Goal: Task Accomplishment & Management: Use online tool/utility

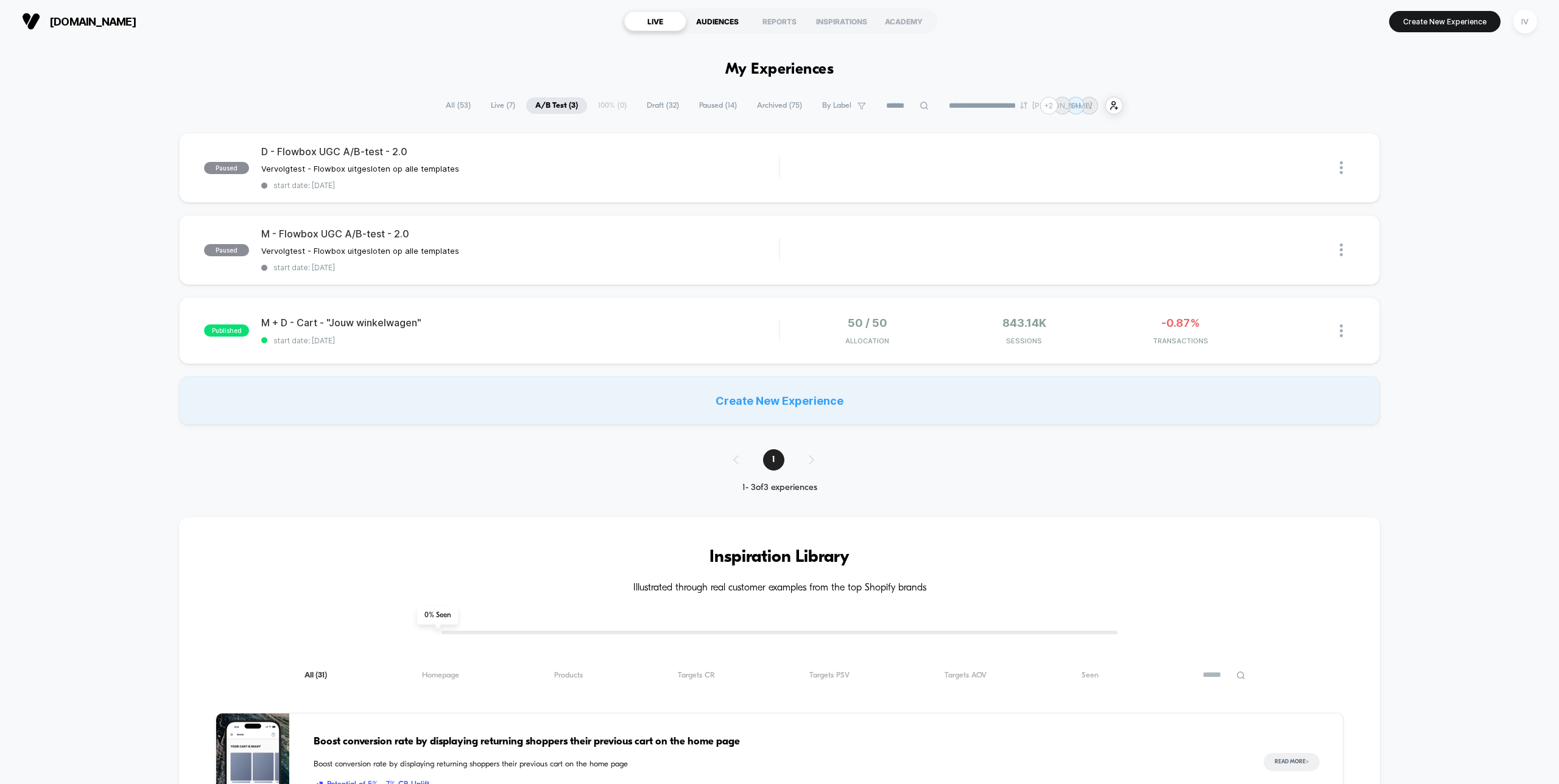
click at [713, 22] on div "AUDIENCES" at bounding box center [717, 21] width 62 height 20
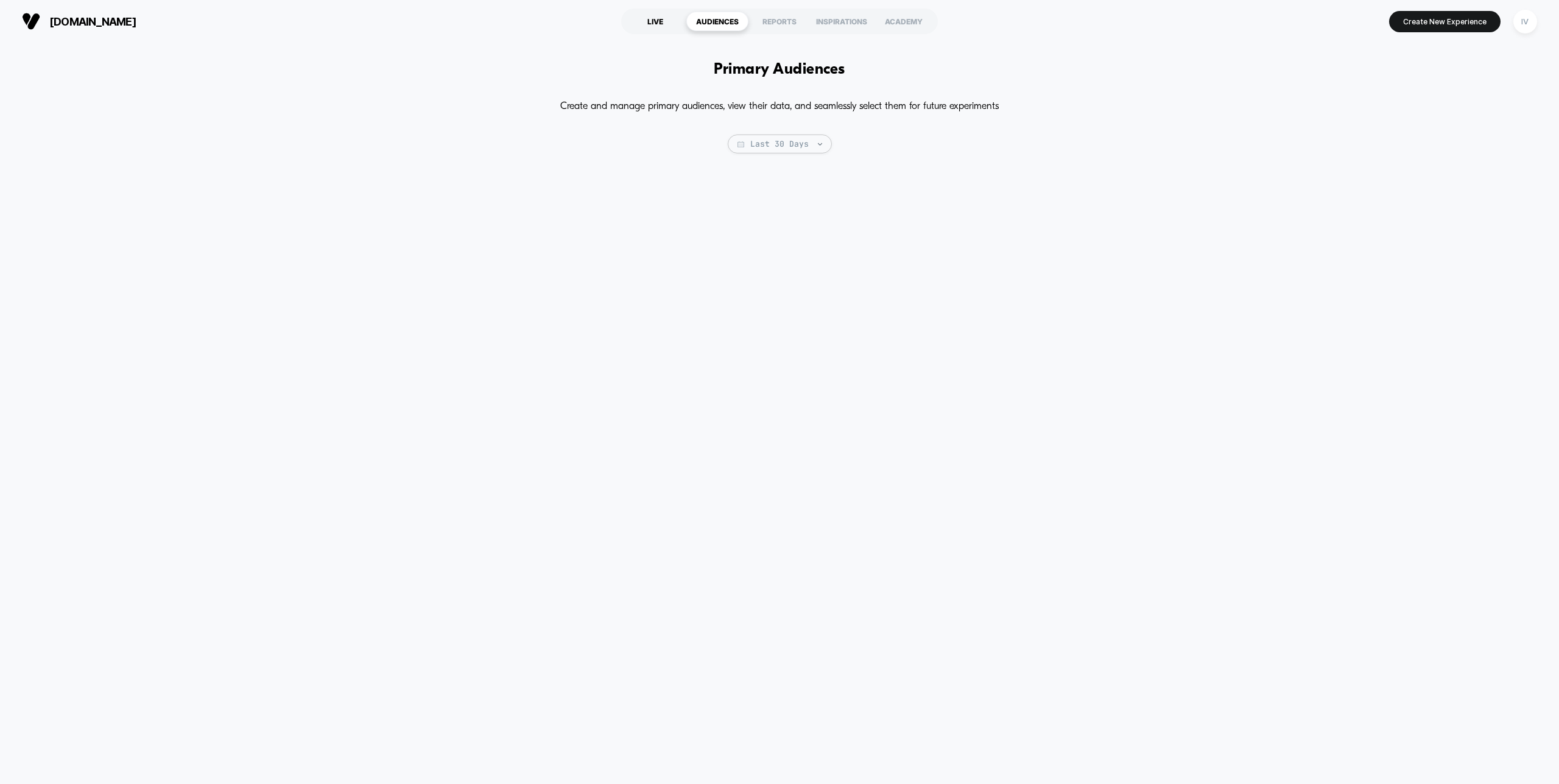
click at [658, 21] on div "LIVE" at bounding box center [656, 21] width 62 height 20
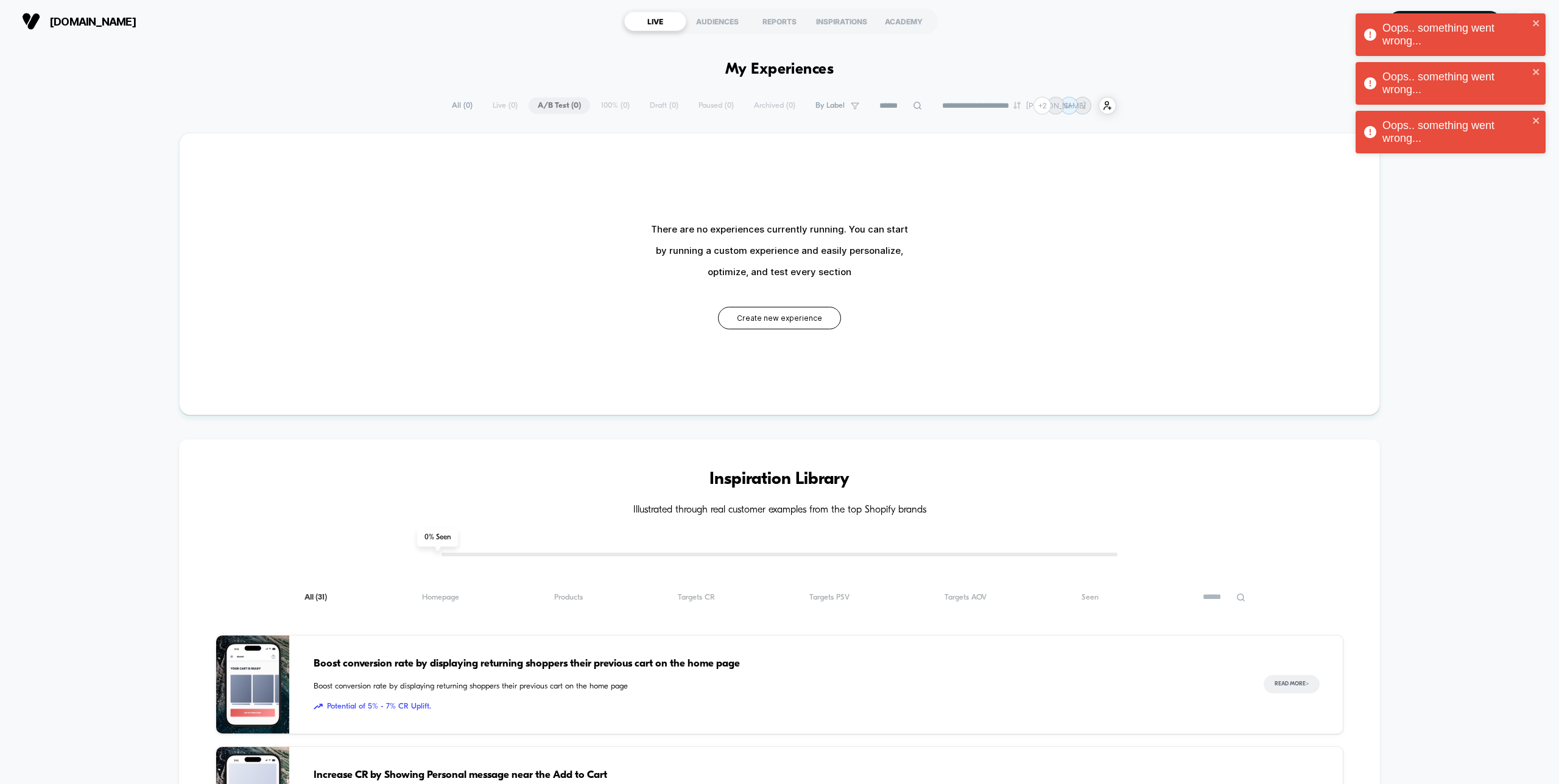
click at [1442, 25] on div "Oops.. something went wrong..." at bounding box center [1447, 34] width 172 height 33
click at [662, 23] on div "LIVE" at bounding box center [656, 21] width 62 height 20
click at [728, 22] on div "AUDIENCES" at bounding box center [717, 21] width 62 height 20
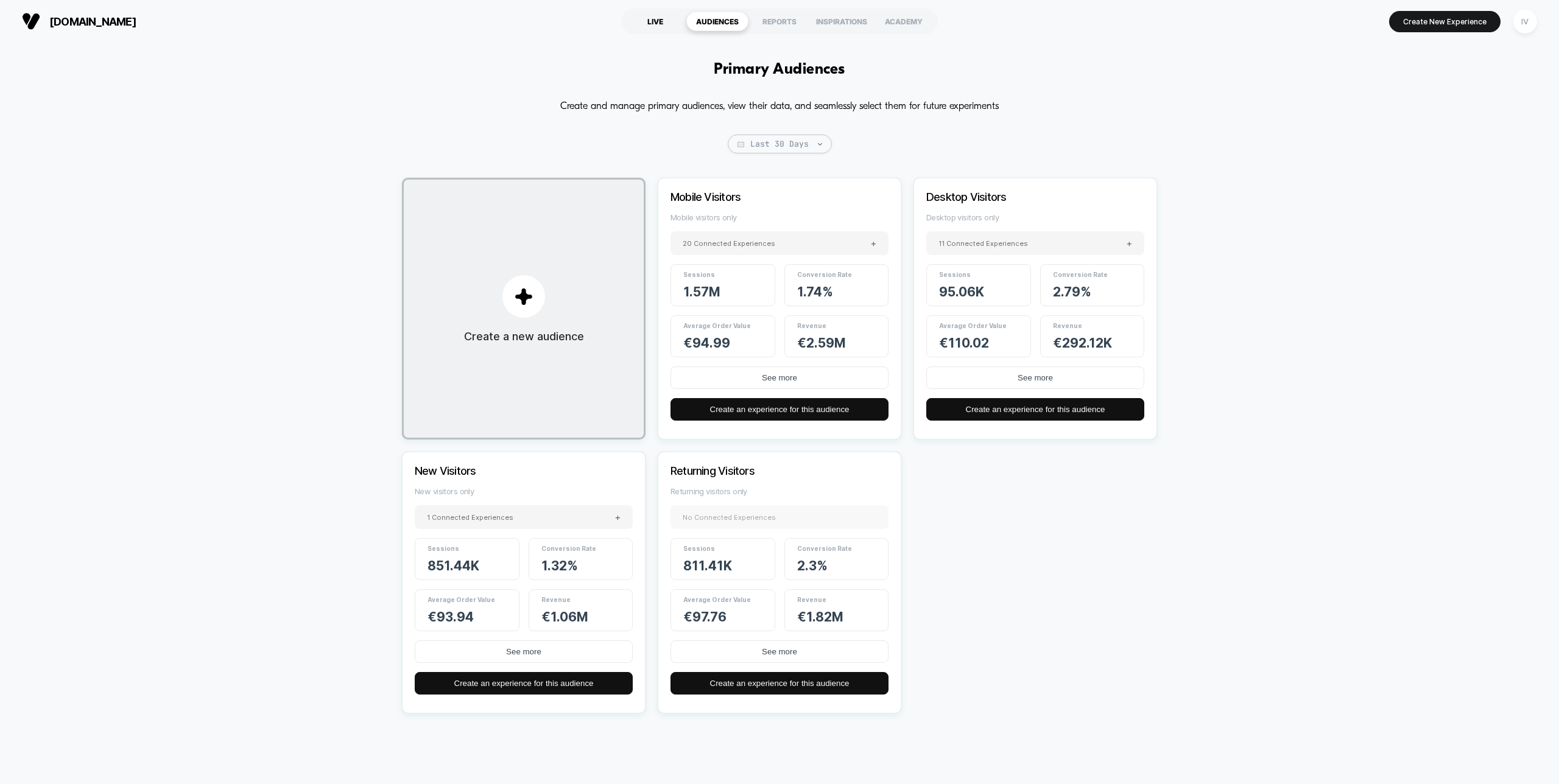
click at [665, 23] on div "LIVE" at bounding box center [656, 21] width 62 height 20
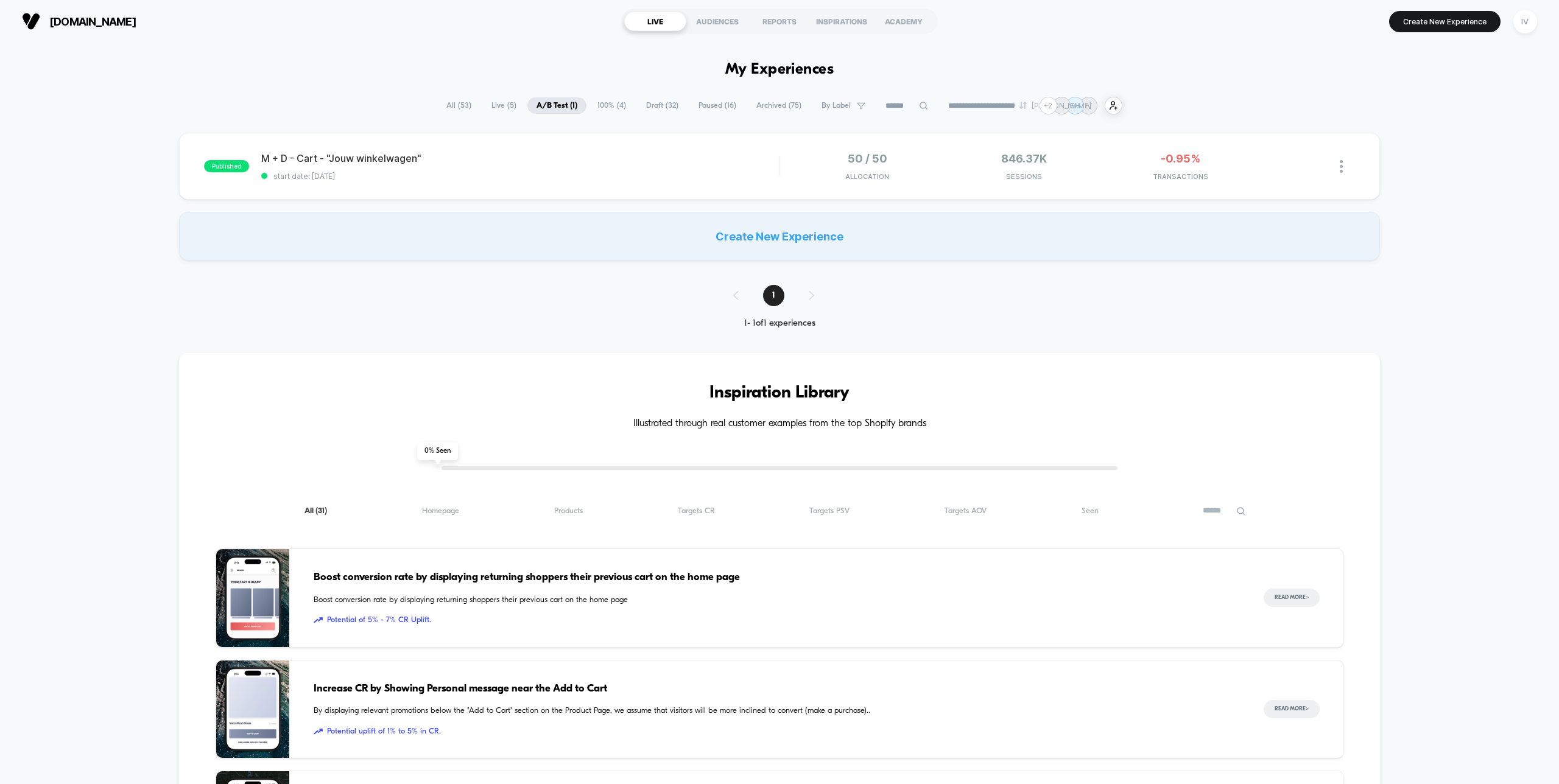
click at [839, 234] on div "Create New Experience" at bounding box center [780, 237] width 1200 height 49
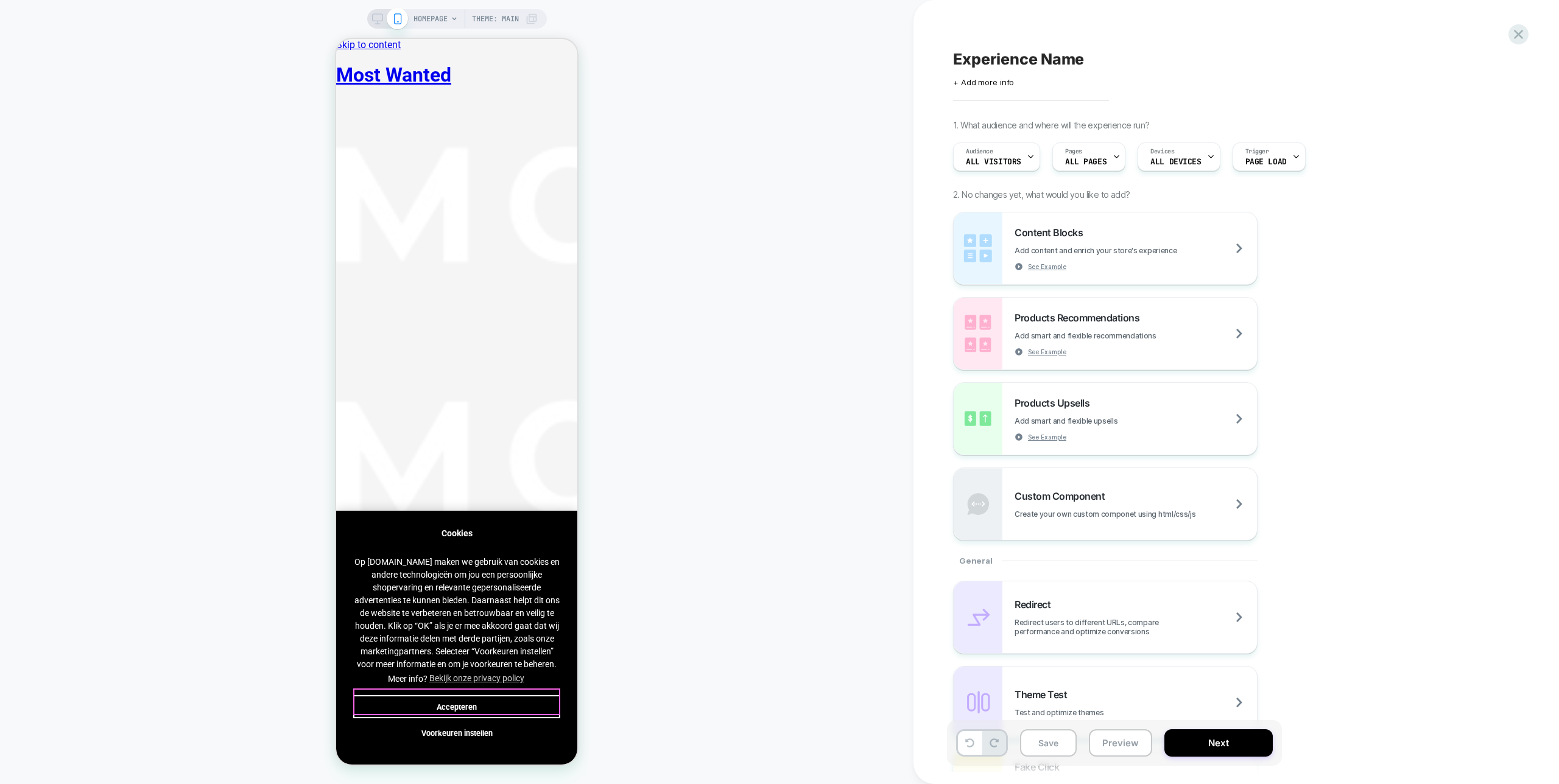
click at [455, 700] on button "Accepteren" at bounding box center [456, 707] width 207 height 24
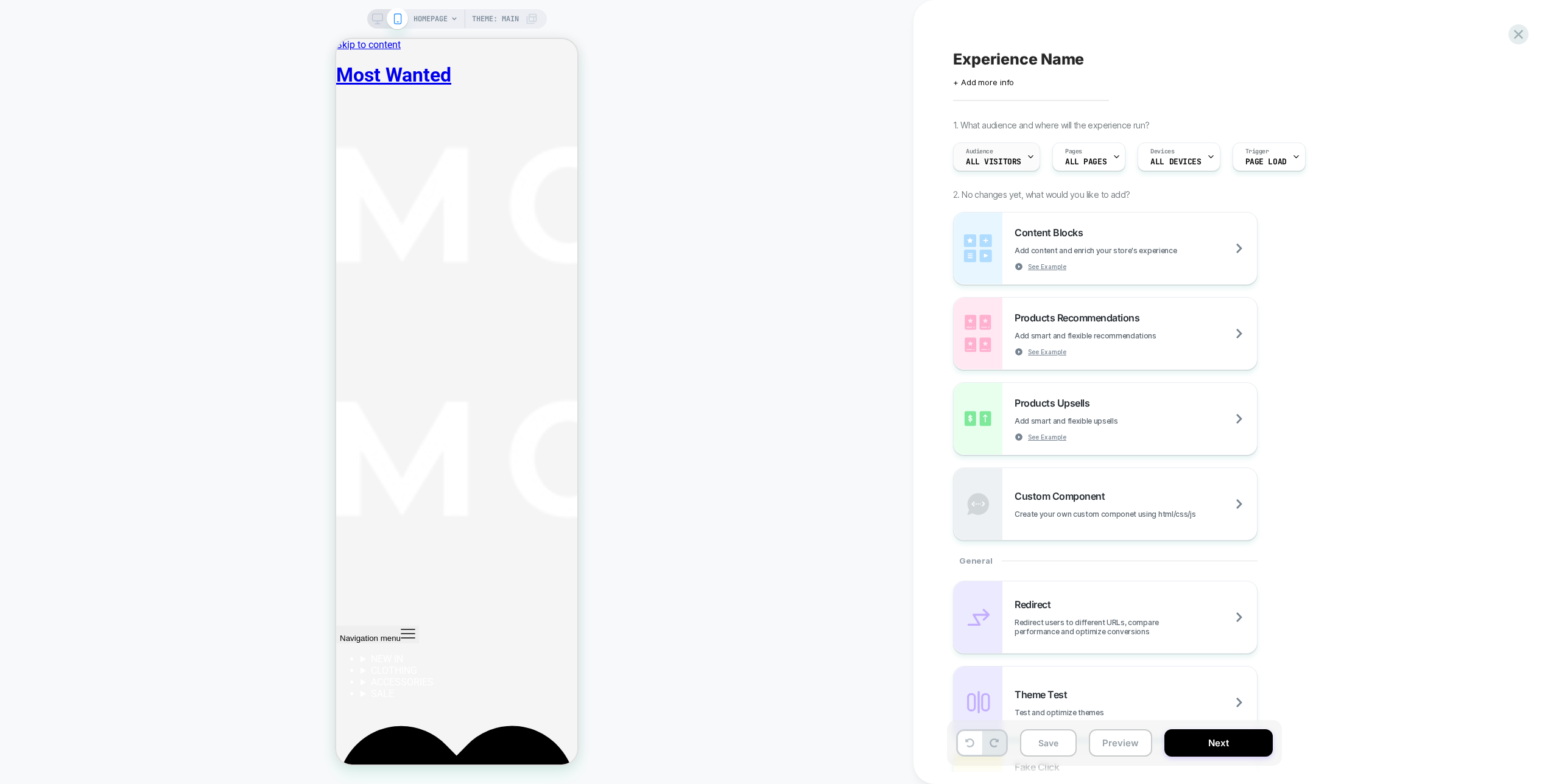
click at [1003, 160] on span "All Visitors" at bounding box center [994, 161] width 56 height 8
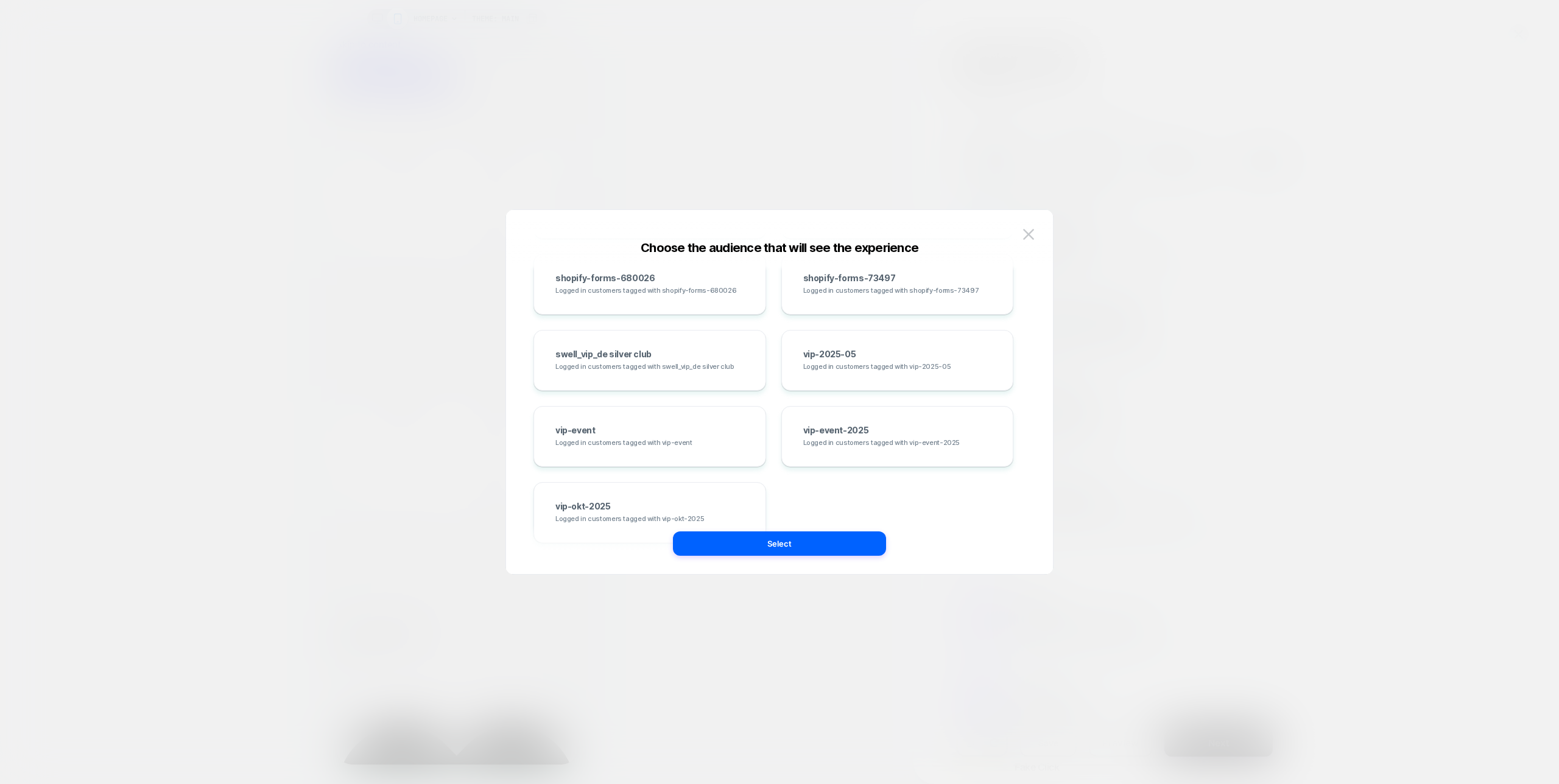
scroll to position [1275, 0]
click at [1021, 233] on button at bounding box center [1029, 234] width 18 height 18
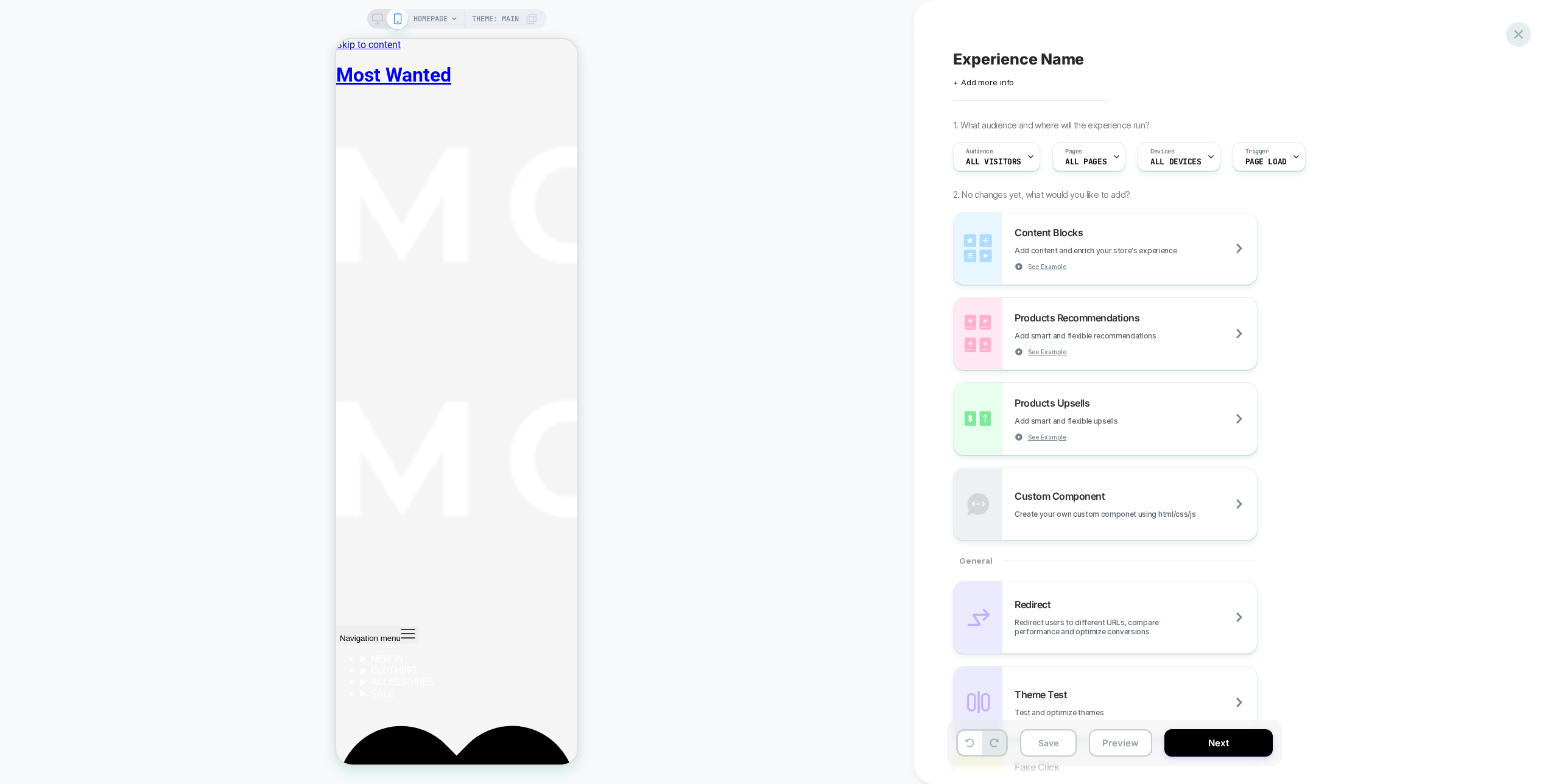
click at [1509, 35] on div at bounding box center [1518, 34] width 25 height 25
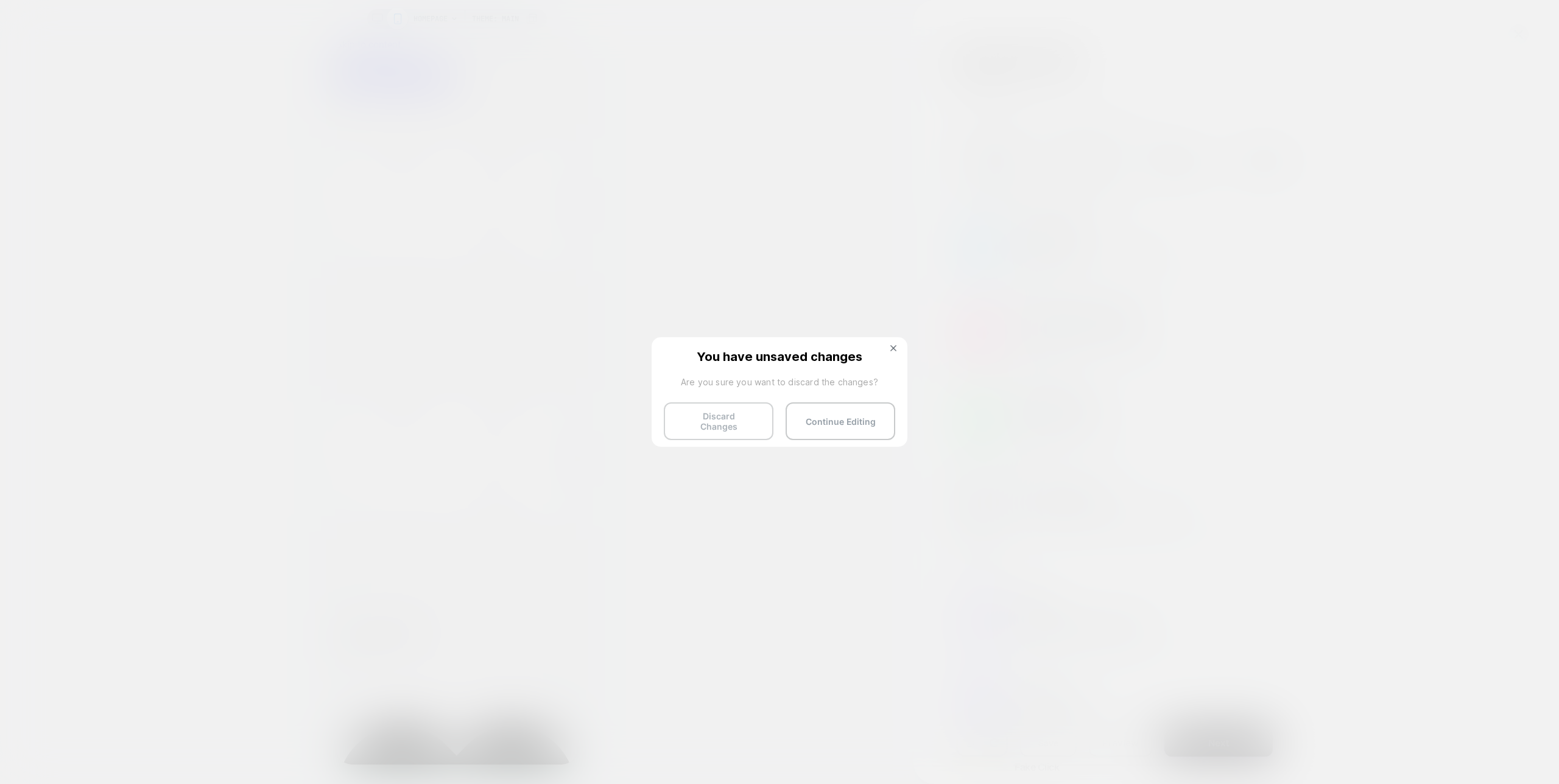
click at [724, 425] on button "Discard Changes" at bounding box center [719, 422] width 109 height 38
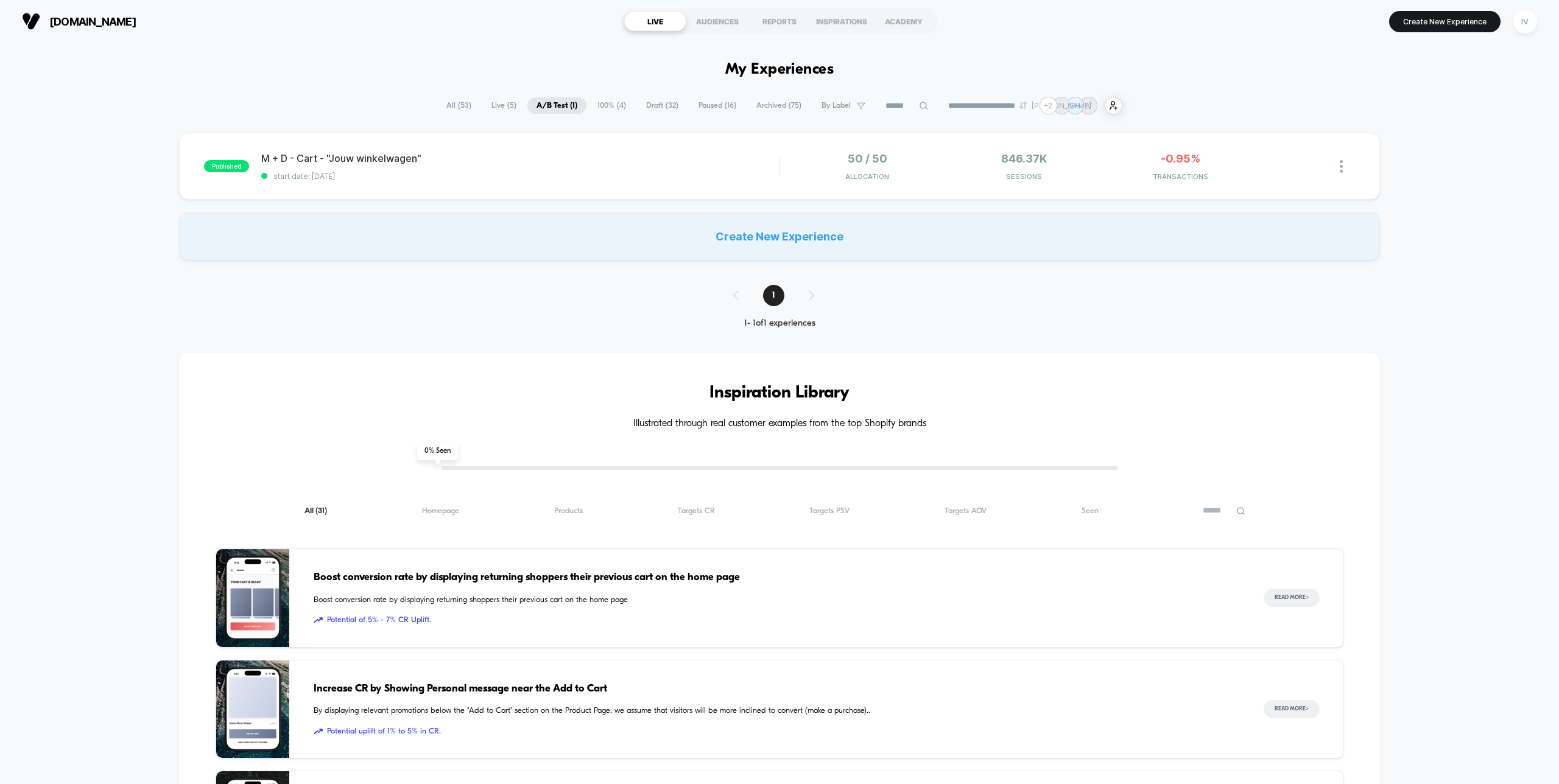
click at [594, 106] on span "100% ( 4 )" at bounding box center [612, 105] width 47 height 16
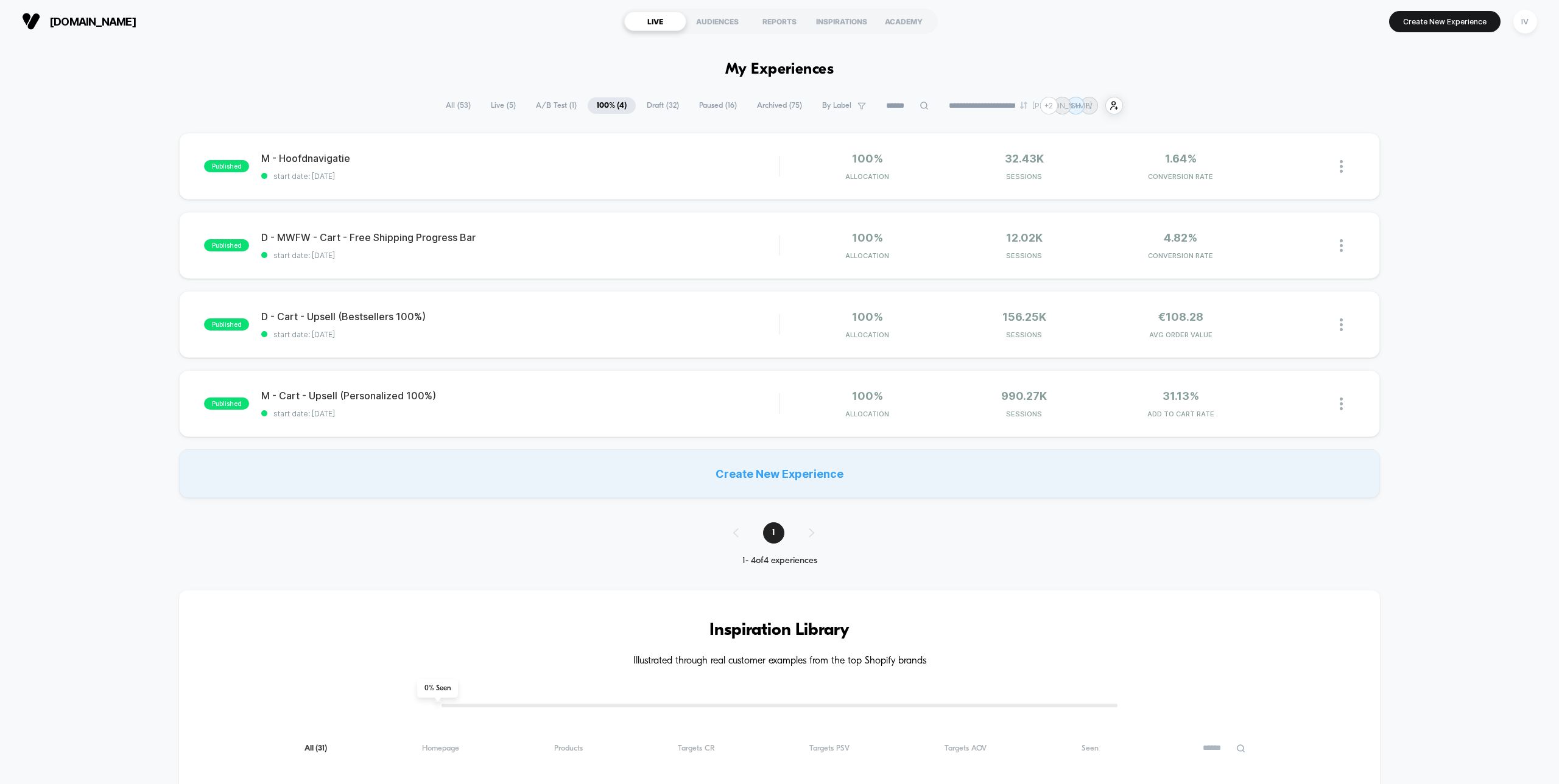
click at [667, 106] on span "Draft ( 32 )" at bounding box center [663, 105] width 51 height 16
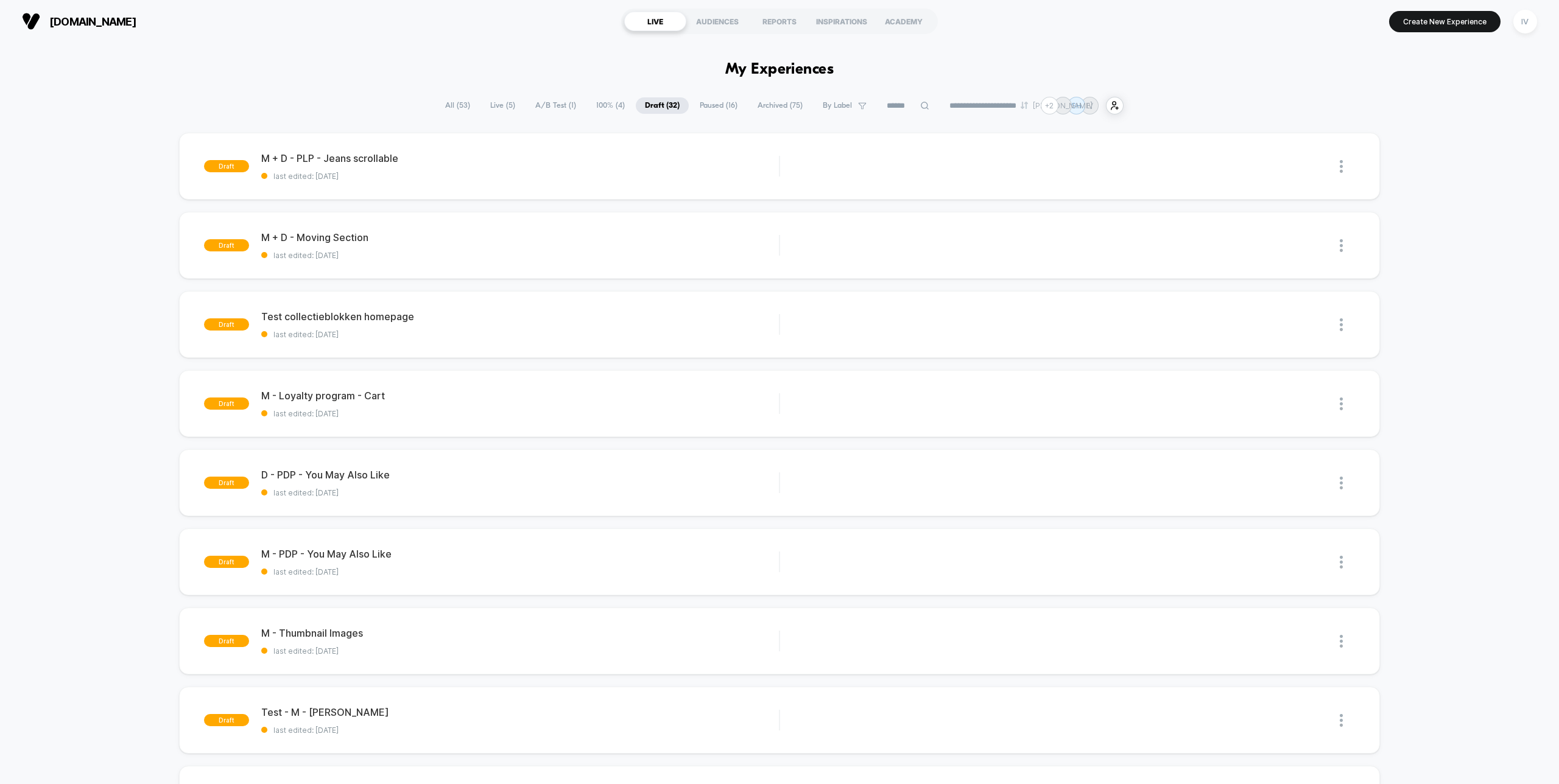
click at [705, 100] on span "Paused ( 16 )" at bounding box center [718, 105] width 56 height 16
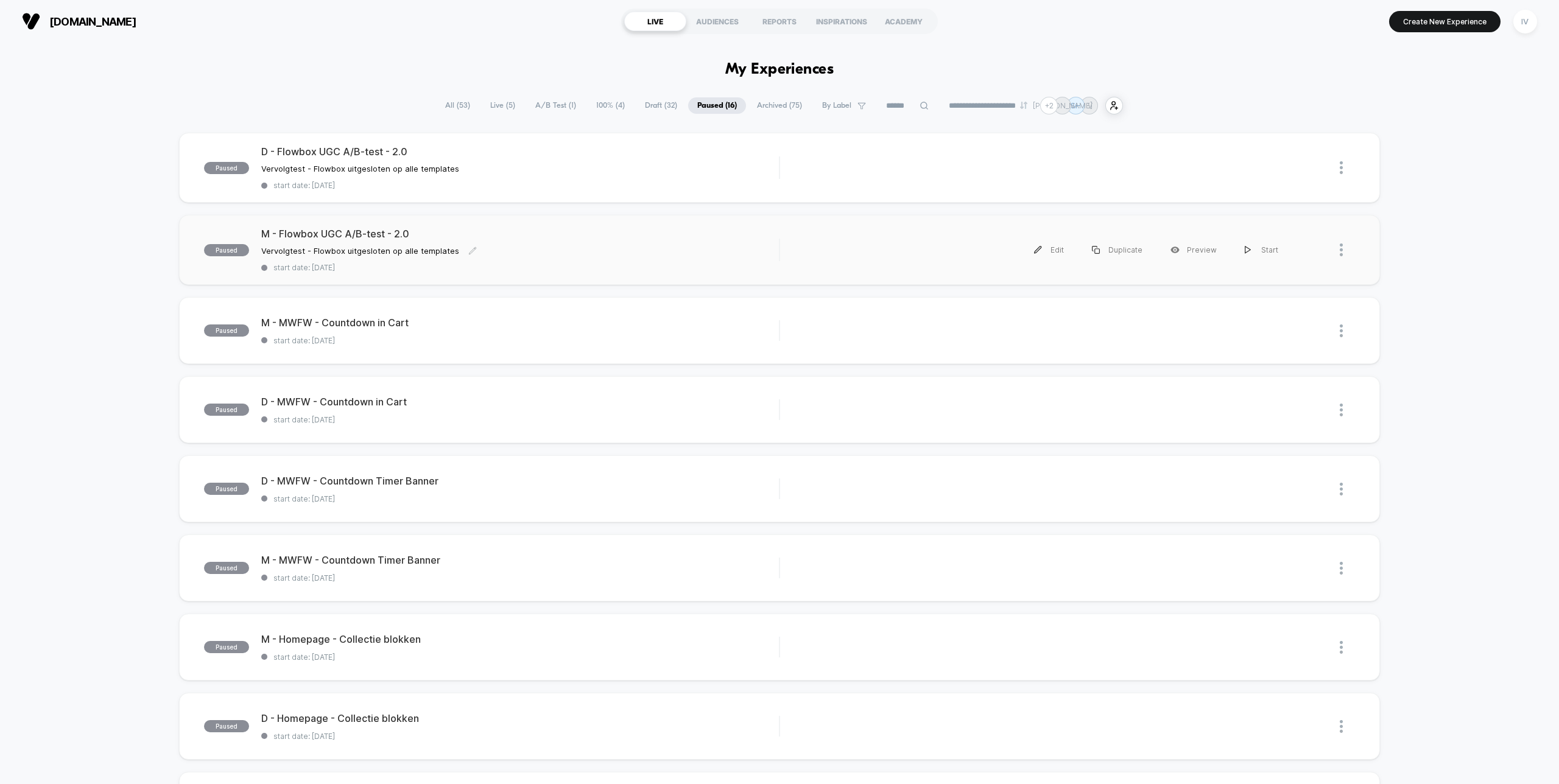
scroll to position [229, 0]
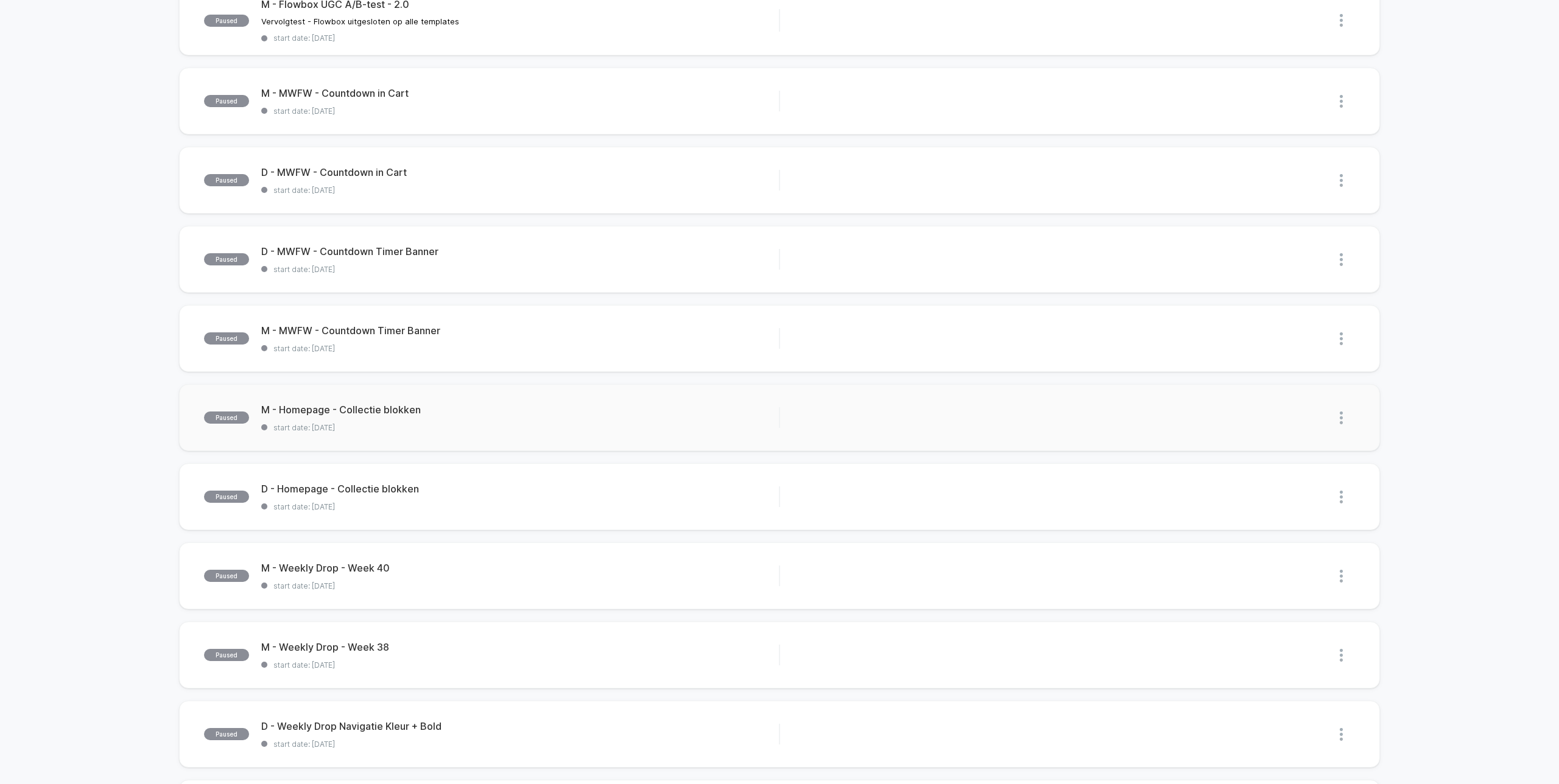
click at [1341, 417] on img at bounding box center [1341, 418] width 3 height 13
click at [1279, 375] on div "Duplicate" at bounding box center [1279, 375] width 109 height 27
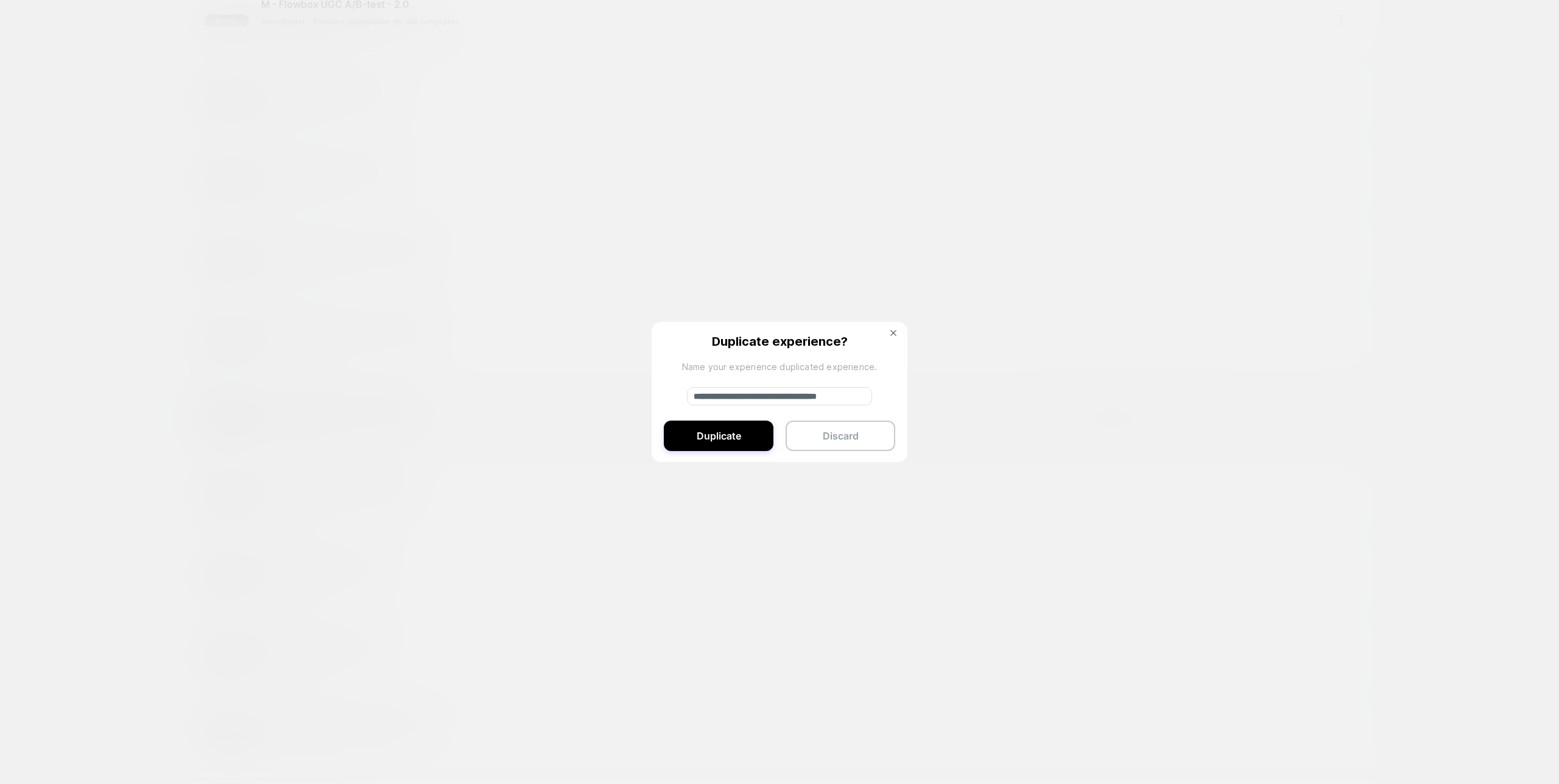
drag, startPoint x: 735, startPoint y: 394, endPoint x: 639, endPoint y: 392, distance: 96.0
click at [1340, 405] on div "**********" at bounding box center [1348, 418] width 15 height 27
click at [865, 398] on input "**********" at bounding box center [780, 396] width 185 height 18
type input "**********"
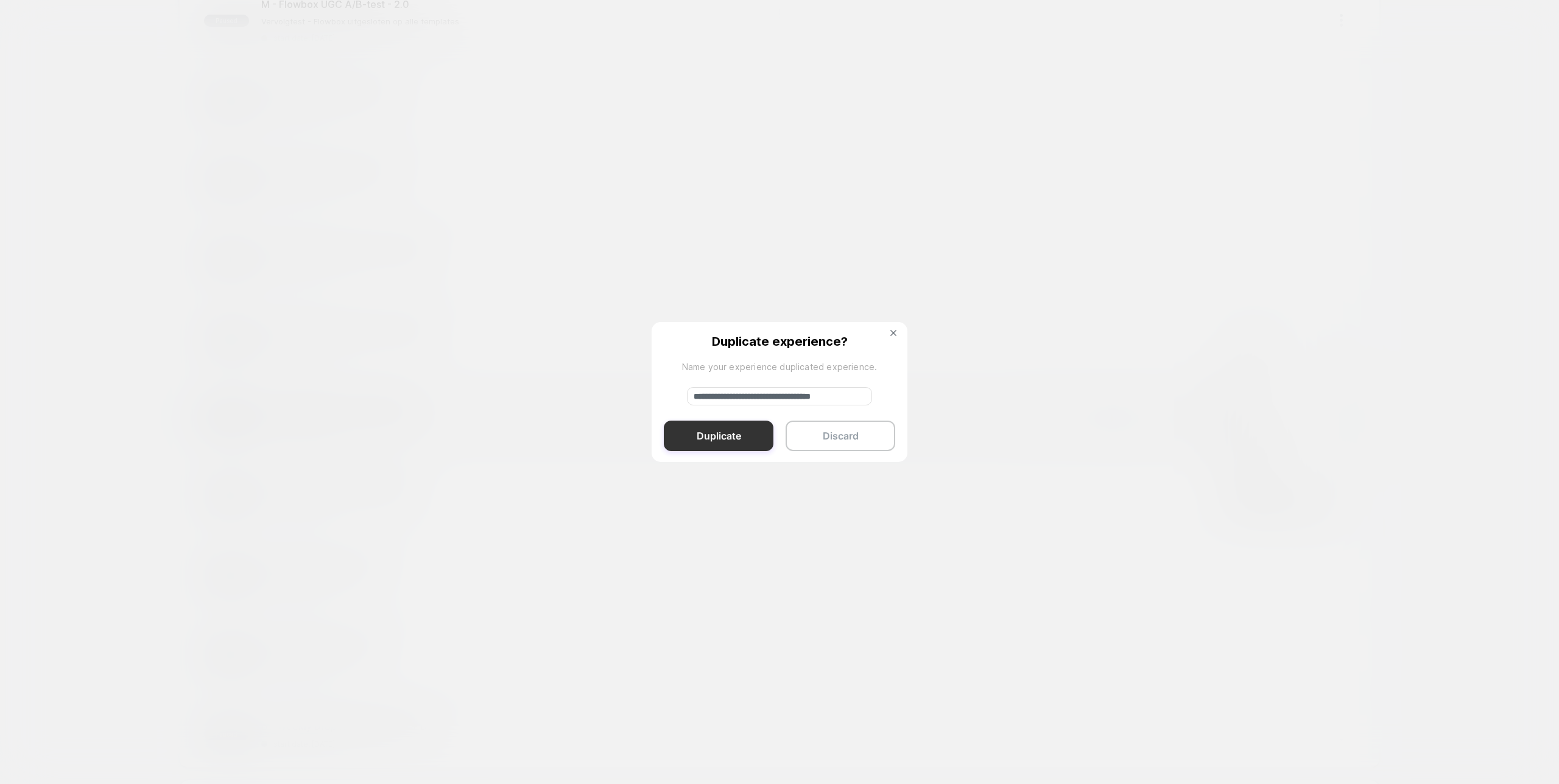
click at [750, 427] on button "Duplicate" at bounding box center [719, 436] width 109 height 30
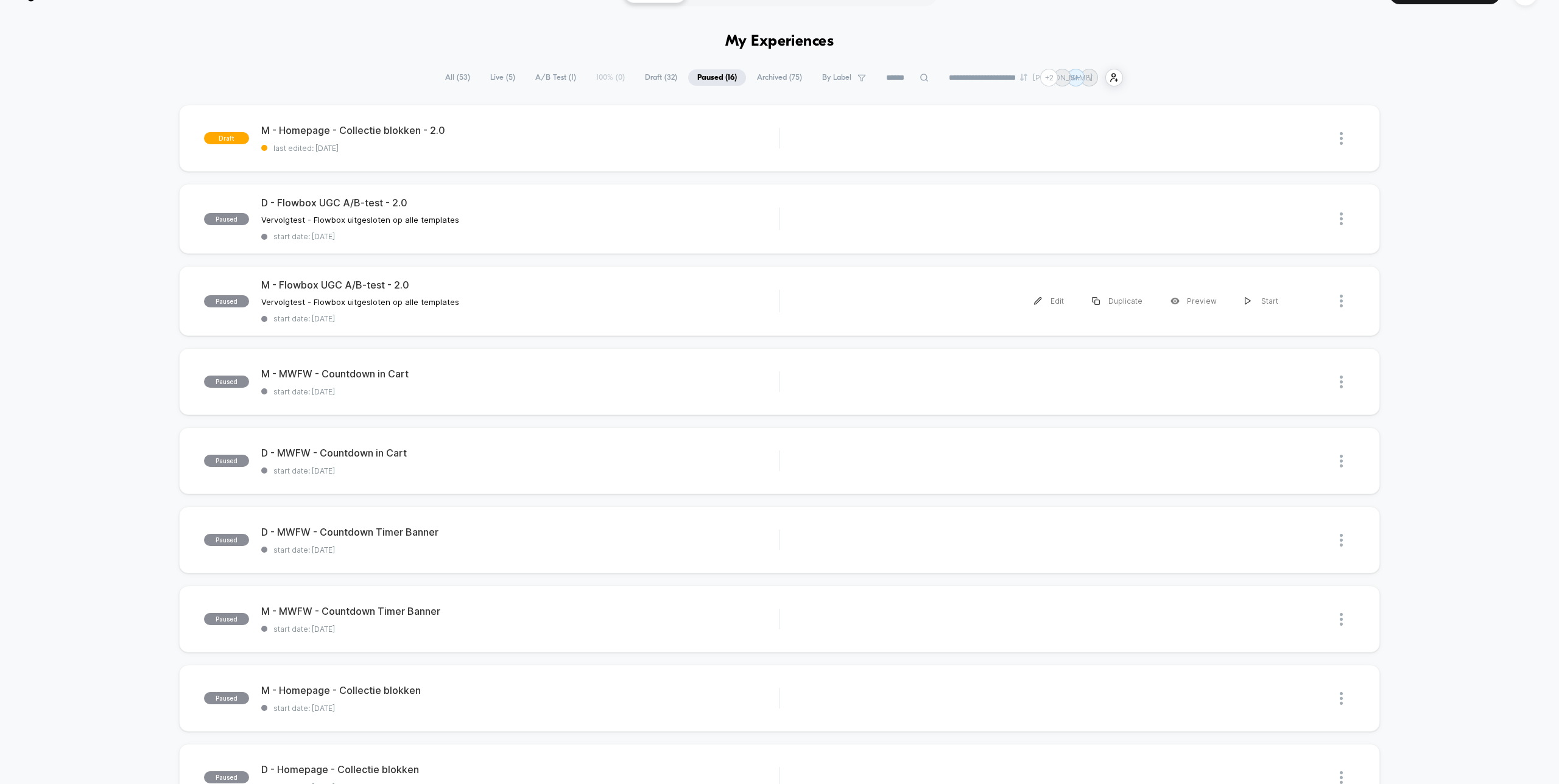
scroll to position [236, 0]
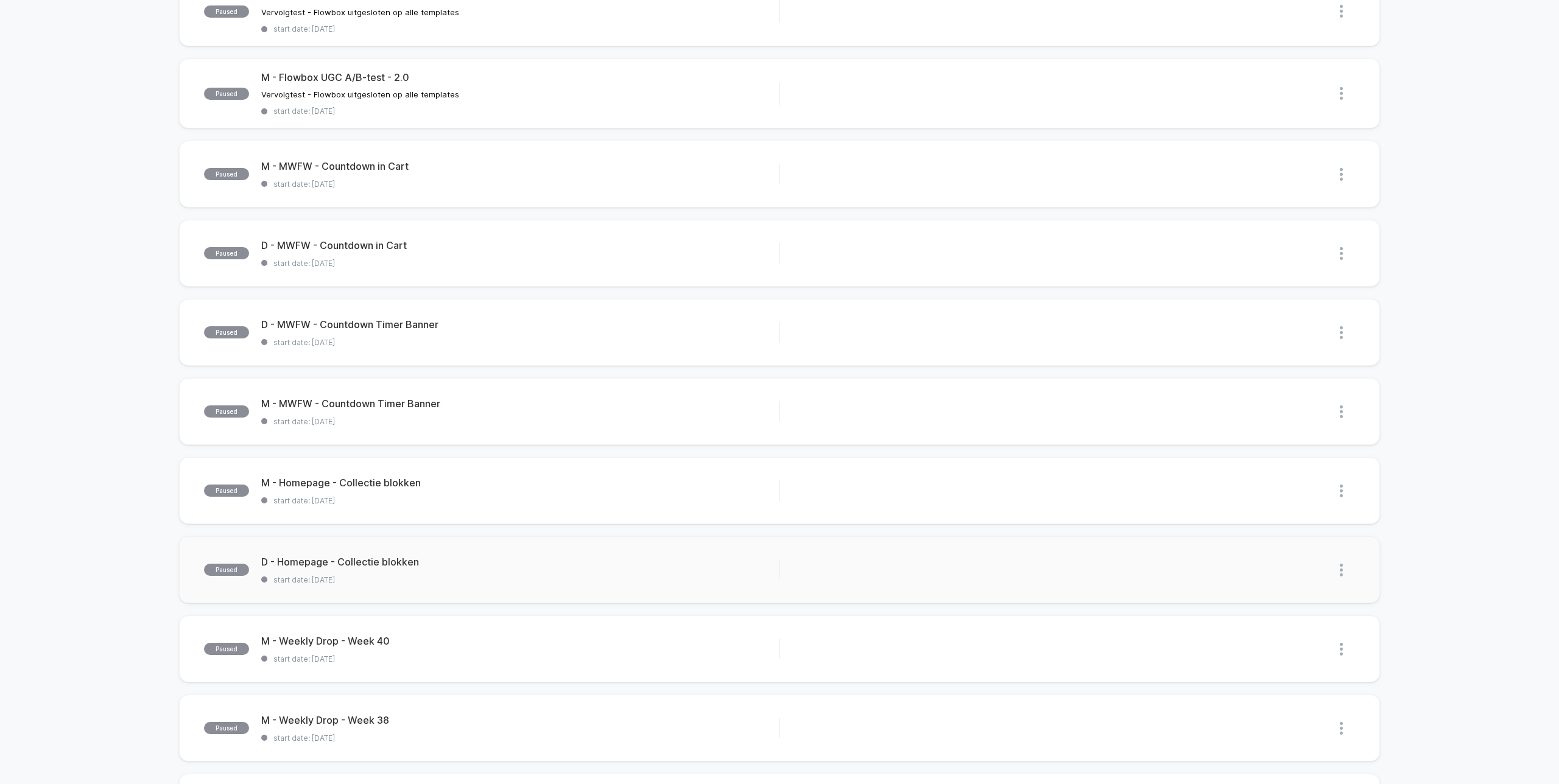
click at [1341, 565] on img at bounding box center [1341, 571] width 3 height 13
click at [1278, 532] on div "Duplicate" at bounding box center [1279, 526] width 109 height 27
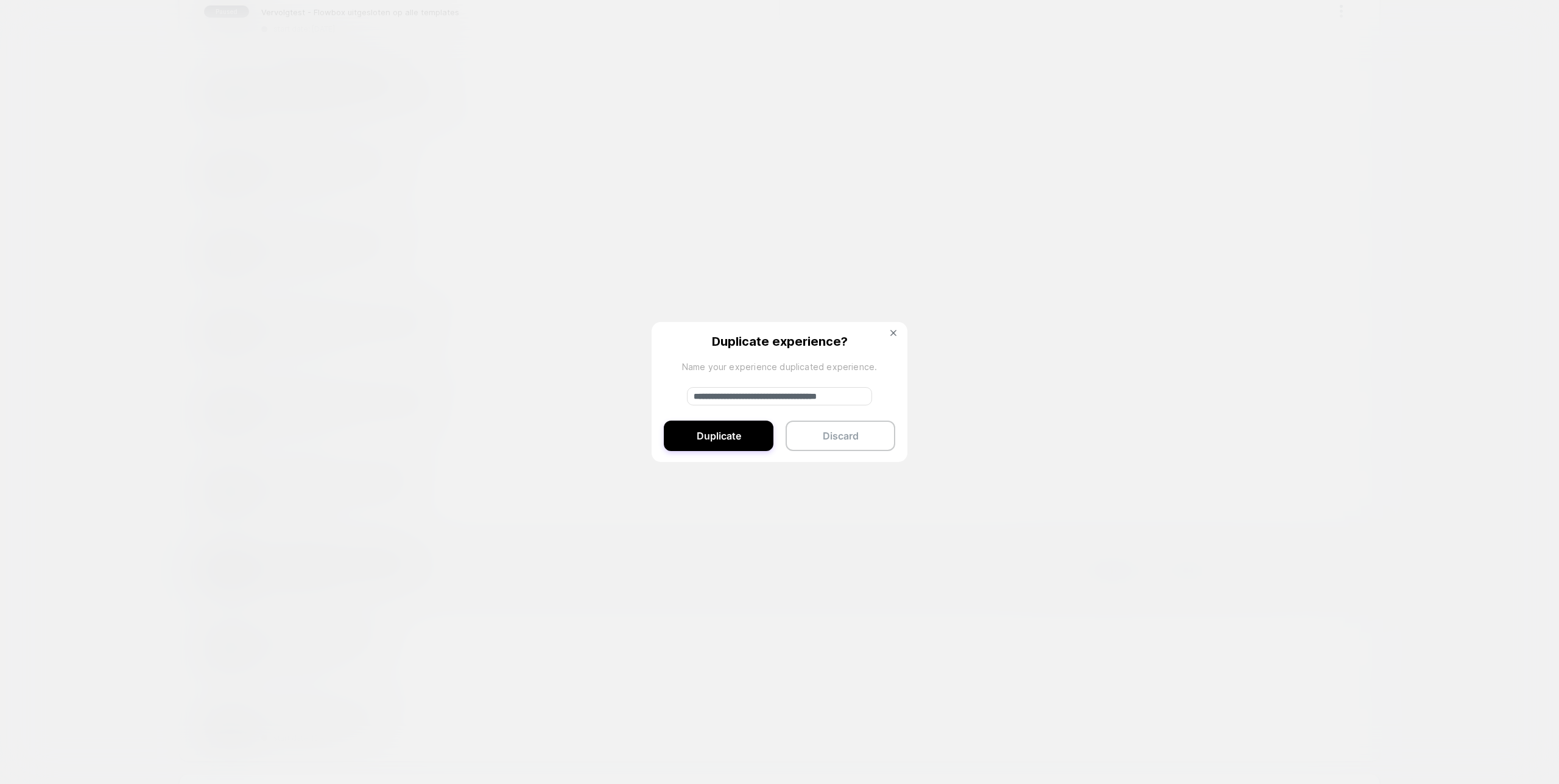
drag, startPoint x: 737, startPoint y: 396, endPoint x: 619, endPoint y: 396, distance: 118.0
click at [1340, 557] on div "**********" at bounding box center [1348, 570] width 15 height 27
click at [870, 397] on input "**********" at bounding box center [780, 396] width 185 height 18
type input "**********"
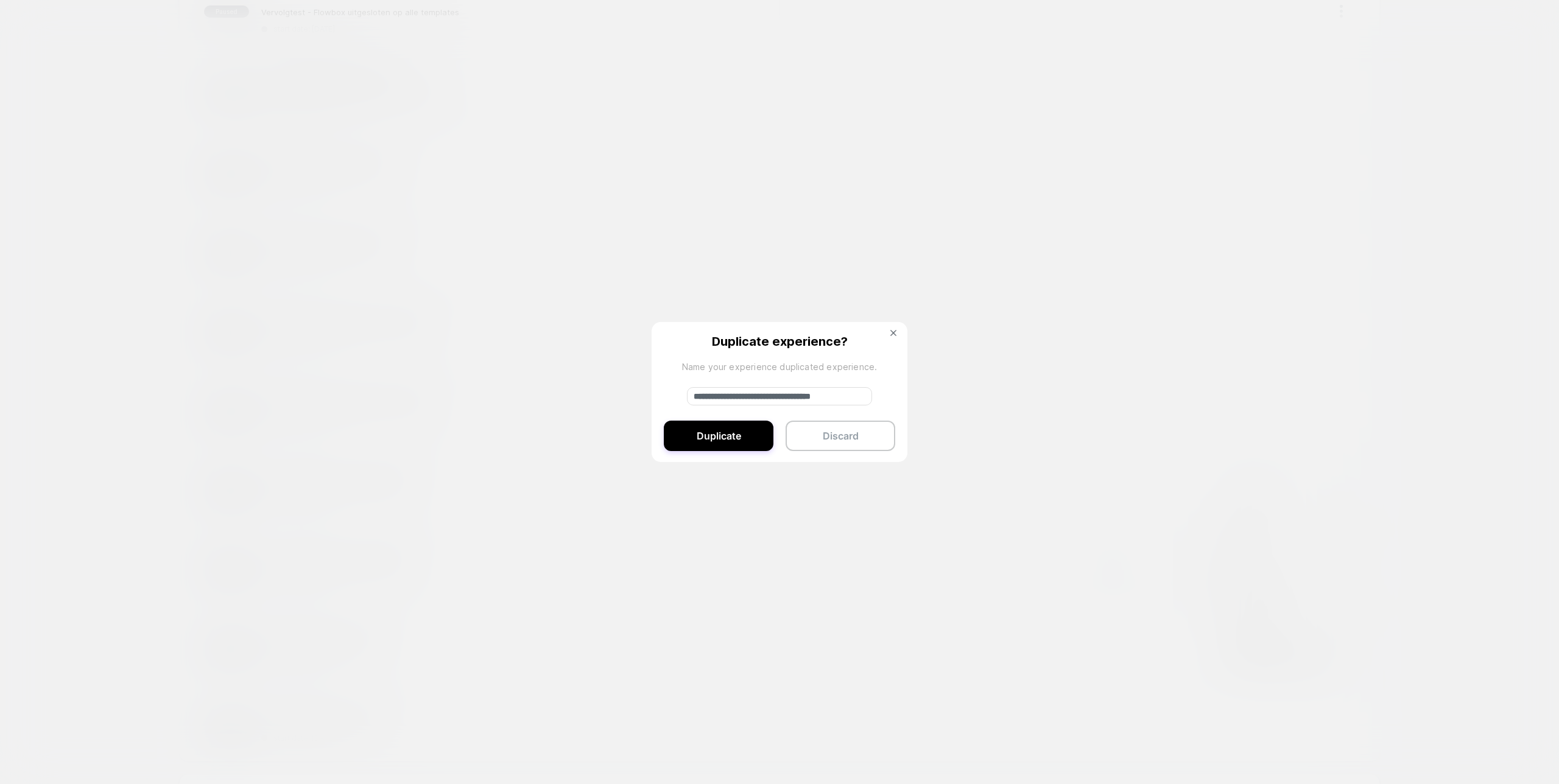
click at [704, 441] on button "Duplicate" at bounding box center [719, 436] width 109 height 30
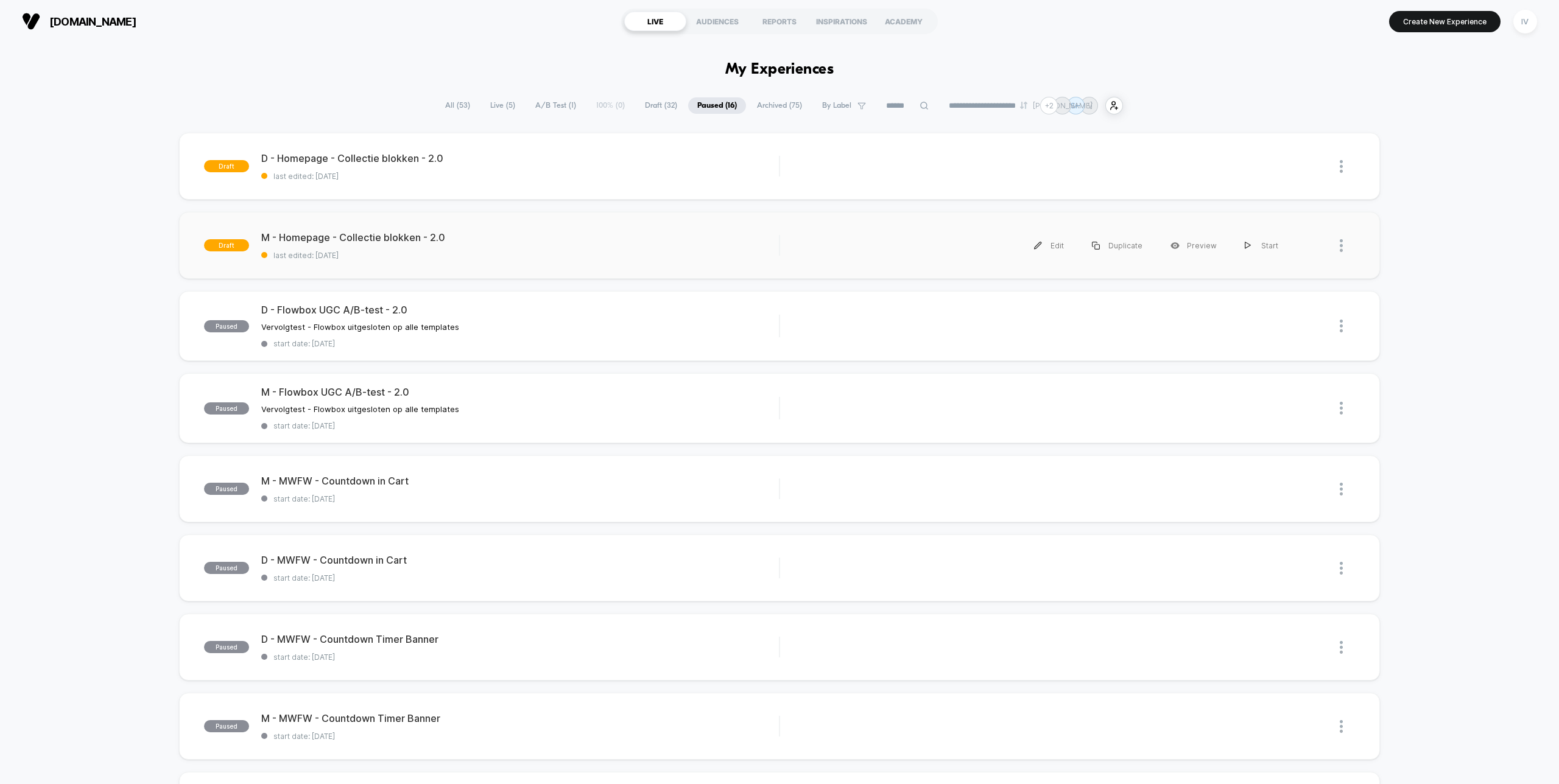
click at [416, 263] on div "draft M - Homepage - Collectie blokken - 2.0 last edited: 7-10-2025 Edit Duplic…" at bounding box center [780, 245] width 1200 height 67
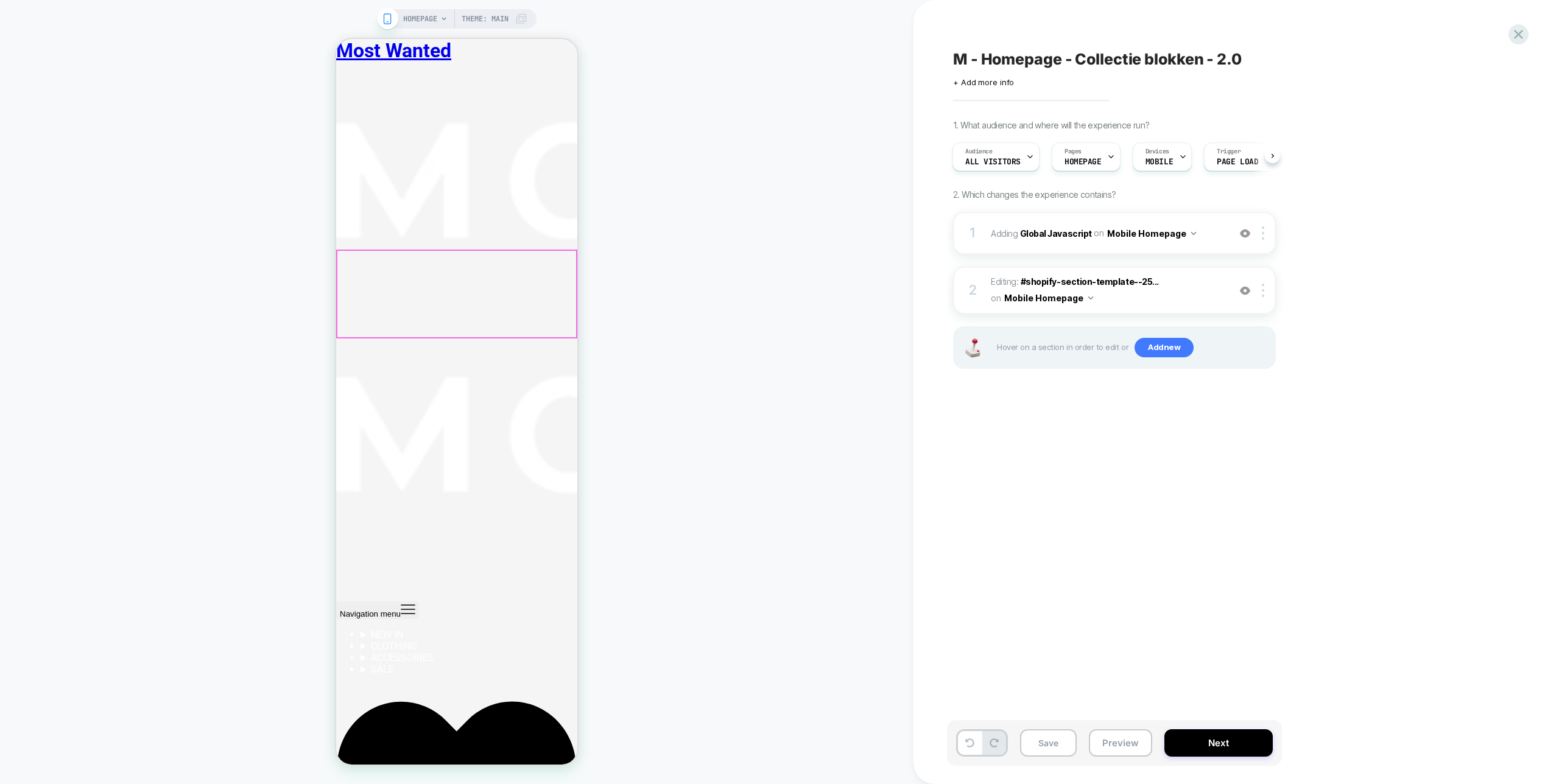
scroll to position [1187, 0]
click at [516, 13] on div "HOMEPAGE Theme: MAIN" at bounding box center [465, 19] width 125 height 20
click at [516, 18] on icon at bounding box center [521, 19] width 12 height 12
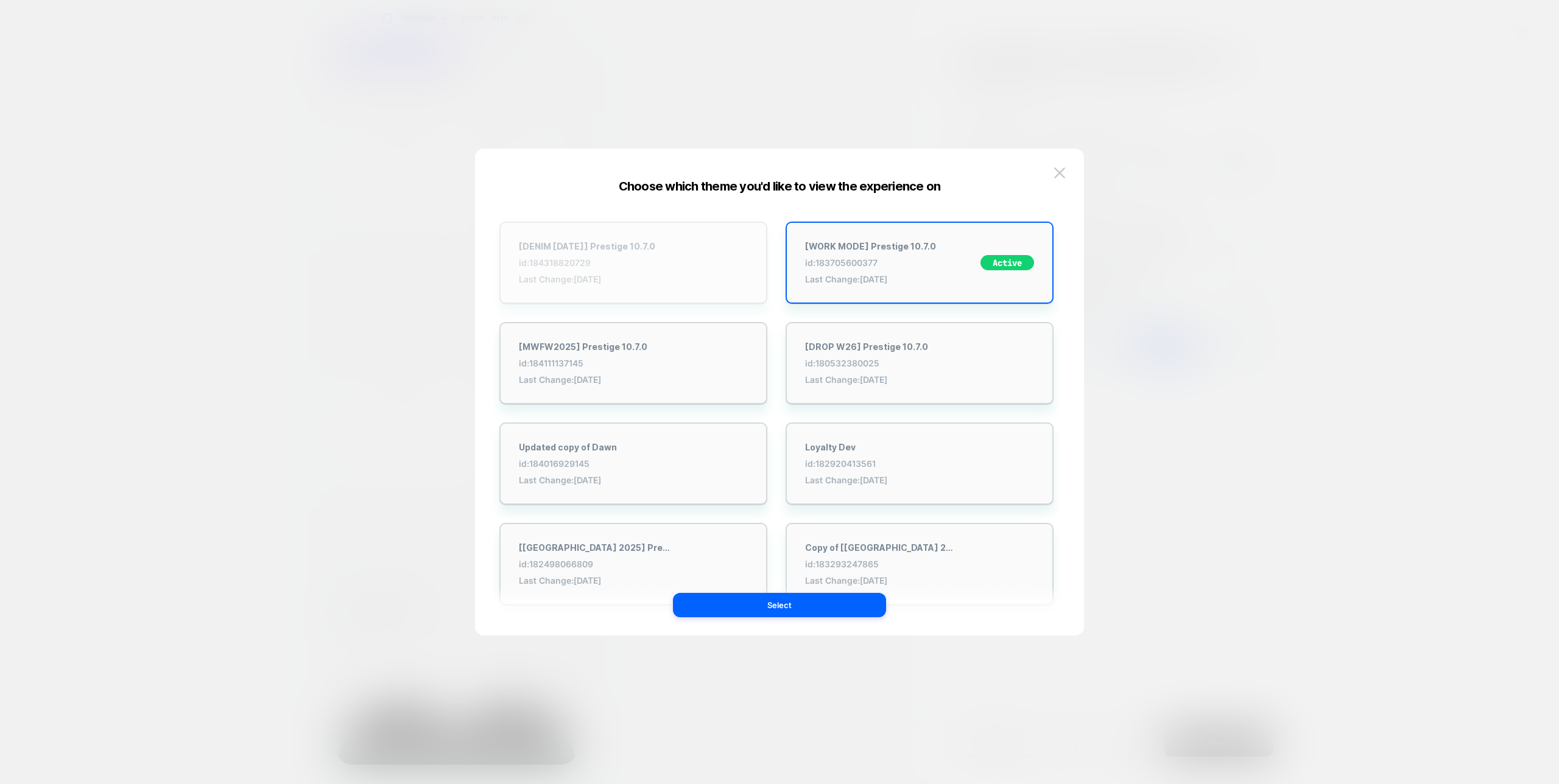
click at [685, 241] on div "[DENIM OKT 2025] Prestige 10.7.0 id: 184318820729 Last Change: [DATE]" at bounding box center [633, 262] width 268 height 82
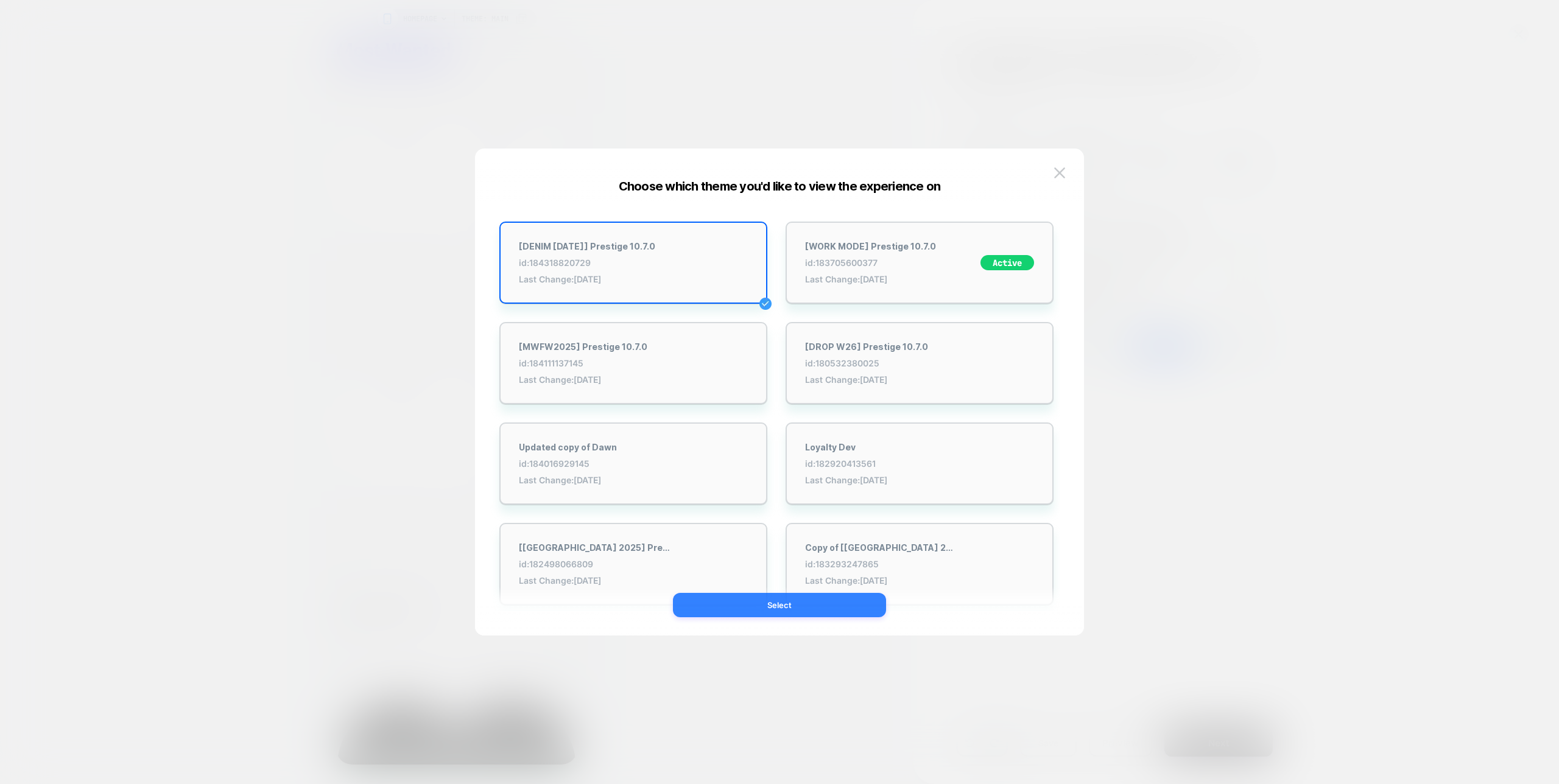
click at [798, 609] on button "Select" at bounding box center [780, 606] width 213 height 25
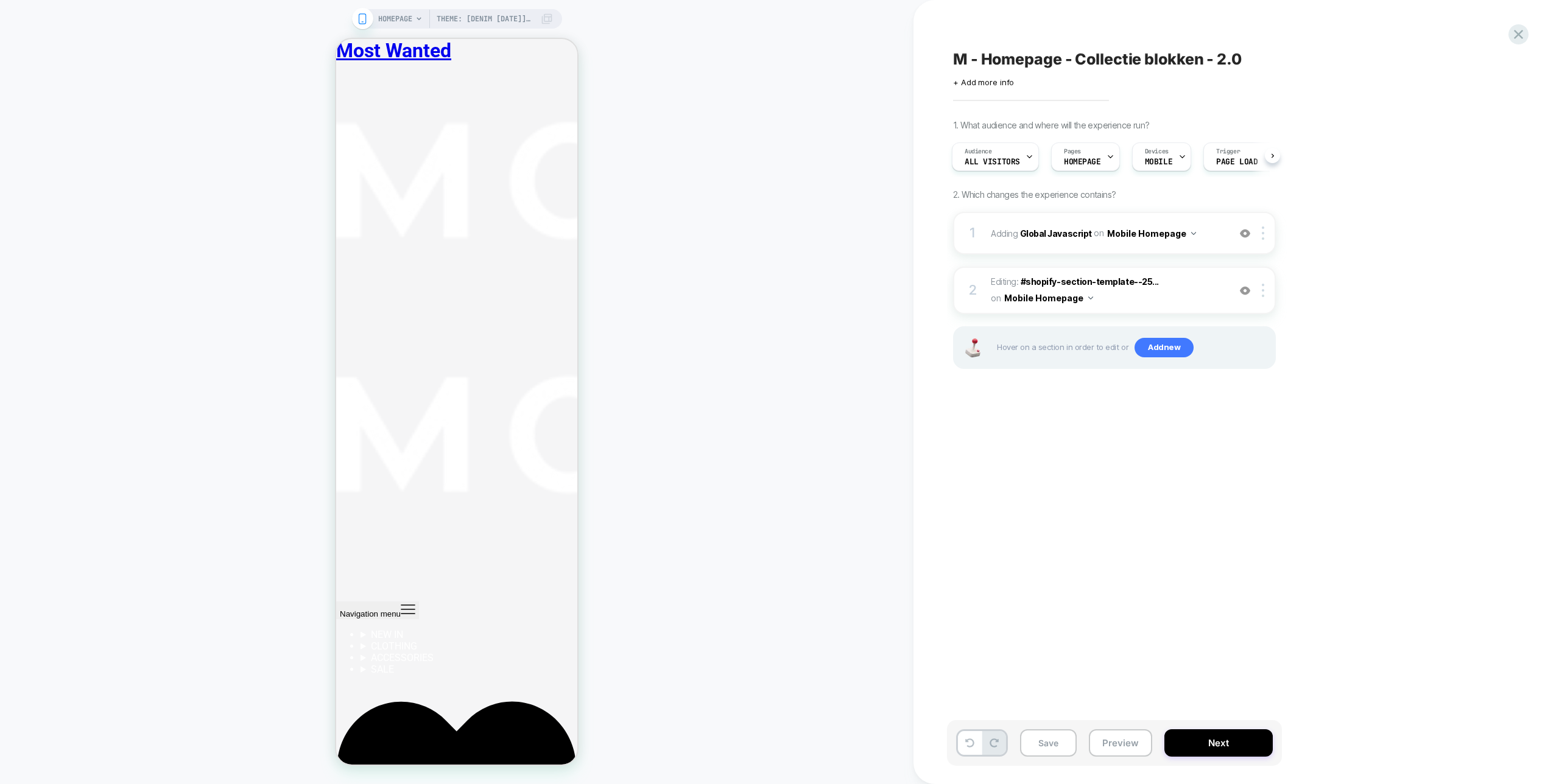
scroll to position [0, 2]
click at [1072, 234] on b "Global Javascript" at bounding box center [1056, 232] width 72 height 10
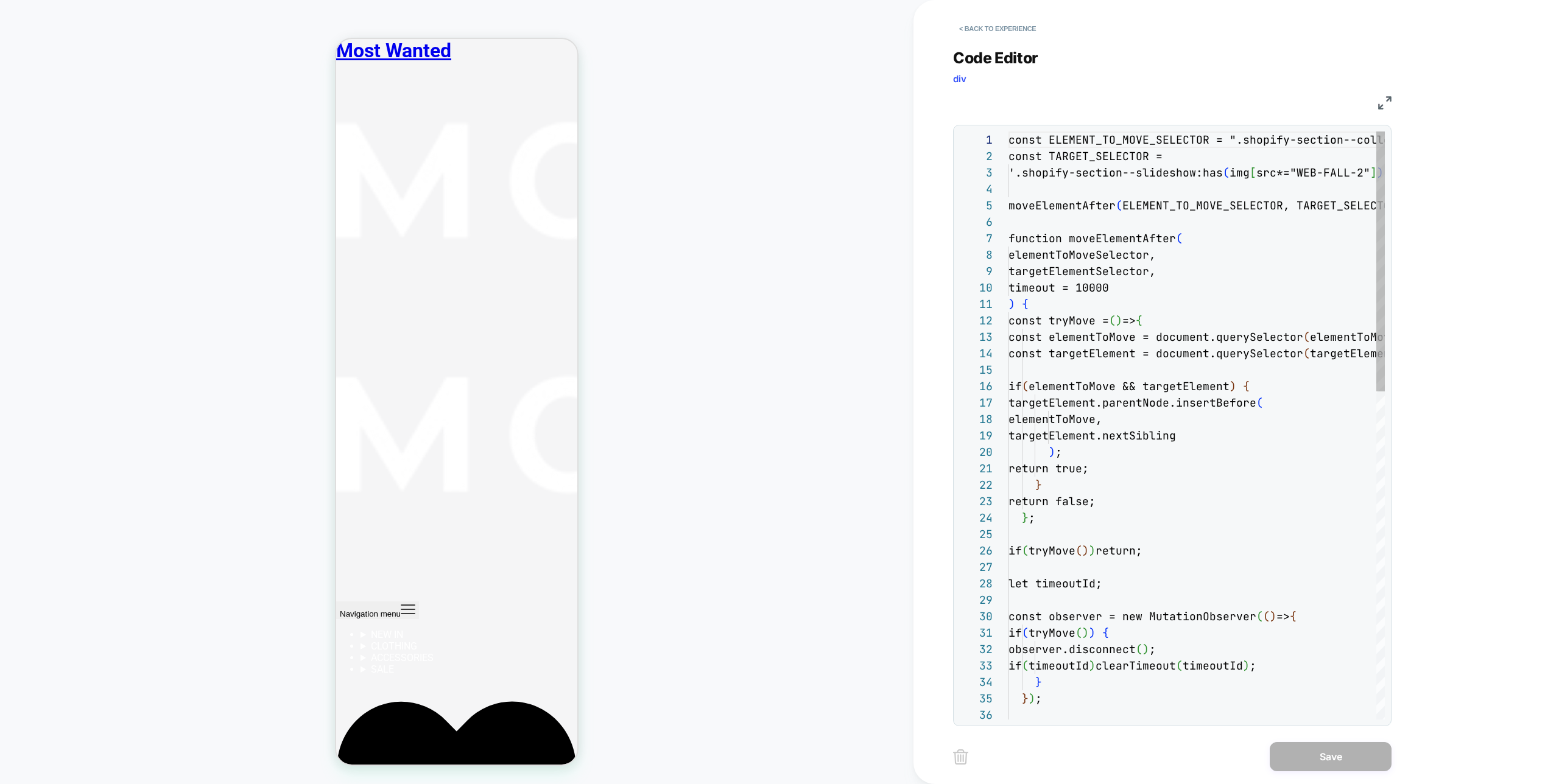
scroll to position [164, 0]
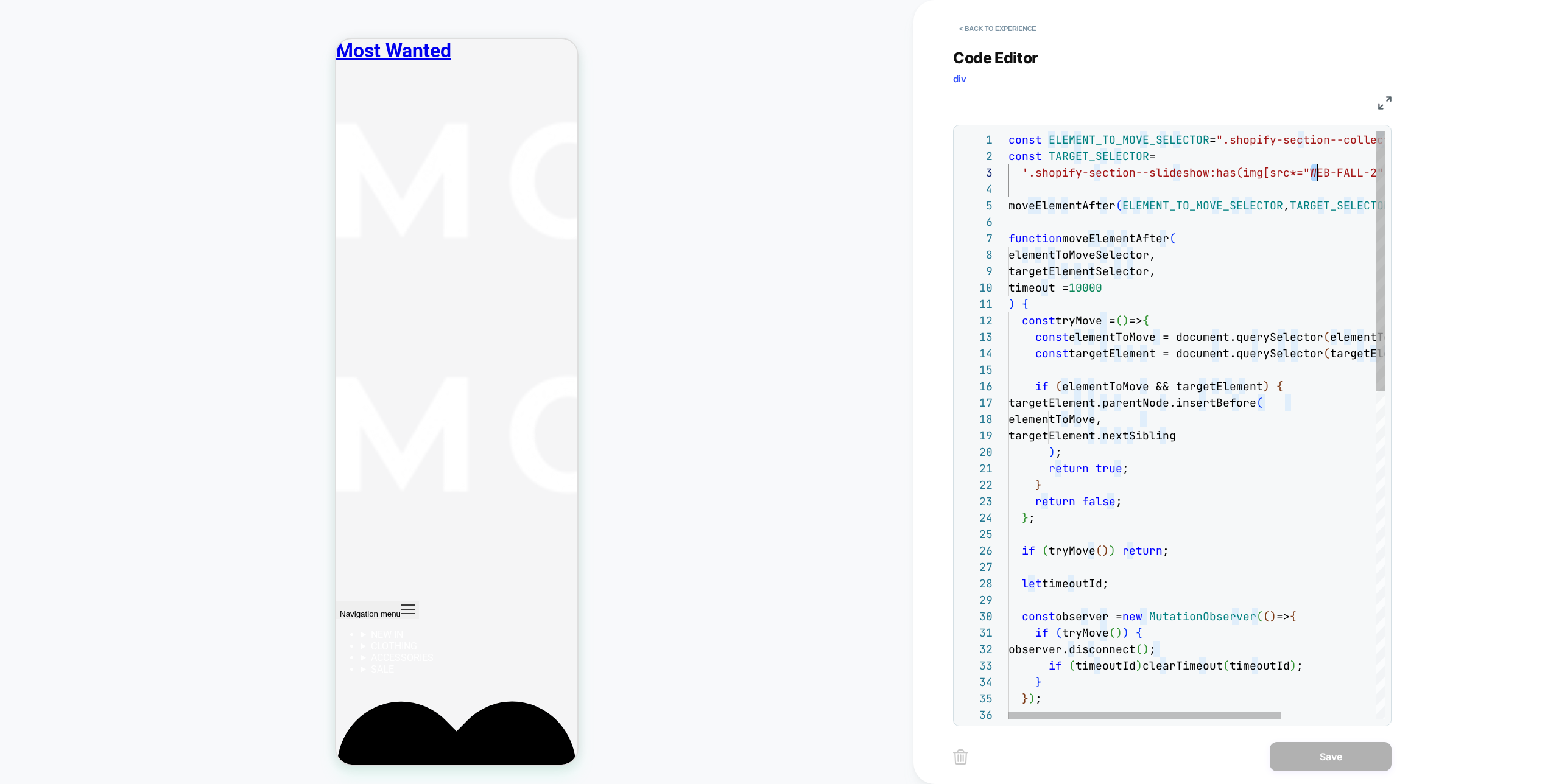
drag, startPoint x: 1308, startPoint y: 173, endPoint x: 1344, endPoint y: 170, distance: 36.1
click at [1344, 170] on div "const ELEMENT_TO_MOVE_SELECTOR = ".shopify-section--collection-list" ; const TA…" at bounding box center [1263, 795] width 509 height 1328
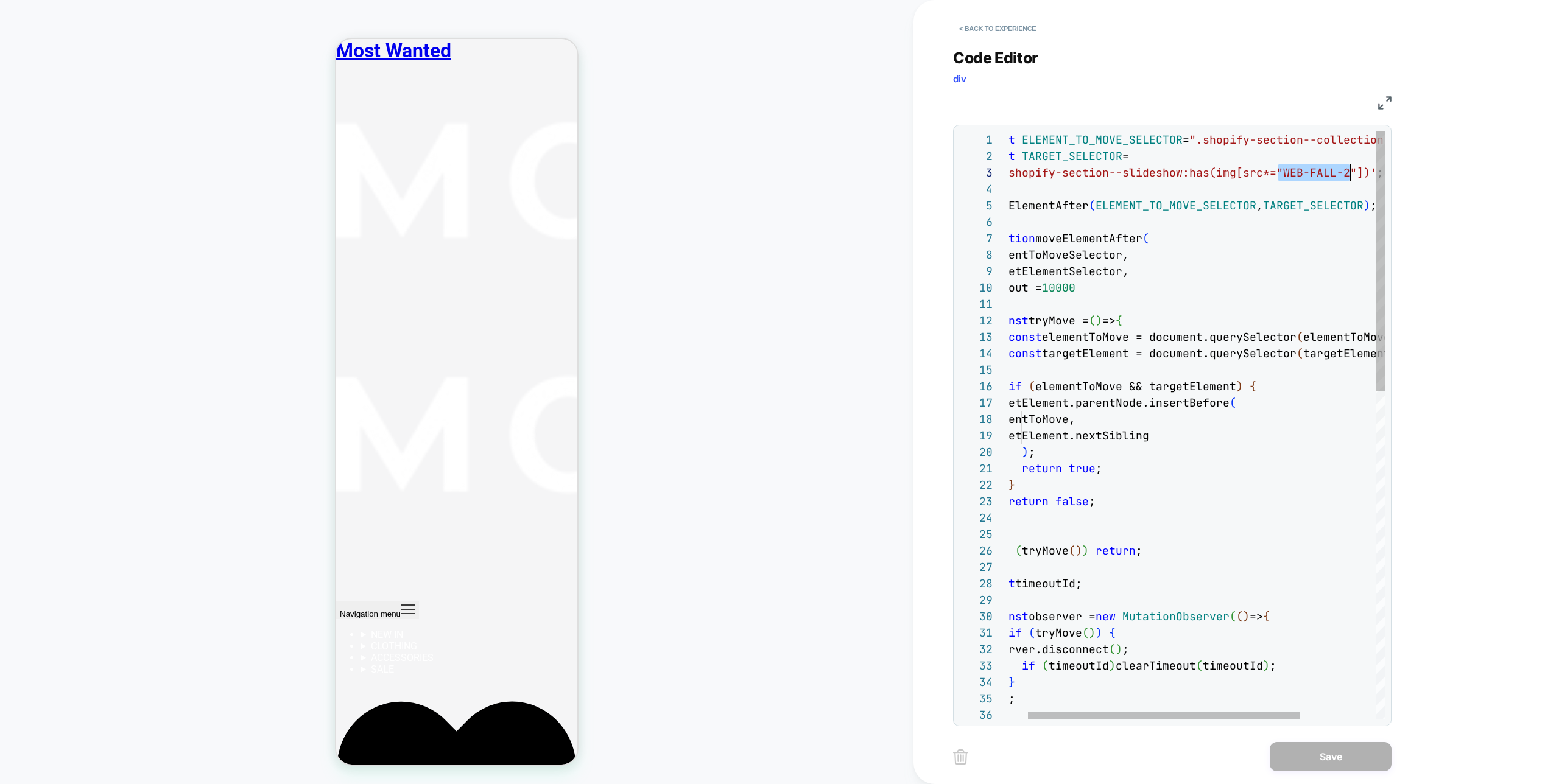
scroll to position [33, 361]
drag, startPoint x: 1322, startPoint y: 170, endPoint x: 1345, endPoint y: 166, distance: 23.3
click at [1345, 166] on div "const ELEMENT_TO_MOVE_SELECTOR = ".shopify-section--collection-list" ; const TA…" at bounding box center [1235, 795] width 509 height 1328
type textarea "**********"
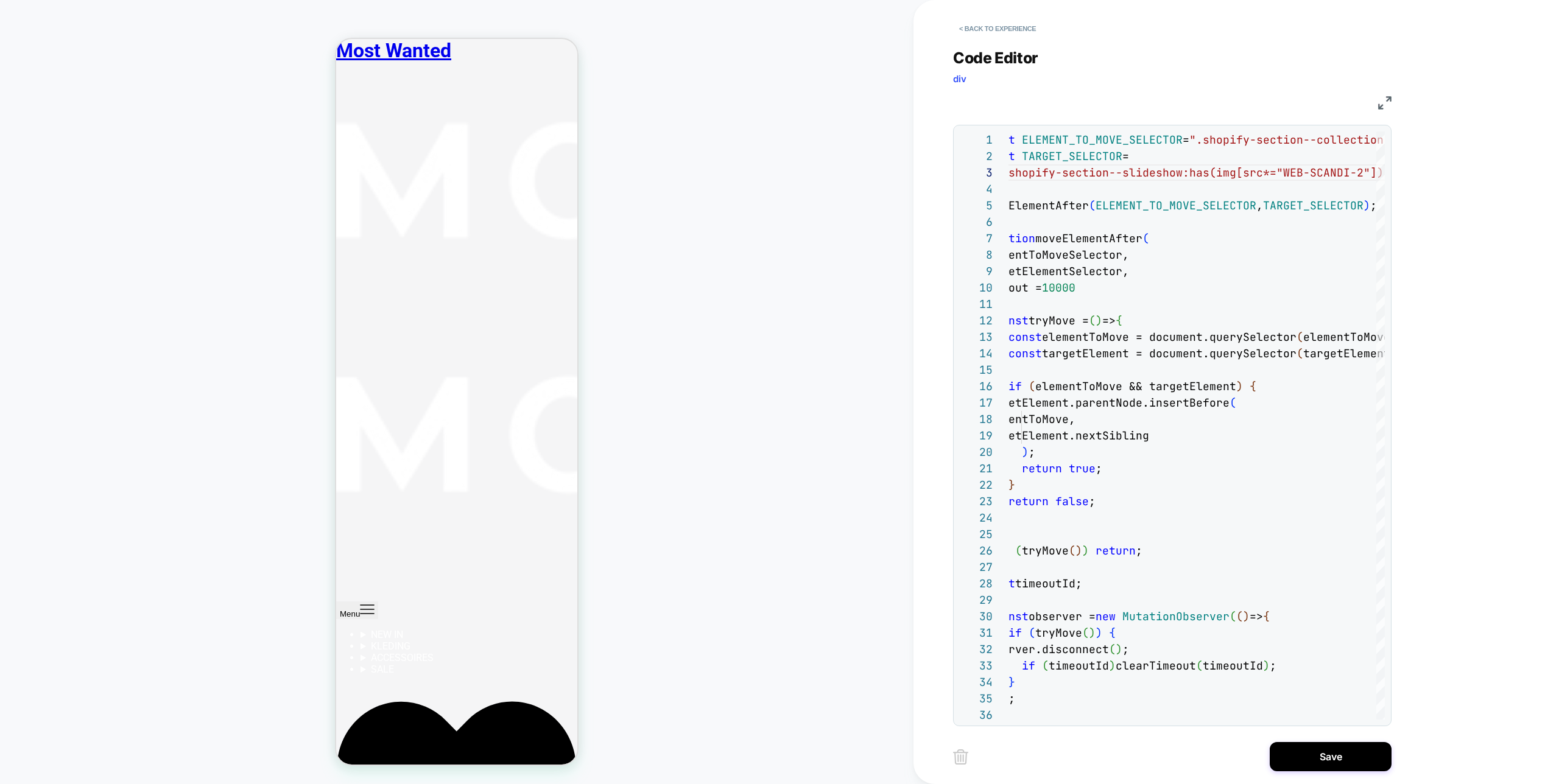
scroll to position [1248, 0]
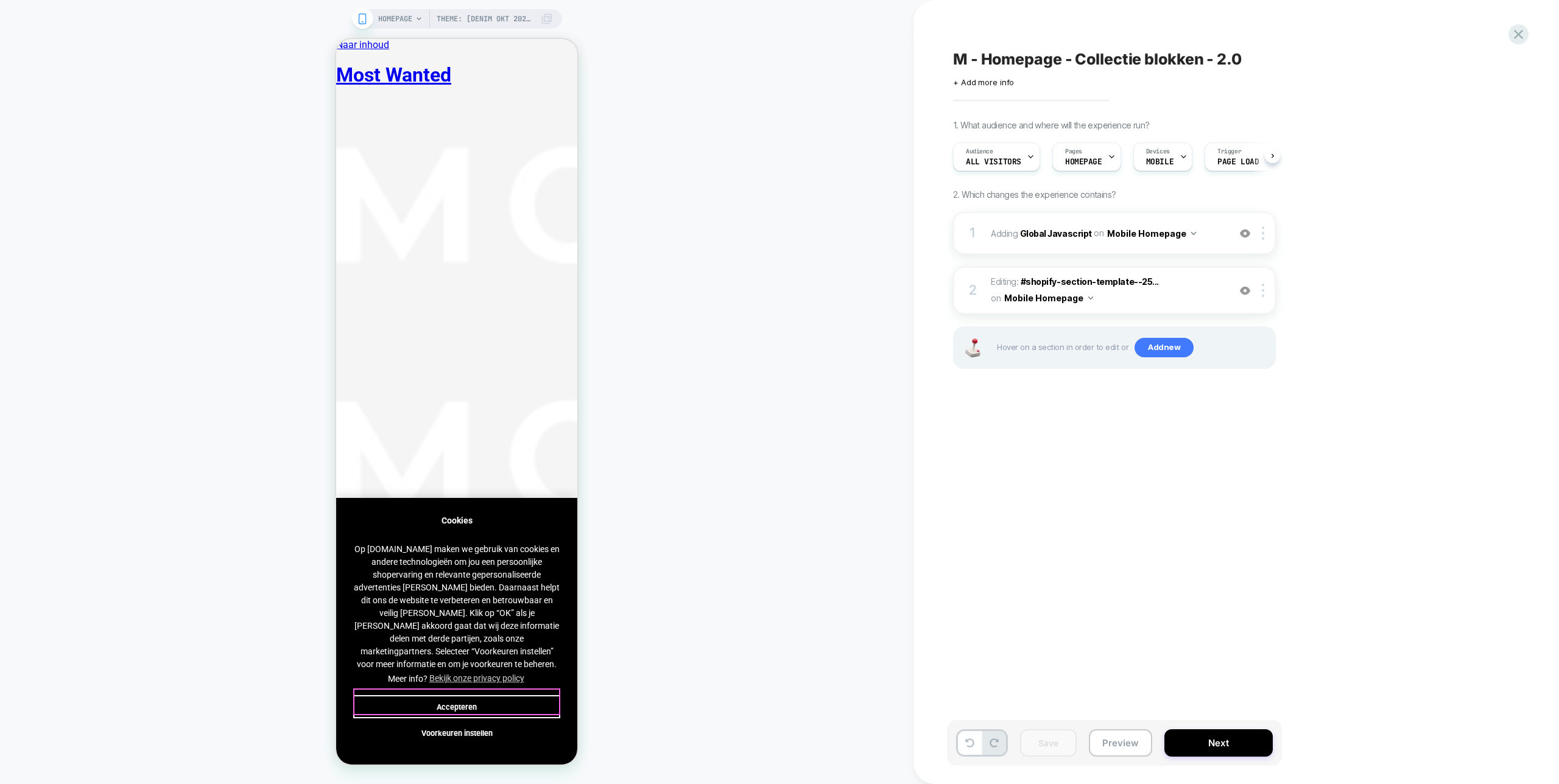
click at [495, 698] on button "Accepteren" at bounding box center [456, 707] width 207 height 24
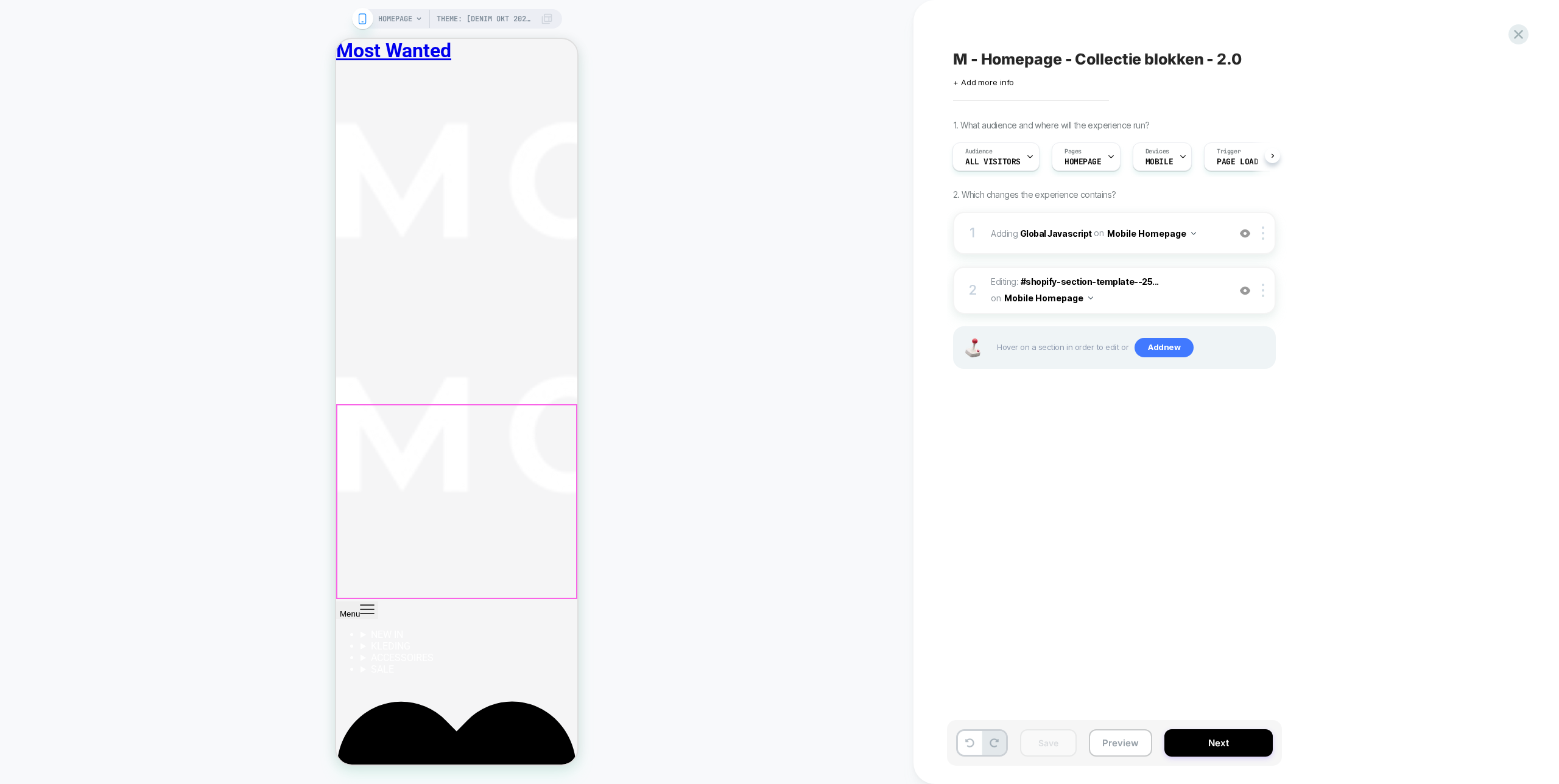
scroll to position [1936, 0]
click at [1265, 289] on div at bounding box center [1265, 291] width 20 height 13
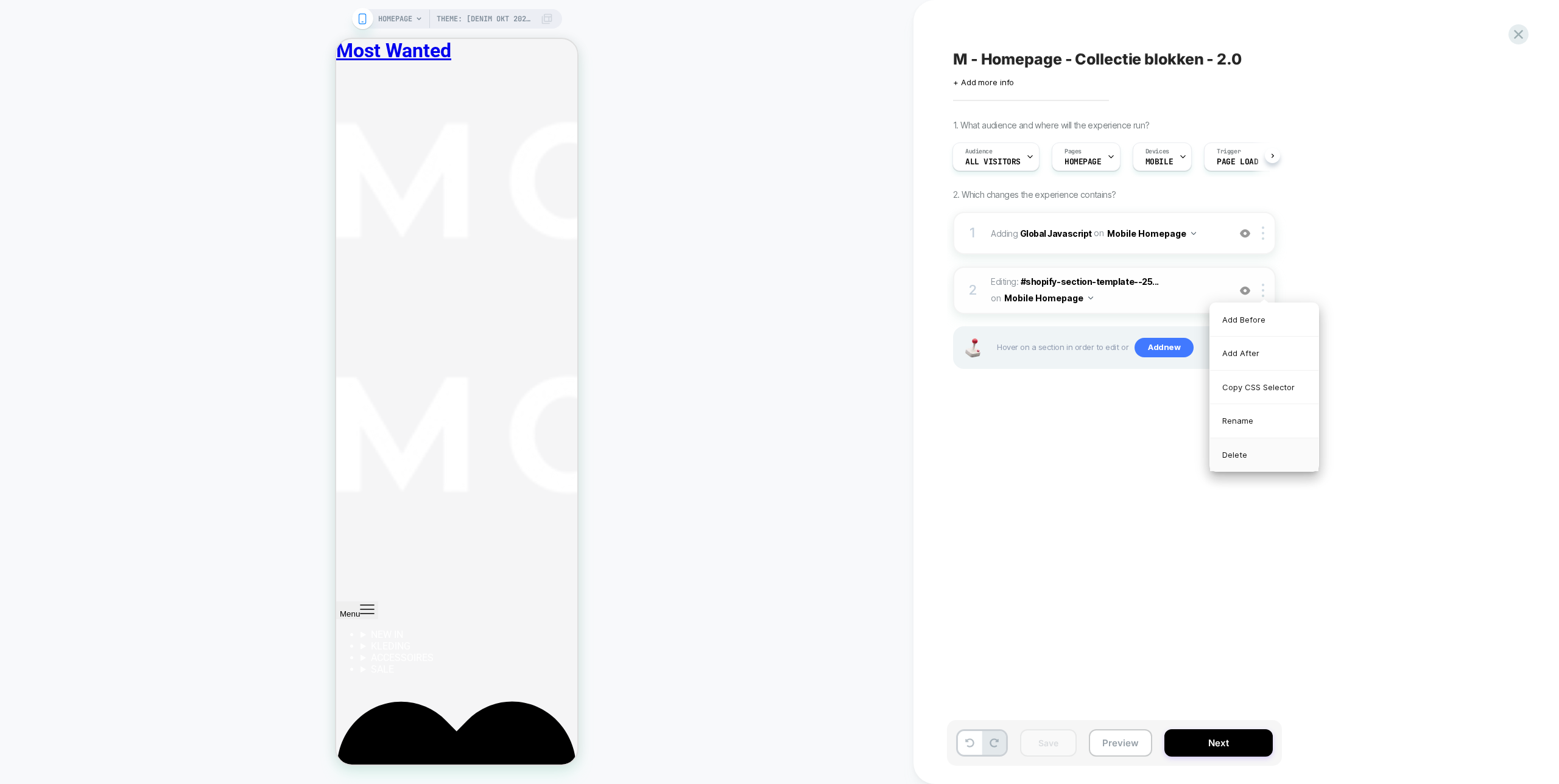
click at [1239, 459] on div "Delete" at bounding box center [1265, 455] width 109 height 33
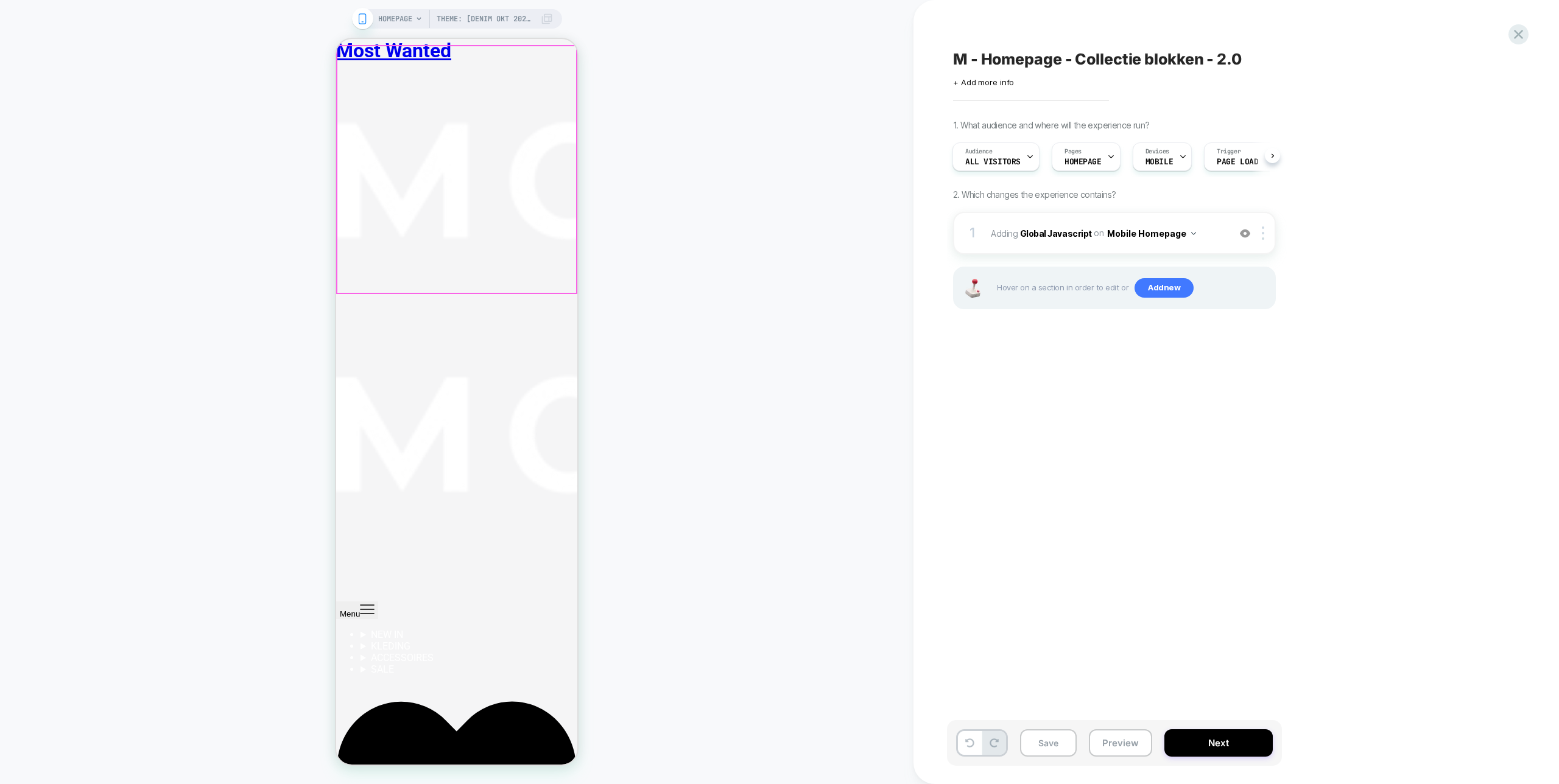
scroll to position [0, 0]
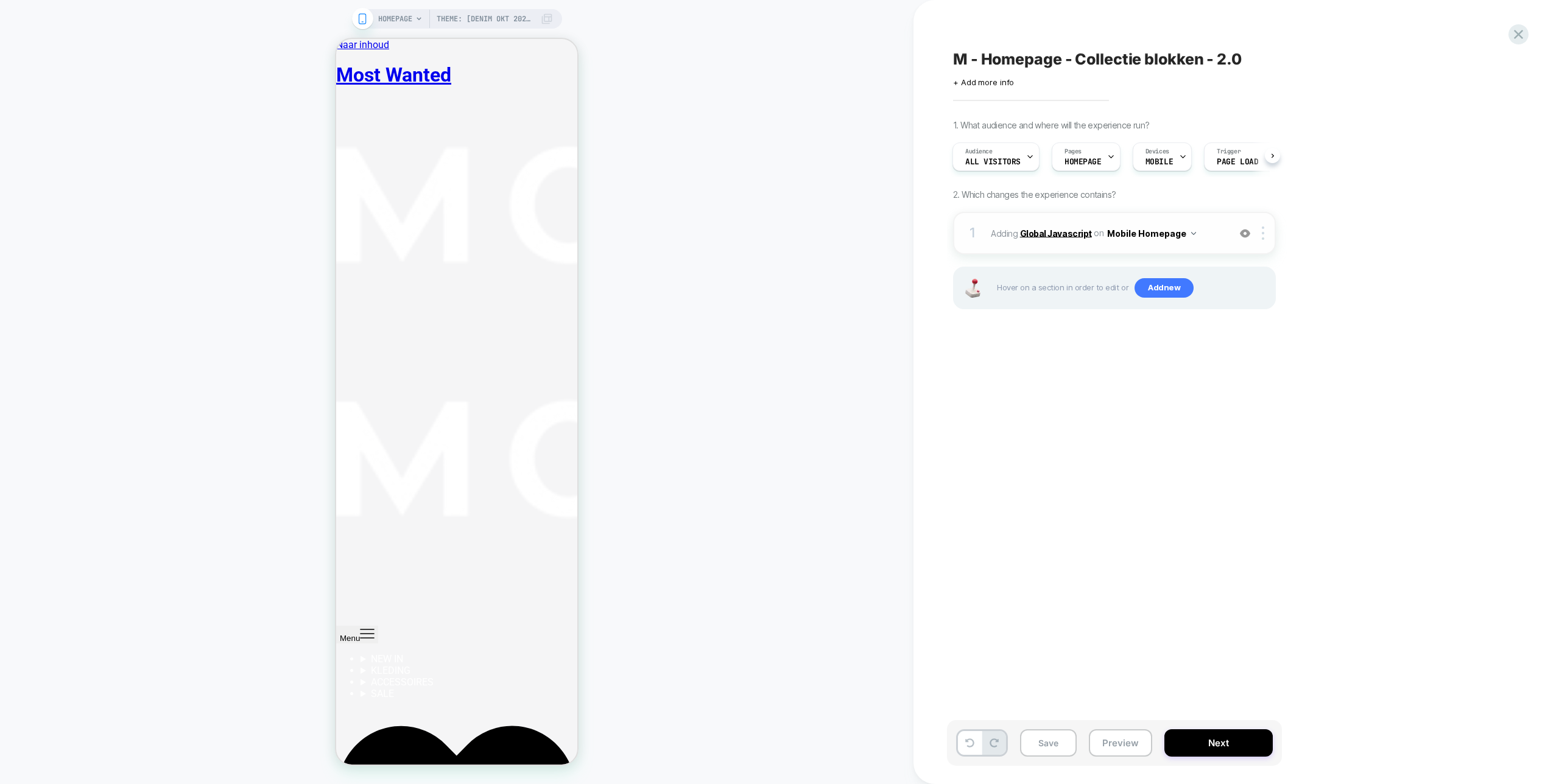
click at [1055, 236] on b "Global Javascript" at bounding box center [1056, 232] width 72 height 10
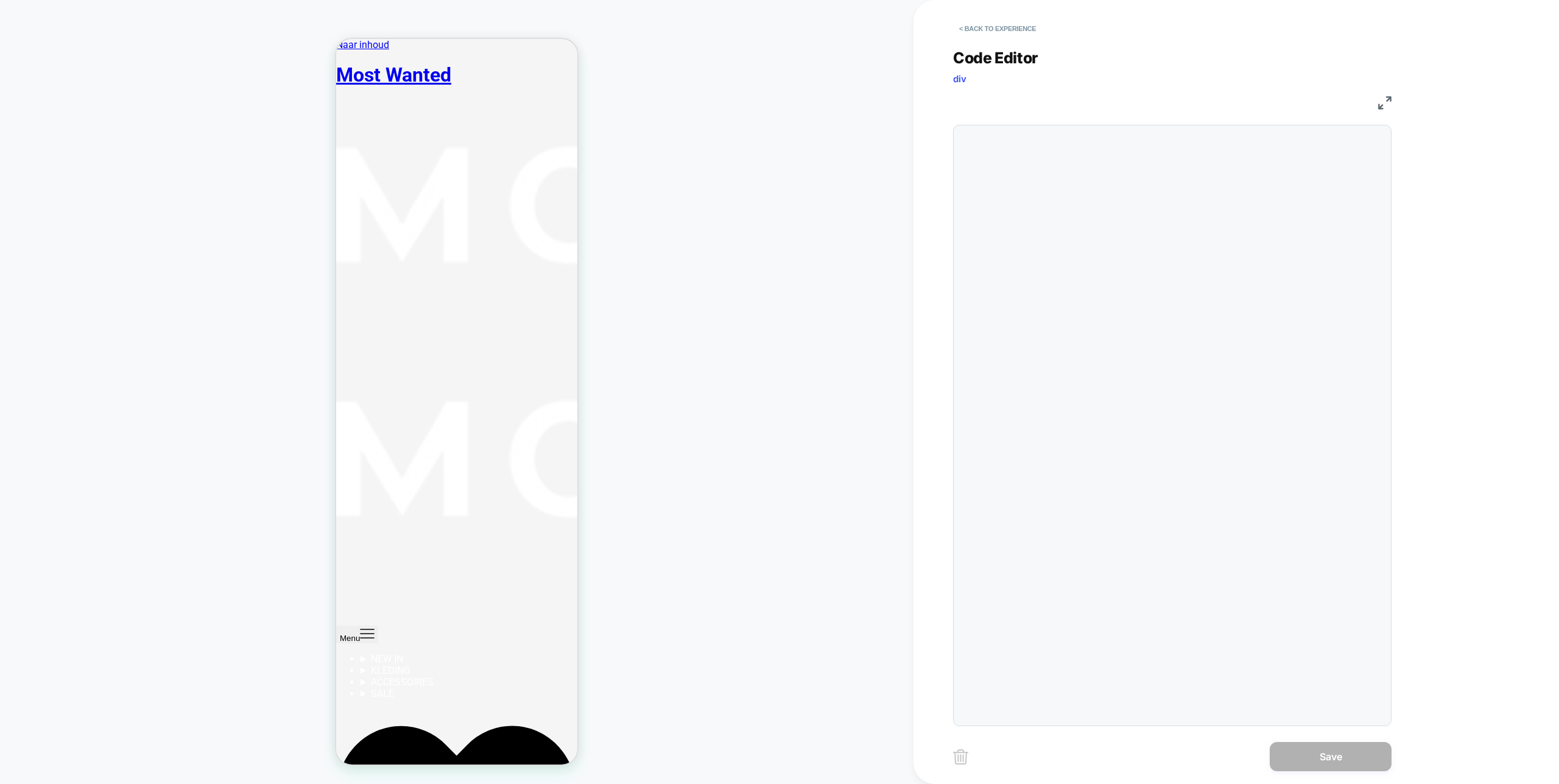
scroll to position [164, 0]
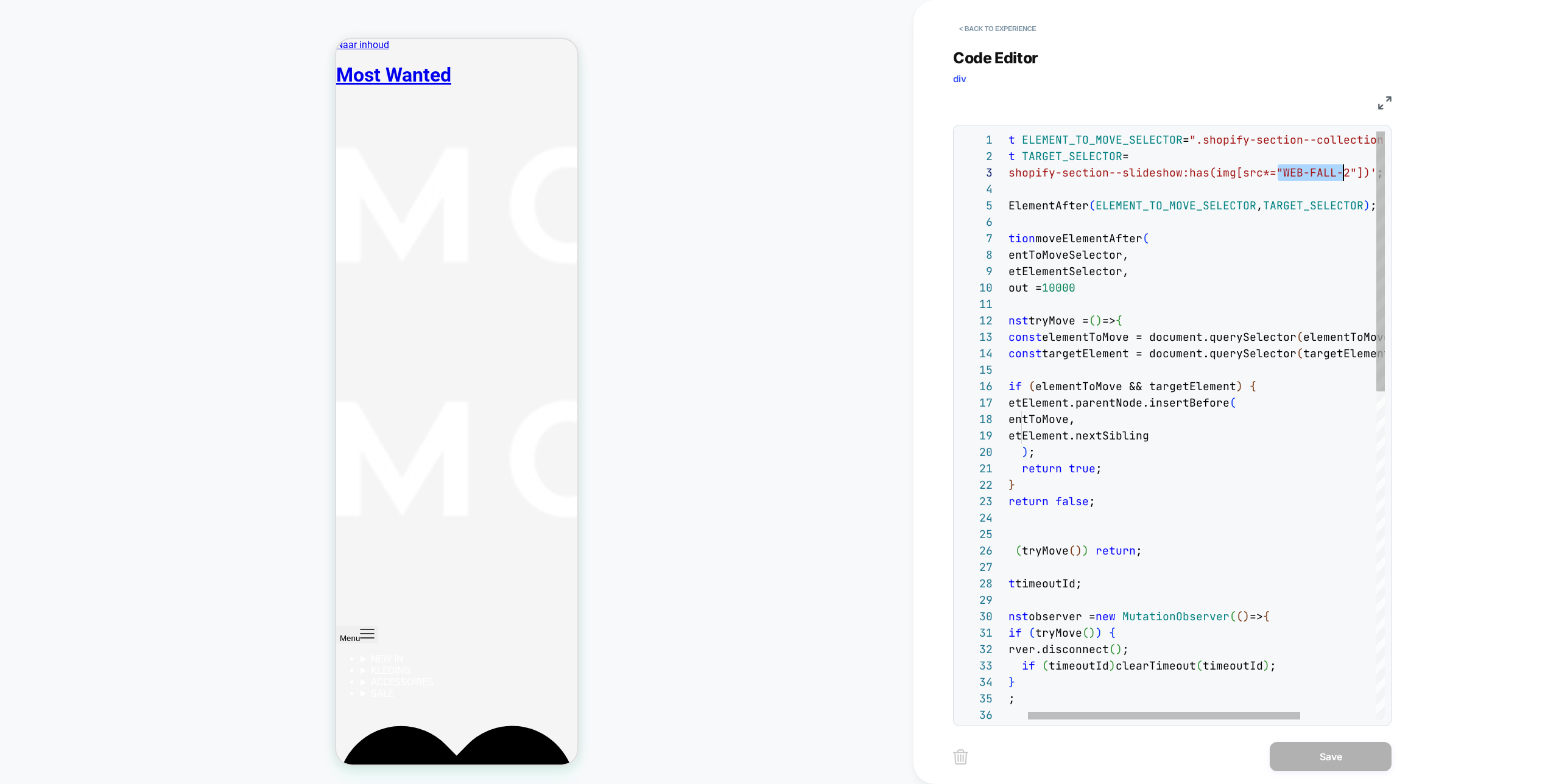
drag, startPoint x: 1307, startPoint y: 173, endPoint x: 1342, endPoint y: 169, distance: 35.2
click at [1342, 169] on div "const ELEMENT_TO_MOVE_SELECTOR = ".shopify-section--collection-list" ; const TA…" at bounding box center [1235, 795] width 509 height 1328
type textarea "**********"
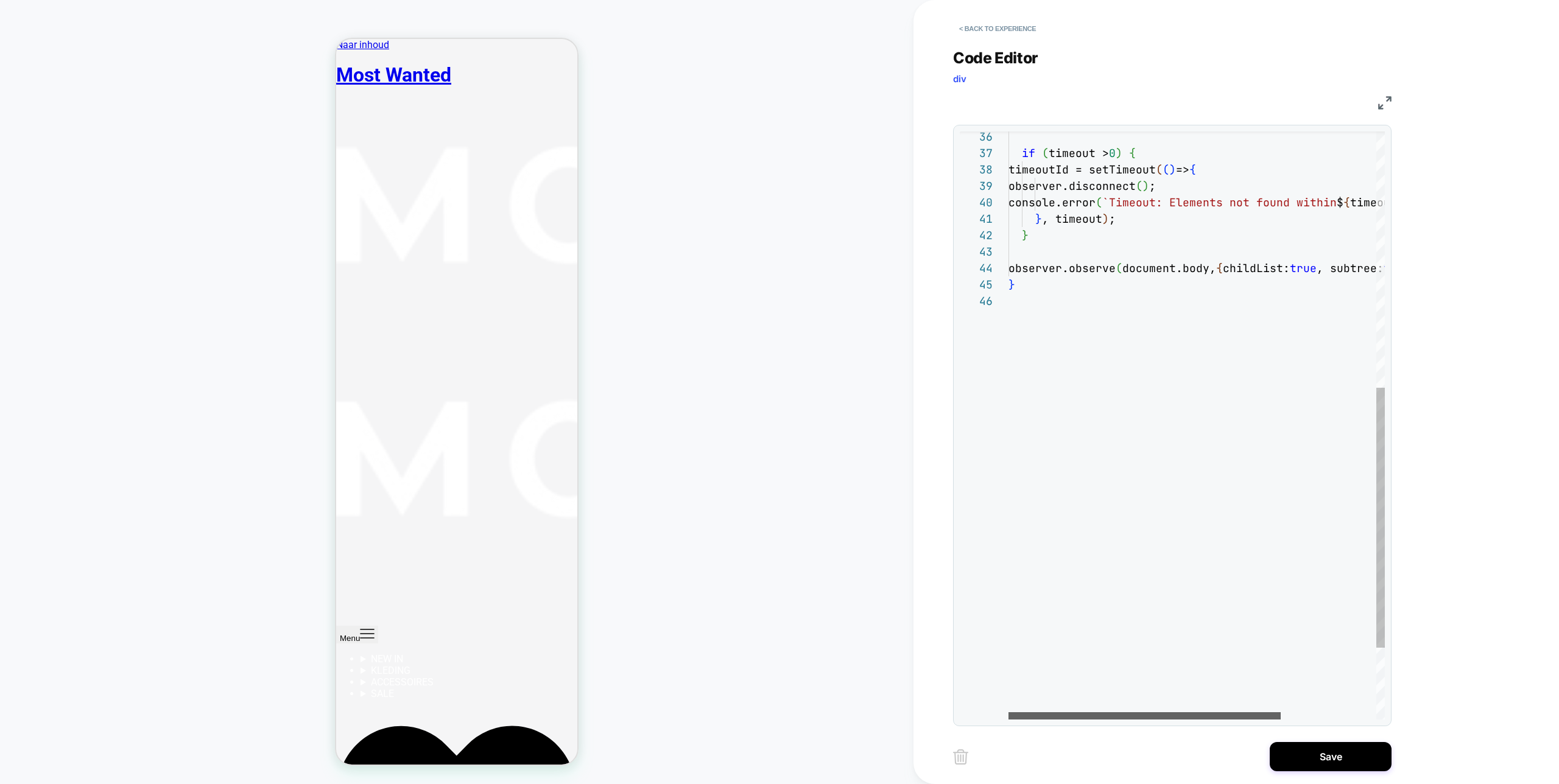
click at [1068, 713] on div at bounding box center [1145, 716] width 273 height 8
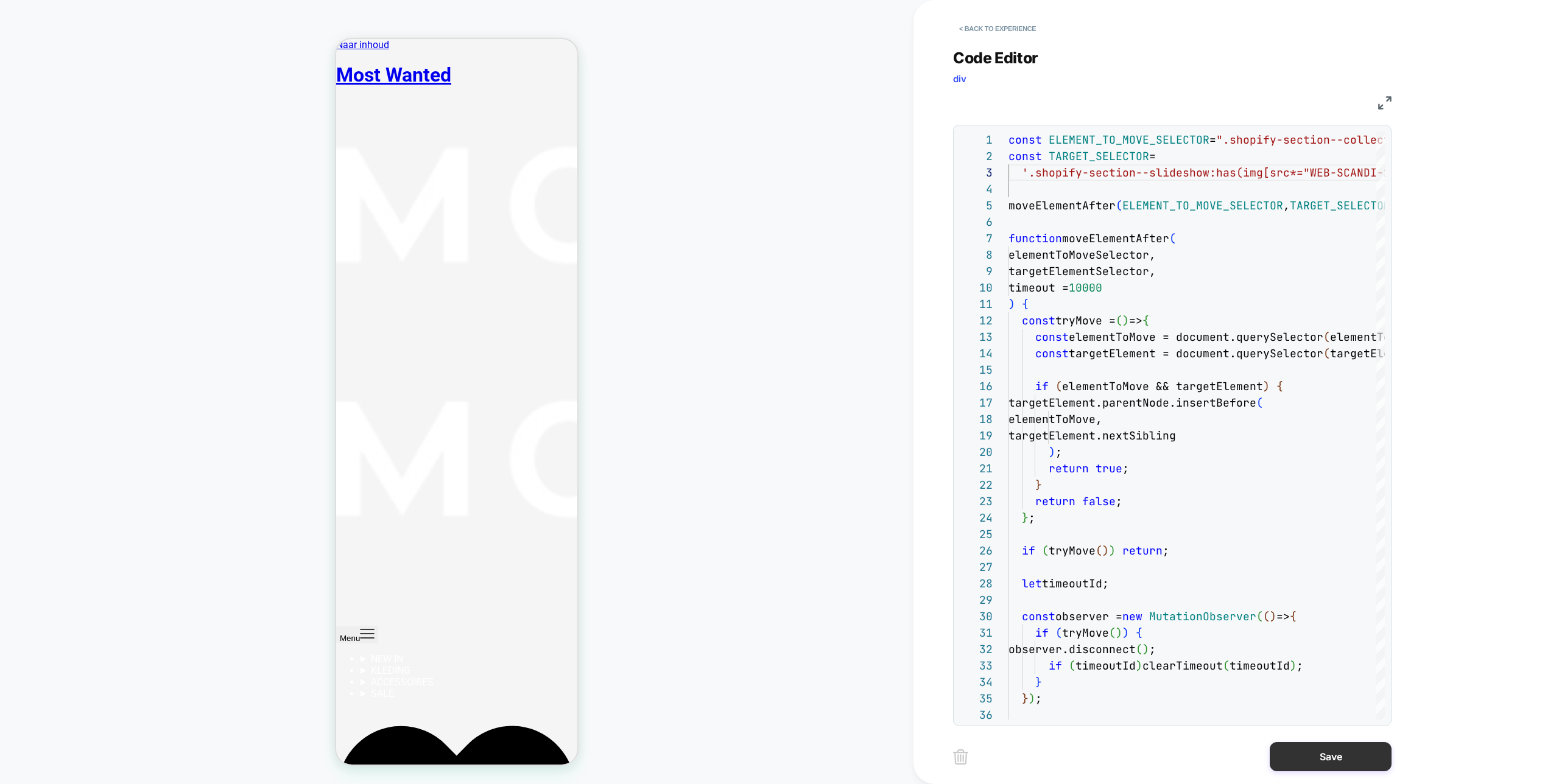
click at [1334, 748] on button "Save" at bounding box center [1331, 757] width 122 height 29
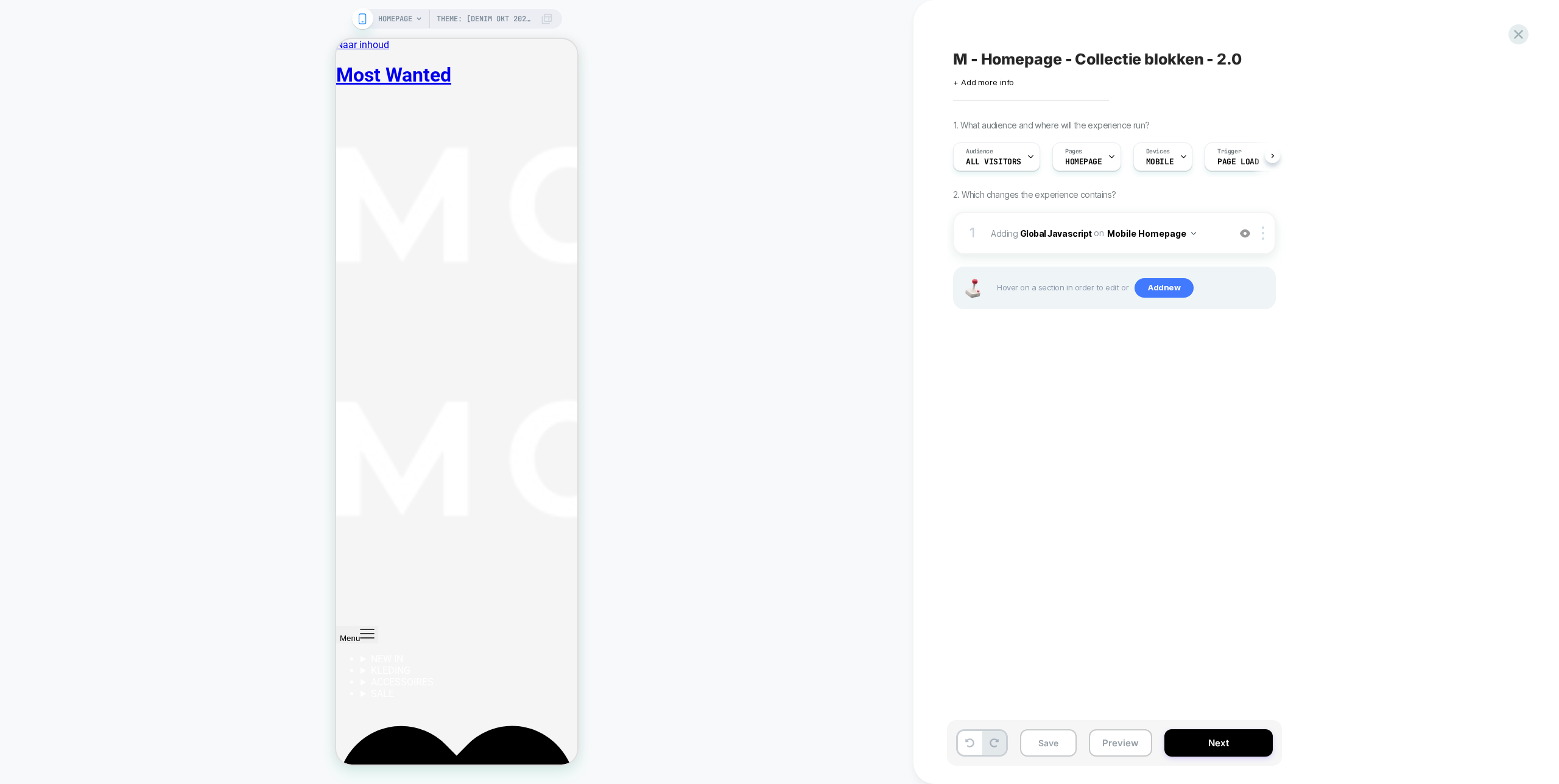
scroll to position [0, 1]
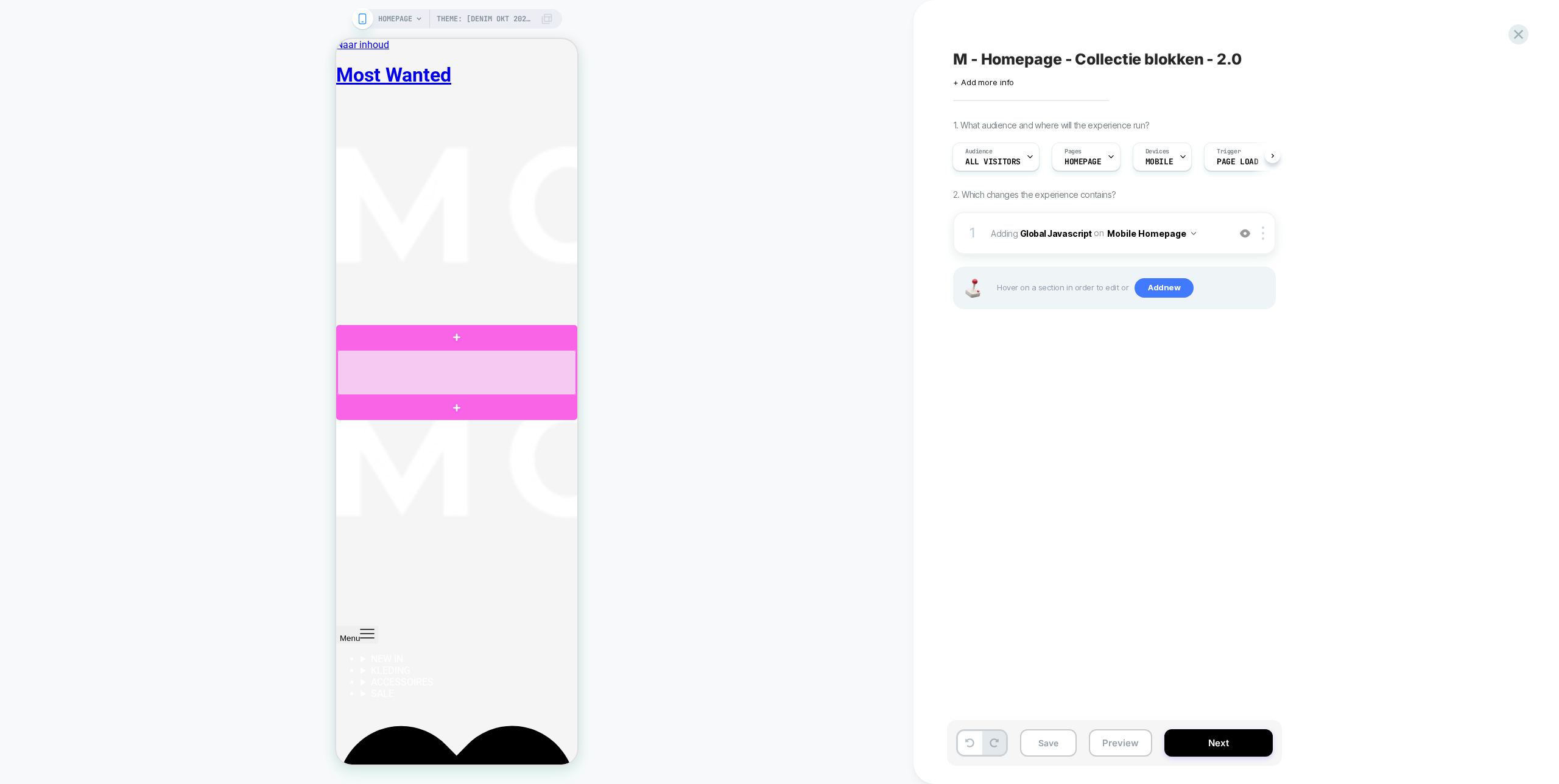
click at [505, 375] on div at bounding box center [457, 373] width 239 height 45
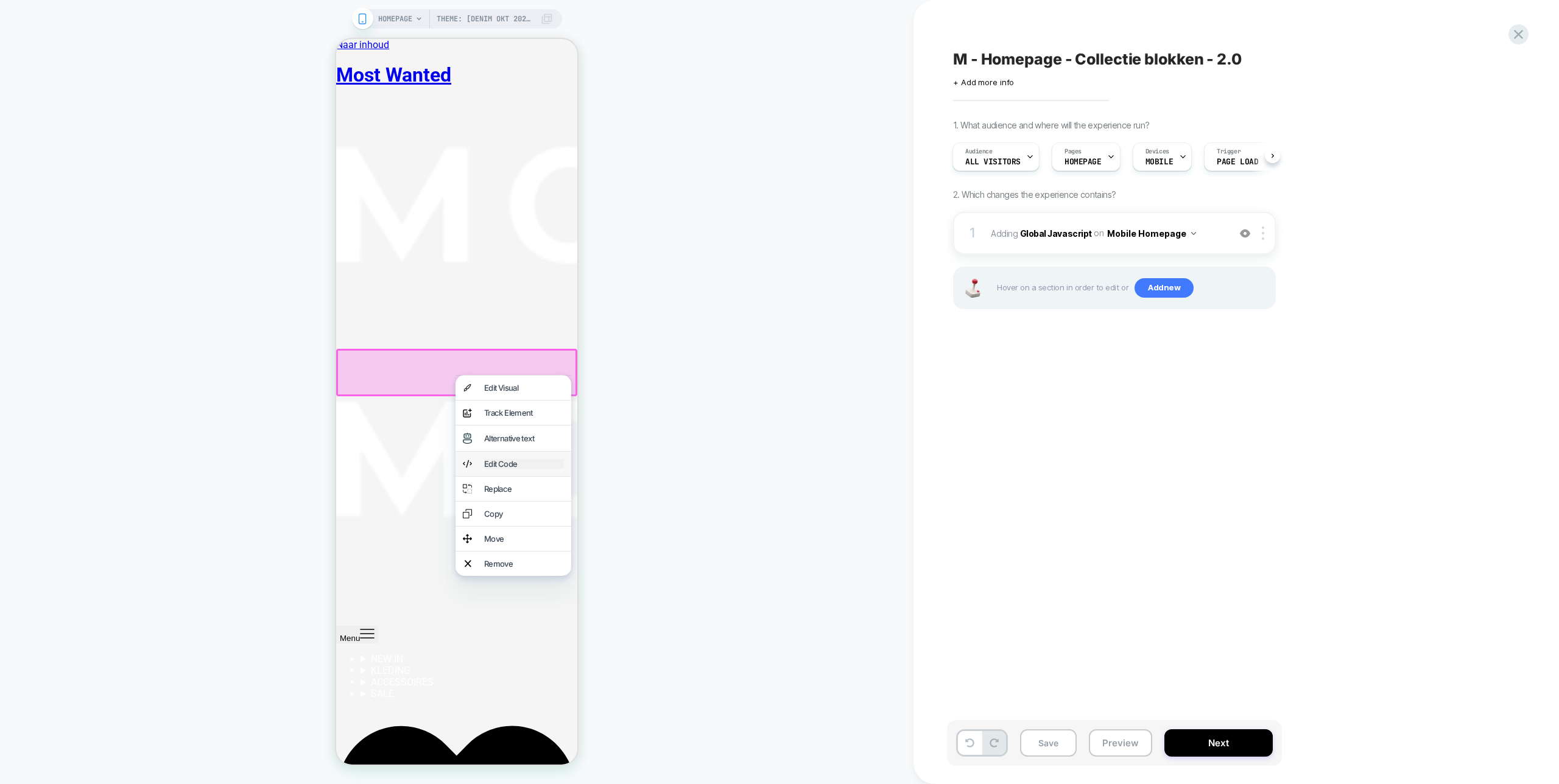
click at [526, 469] on div "Edit Code" at bounding box center [524, 464] width 80 height 9
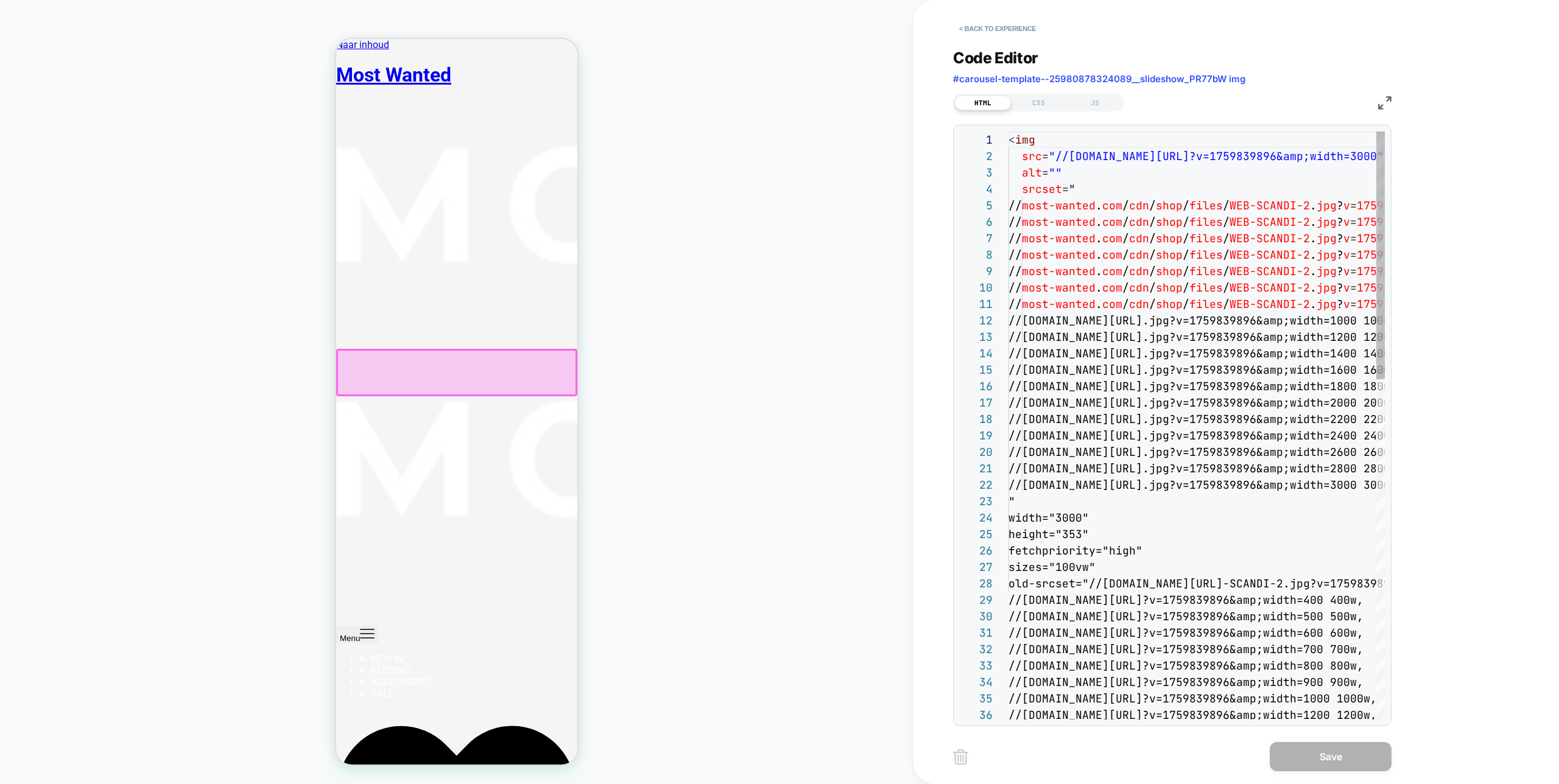
scroll to position [131, 0]
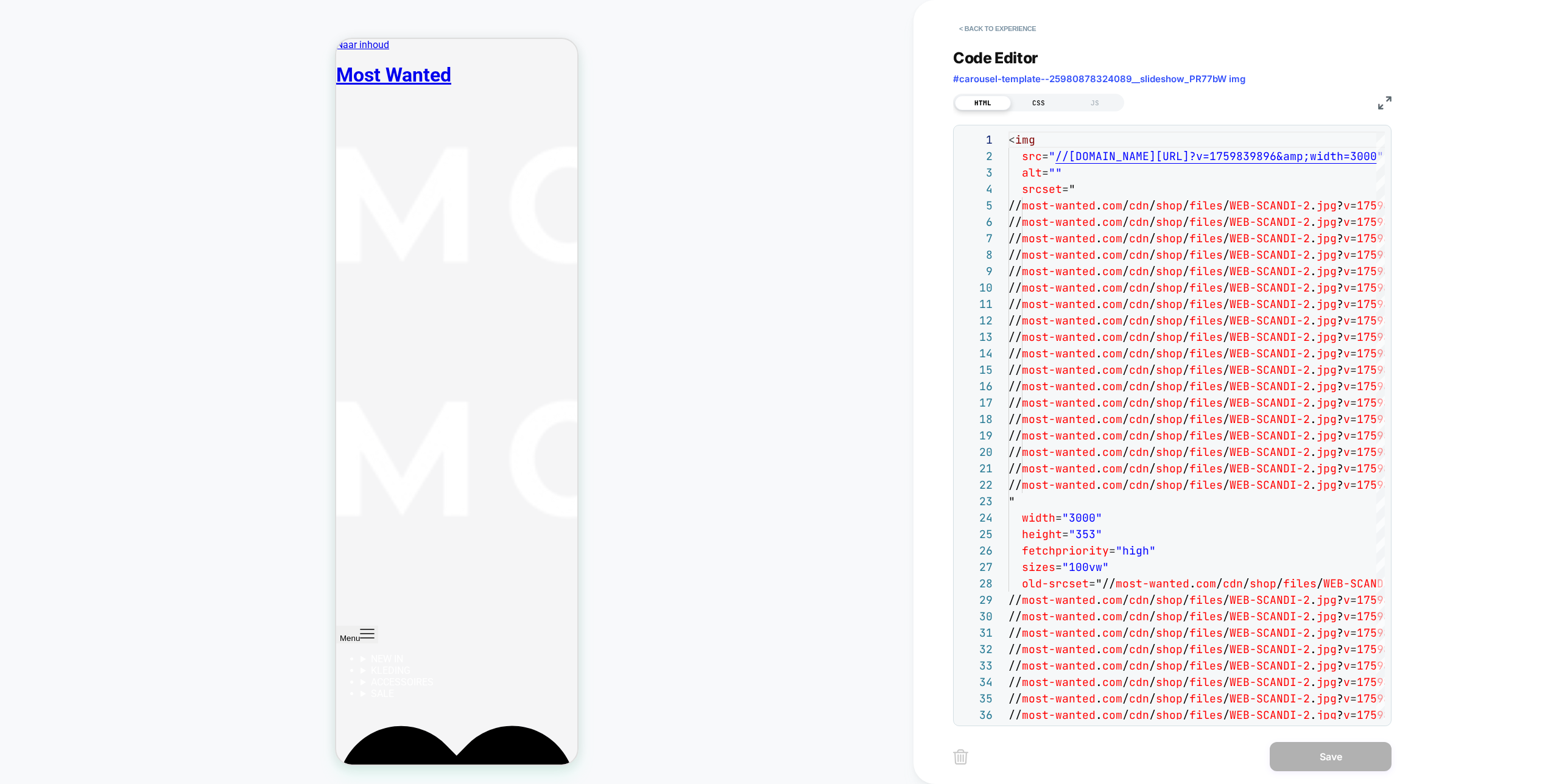
click at [1042, 101] on div "CSS" at bounding box center [1038, 102] width 56 height 14
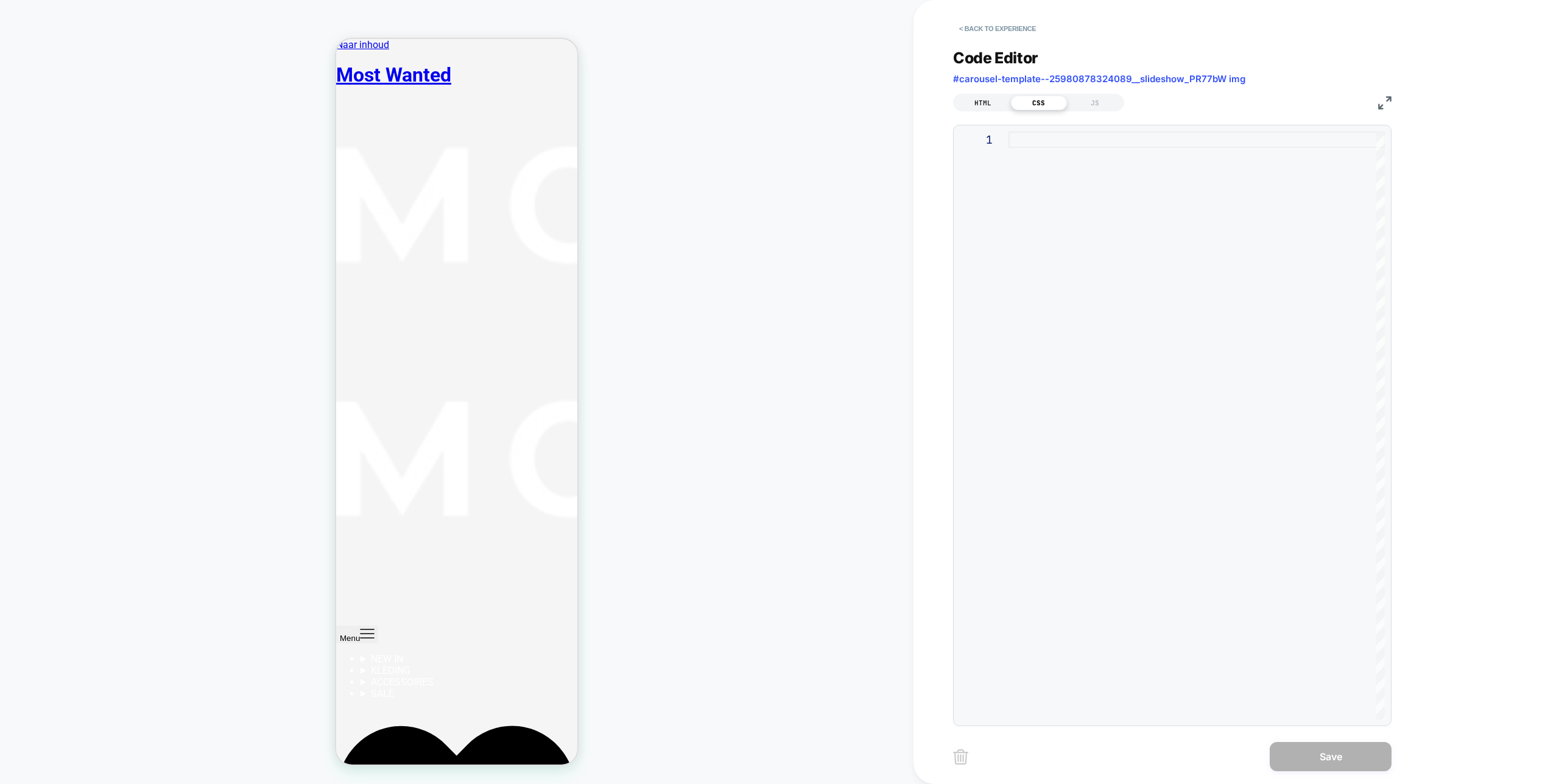
click at [994, 102] on div "HTML" at bounding box center [982, 102] width 56 height 14
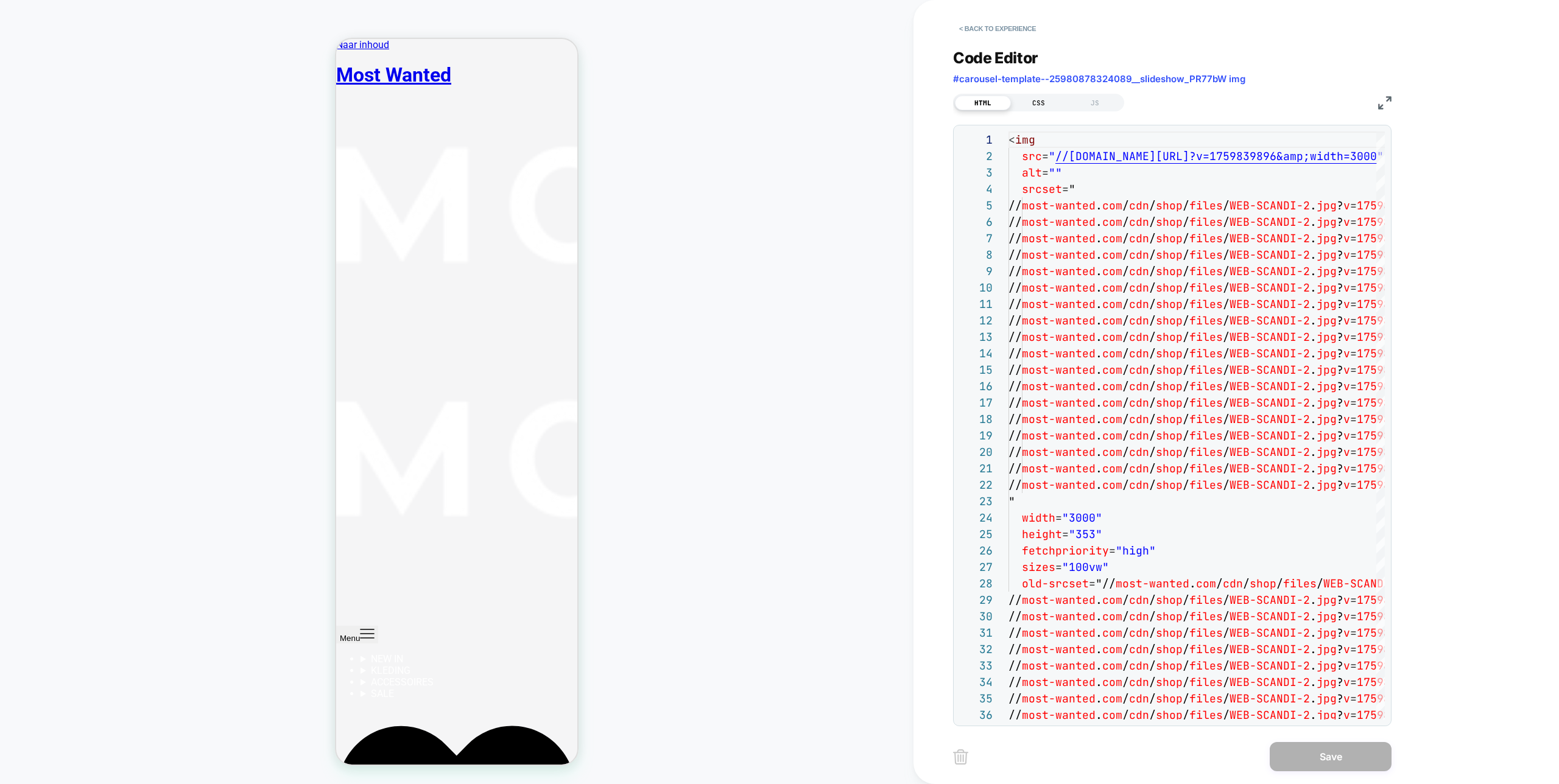
click at [1046, 99] on div "CSS" at bounding box center [1038, 102] width 56 height 14
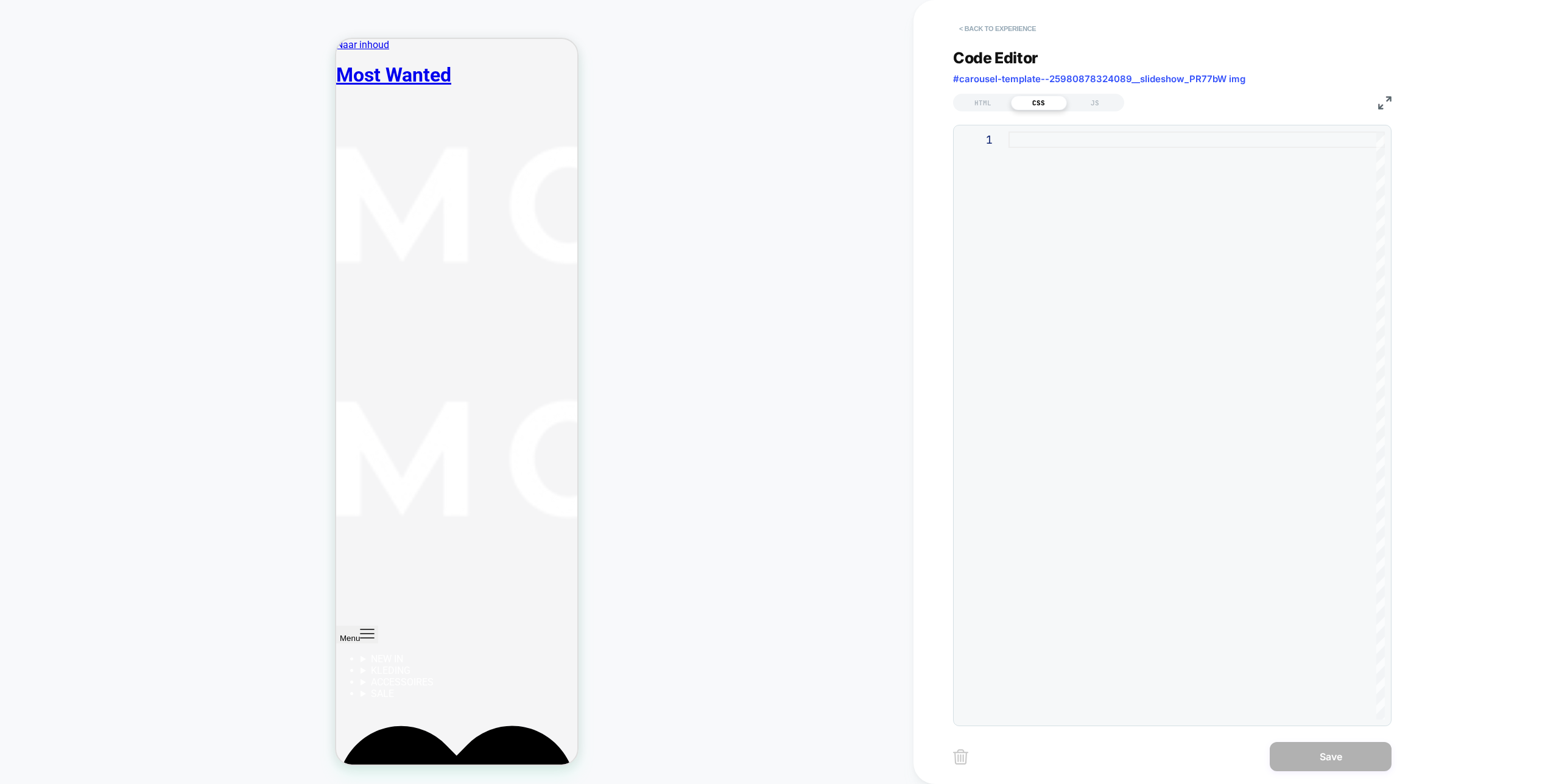
click at [1021, 30] on button "< Back to experience" at bounding box center [997, 28] width 89 height 20
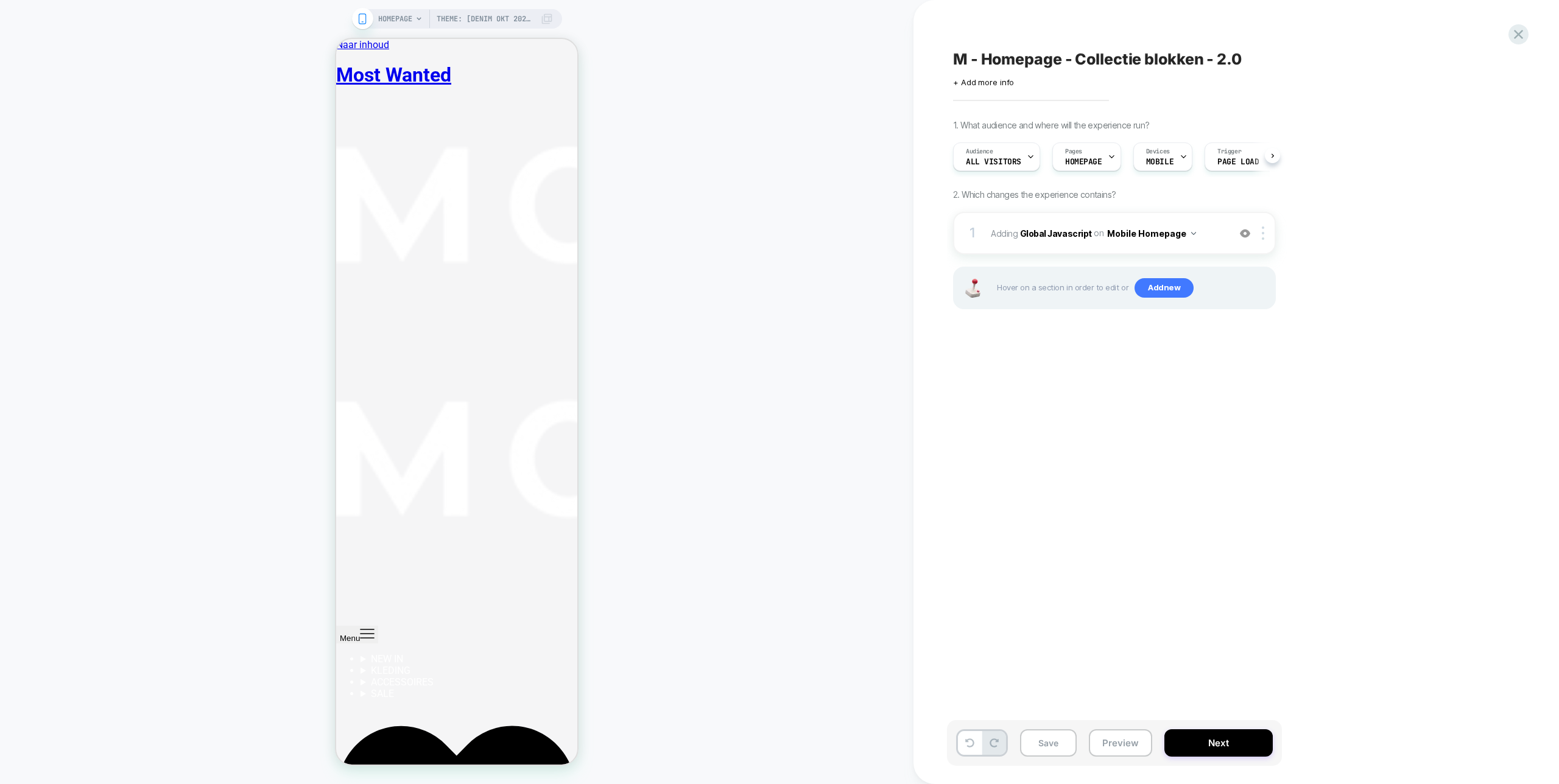
scroll to position [0, 1]
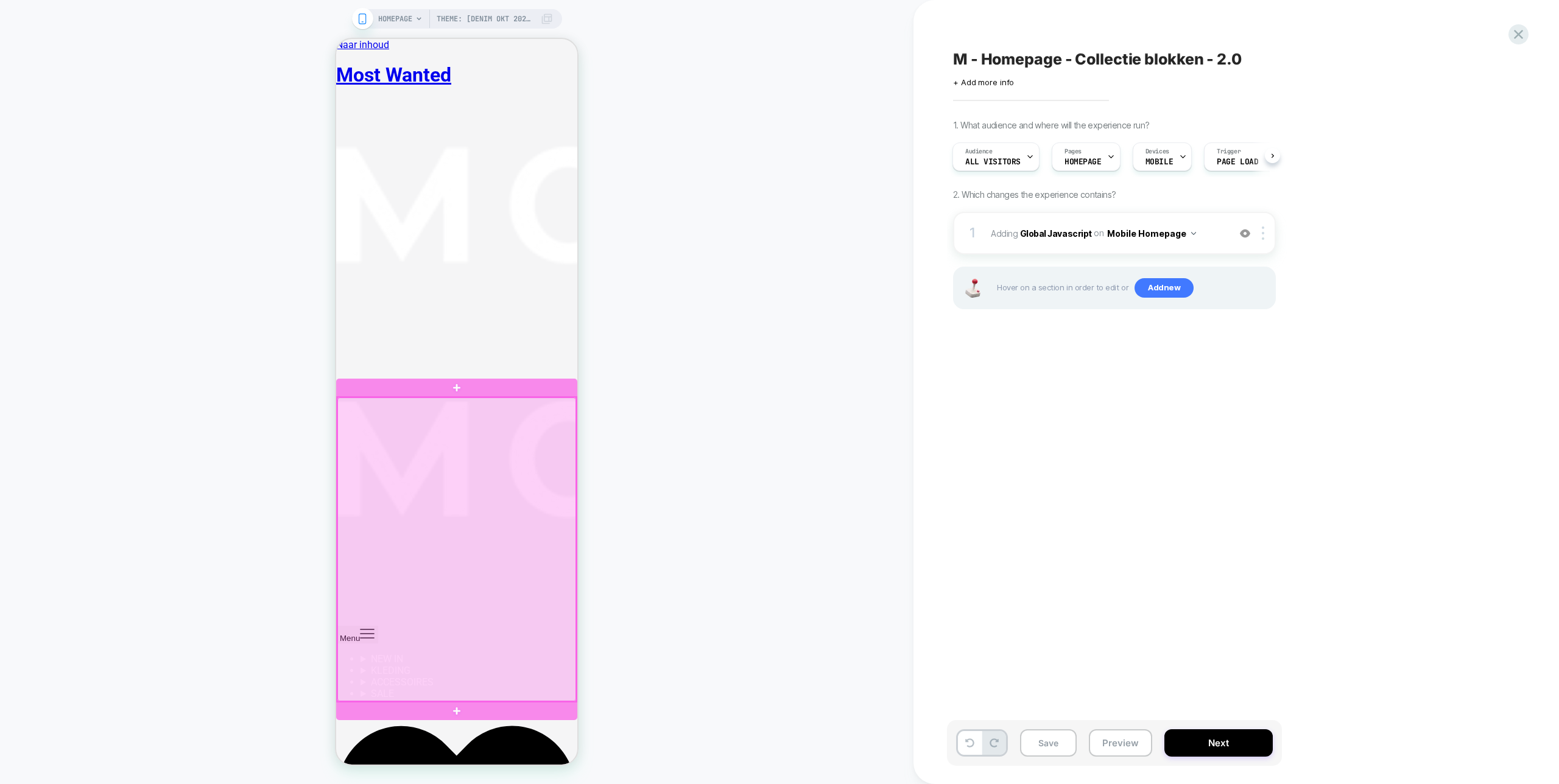
click at [538, 403] on div at bounding box center [457, 549] width 239 height 304
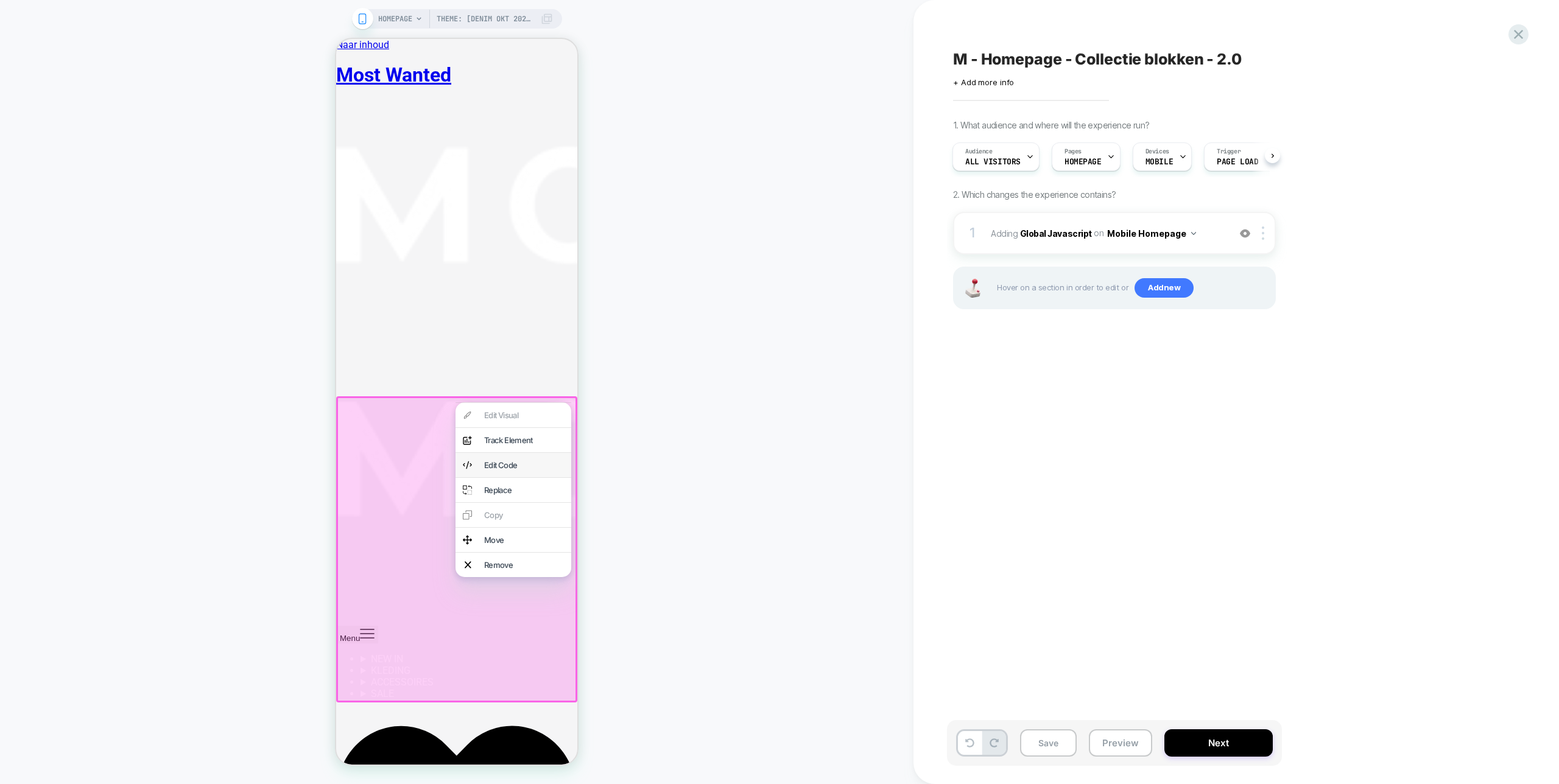
click at [529, 477] on div "Edit Code" at bounding box center [513, 465] width 116 height 25
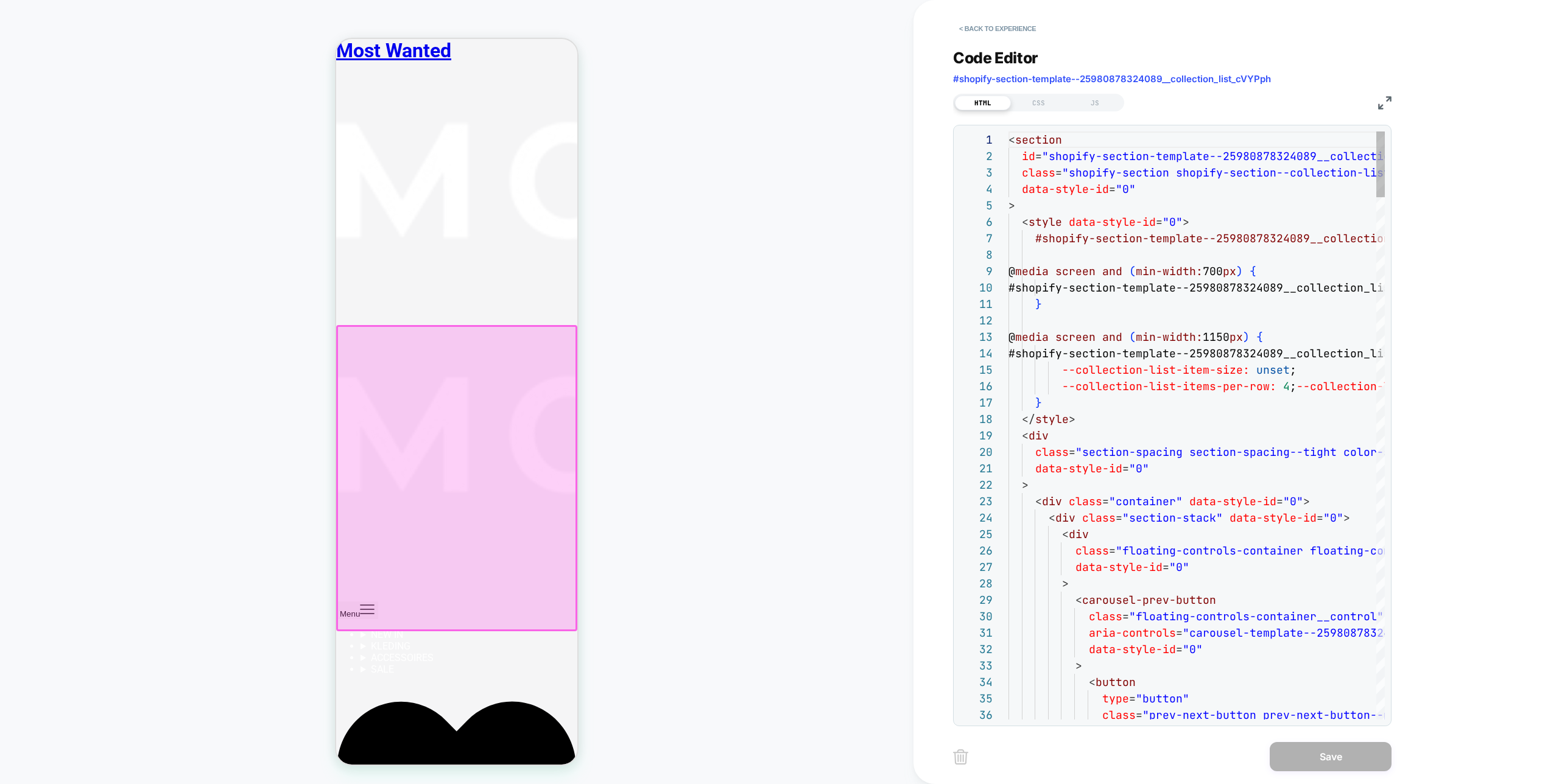
scroll to position [129, 0]
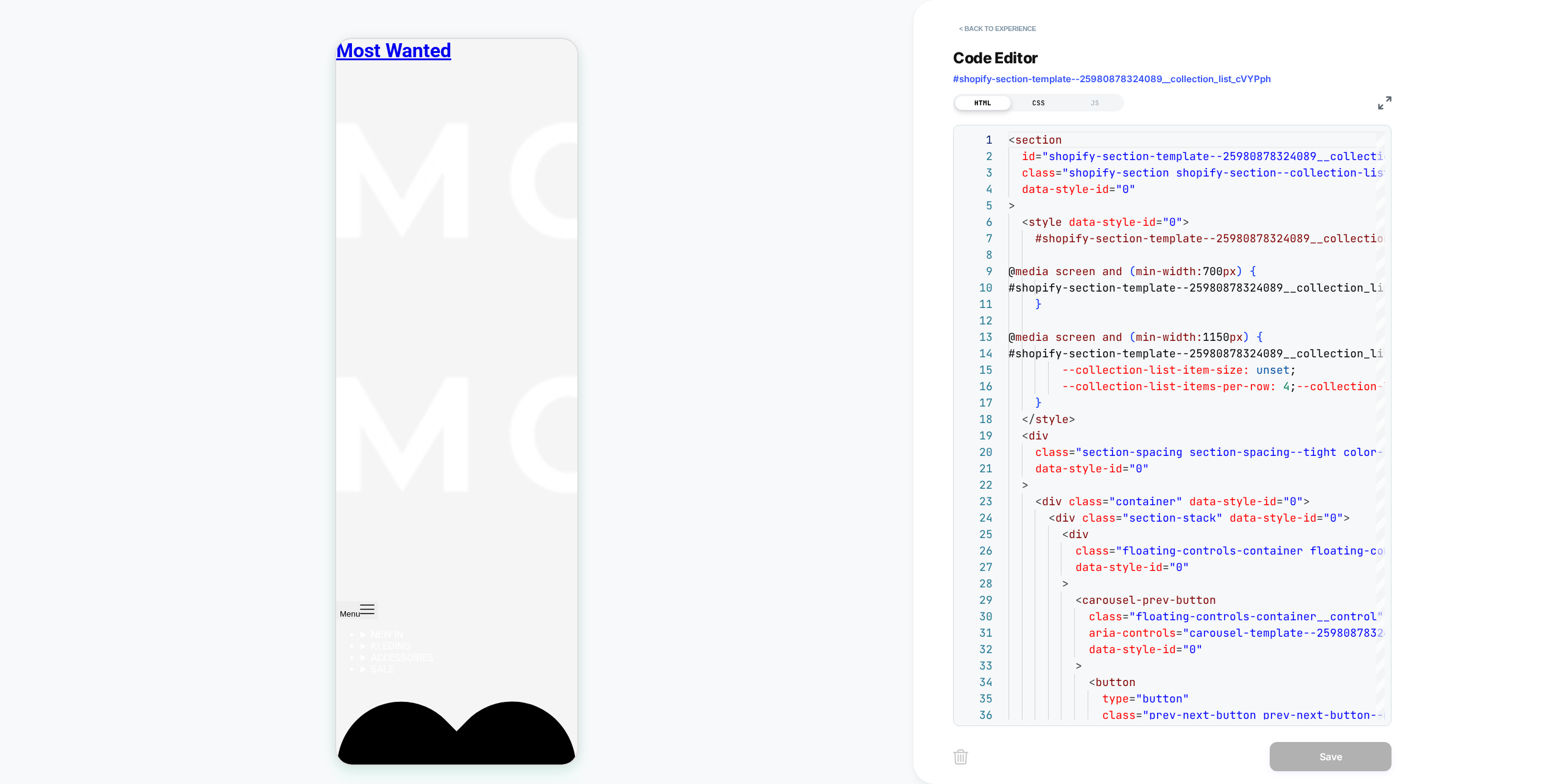
click at [1052, 103] on div "CSS" at bounding box center [1038, 102] width 56 height 14
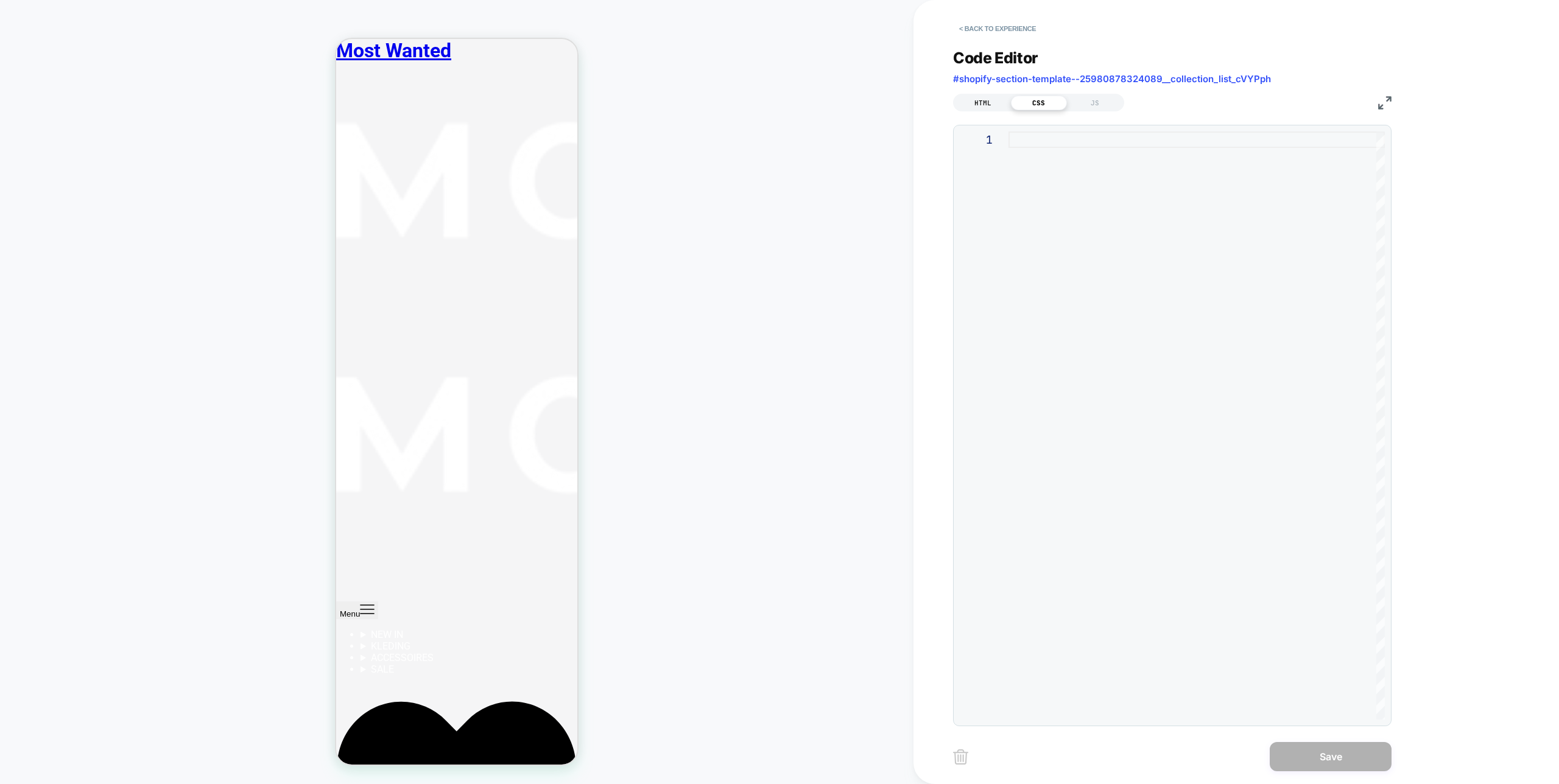
click at [992, 103] on div "HTML" at bounding box center [982, 102] width 56 height 14
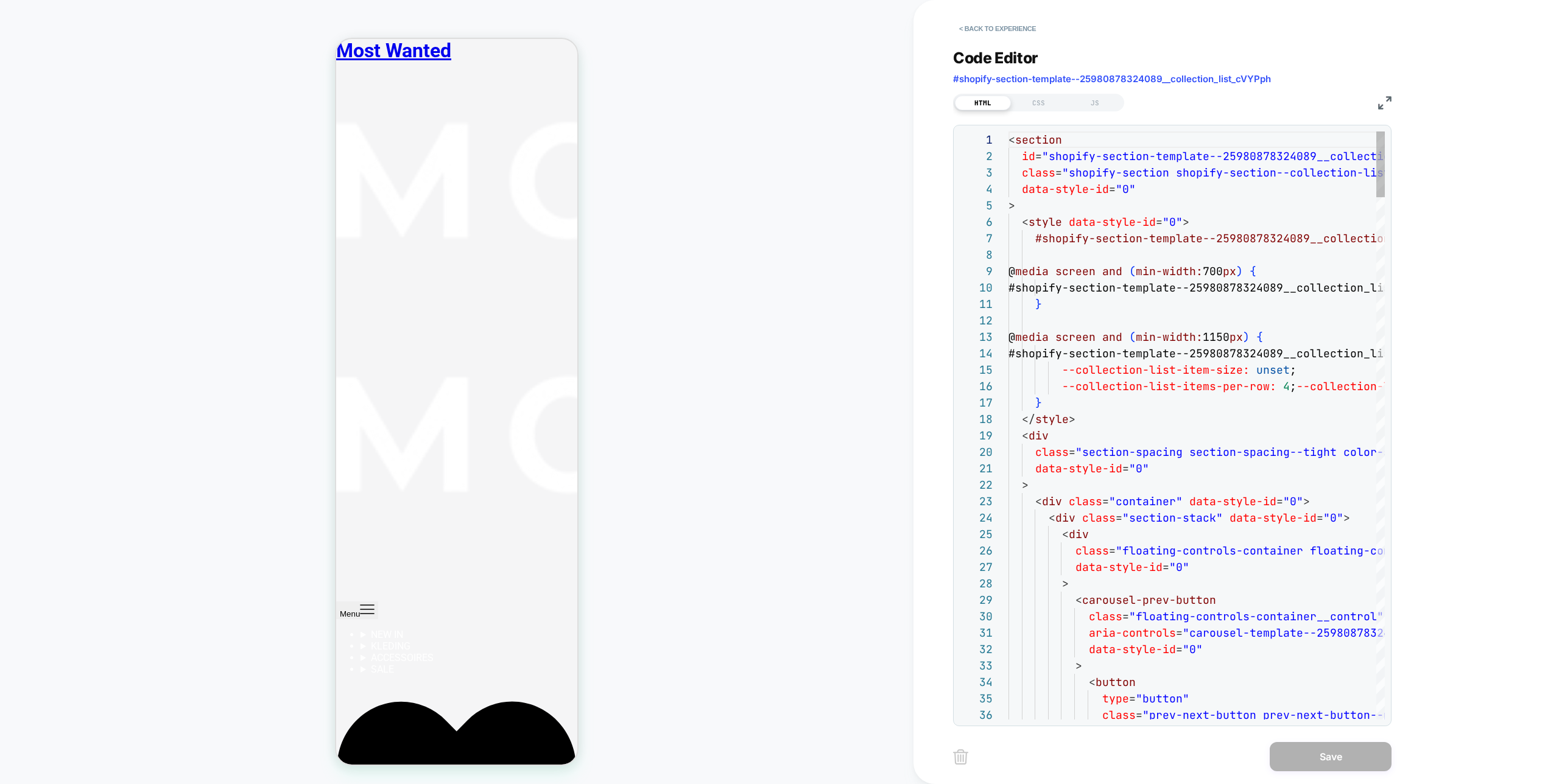
scroll to position [164, 0]
click at [1063, 712] on div at bounding box center [1058, 716] width 98 height 8
click at [991, 13] on div "< Back to experience" at bounding box center [1276, 18] width 645 height 37
click at [994, 24] on button "< Back to experience" at bounding box center [997, 28] width 89 height 20
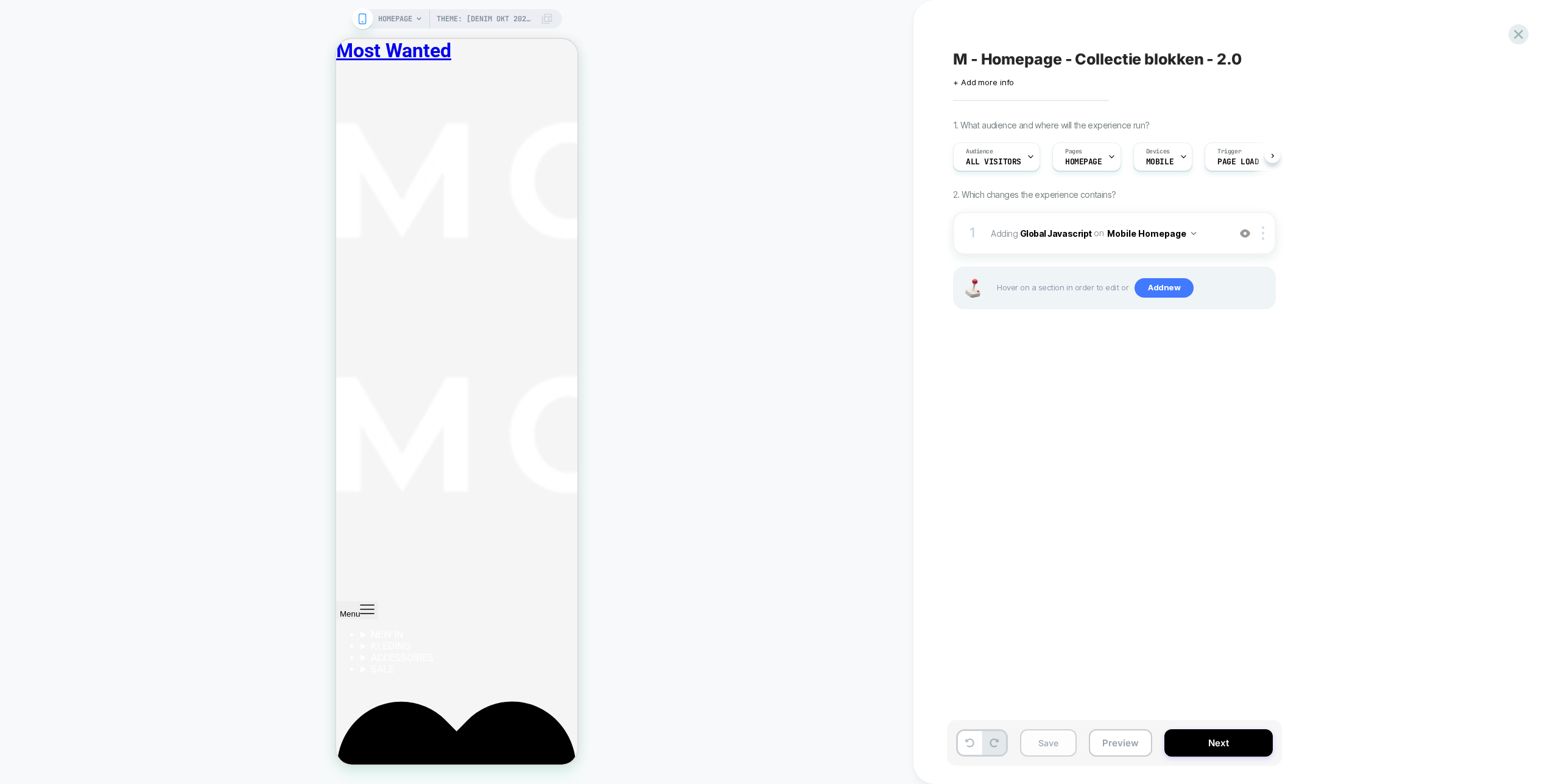
scroll to position [0, 1]
click at [1037, 746] on button "Save" at bounding box center [1048, 742] width 57 height 27
click at [1125, 742] on button "Preview" at bounding box center [1120, 742] width 63 height 27
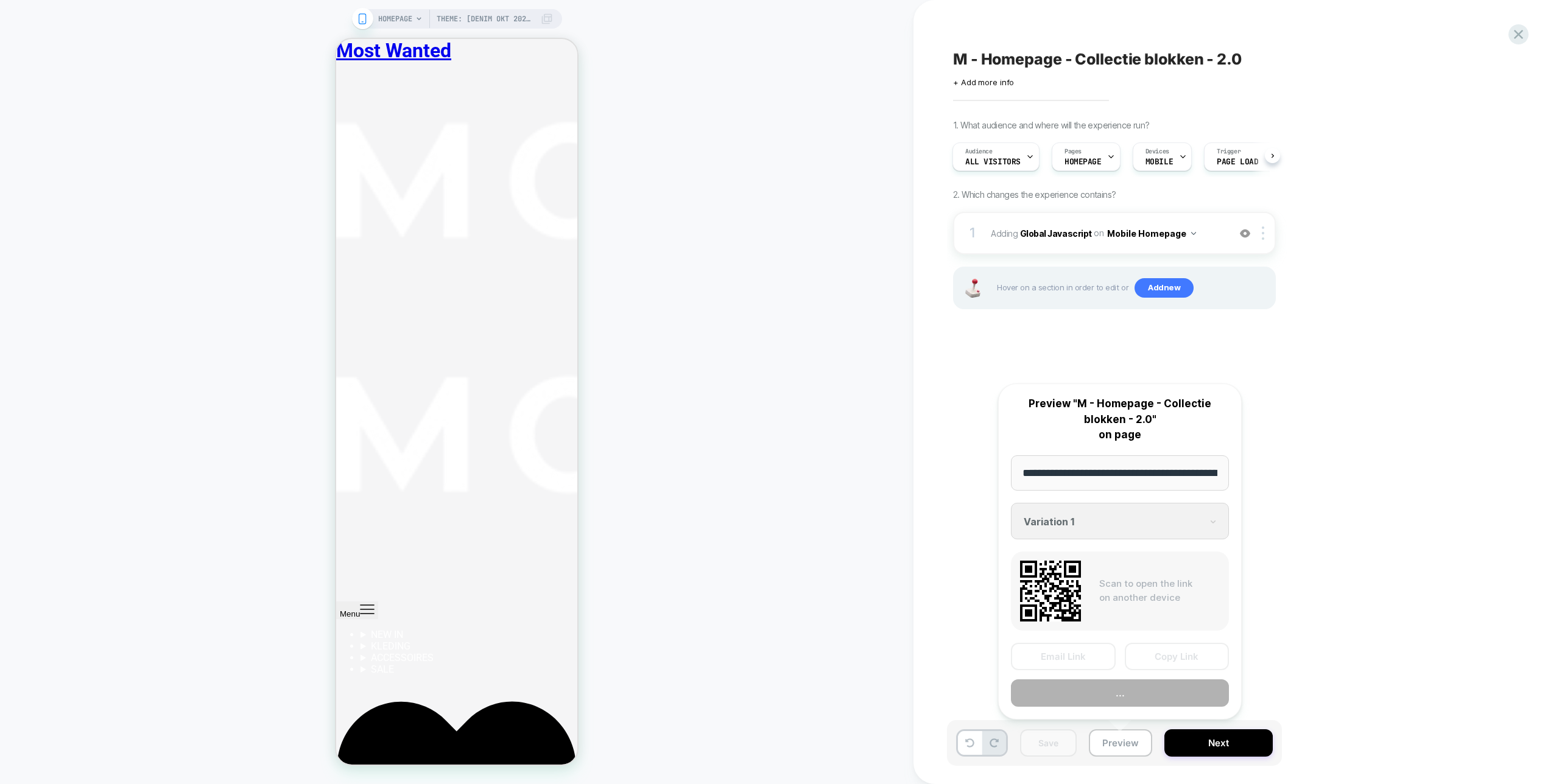
scroll to position [0, 102]
click at [1145, 702] on button "Preview" at bounding box center [1119, 693] width 218 height 27
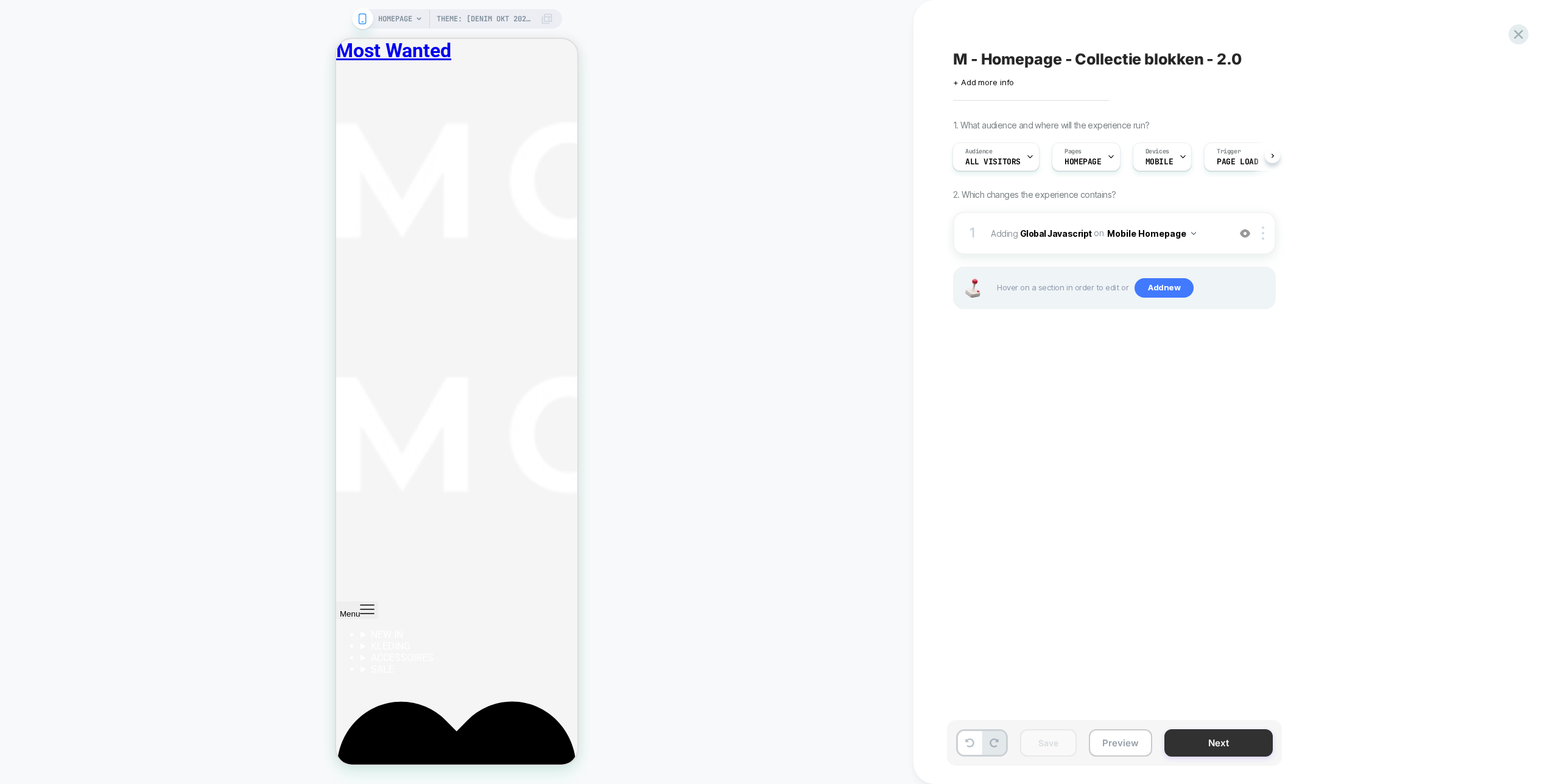
click at [1211, 753] on button "Next" at bounding box center [1218, 742] width 109 height 27
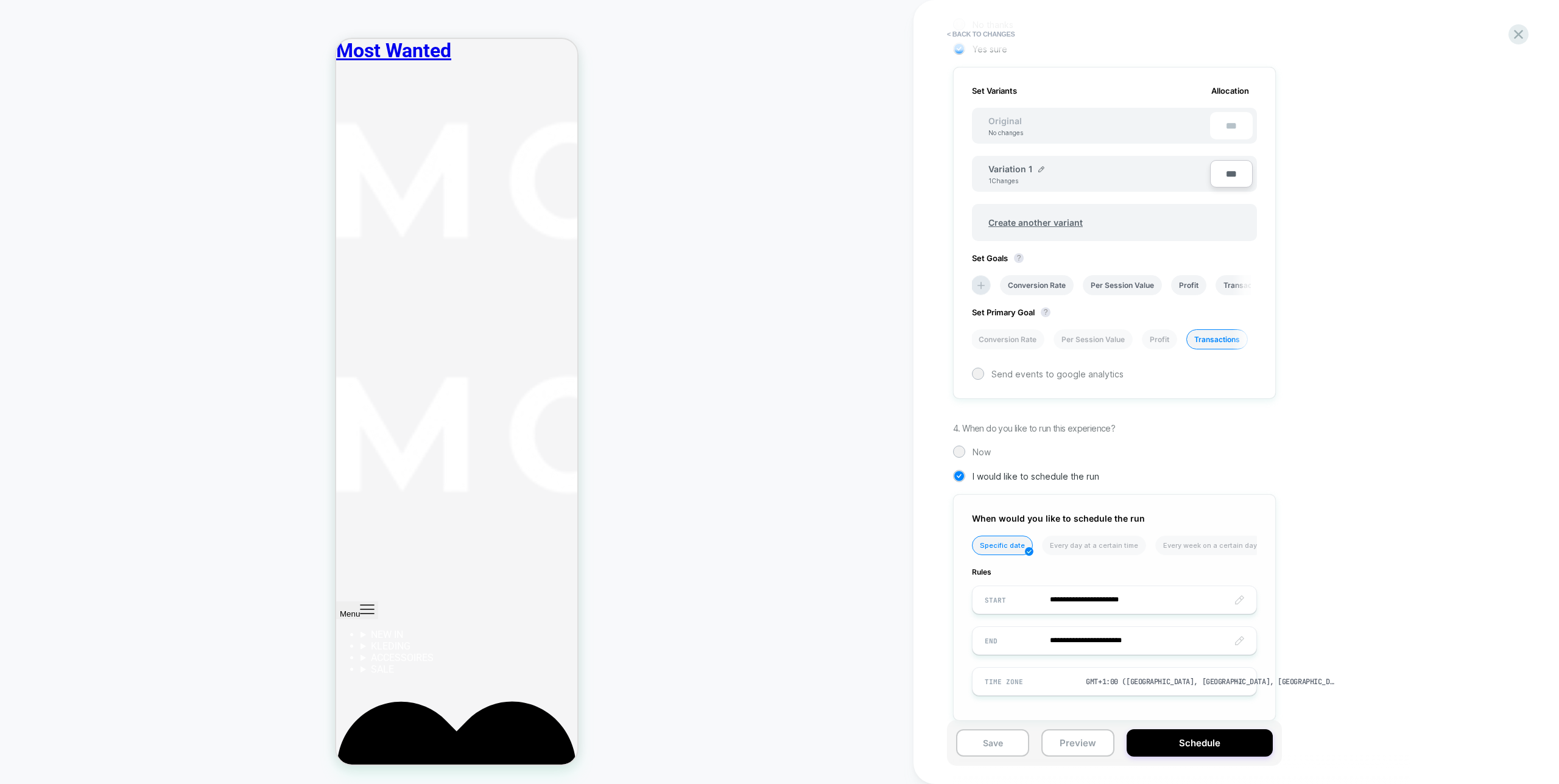
scroll to position [349, 0]
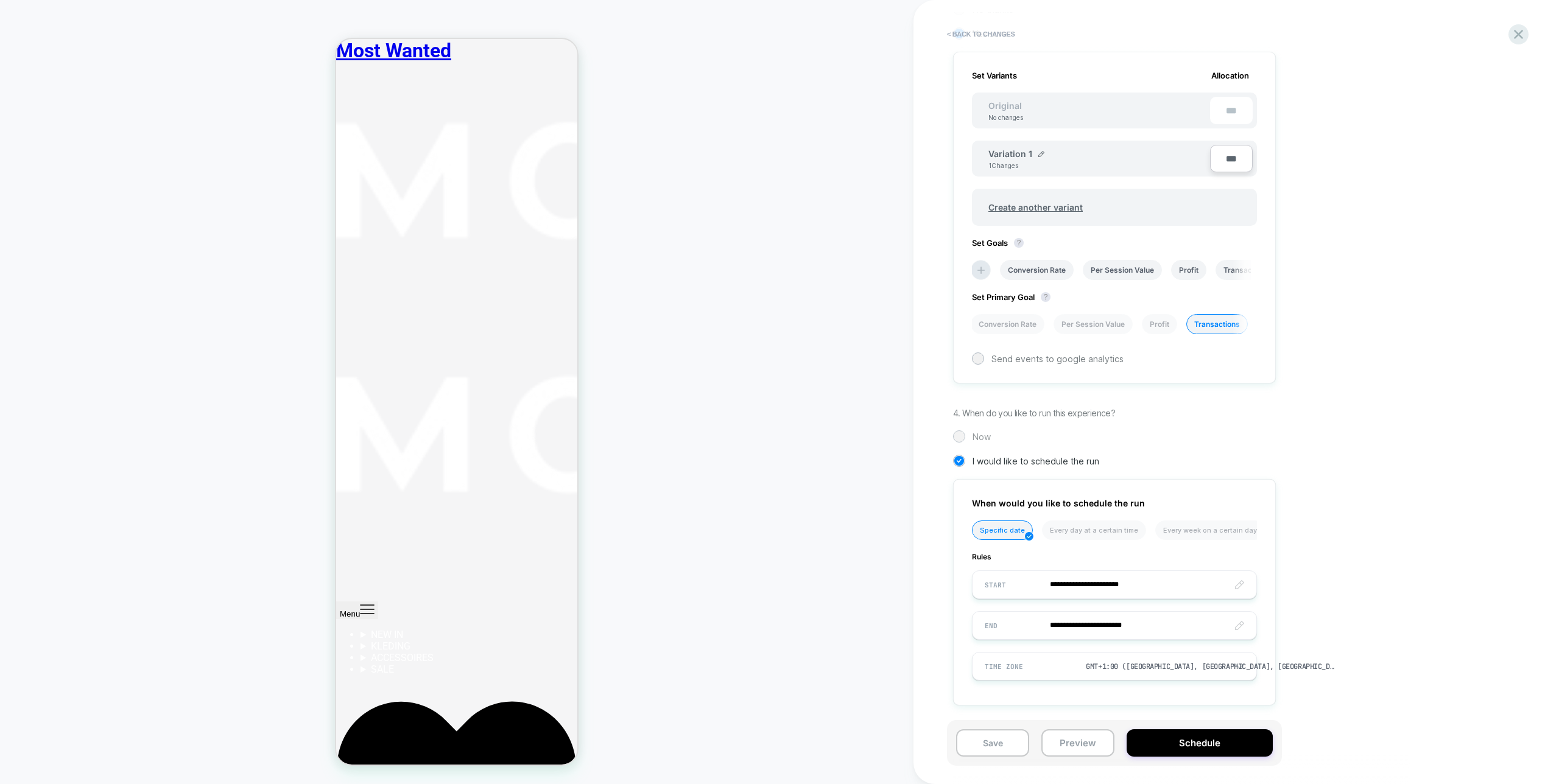
click at [963, 438] on div at bounding box center [959, 437] width 9 height 9
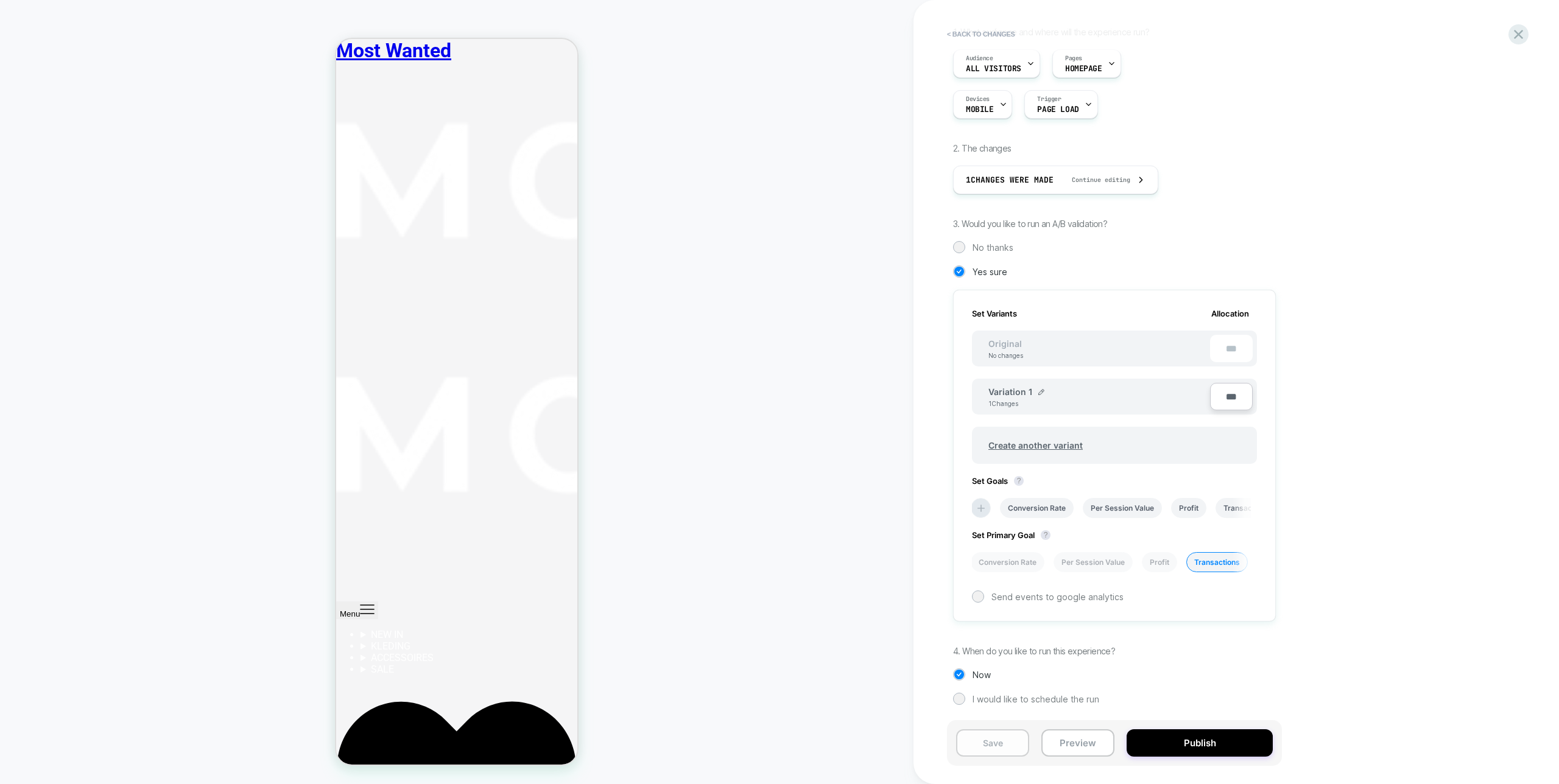
click at [998, 742] on button "Save" at bounding box center [992, 742] width 73 height 27
click at [1524, 34] on icon at bounding box center [1518, 34] width 16 height 16
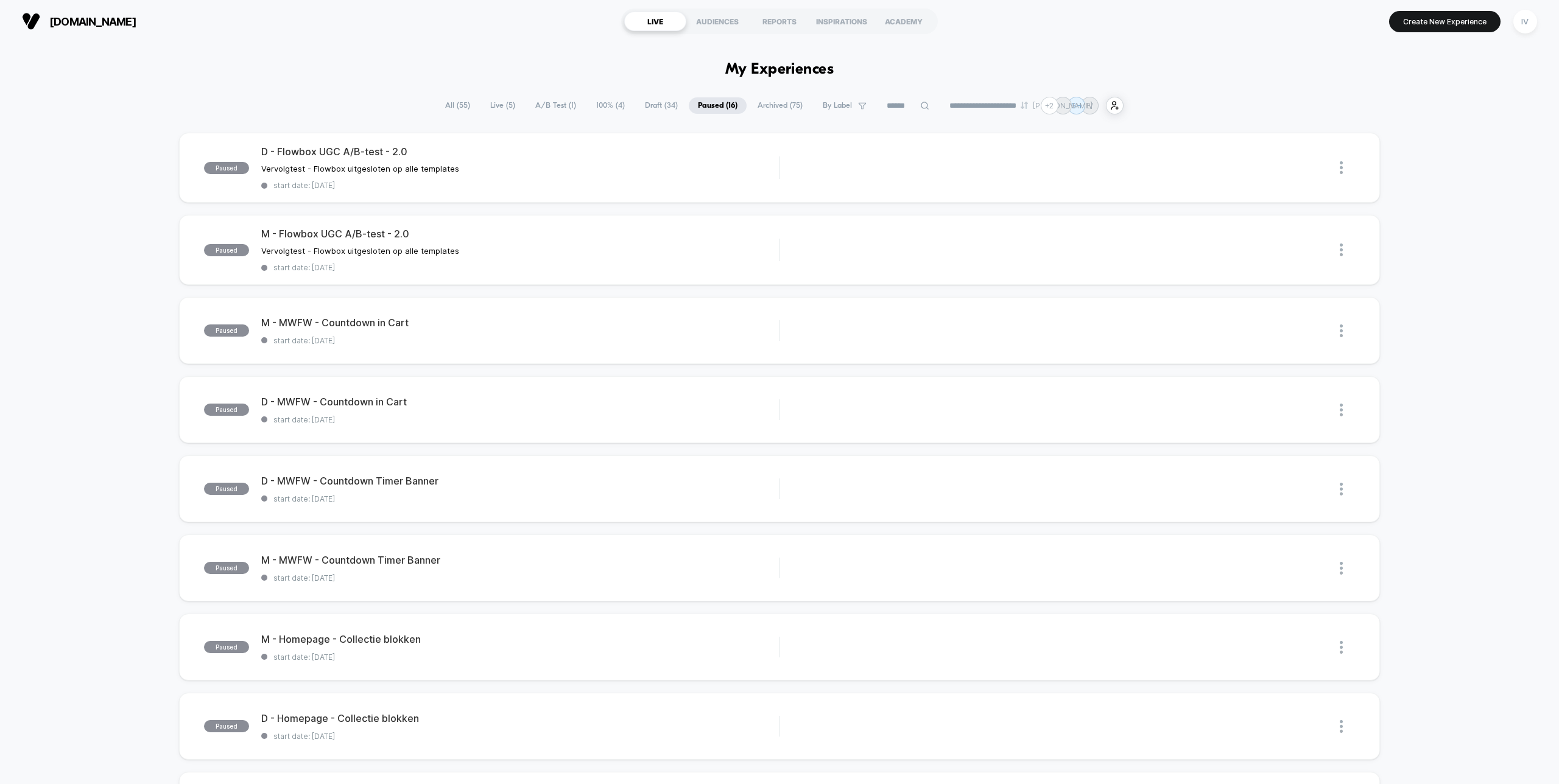
click at [636, 109] on span "Draft ( 34 )" at bounding box center [662, 105] width 51 height 16
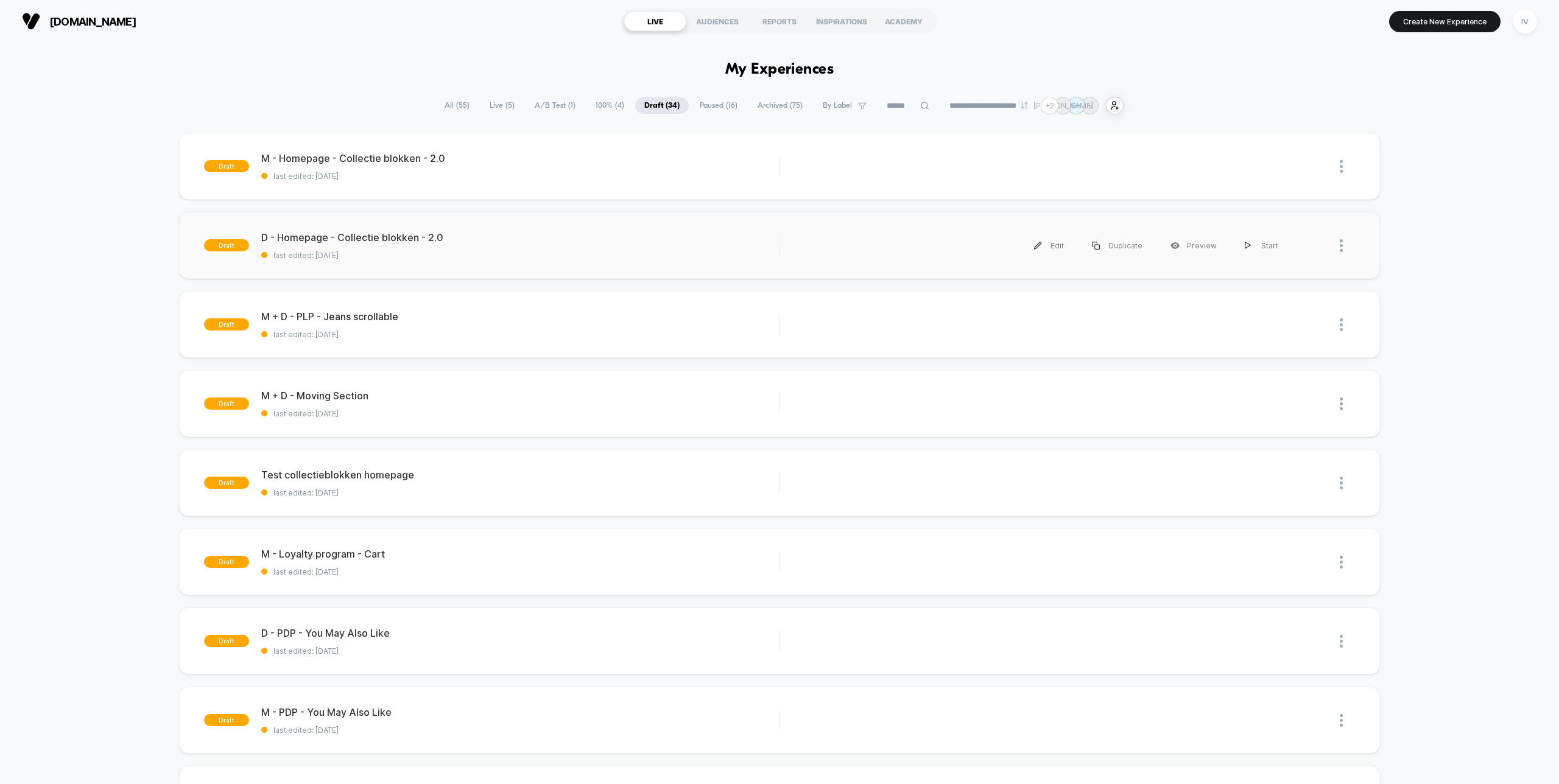
click at [504, 267] on div "draft D - Homepage - Collectie blokken - 2.0 last edited: [DATE] Edit Duplicate…" at bounding box center [780, 245] width 1200 height 67
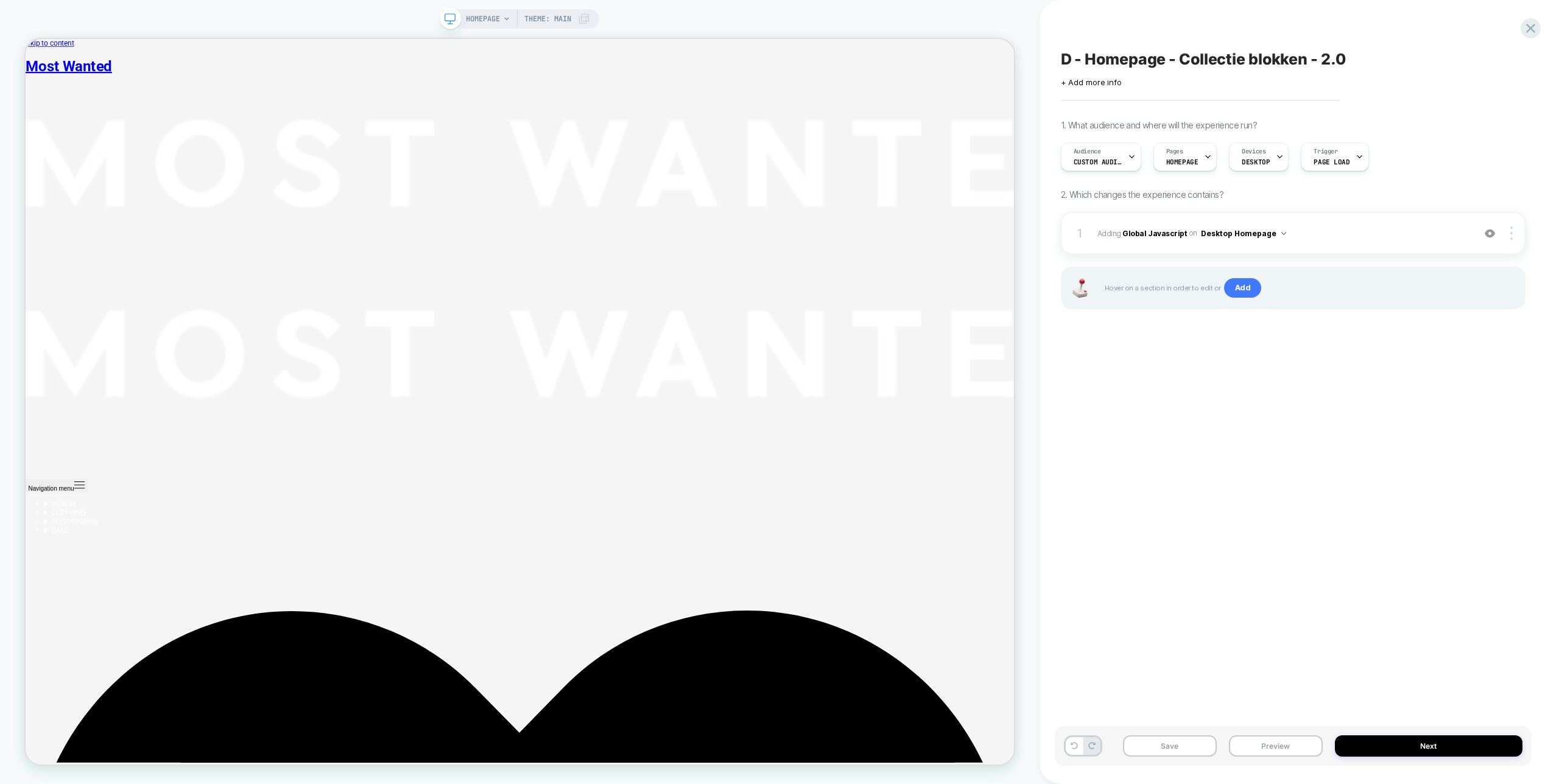
click at [577, 23] on div "HOMEPAGE Theme: MAIN" at bounding box center [528, 19] width 125 height 20
click at [556, 20] on span "Theme: MAIN" at bounding box center [548, 19] width 47 height 20
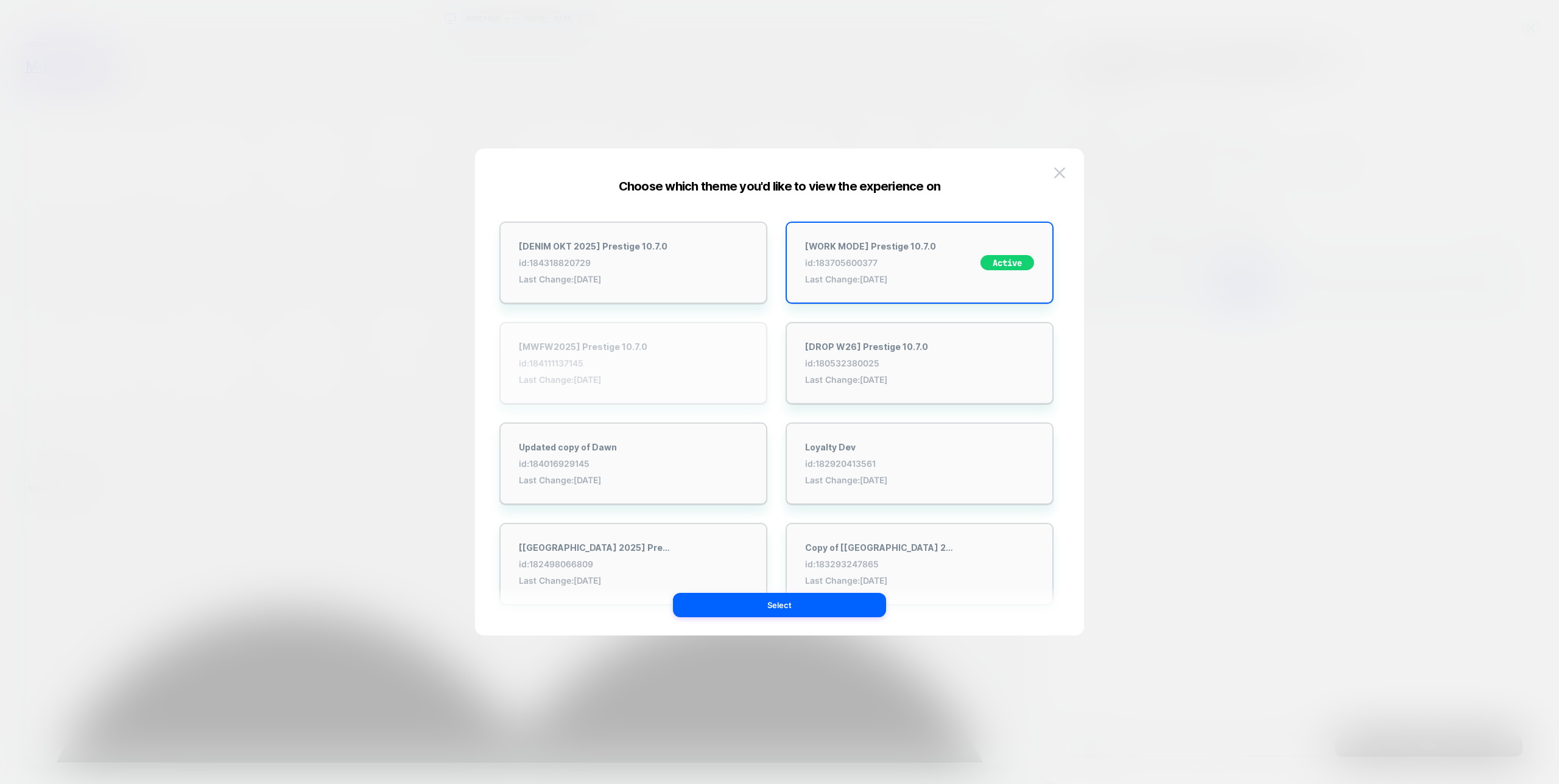
drag, startPoint x: 673, startPoint y: 264, endPoint x: 718, endPoint y: 361, distance: 106.9
click at [673, 264] on div "[DENIM OKT 2025] Prestige 10.7.0 id: 184318820729 Last Change: [DATE]" at bounding box center [633, 262] width 268 height 82
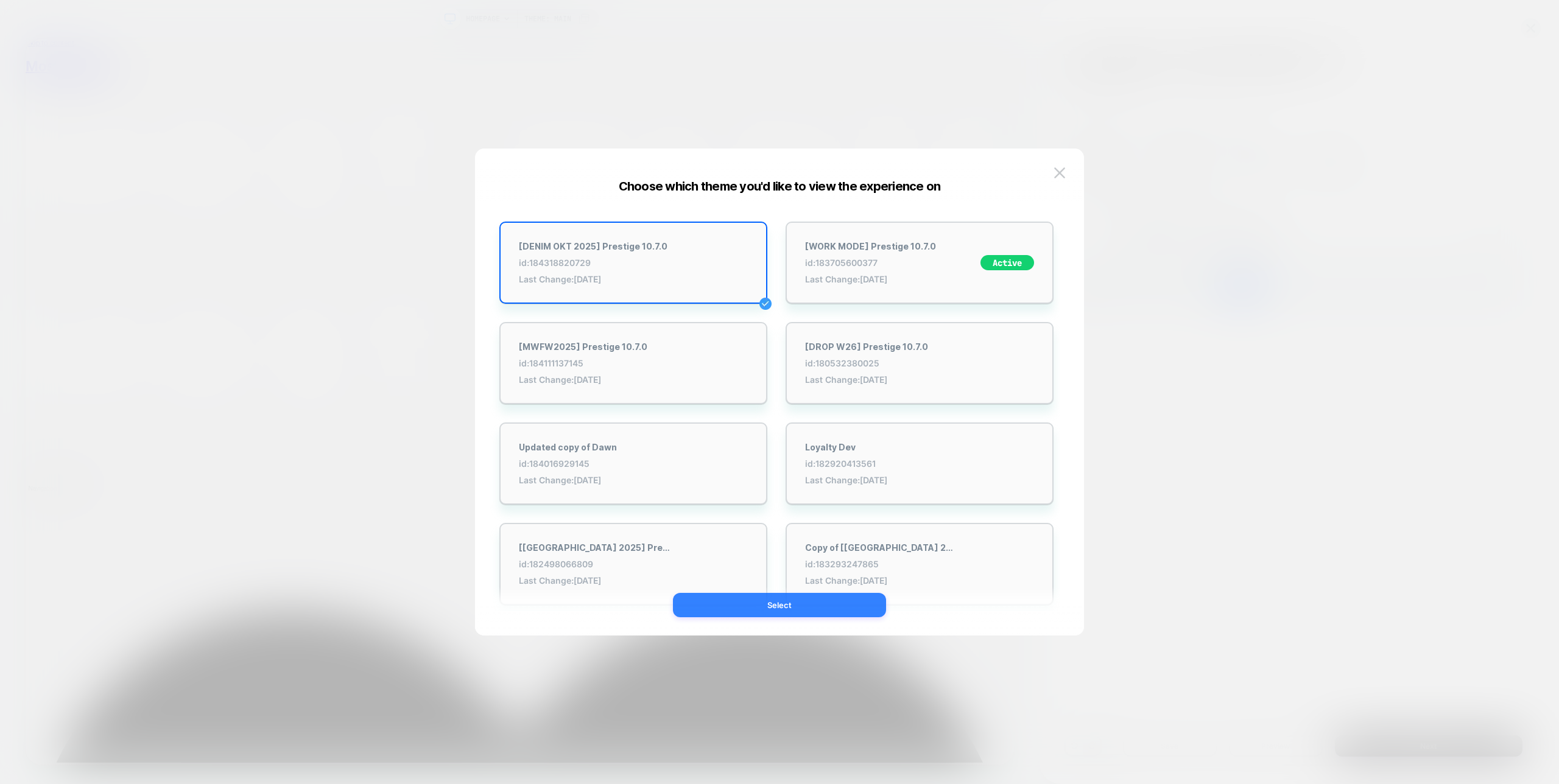
click at [836, 608] on button "Select" at bounding box center [780, 606] width 213 height 25
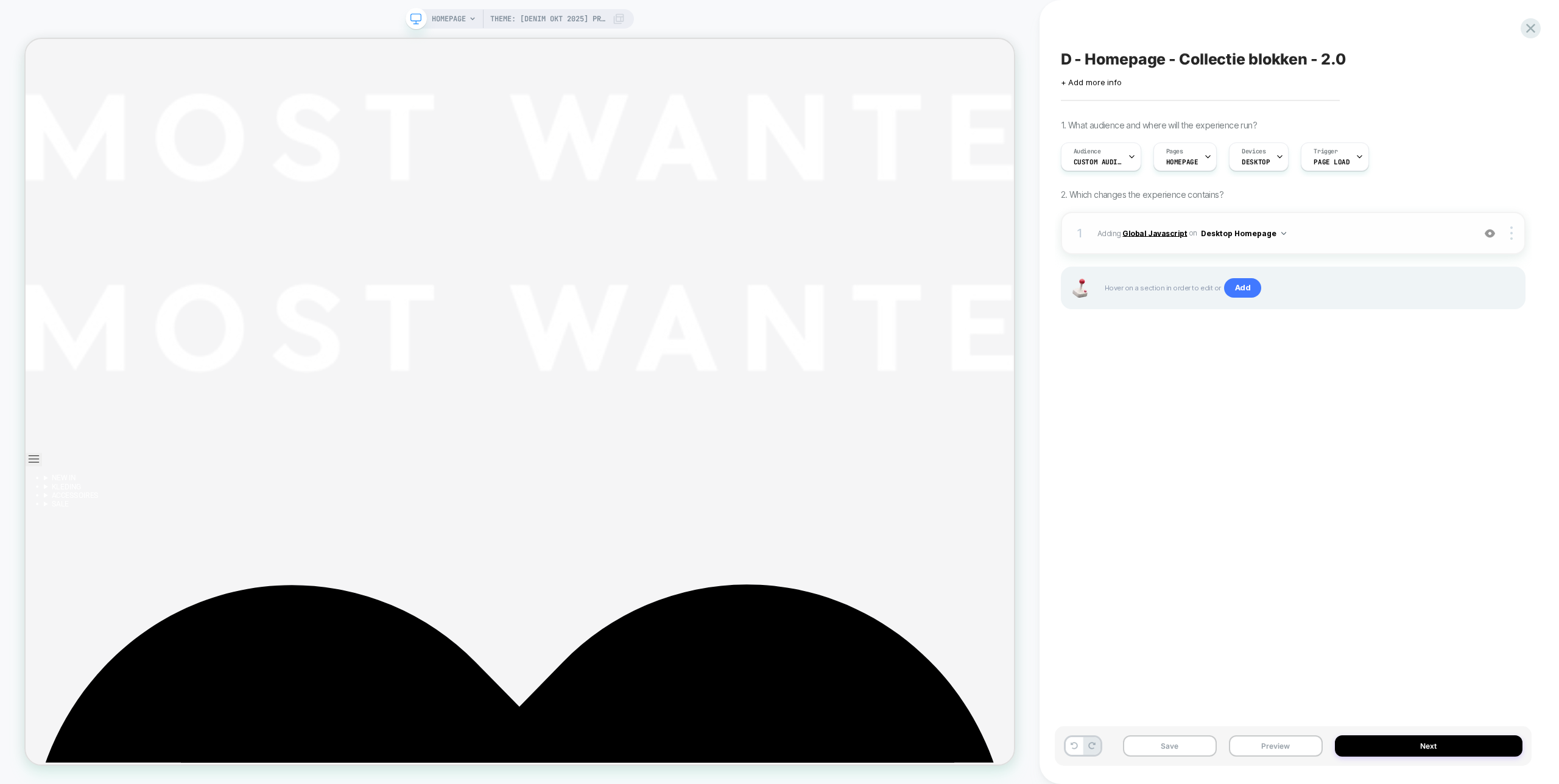
click at [1142, 232] on b "Global Javascript" at bounding box center [1155, 233] width 64 height 9
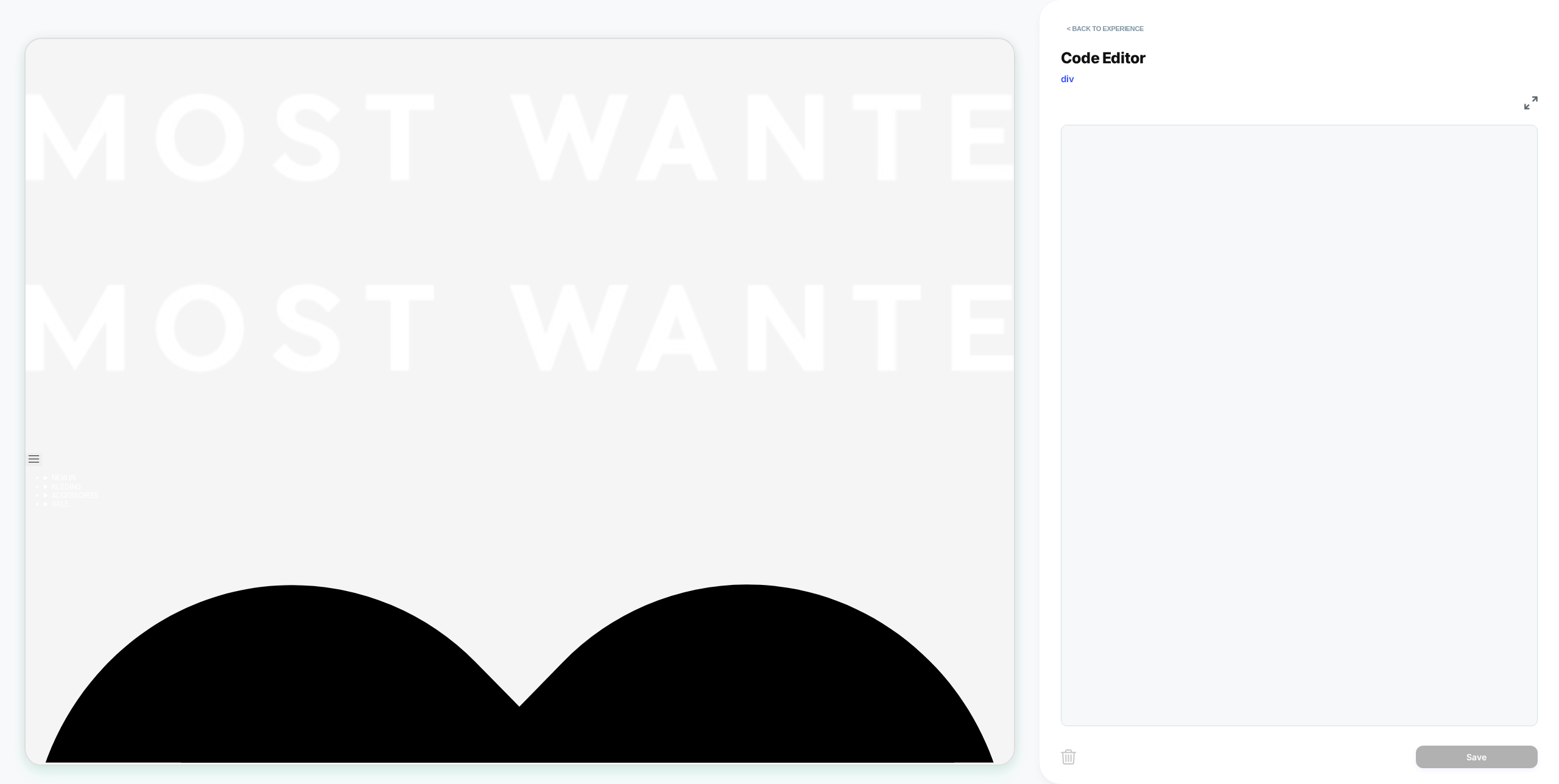
scroll to position [164, 0]
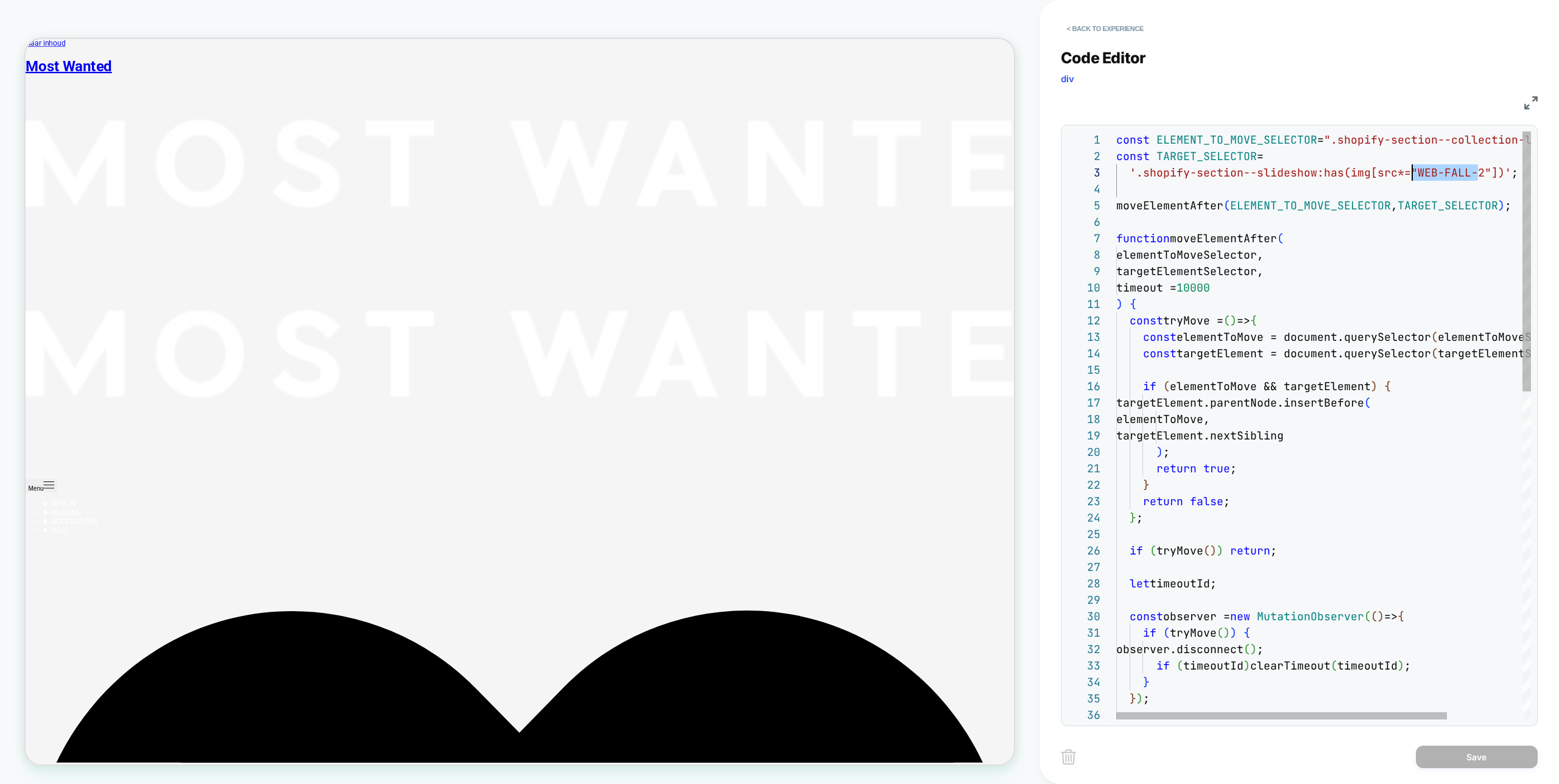
drag, startPoint x: 1479, startPoint y: 172, endPoint x: 1413, endPoint y: 169, distance: 66.1
click at [1413, 169] on div "const ELEMENT_TO_MOVE_SELECTOR = ".shopify-section--collection-list" ; const TA…" at bounding box center [1370, 795] width 509 height 1328
type textarea "**********"
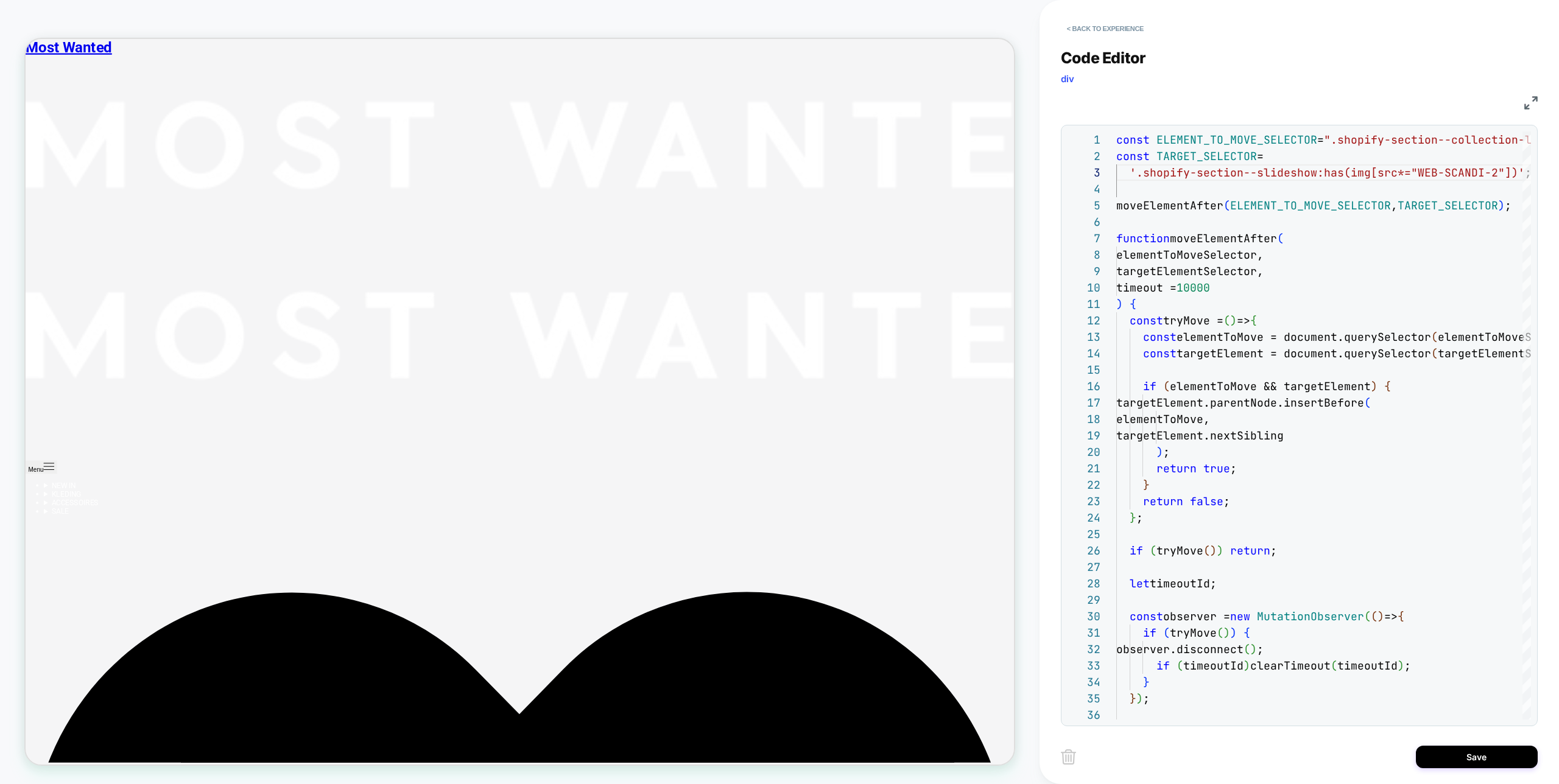
scroll to position [3064, 0]
click at [1476, 748] on button "Save" at bounding box center [1477, 758] width 122 height 23
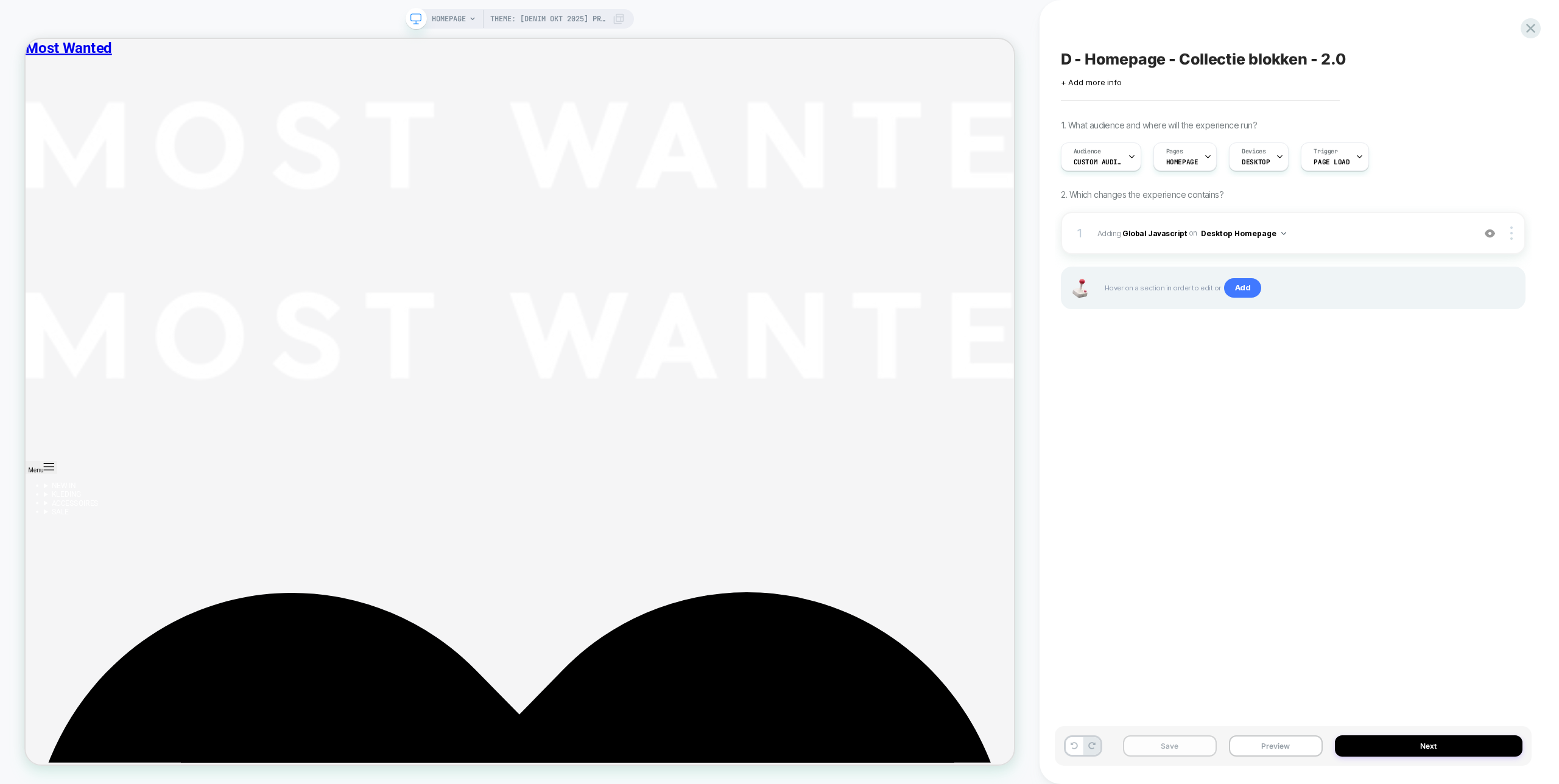
click at [1193, 747] on button "Save" at bounding box center [1169, 746] width 93 height 22
click at [1383, 747] on button "Next" at bounding box center [1429, 746] width 188 height 22
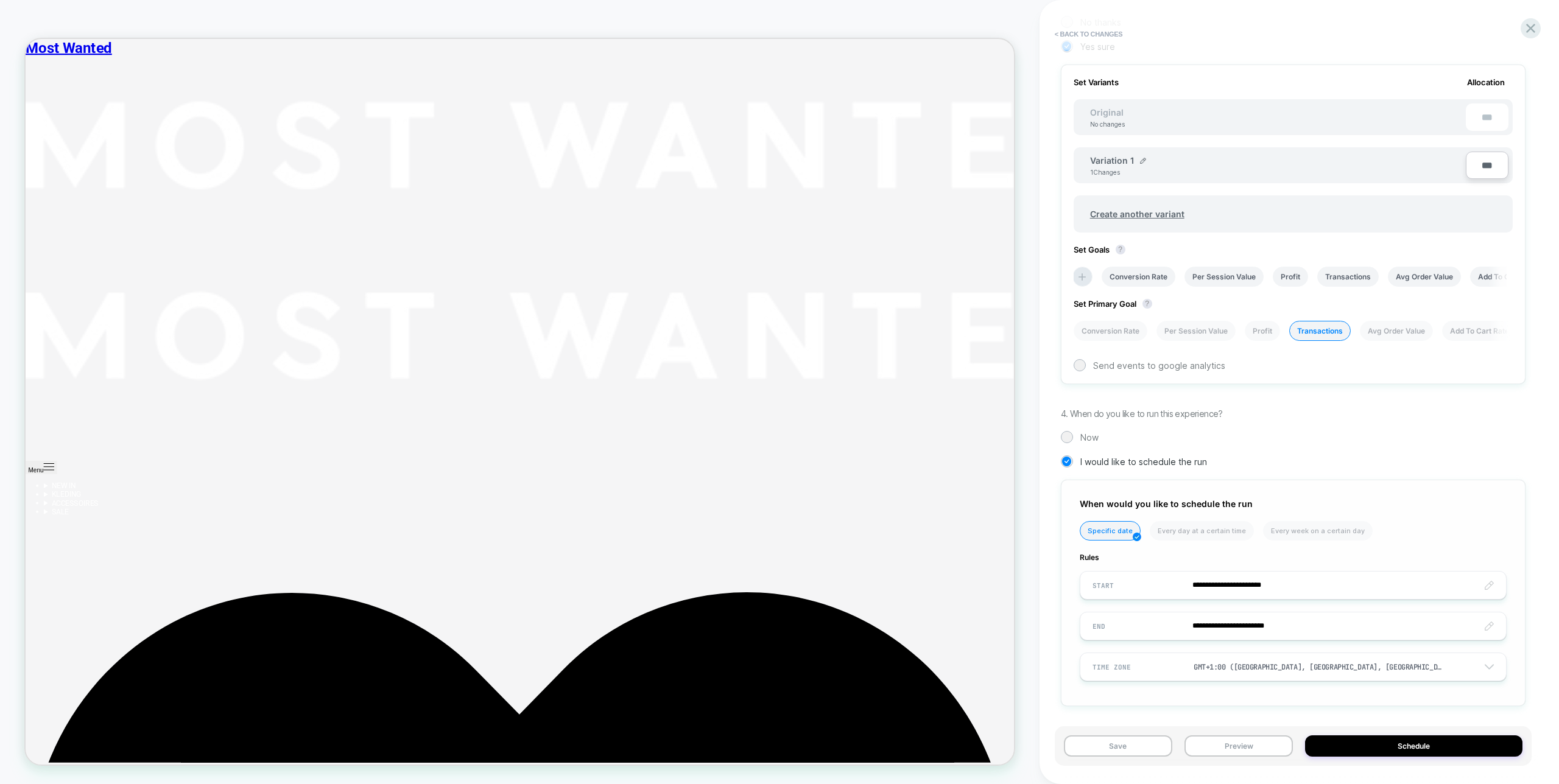
scroll to position [0, 1]
click at [1078, 433] on div "Now" at bounding box center [1293, 436] width 464 height 12
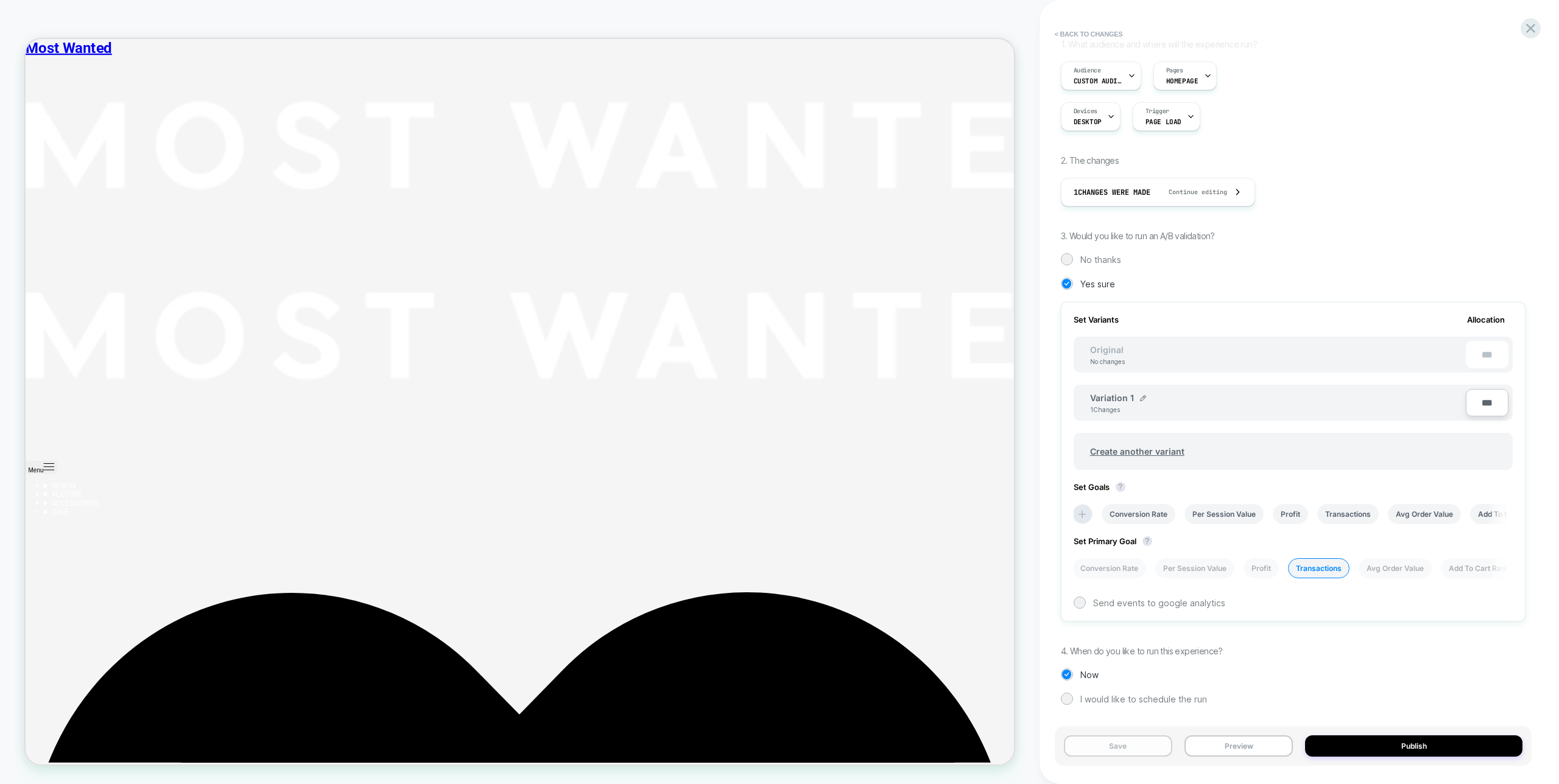
click at [1145, 746] on button "Save" at bounding box center [1118, 746] width 109 height 22
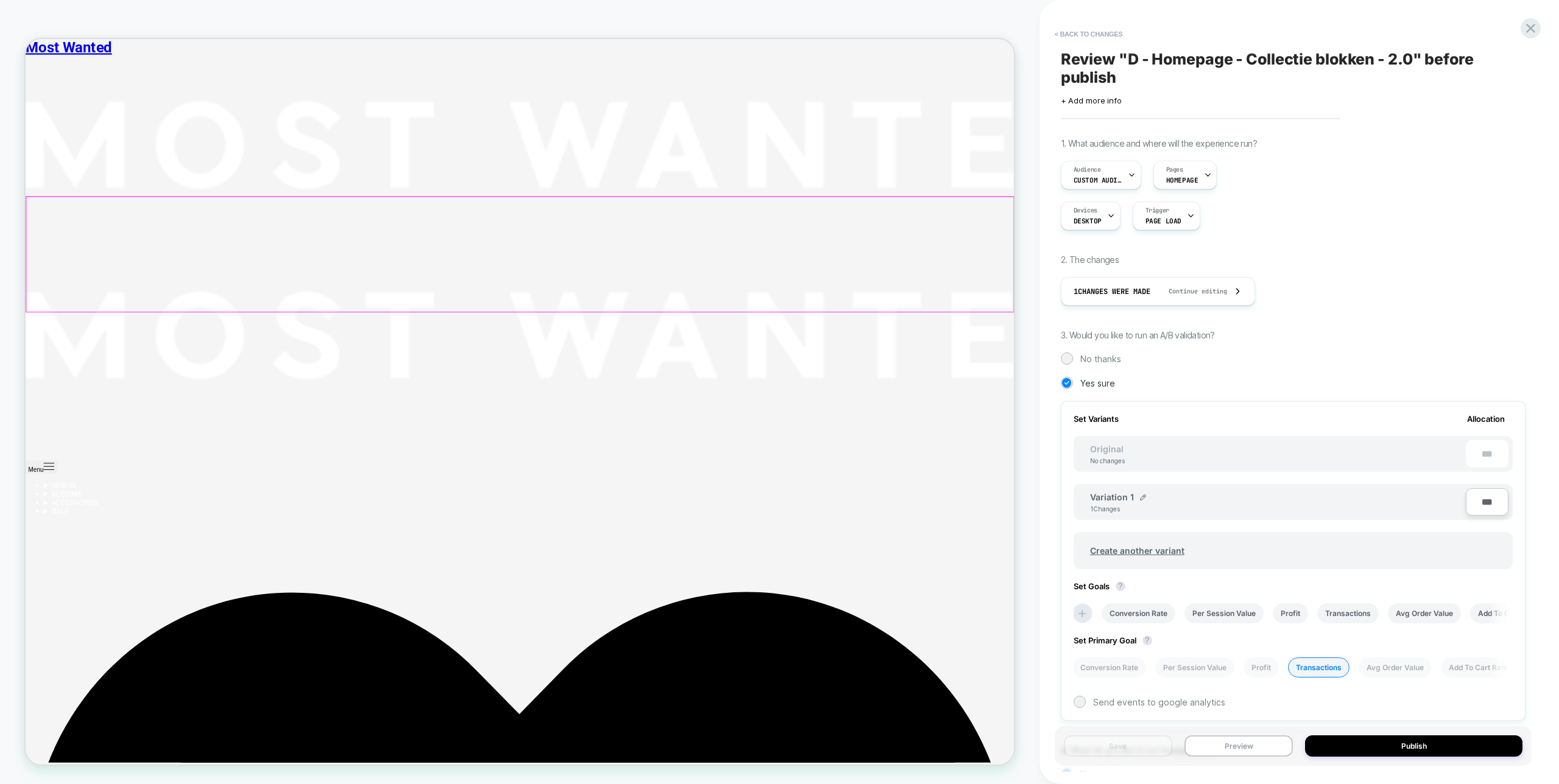
scroll to position [643, 0]
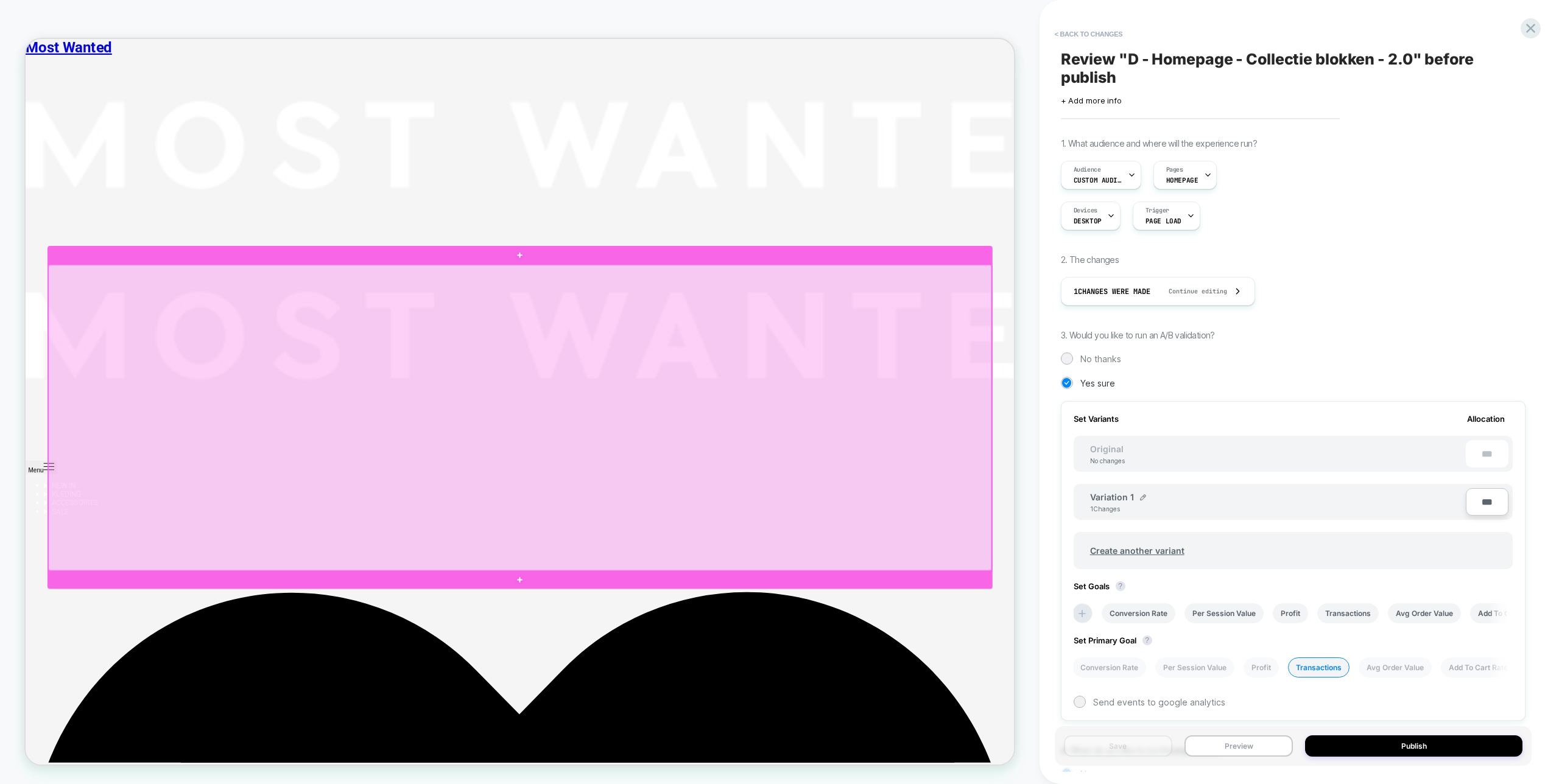
click at [861, 475] on div at bounding box center [684, 544] width 1258 height 408
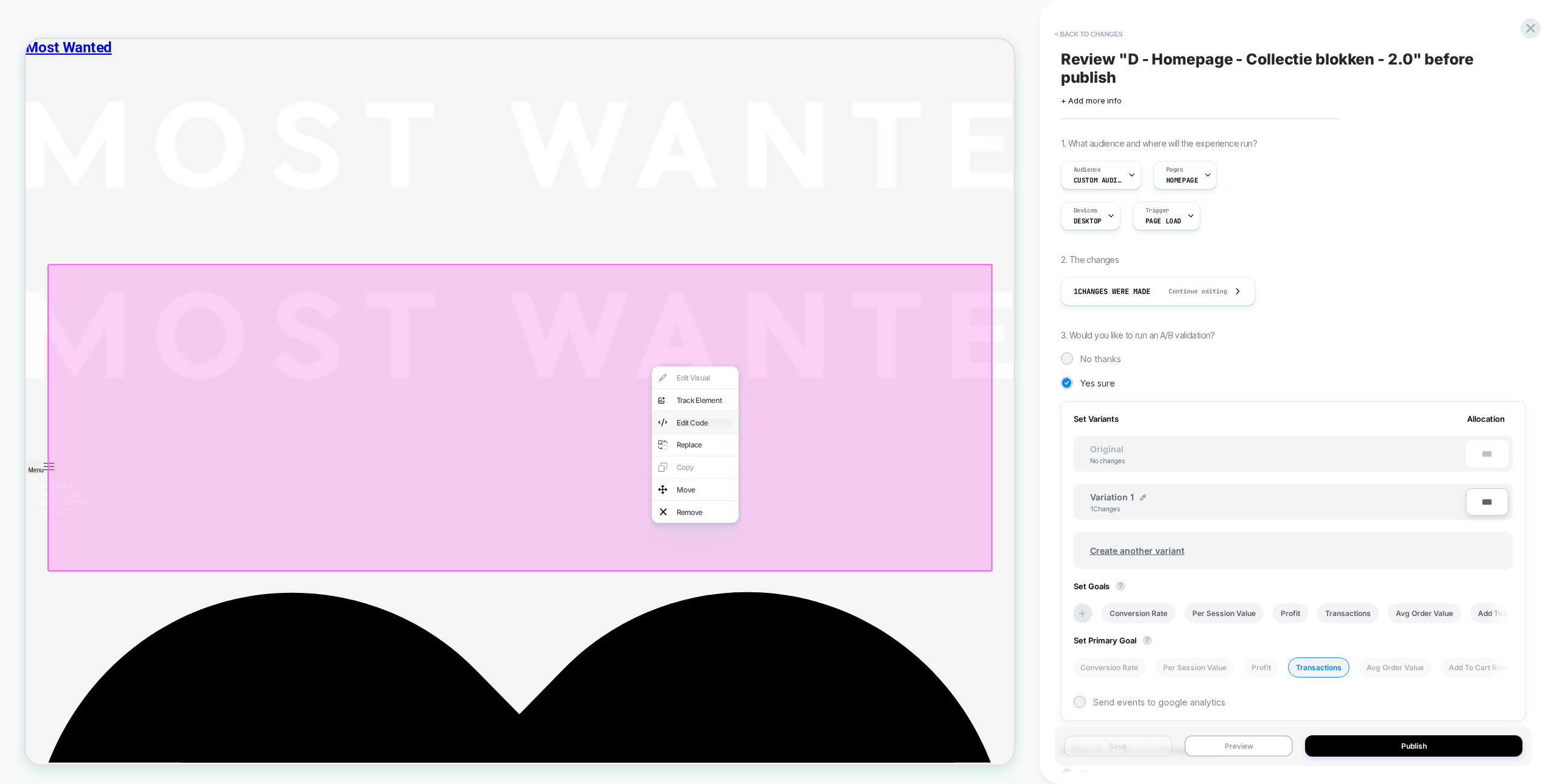
click at [941, 553] on div "Edit Code" at bounding box center [930, 550] width 75 height 12
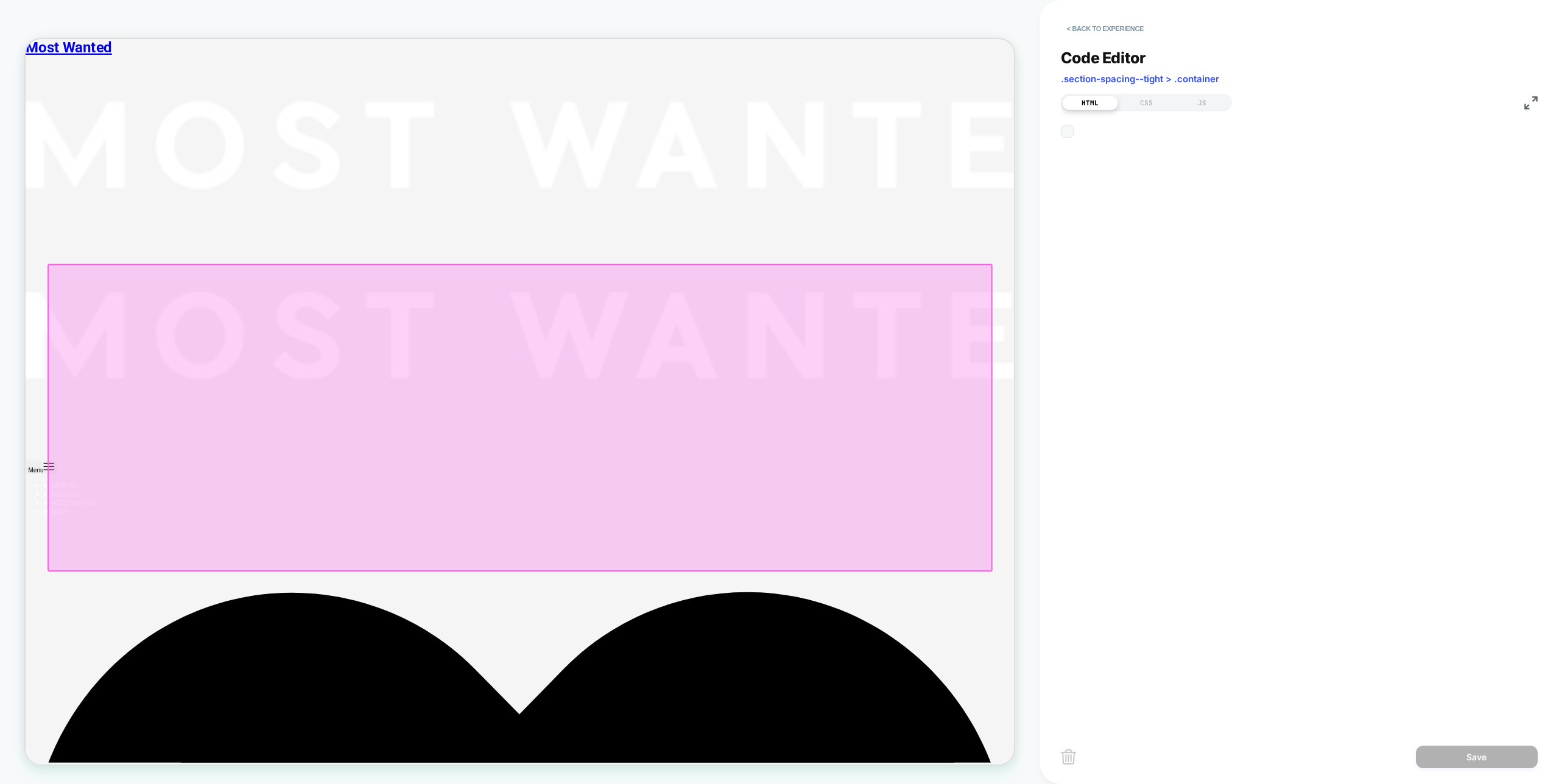
scroll to position [164, 0]
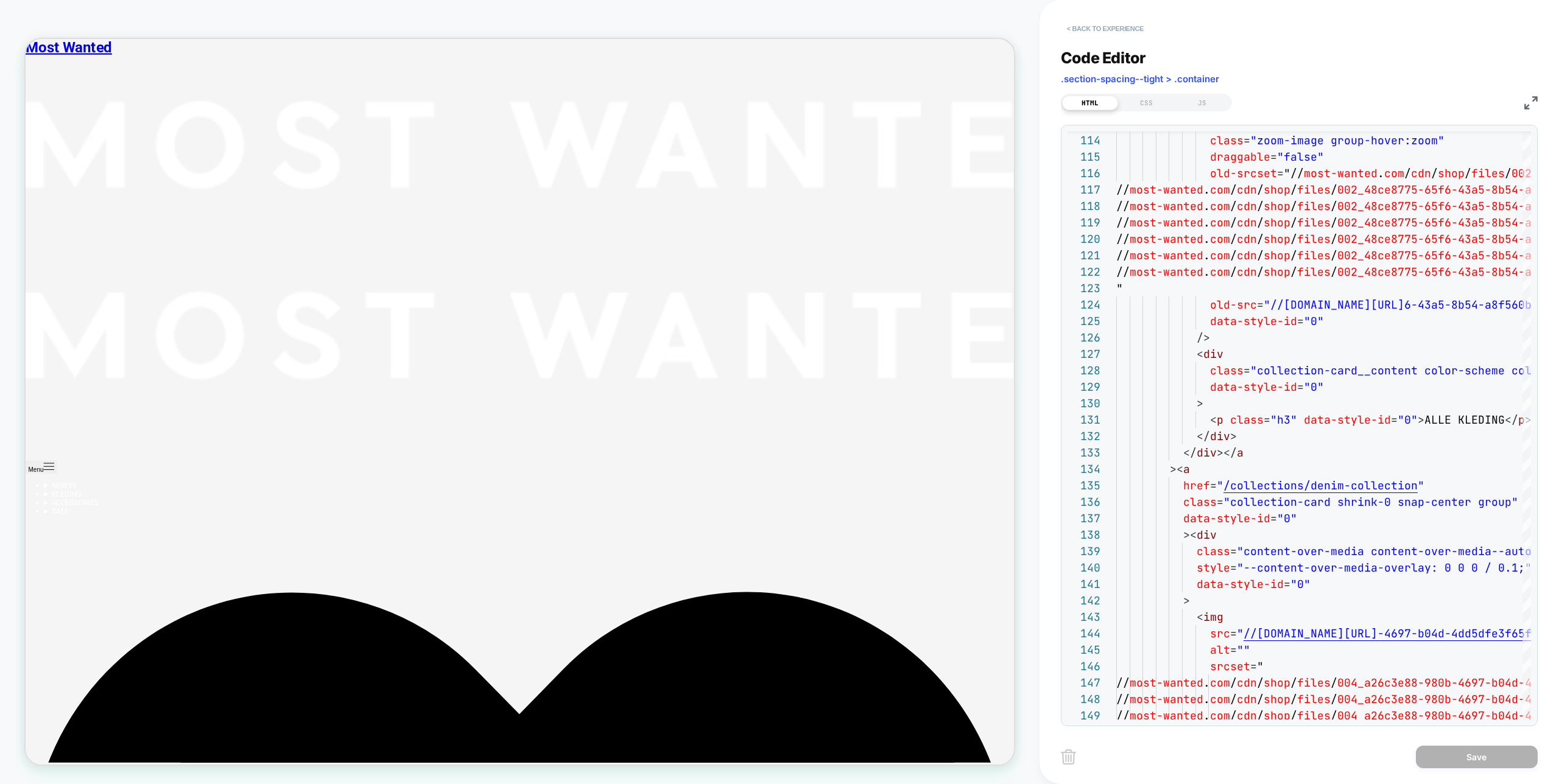
click at [1113, 25] on button "< Back to experience" at bounding box center [1105, 28] width 89 height 20
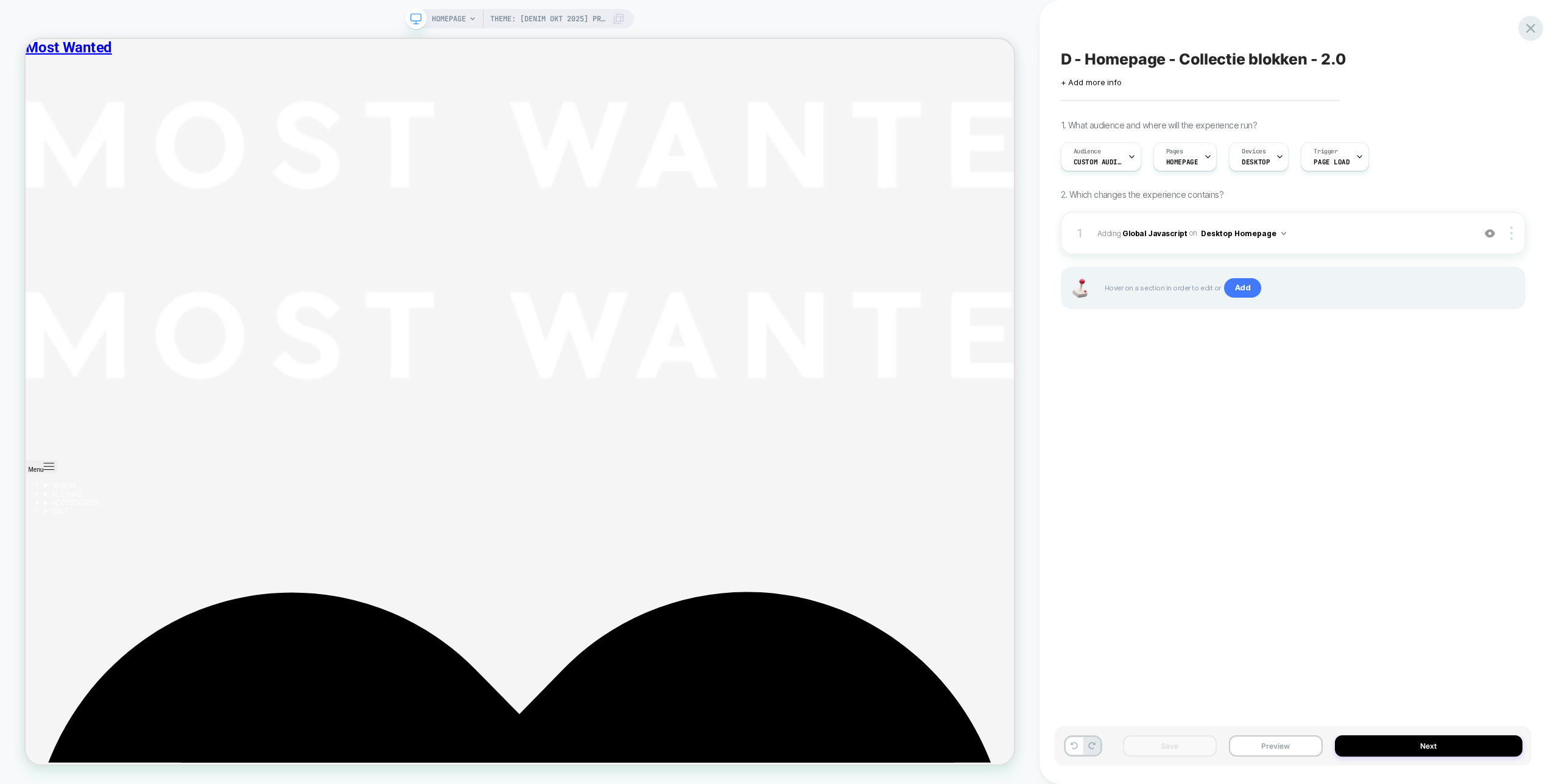
click at [1526, 29] on icon at bounding box center [1531, 27] width 16 height 16
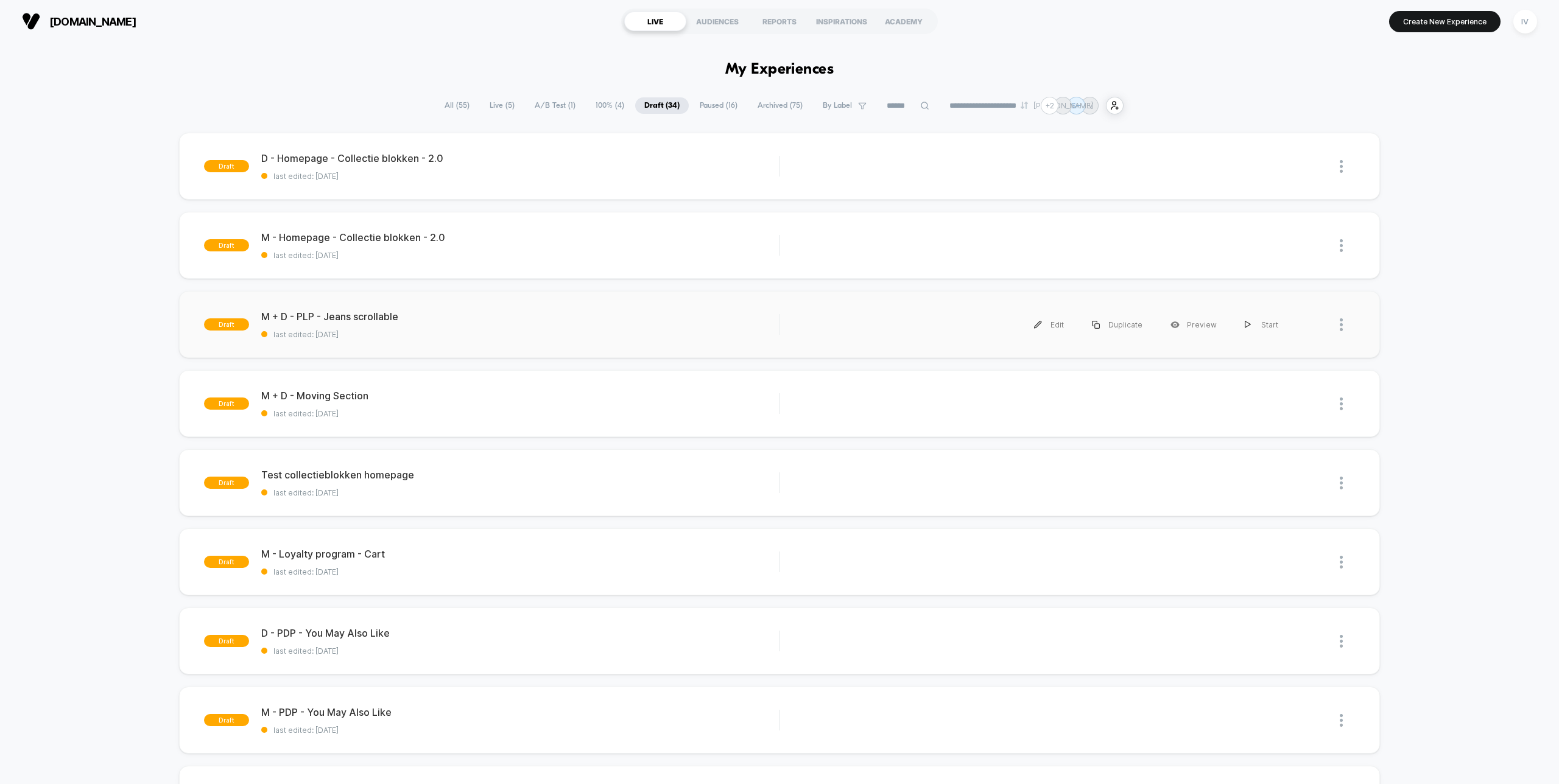
click at [416, 349] on div "draft M + D - PLP - Jeans scrollable last edited: [DATE] Edit Duplicate Preview…" at bounding box center [780, 325] width 1200 height 67
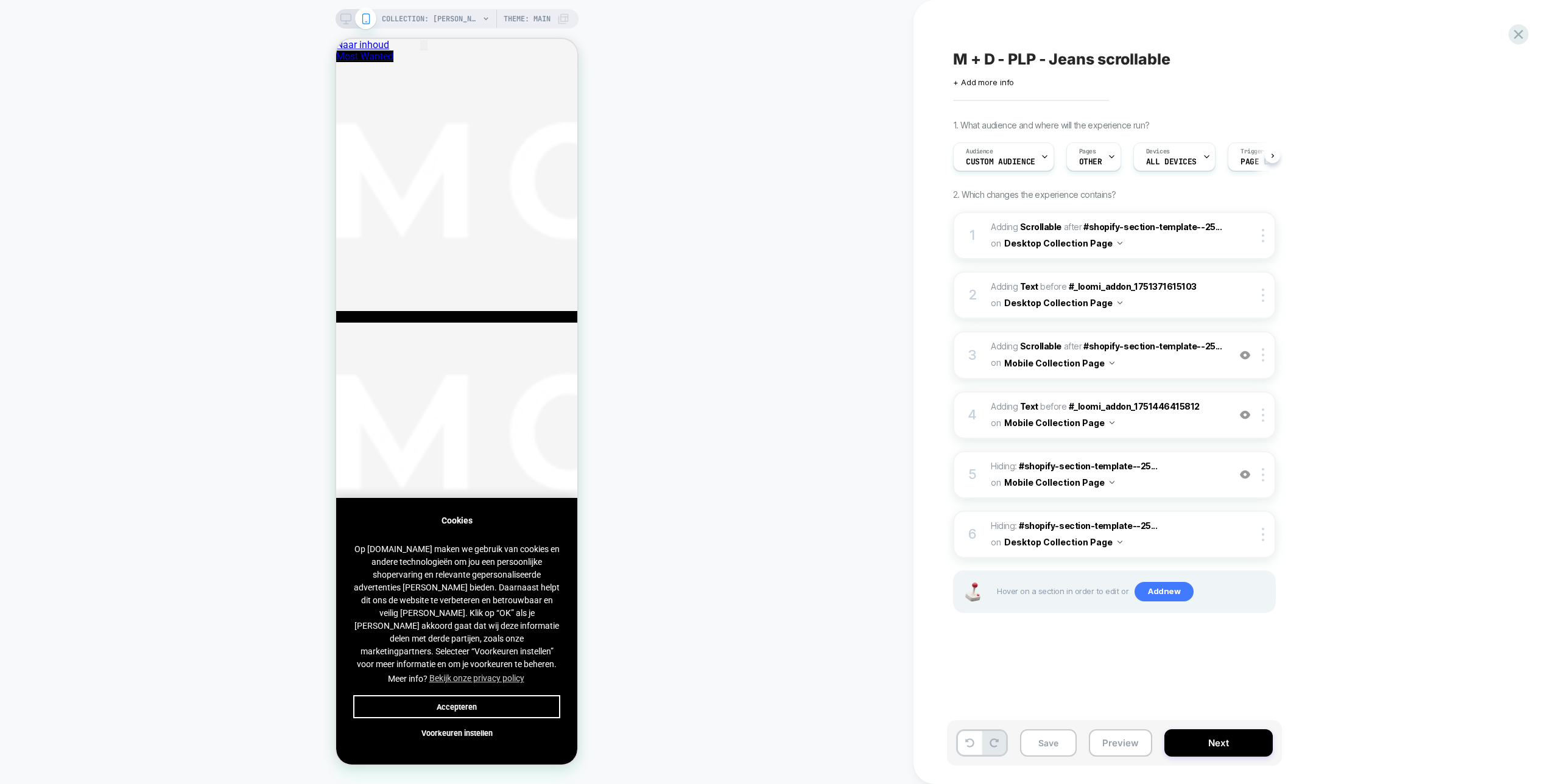
click at [487, 698] on button "Accepteren" at bounding box center [456, 707] width 207 height 24
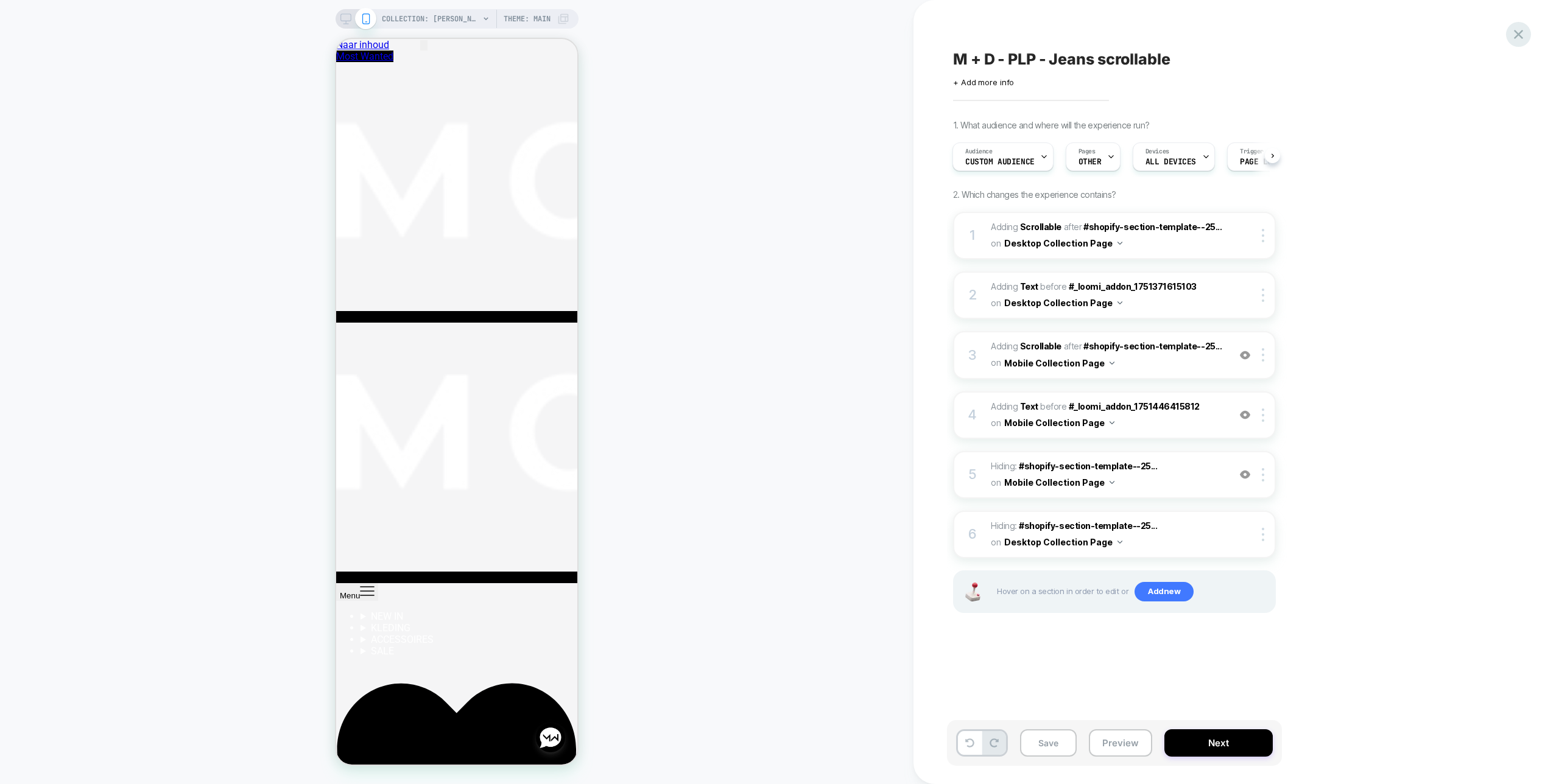
click at [1521, 35] on icon at bounding box center [1518, 34] width 16 height 16
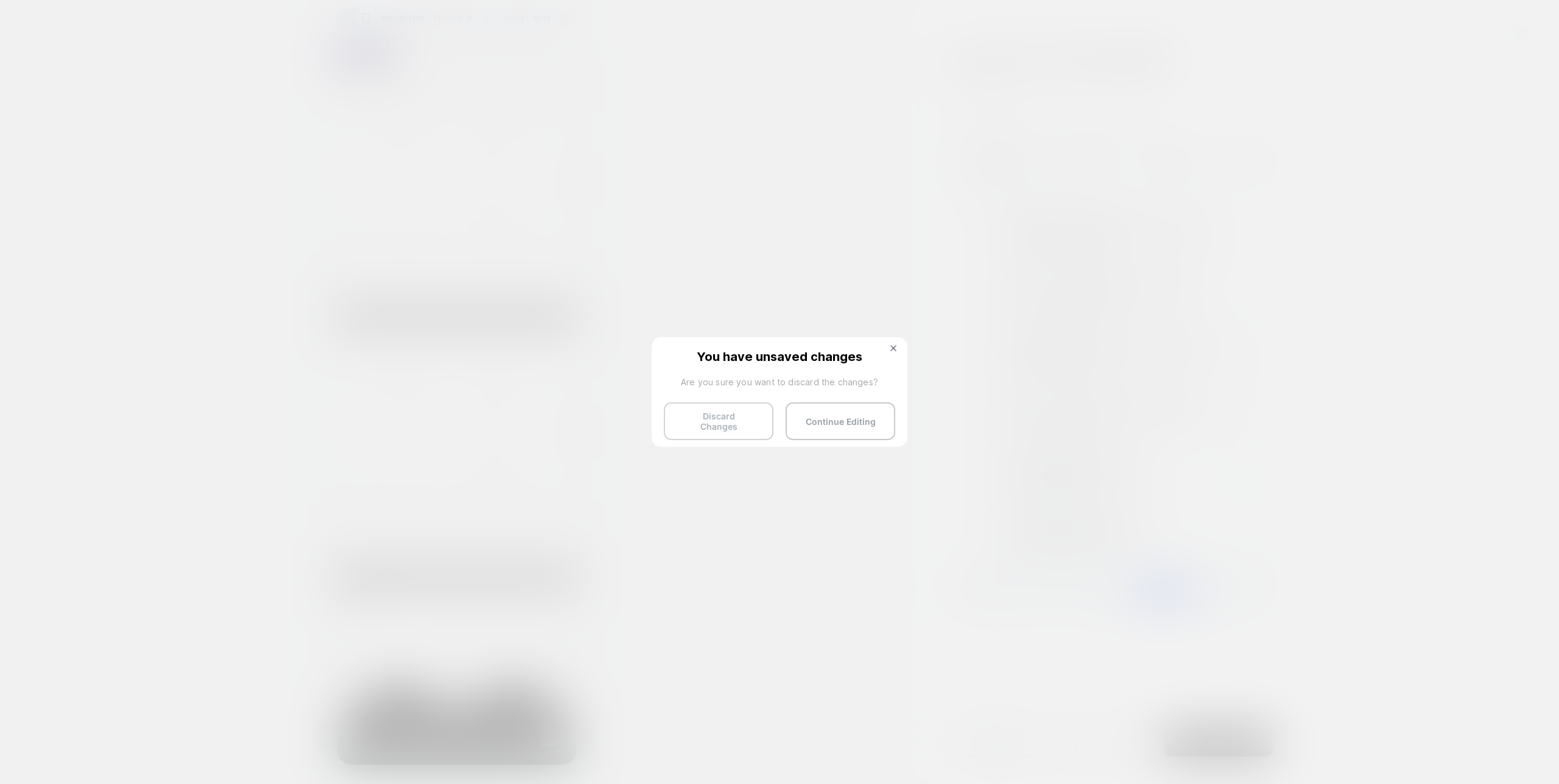
click at [724, 428] on button "Discard Changes" at bounding box center [719, 422] width 109 height 38
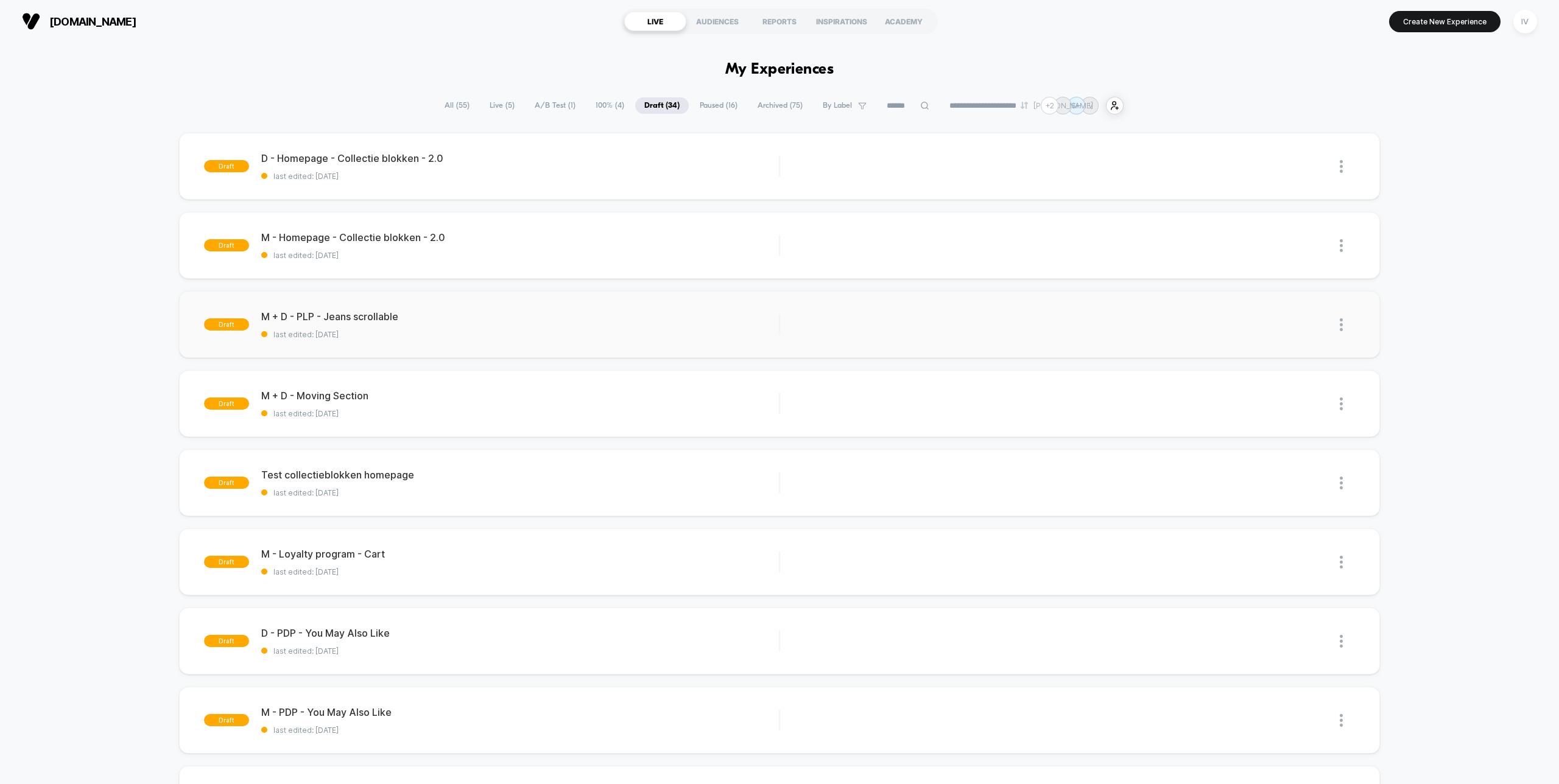
click at [1340, 322] on img at bounding box center [1341, 325] width 3 height 13
click at [1282, 298] on div "Duplicate" at bounding box center [1279, 297] width 109 height 27
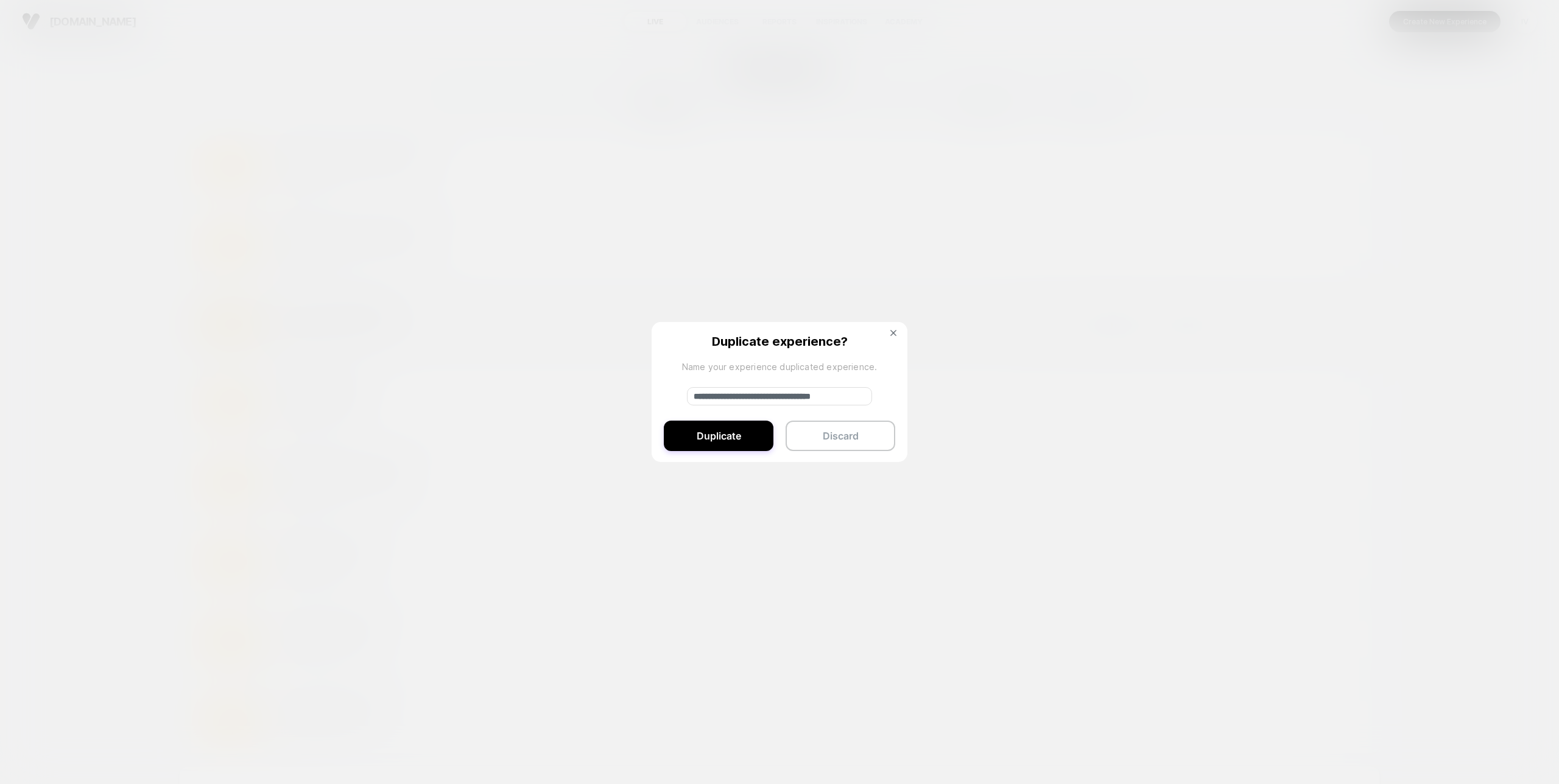
drag, startPoint x: 755, startPoint y: 395, endPoint x: 619, endPoint y: 399, distance: 136.1
click at [1340, 339] on div "**********" at bounding box center [1348, 325] width 15 height 27
type input "**********"
click at [714, 441] on button "Duplicate" at bounding box center [719, 436] width 109 height 30
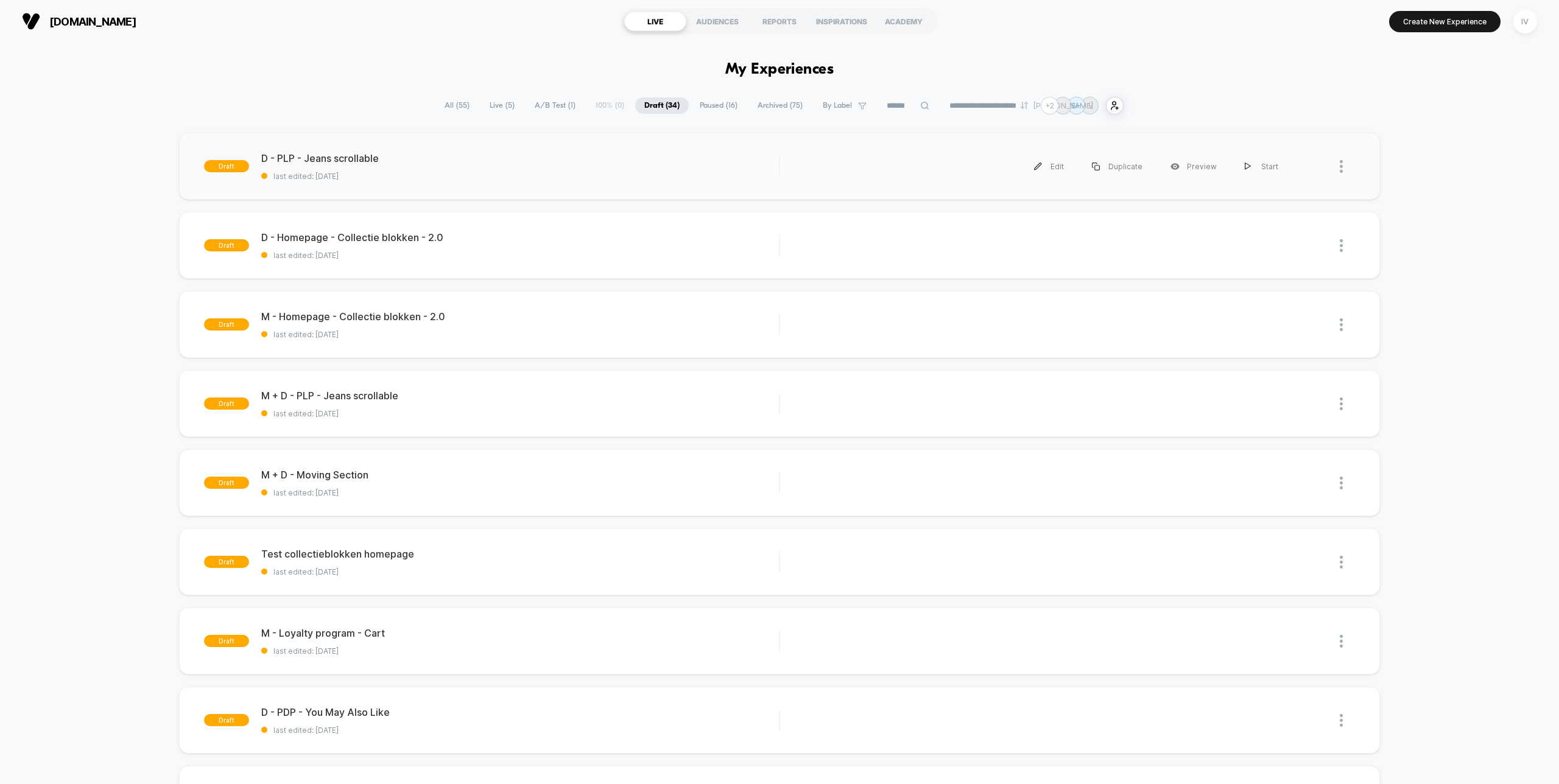
click at [400, 189] on div "draft D - PLP - [PERSON_NAME] scrollable last edited: [DATE] Edit Duplicate Pre…" at bounding box center [780, 166] width 1200 height 67
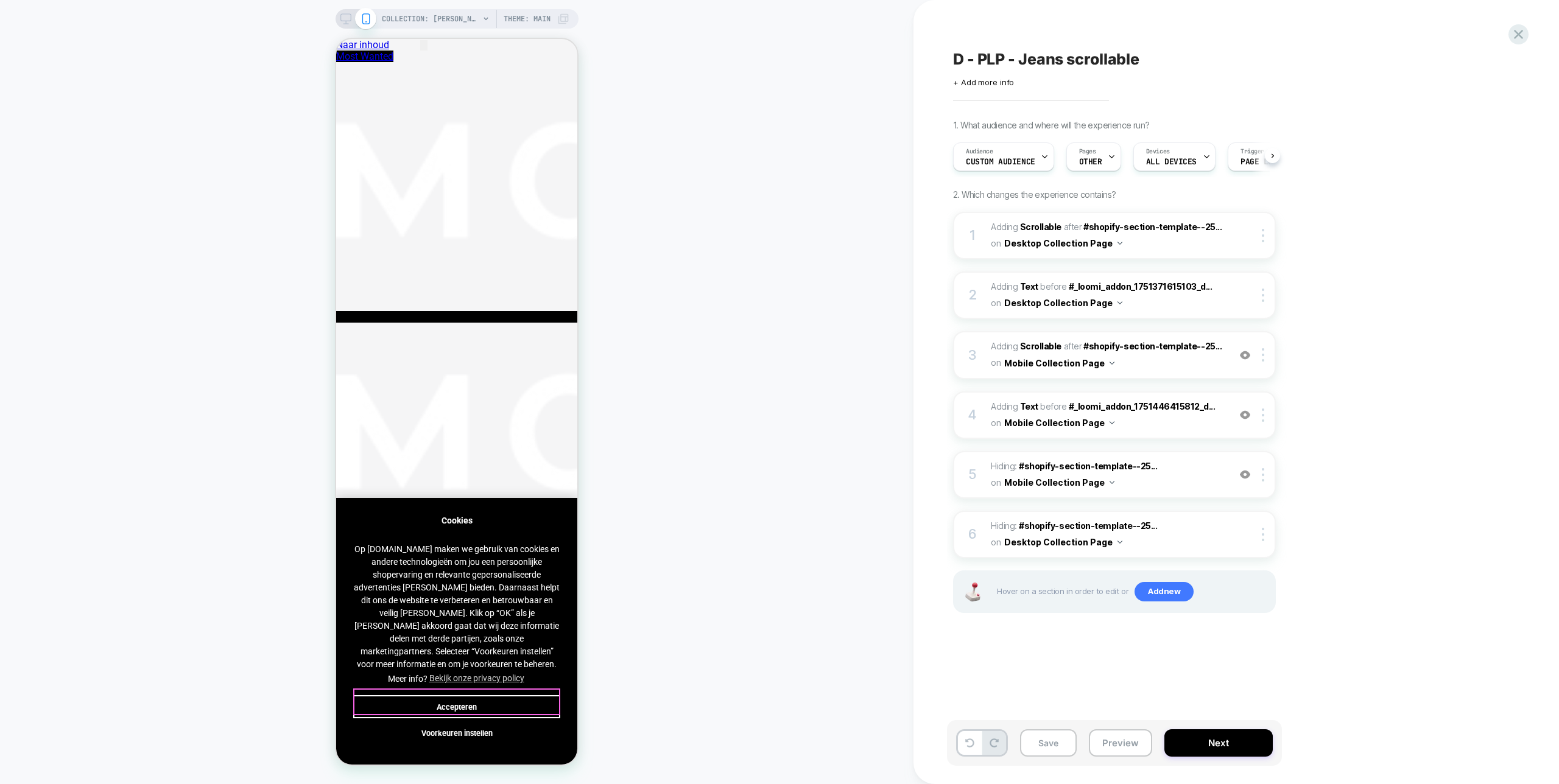
click at [473, 701] on button "Accepteren" at bounding box center [456, 707] width 207 height 24
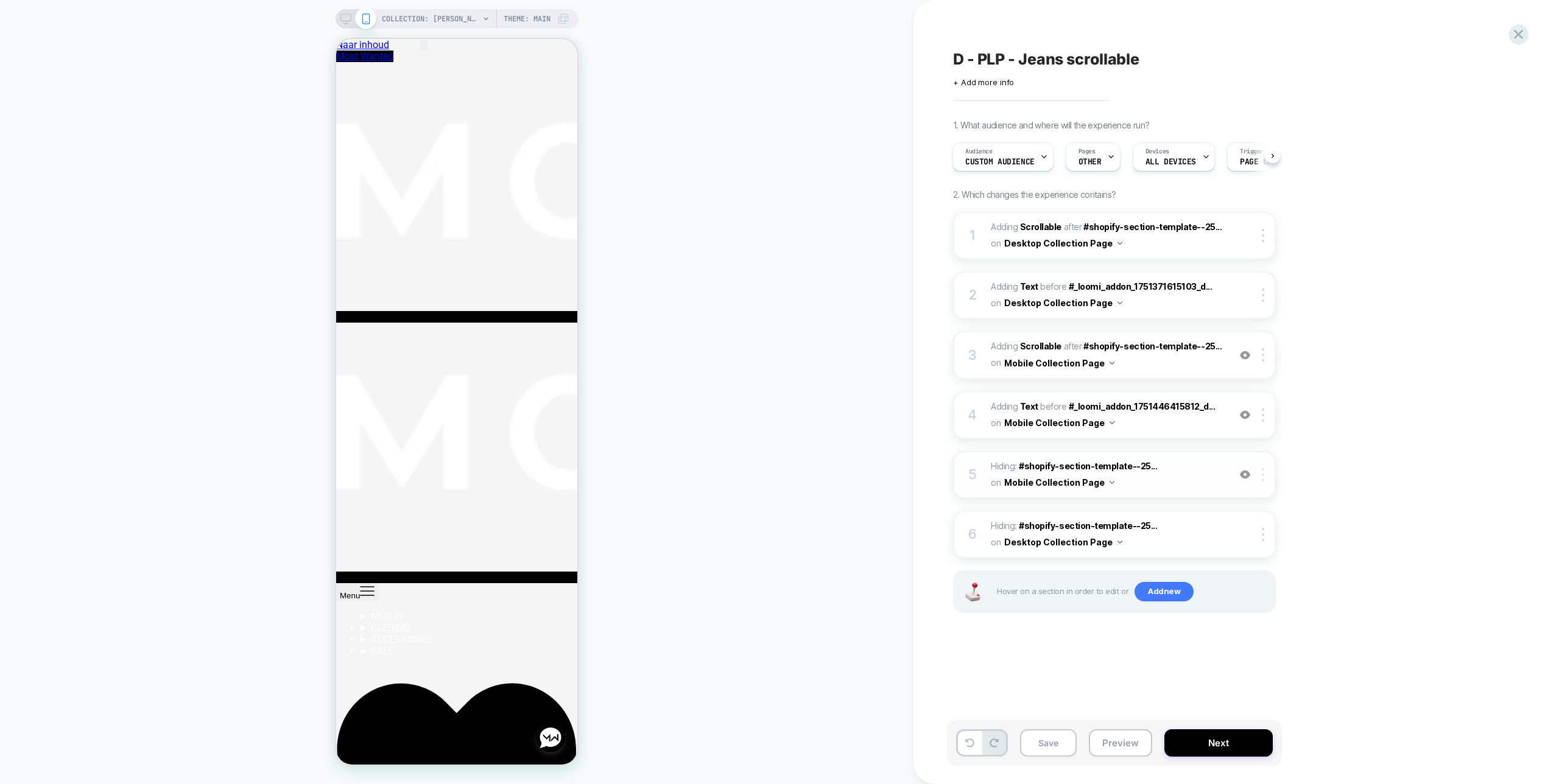
click at [1264, 476] on img at bounding box center [1263, 475] width 3 height 13
drag, startPoint x: 352, startPoint y: 25, endPoint x: 344, endPoint y: 21, distance: 8.9
click at [352, 24] on div "COLLECTION: [PERSON_NAME] (Category) Theme: MAIN" at bounding box center [458, 19] width 243 height 20
click at [344, 21] on icon at bounding box center [346, 19] width 11 height 11
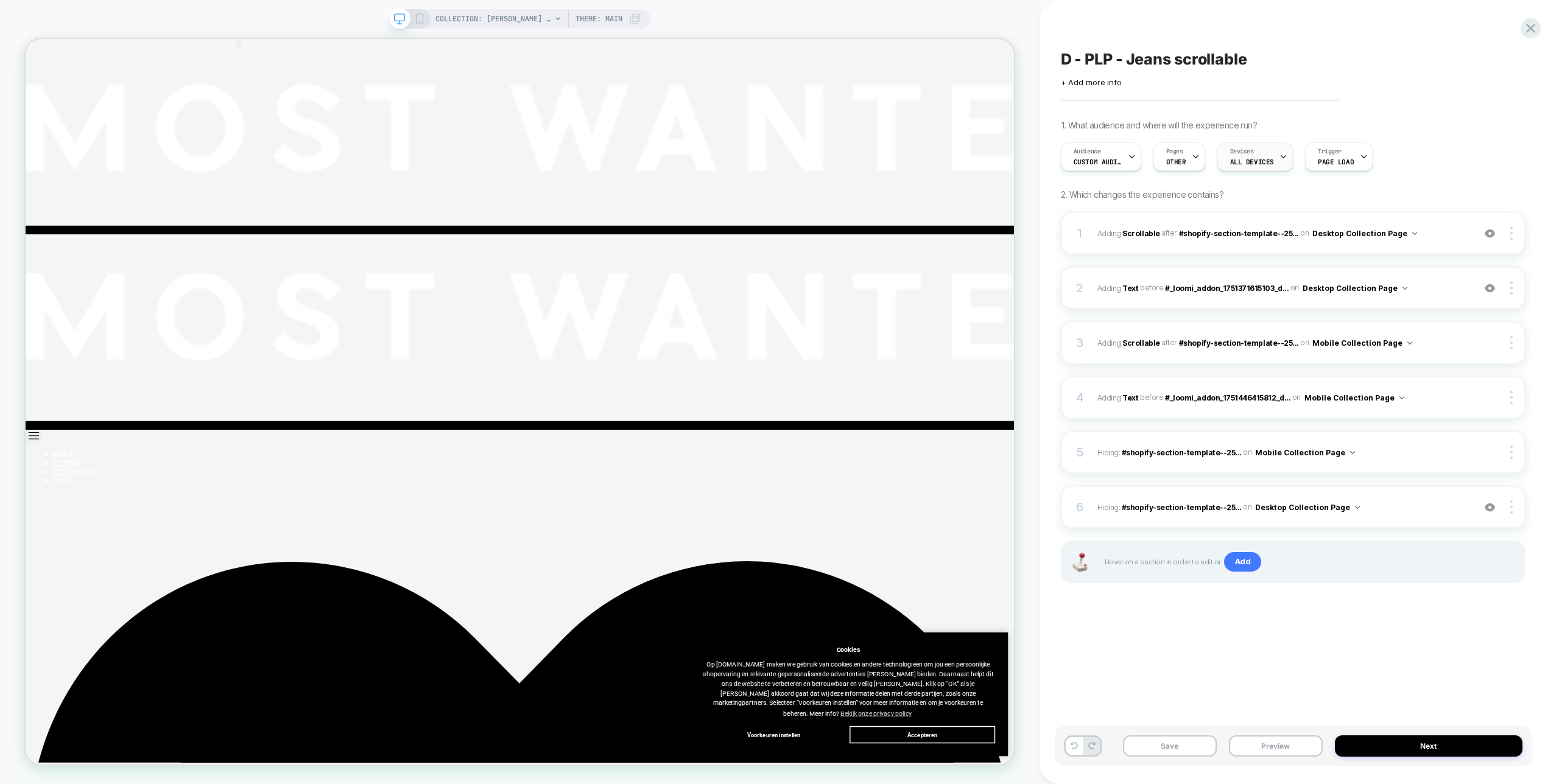
click at [1255, 156] on div "Devices ALL DEVICES" at bounding box center [1252, 157] width 68 height 27
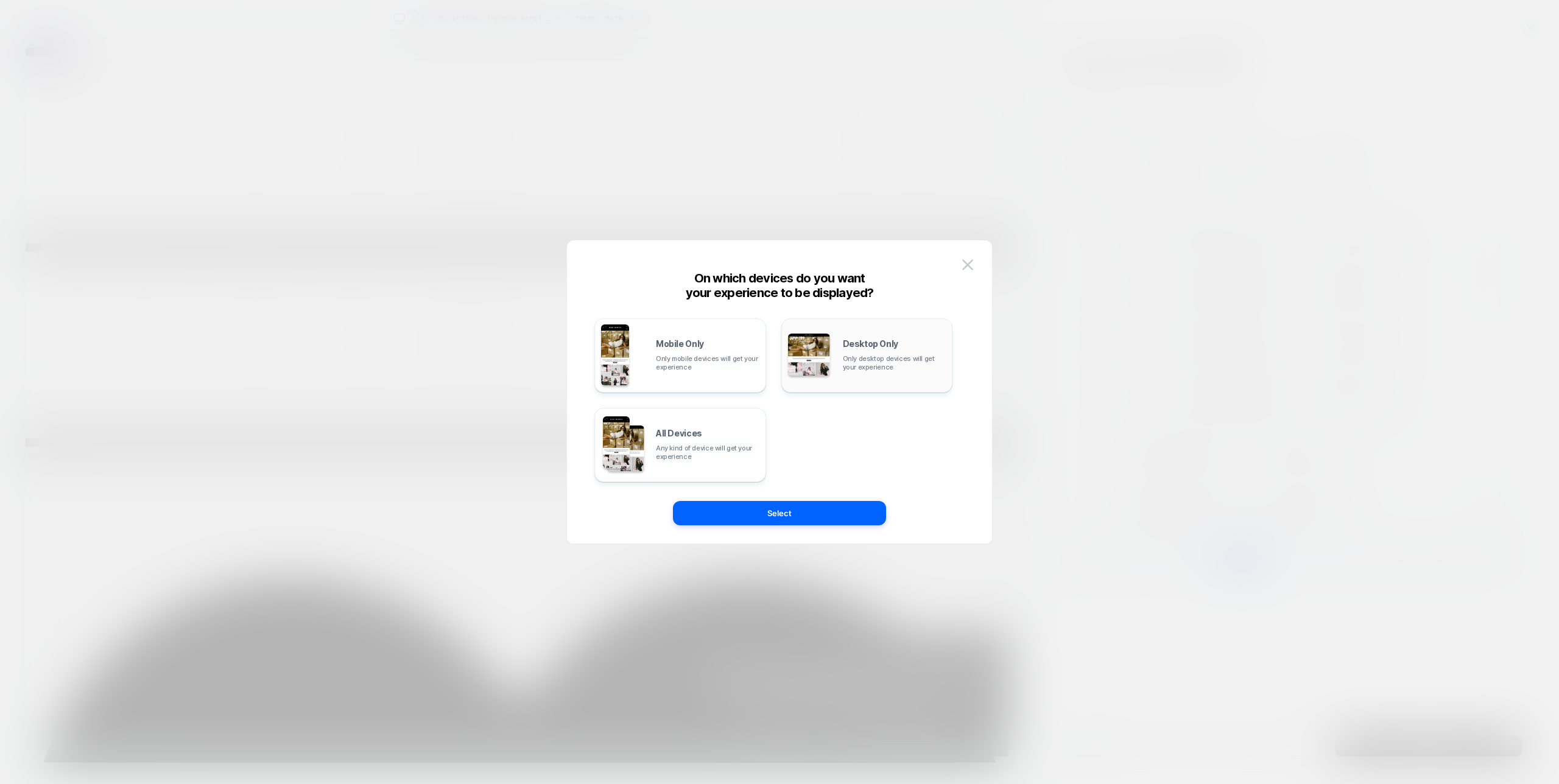
click at [845, 363] on span "Only desktop devices will get your experience" at bounding box center [895, 363] width 104 height 17
click at [847, 537] on div "Mobile Only Only mobile devices will get your experience Desktop Only Only desk…" at bounding box center [780, 398] width 389 height 292
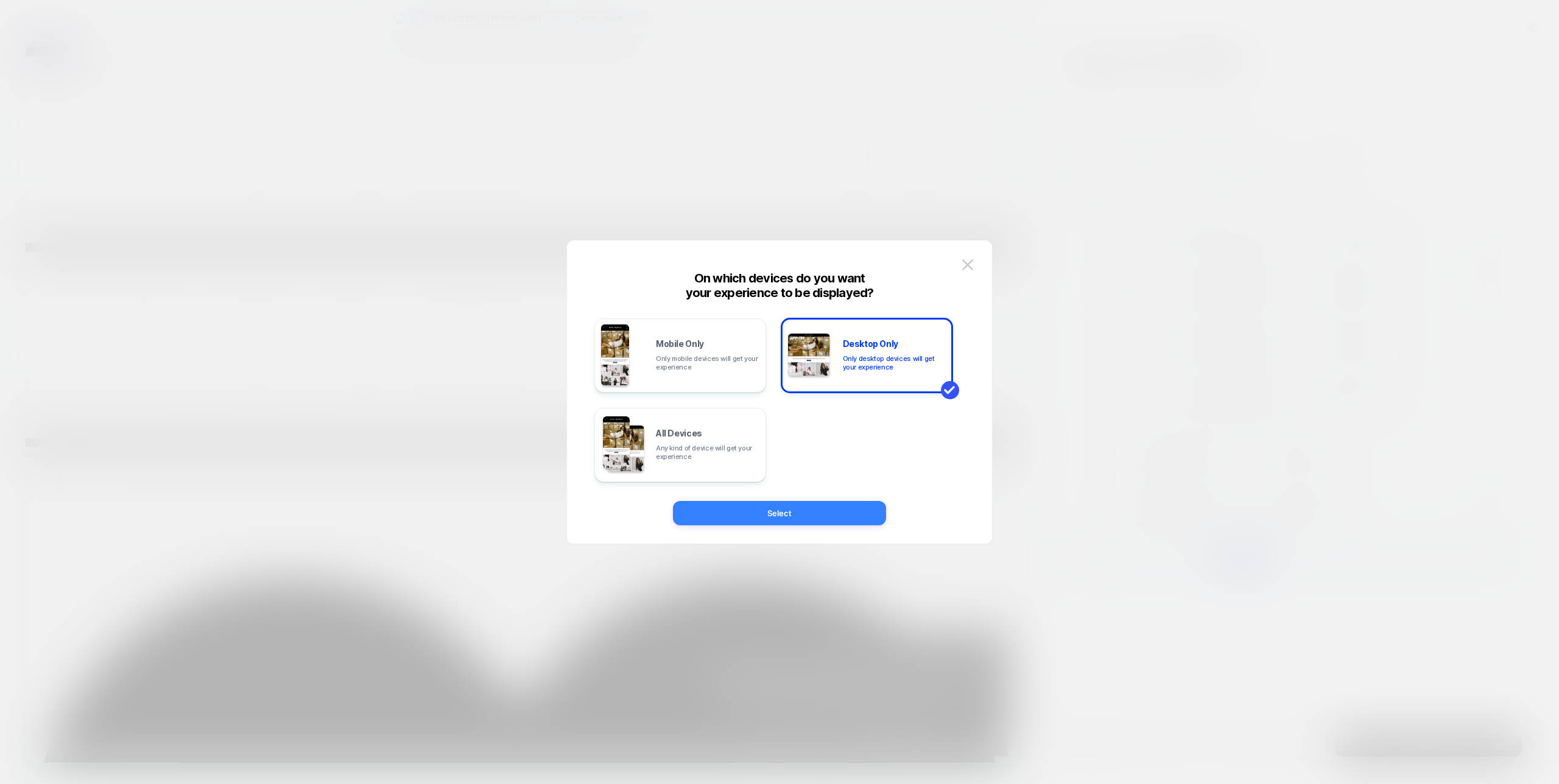
click at [847, 516] on button "Select" at bounding box center [780, 513] width 213 height 25
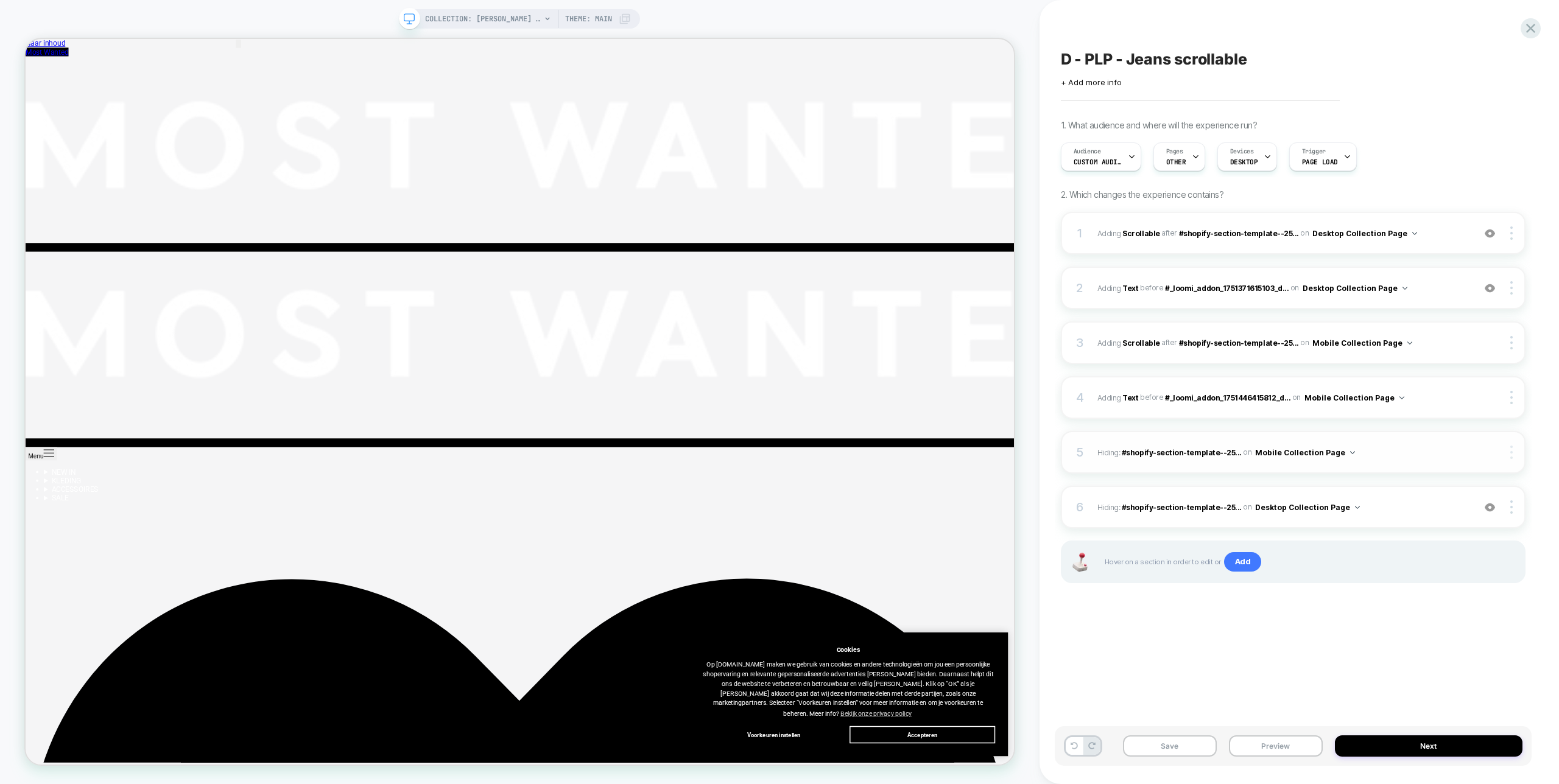
click at [1511, 453] on img at bounding box center [1512, 452] width 3 height 13
click at [1425, 556] on div "Delete" at bounding box center [1439, 553] width 109 height 33
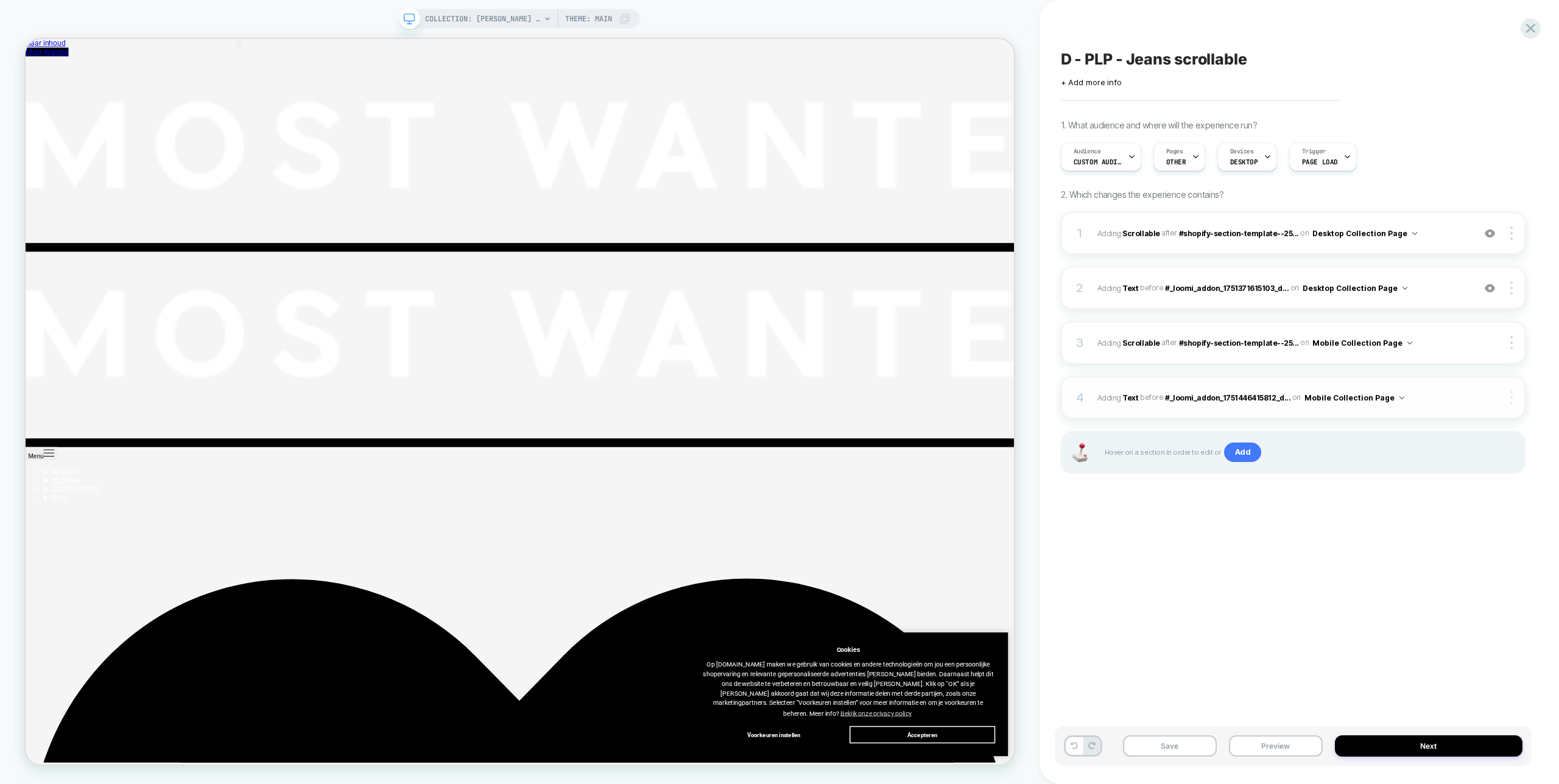
click at [1512, 401] on img at bounding box center [1512, 397] width 3 height 13
click at [1329, 511] on div "D - PLP - Jeans scrollable Click to edit experience details + Add more info 1. …" at bounding box center [1293, 392] width 477 height 760
click at [1079, 741] on button at bounding box center [1075, 746] width 17 height 18
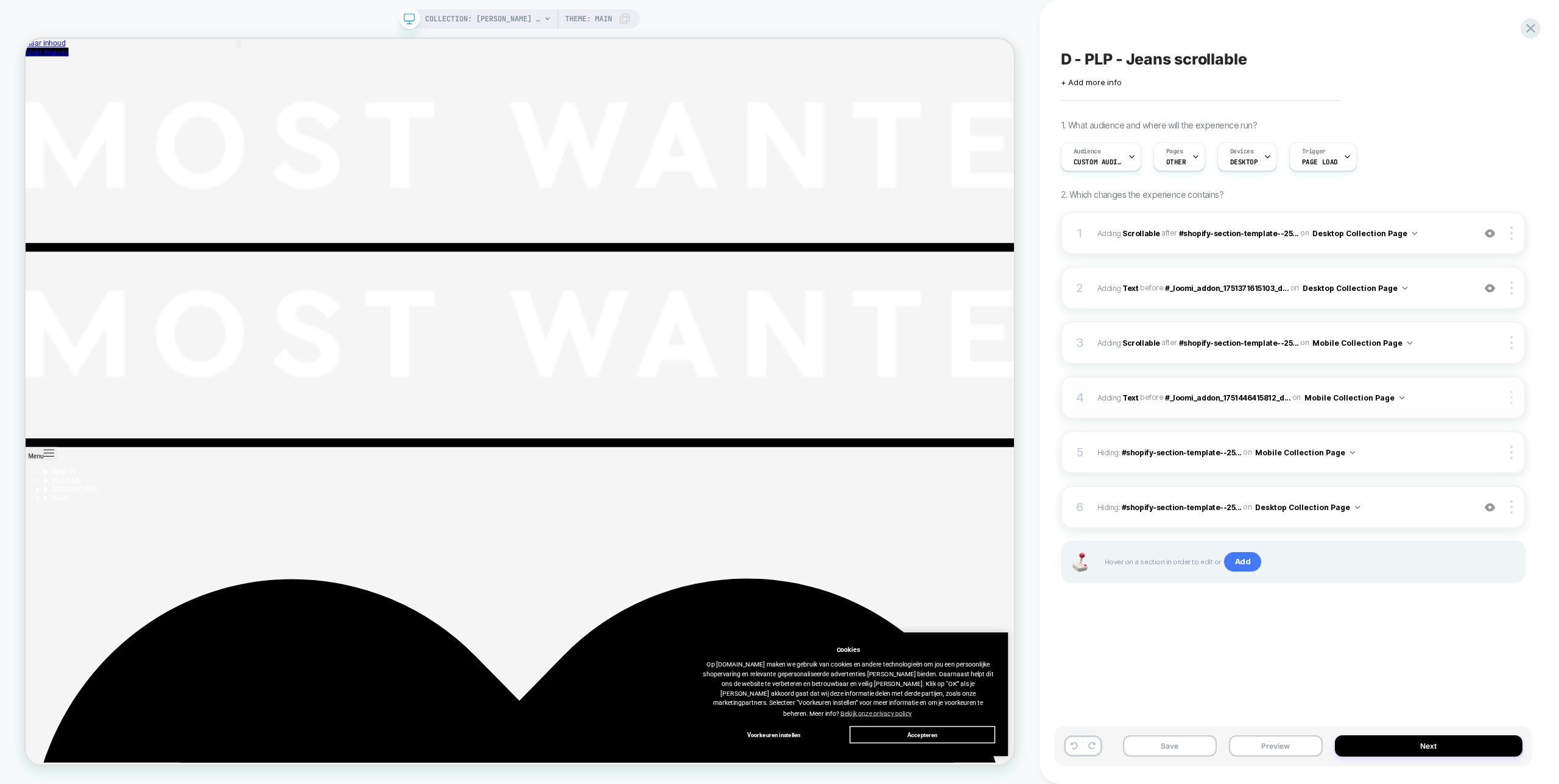
click at [1513, 399] on img at bounding box center [1512, 397] width 3 height 13
click at [1417, 480] on div "Delete" at bounding box center [1439, 481] width 109 height 33
click at [1513, 342] on div at bounding box center [1513, 342] width 24 height 13
click at [1417, 425] on div "Delete" at bounding box center [1439, 426] width 109 height 33
click at [1513, 338] on img at bounding box center [1512, 342] width 3 height 13
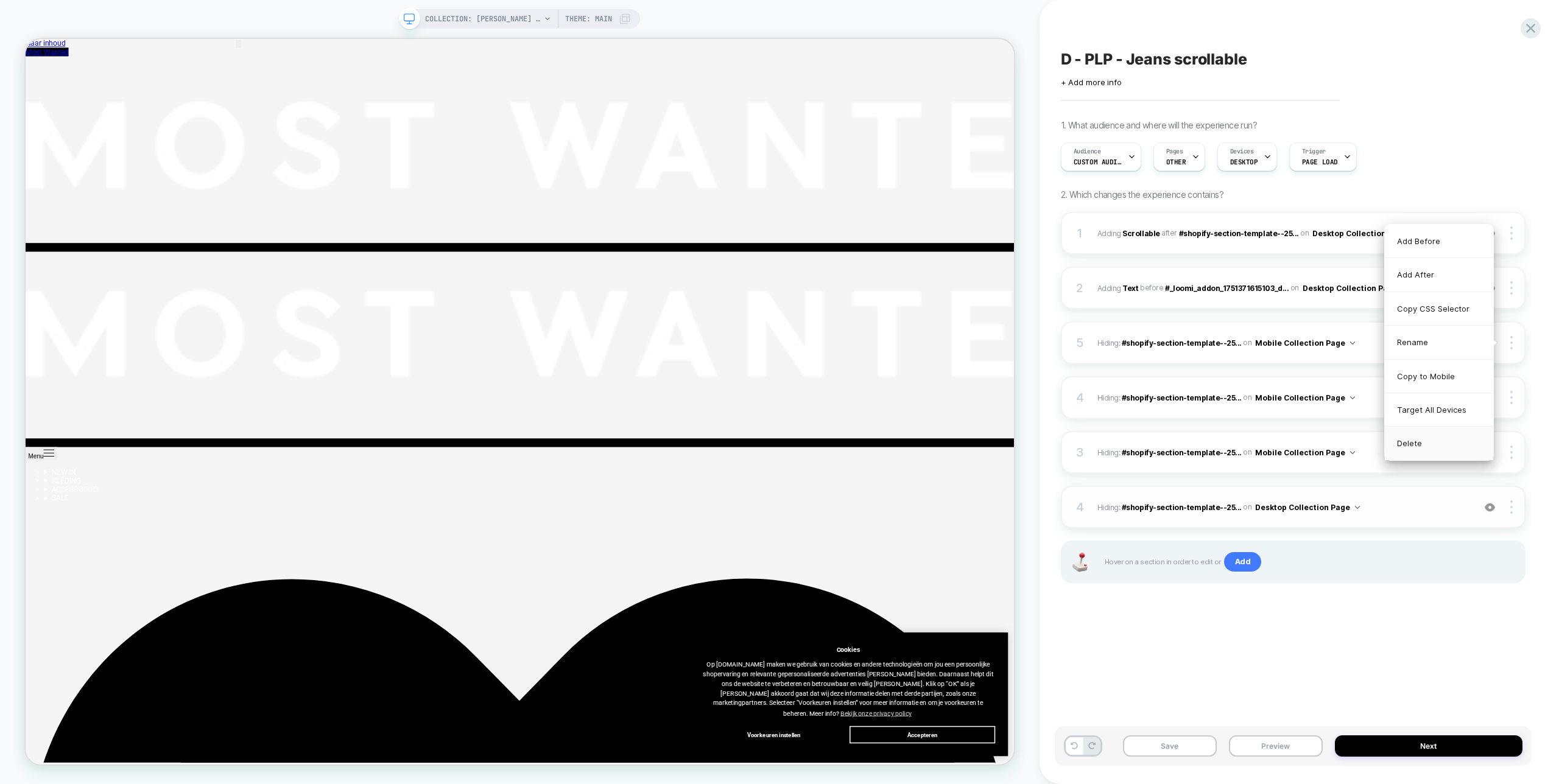
click at [1403, 441] on div "Delete" at bounding box center [1439, 442] width 109 height 33
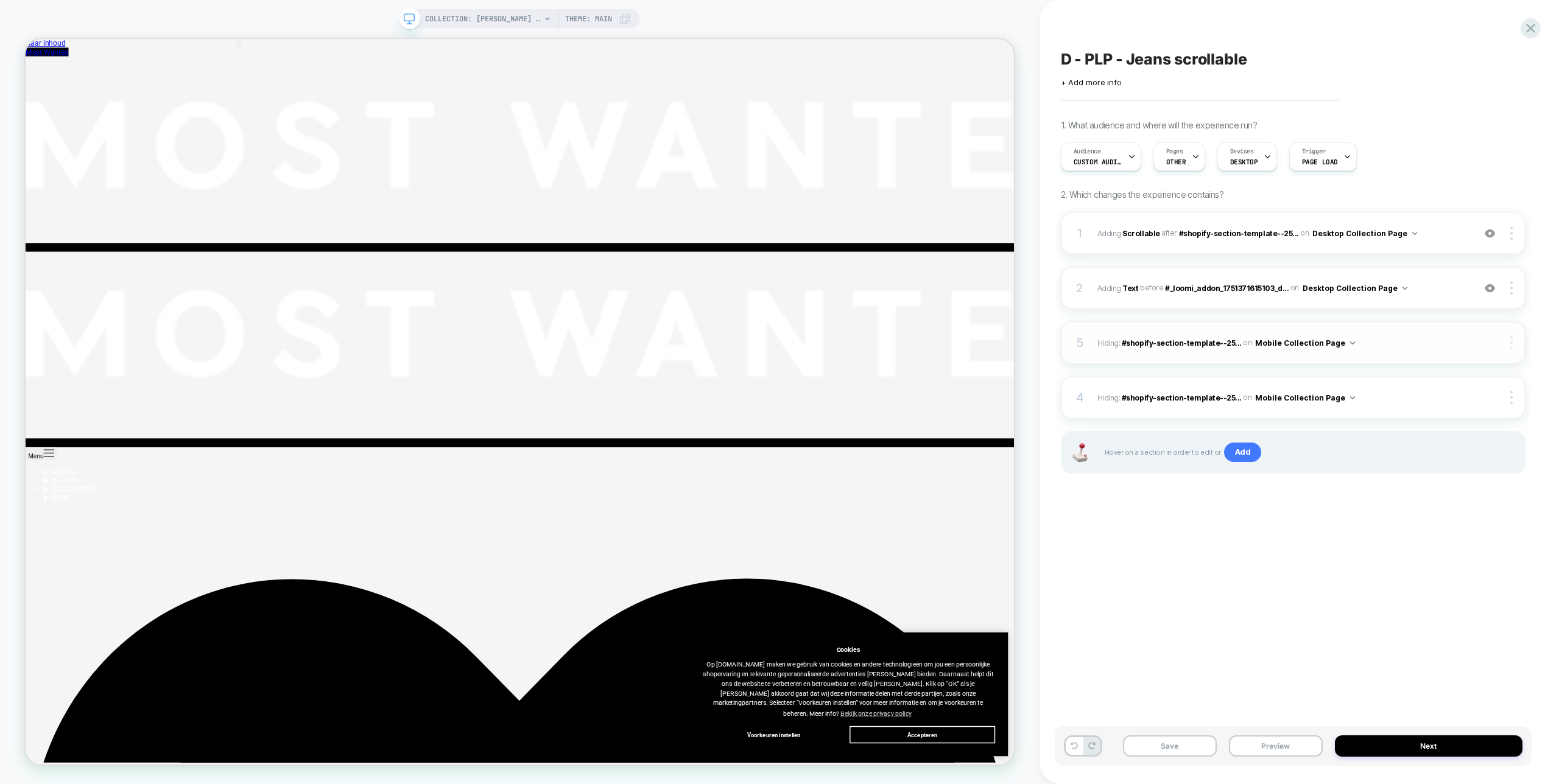
click at [1514, 341] on div at bounding box center [1513, 342] width 24 height 13
click at [1511, 341] on img at bounding box center [1512, 342] width 3 height 13
click at [1511, 344] on img at bounding box center [1512, 342] width 3 height 13
click at [1513, 344] on div at bounding box center [1513, 342] width 24 height 13
click at [1512, 403] on img at bounding box center [1512, 397] width 3 height 13
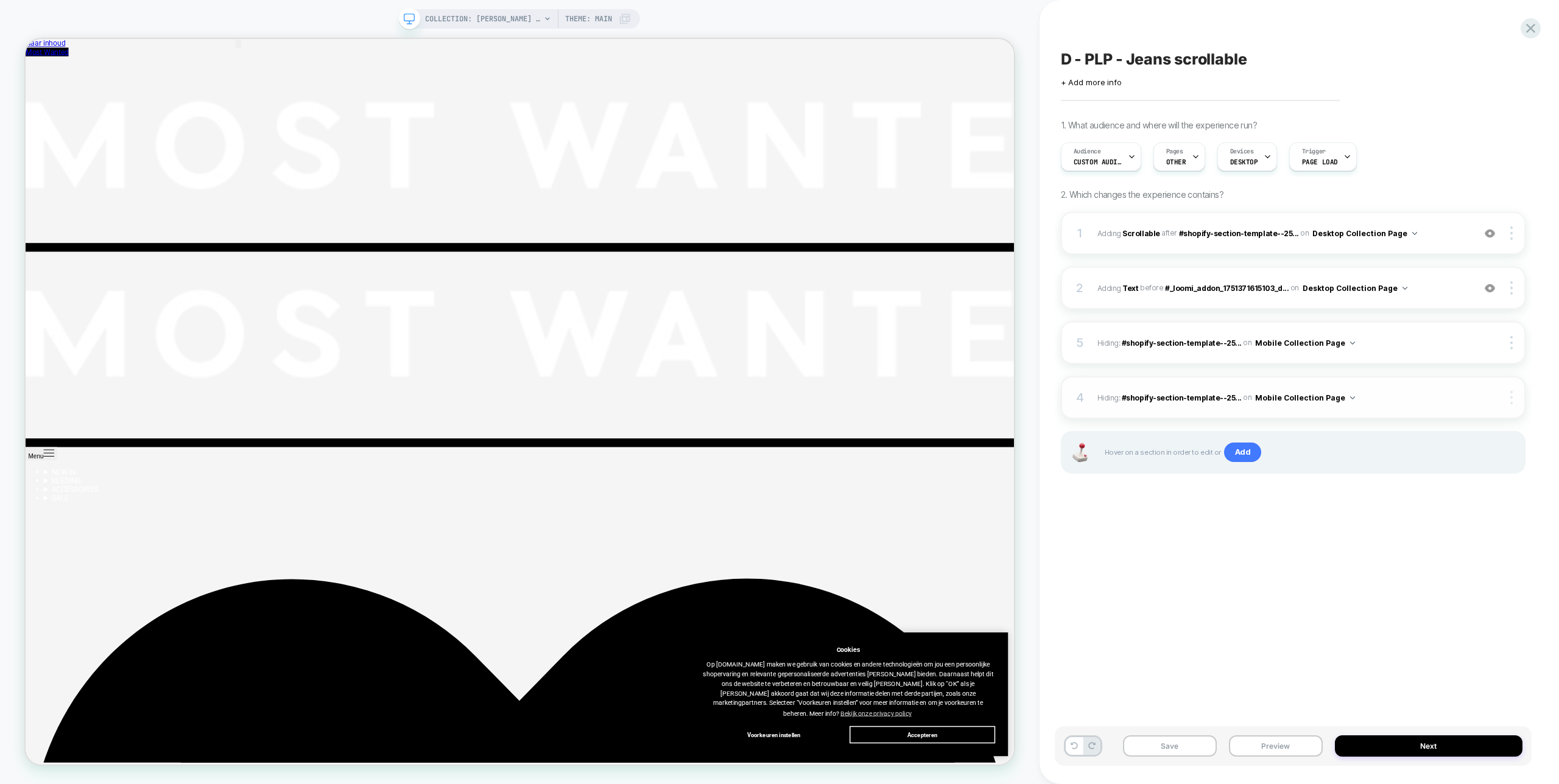
click at [1513, 393] on div at bounding box center [1513, 397] width 24 height 13
click at [1243, 156] on span "Devices" at bounding box center [1242, 151] width 24 height 8
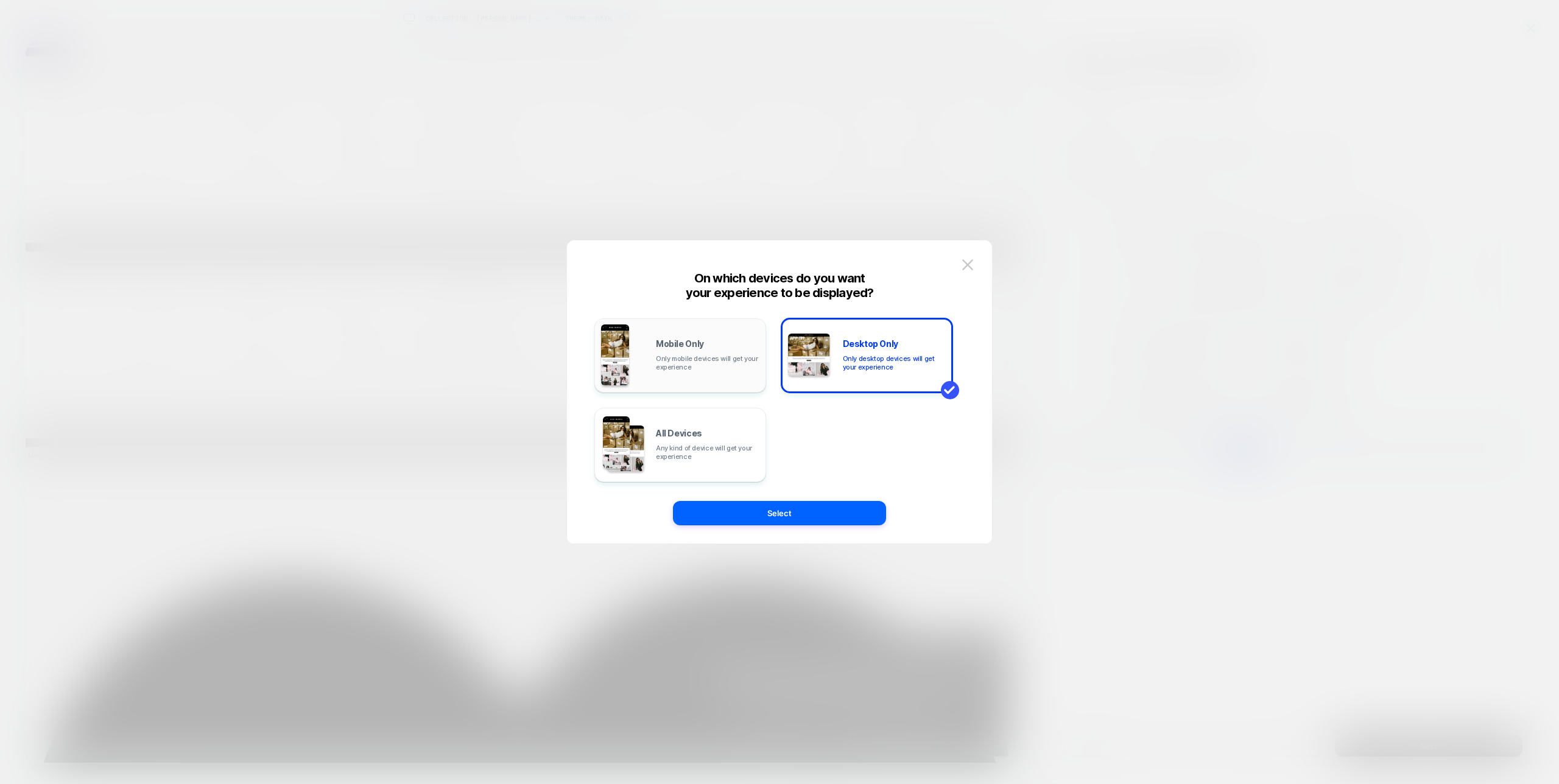
click at [709, 344] on div "Mobile Only Only mobile devices will get your experience" at bounding box center [708, 356] width 104 height 32
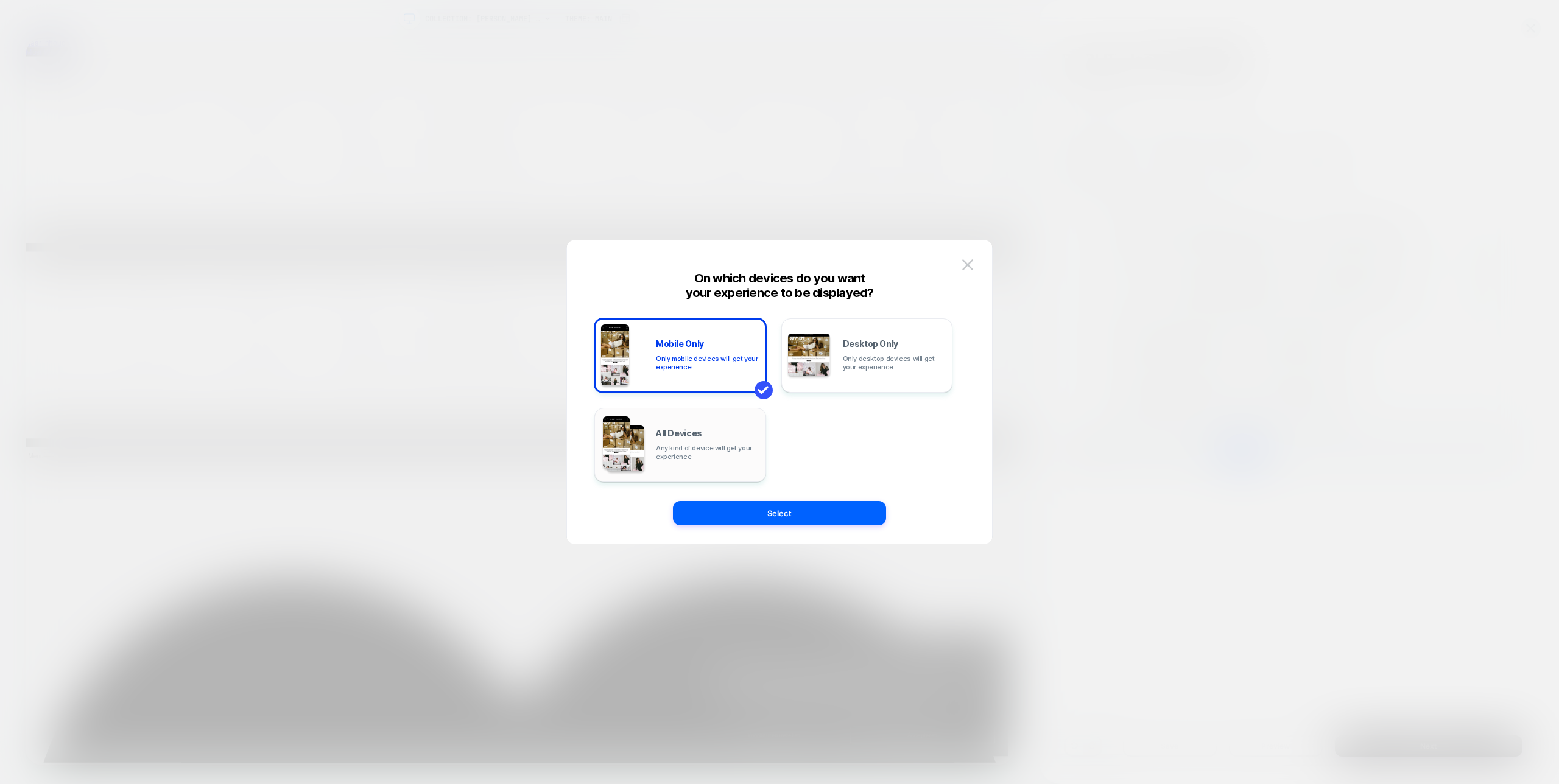
drag, startPoint x: 732, startPoint y: 448, endPoint x: 747, endPoint y: 471, distance: 27.5
click at [732, 448] on span "Any kind of device will get your experience" at bounding box center [708, 453] width 104 height 17
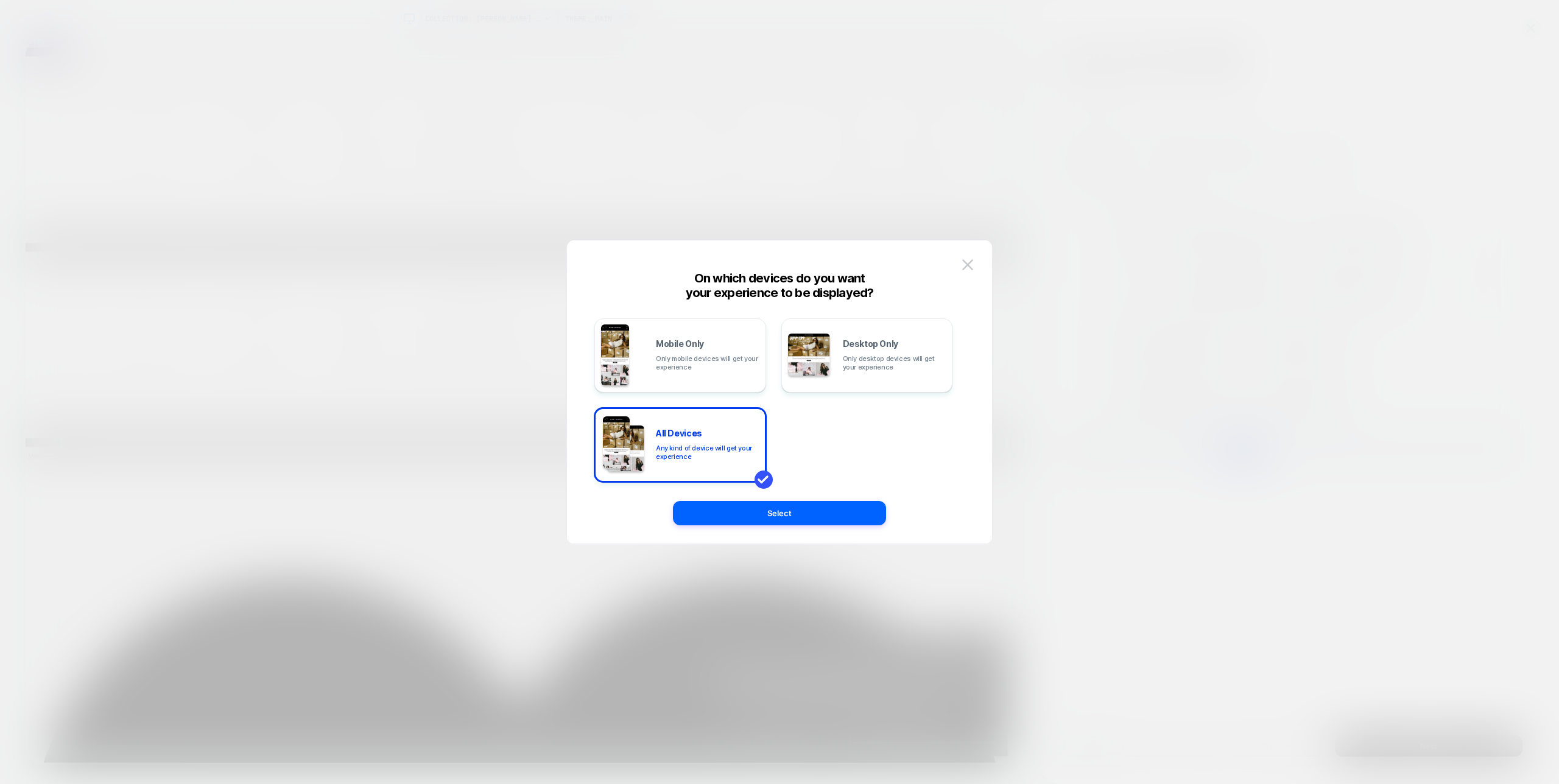
click at [779, 495] on div "Mobile Only Only mobile devices will get your experience Desktop Only Only desk…" at bounding box center [774, 392] width 389 height 255
click at [801, 503] on button "Select" at bounding box center [780, 513] width 213 height 25
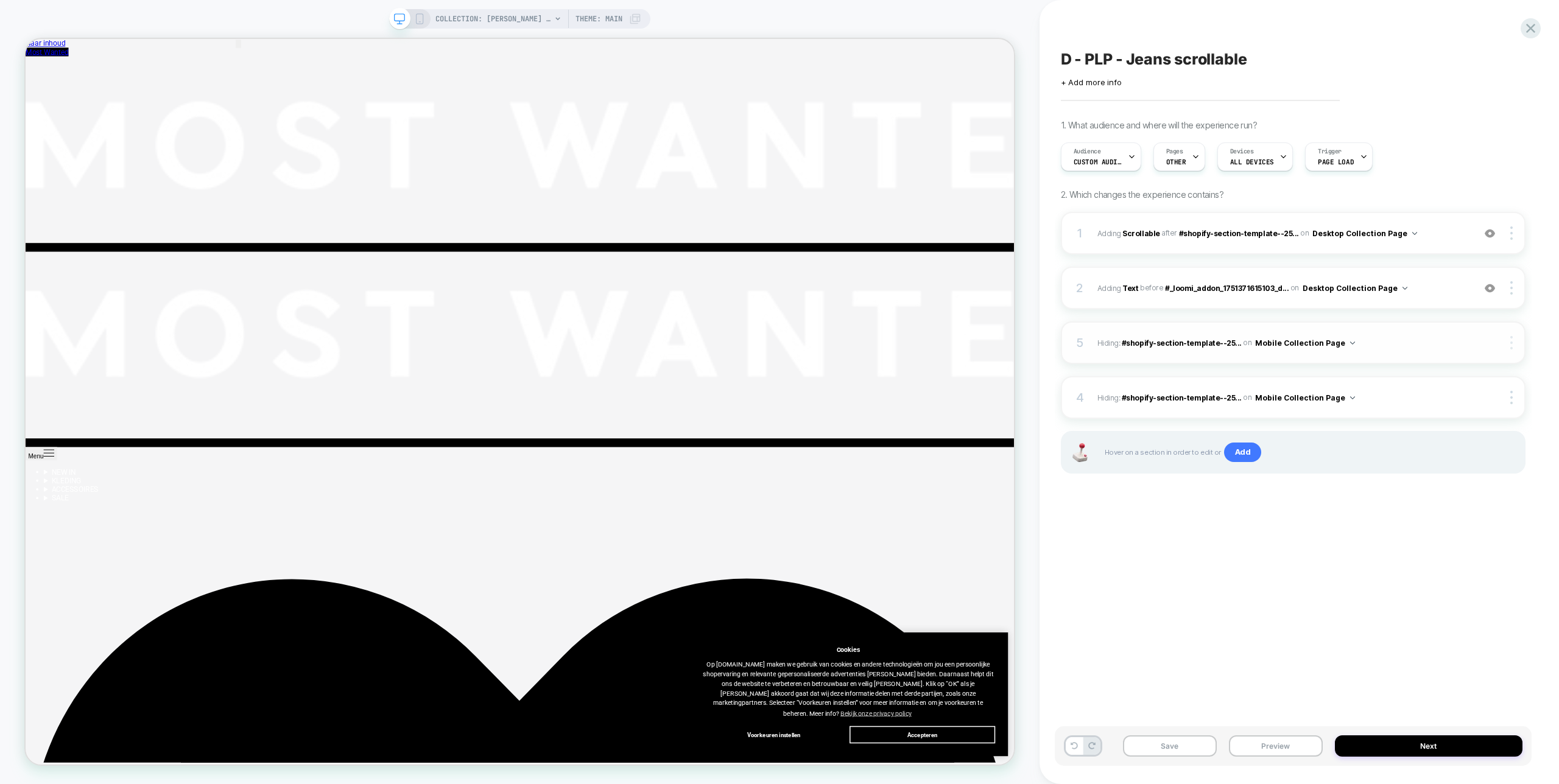
click at [1512, 344] on img at bounding box center [1512, 342] width 3 height 13
click at [1511, 344] on img at bounding box center [1512, 342] width 3 height 13
click at [1251, 163] on span "ALL DEVICES" at bounding box center [1252, 161] width 43 height 8
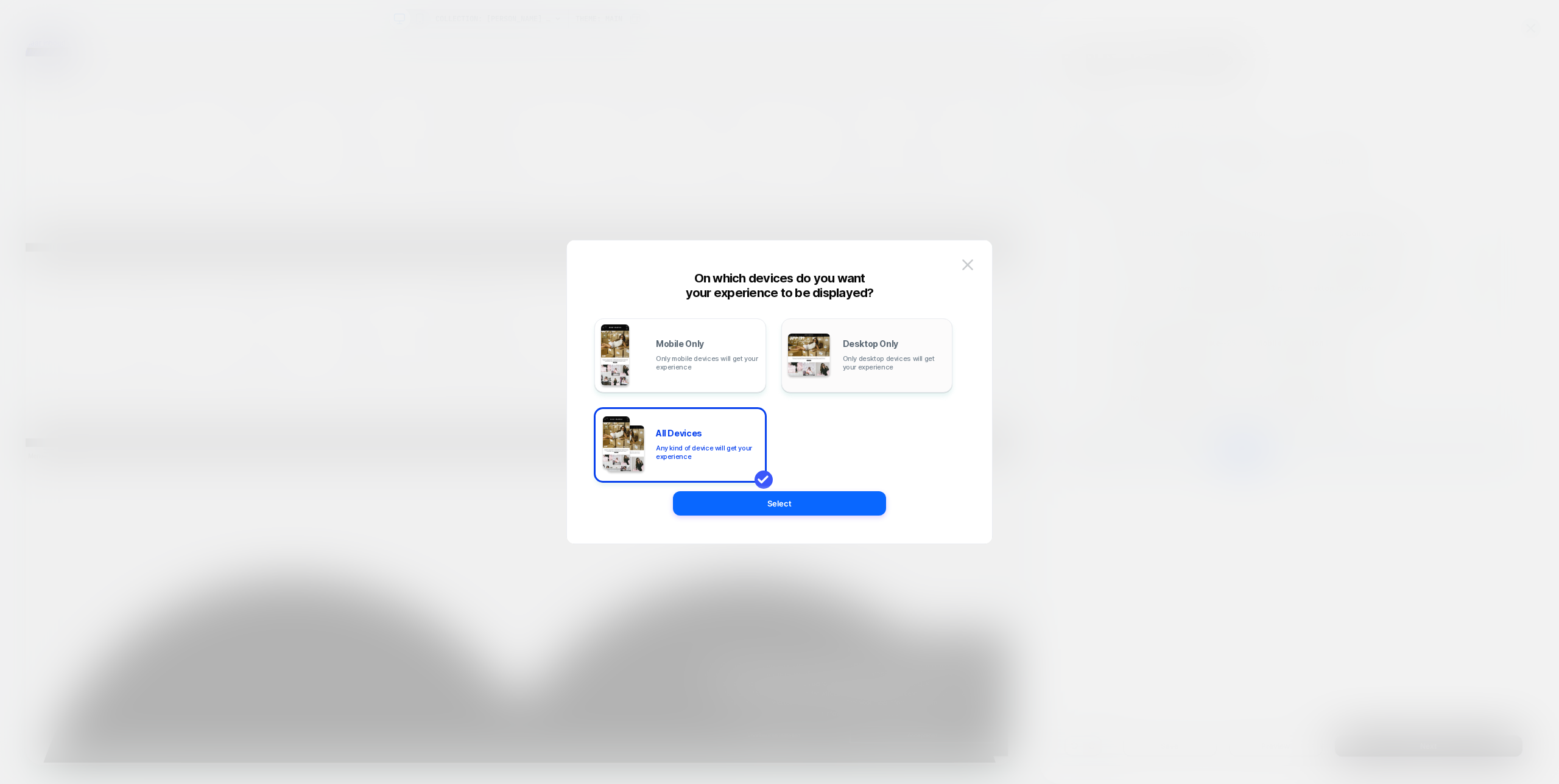
click at [874, 345] on span "Desktop Only" at bounding box center [870, 343] width 56 height 8
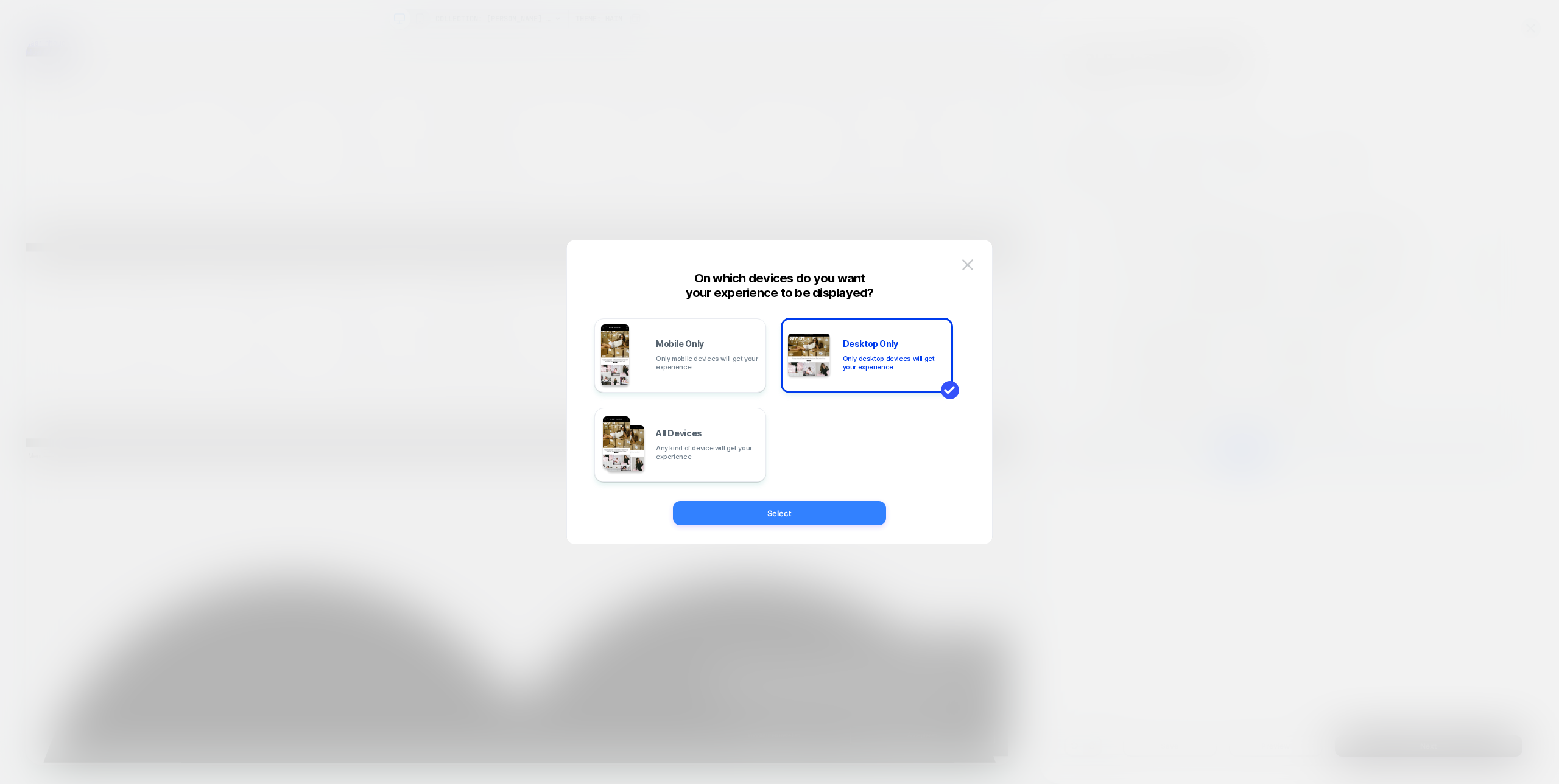
click at [861, 517] on button "Select" at bounding box center [780, 513] width 213 height 25
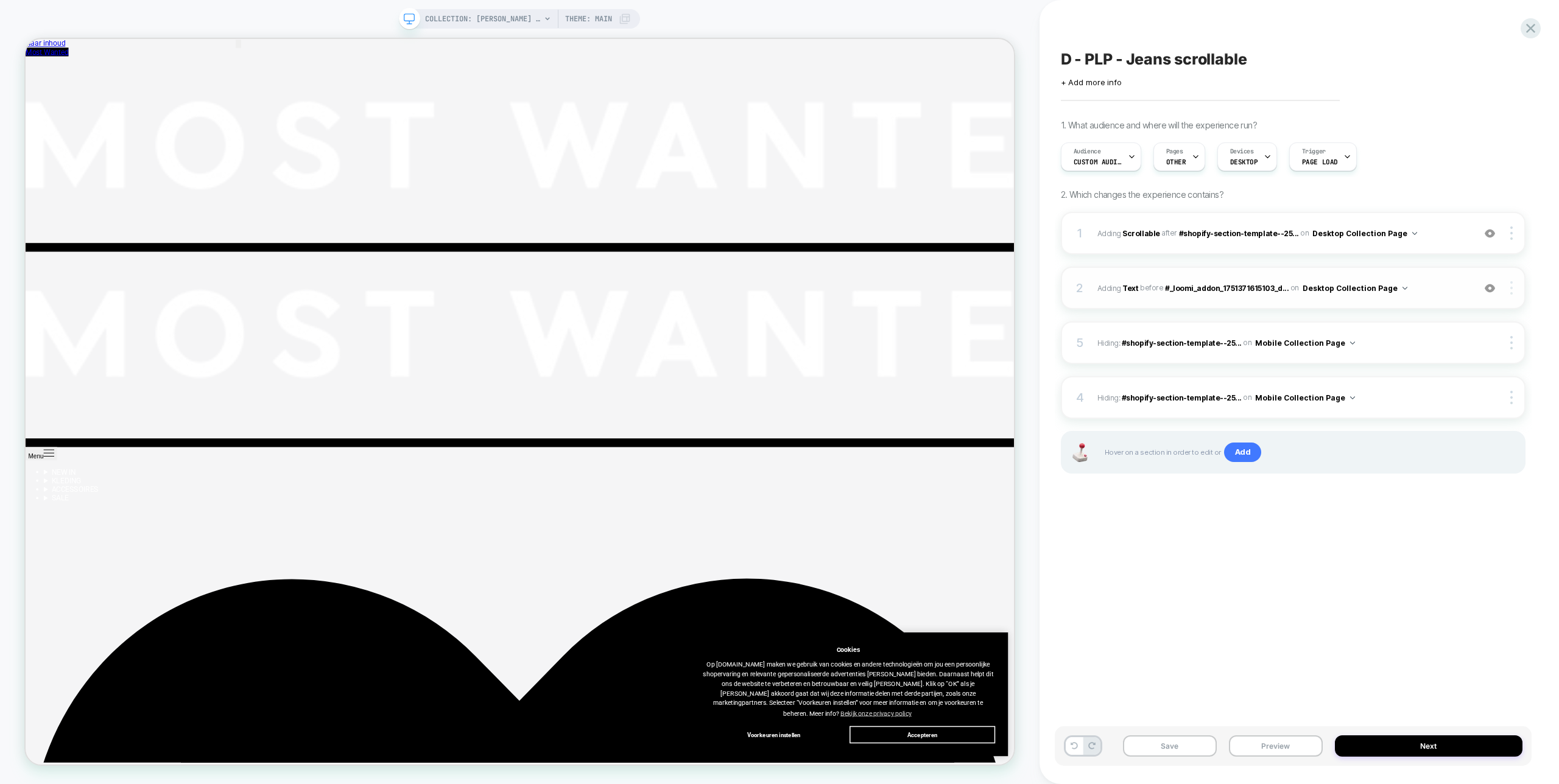
click at [1515, 286] on div at bounding box center [1513, 288] width 24 height 13
click at [1442, 240] on div "Replace Position" at bounding box center [1439, 238] width 109 height 34
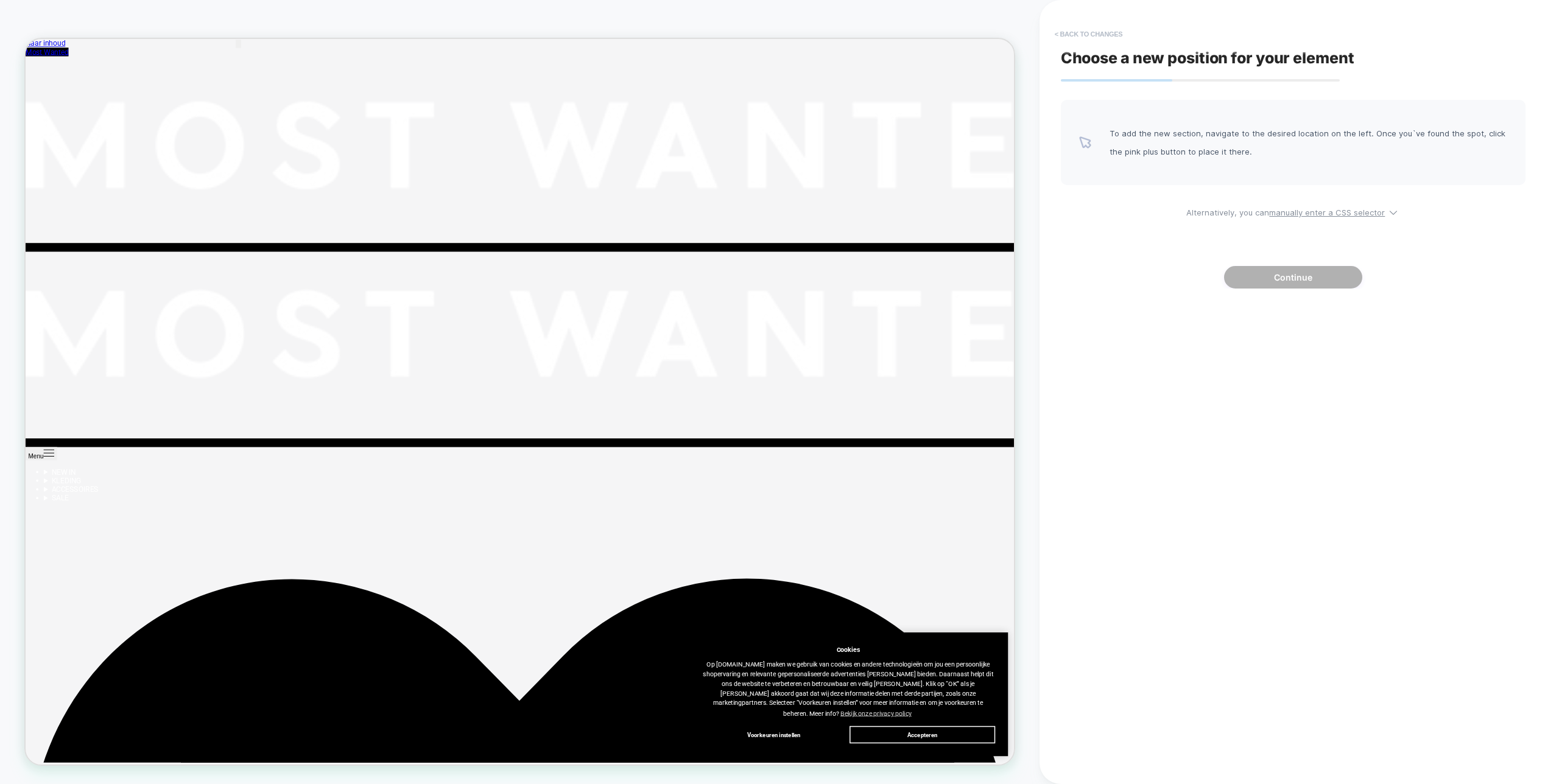
click at [1085, 34] on button "< Back to changes" at bounding box center [1088, 34] width 80 height 20
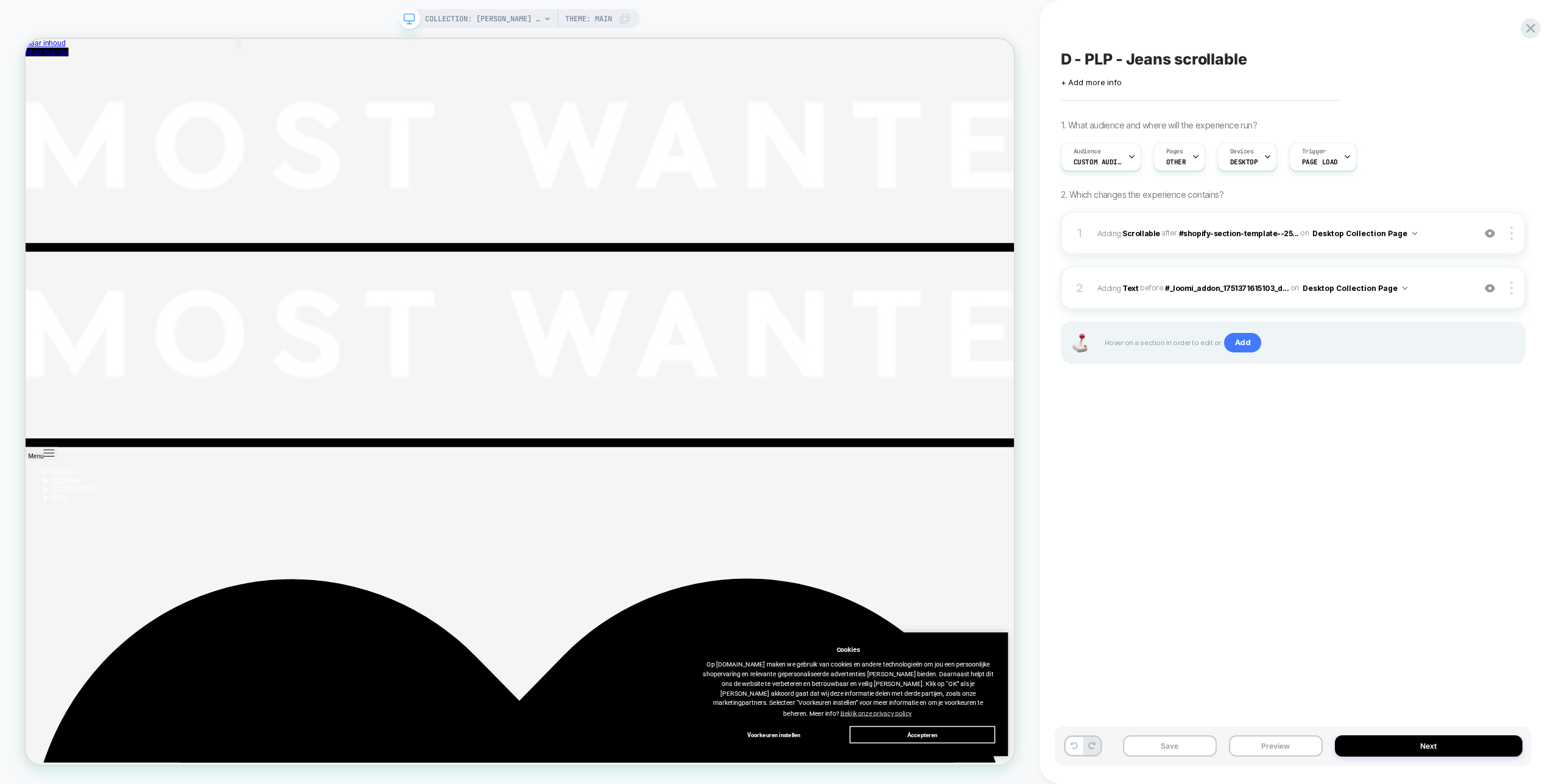
click at [614, 23] on div "COLLECTION: [PERSON_NAME] (Category) Theme: MAIN" at bounding box center [528, 19] width 206 height 20
click at [595, 6] on div "COLLECTION: [PERSON_NAME] (Category) COLLECTION: Jeans (Category) Theme: MAIN" at bounding box center [520, 392] width 1040 height 784
click at [594, 18] on span "Theme: MAIN" at bounding box center [589, 19] width 47 height 20
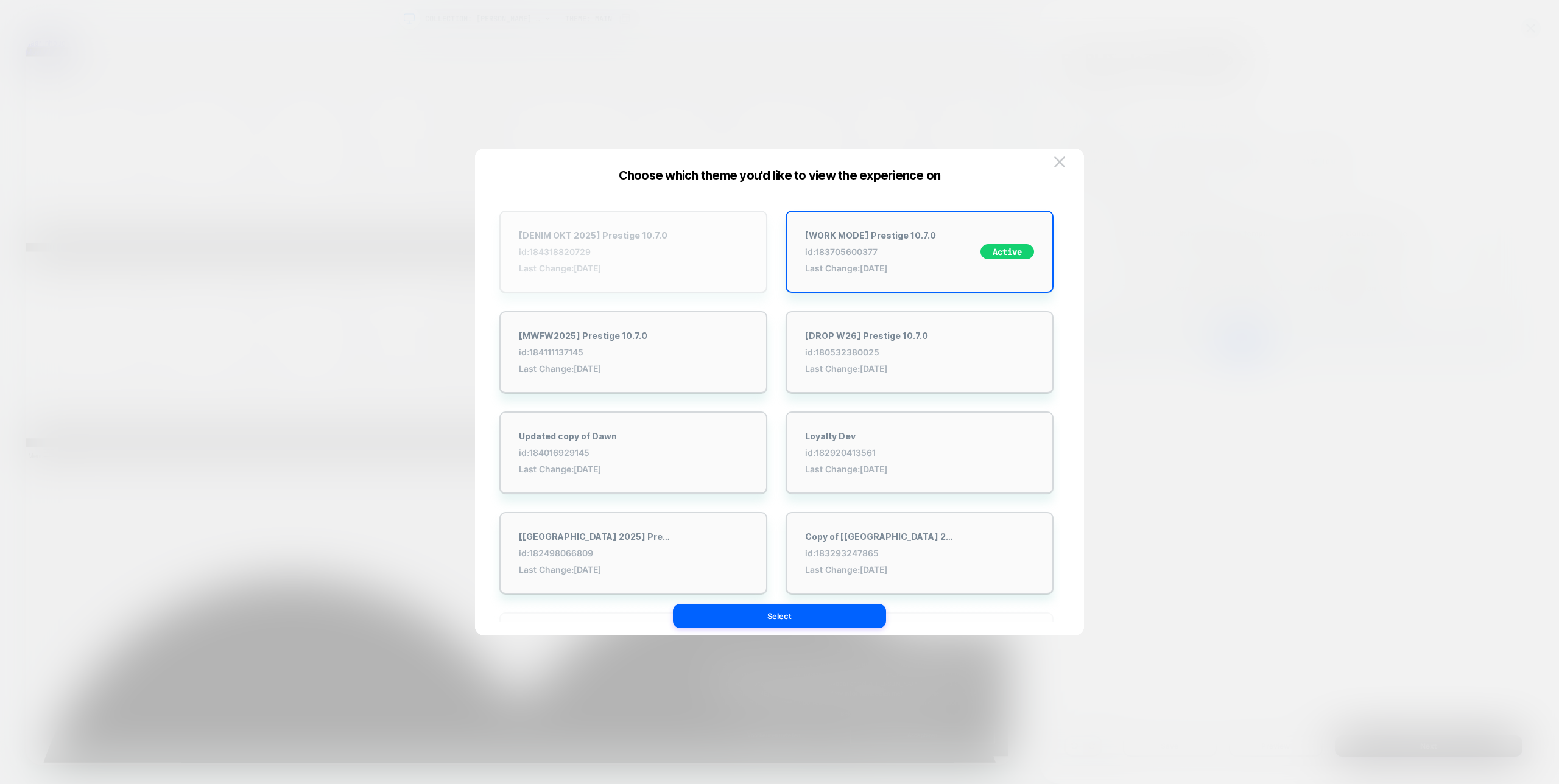
click at [683, 279] on div "[DENIM OKT 2025] Prestige 10.7.0 id: 184318820729 Last Change: [DATE]" at bounding box center [633, 251] width 268 height 82
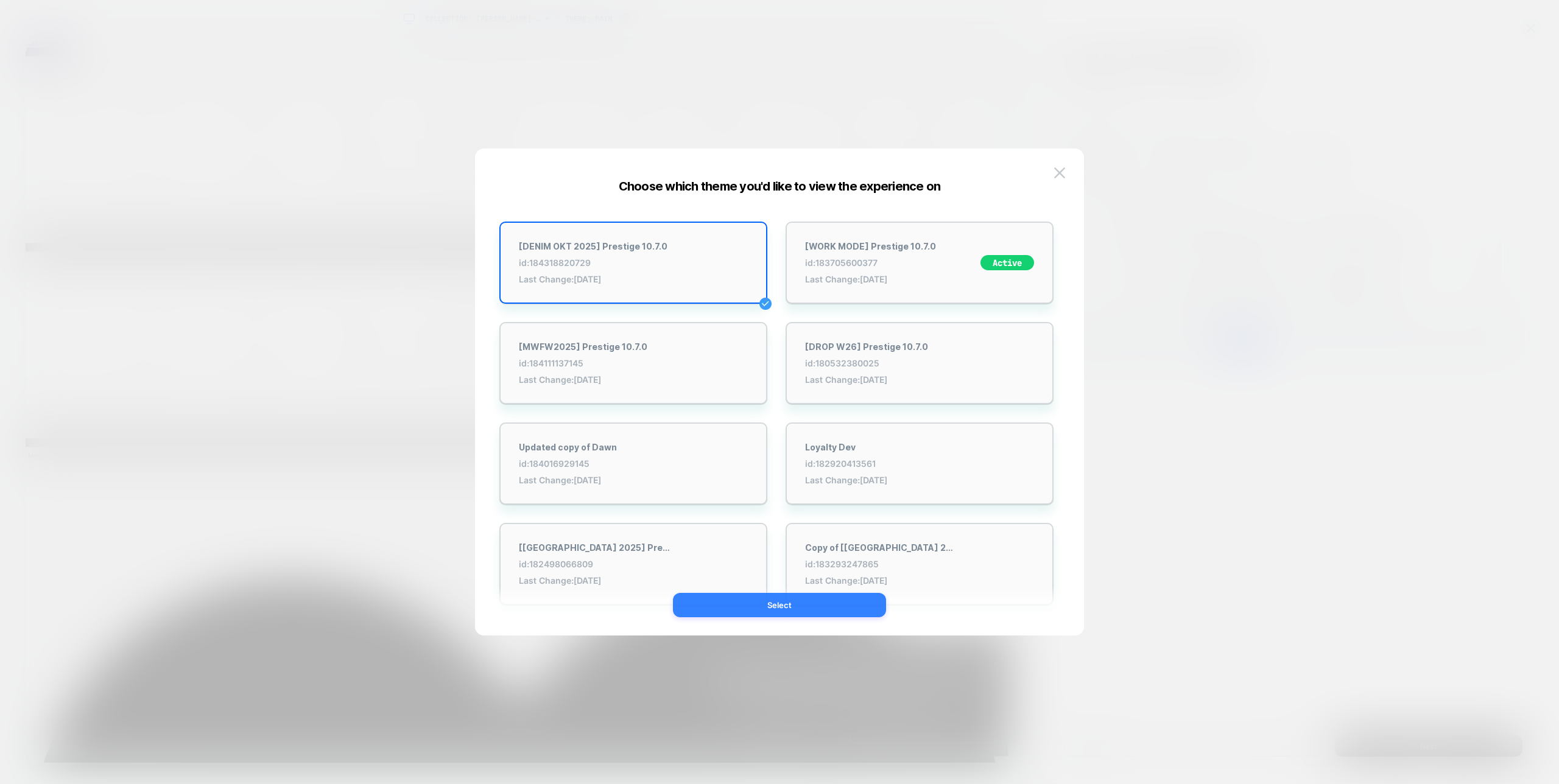
click at [814, 605] on button "Select" at bounding box center [780, 606] width 213 height 25
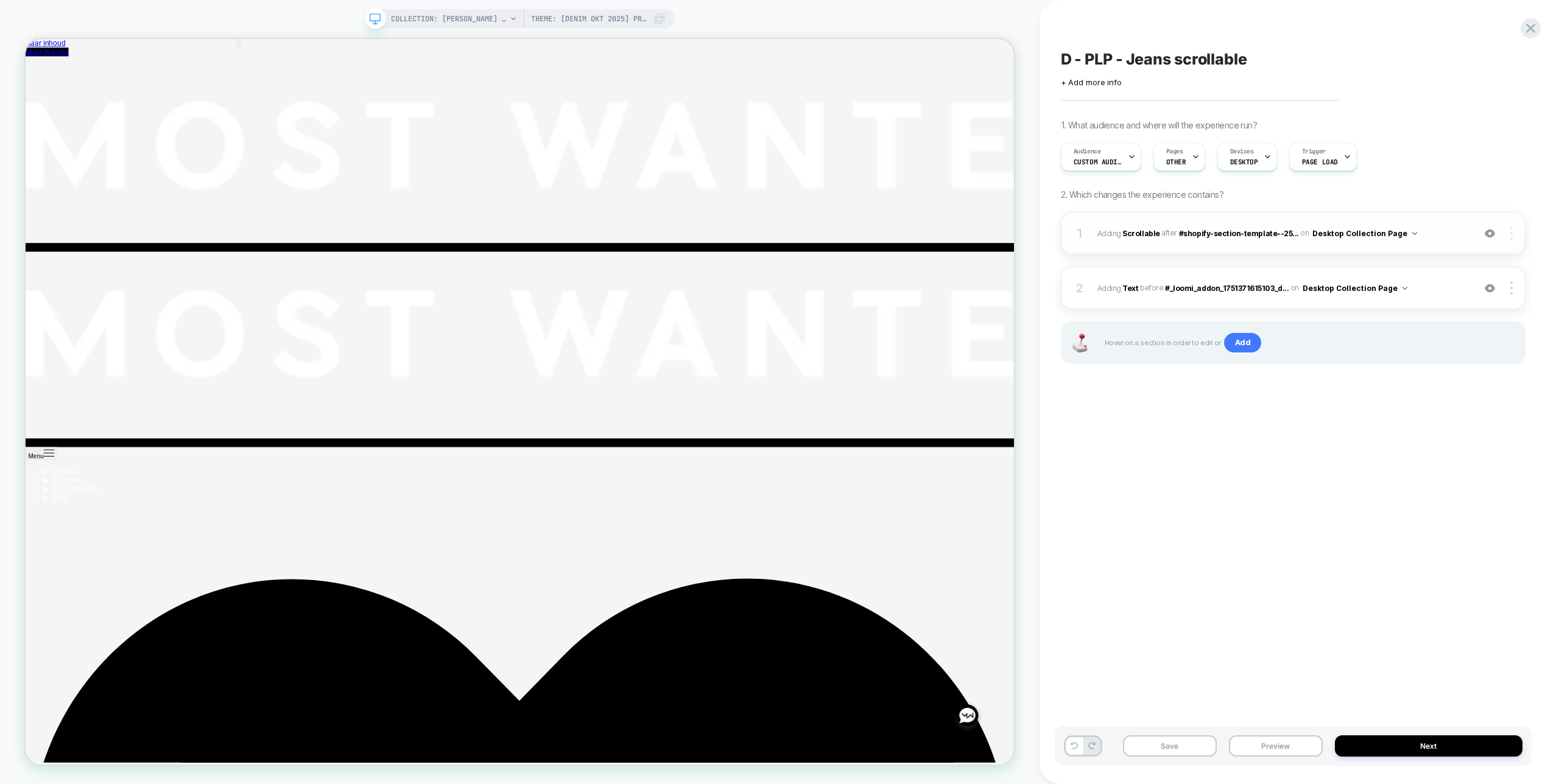
click at [1511, 232] on img at bounding box center [1512, 233] width 3 height 13
click at [1433, 185] on div "Replace Position" at bounding box center [1439, 183] width 109 height 34
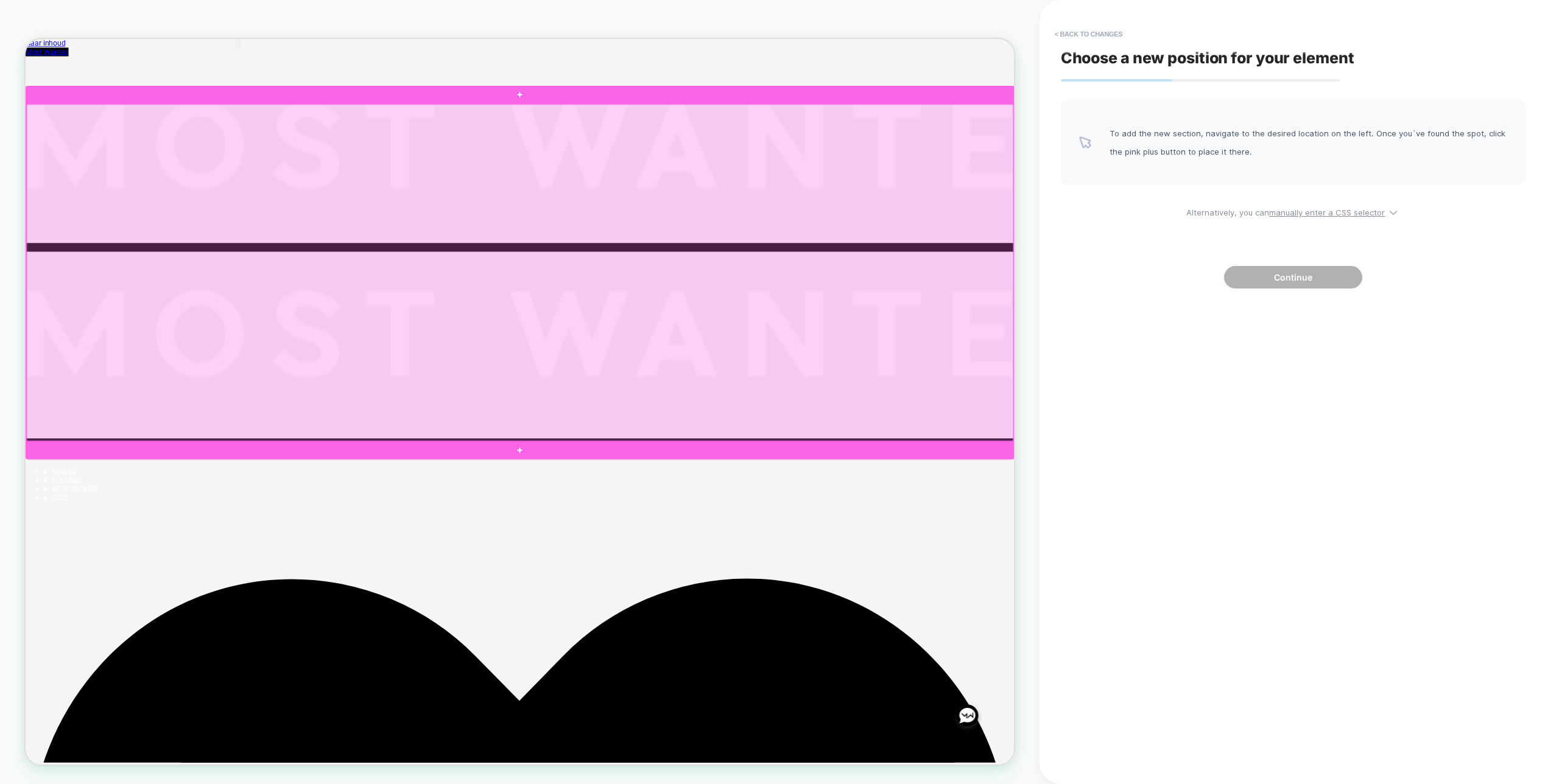
click at [1142, 282] on div at bounding box center [684, 351] width 1316 height 449
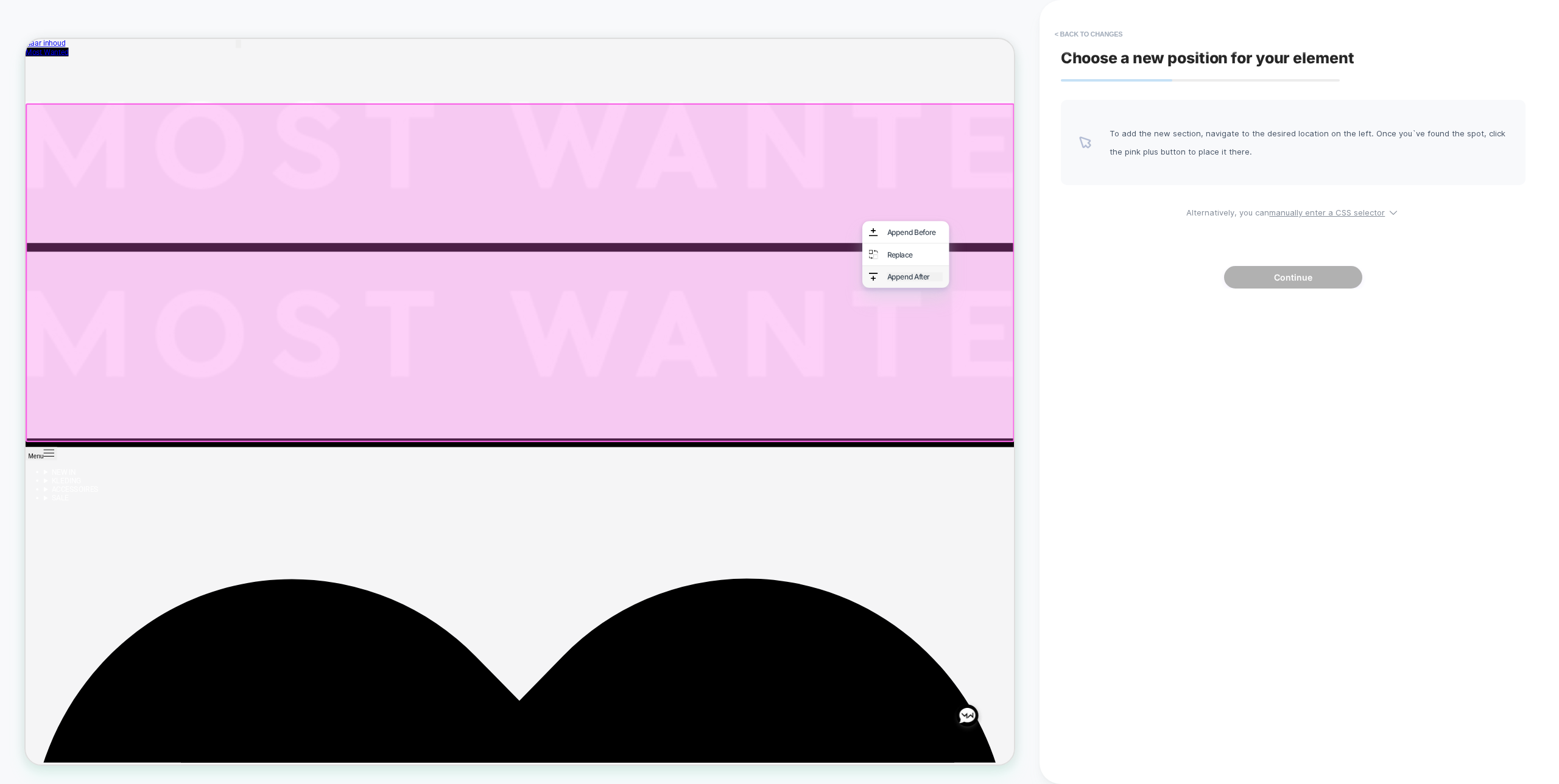
click at [1199, 362] on div "Append After" at bounding box center [1211, 356] width 75 height 12
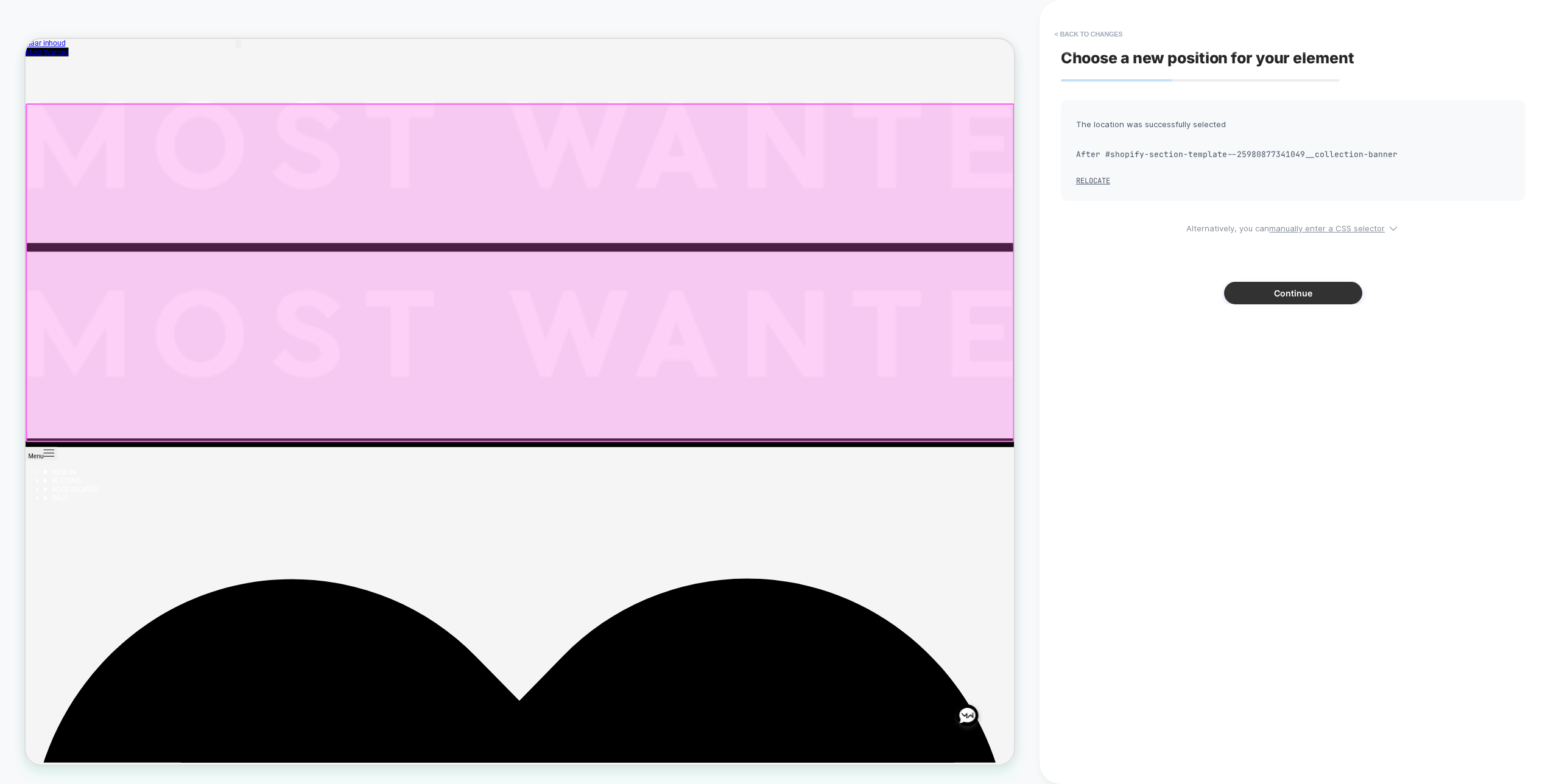
click at [1290, 294] on button "Continue" at bounding box center [1293, 293] width 139 height 23
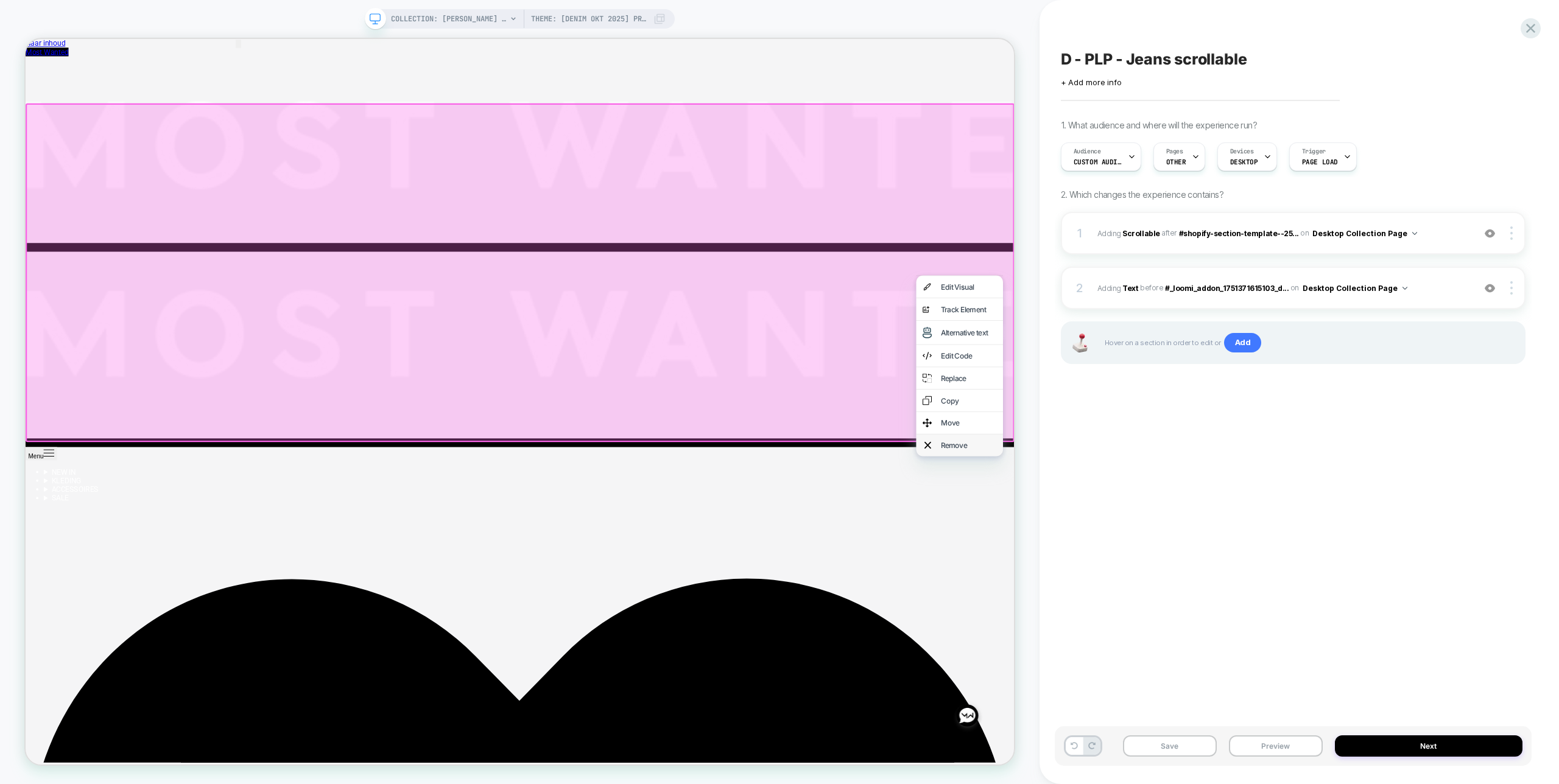
click at [1295, 595] on div "Remove" at bounding box center [1271, 580] width 116 height 29
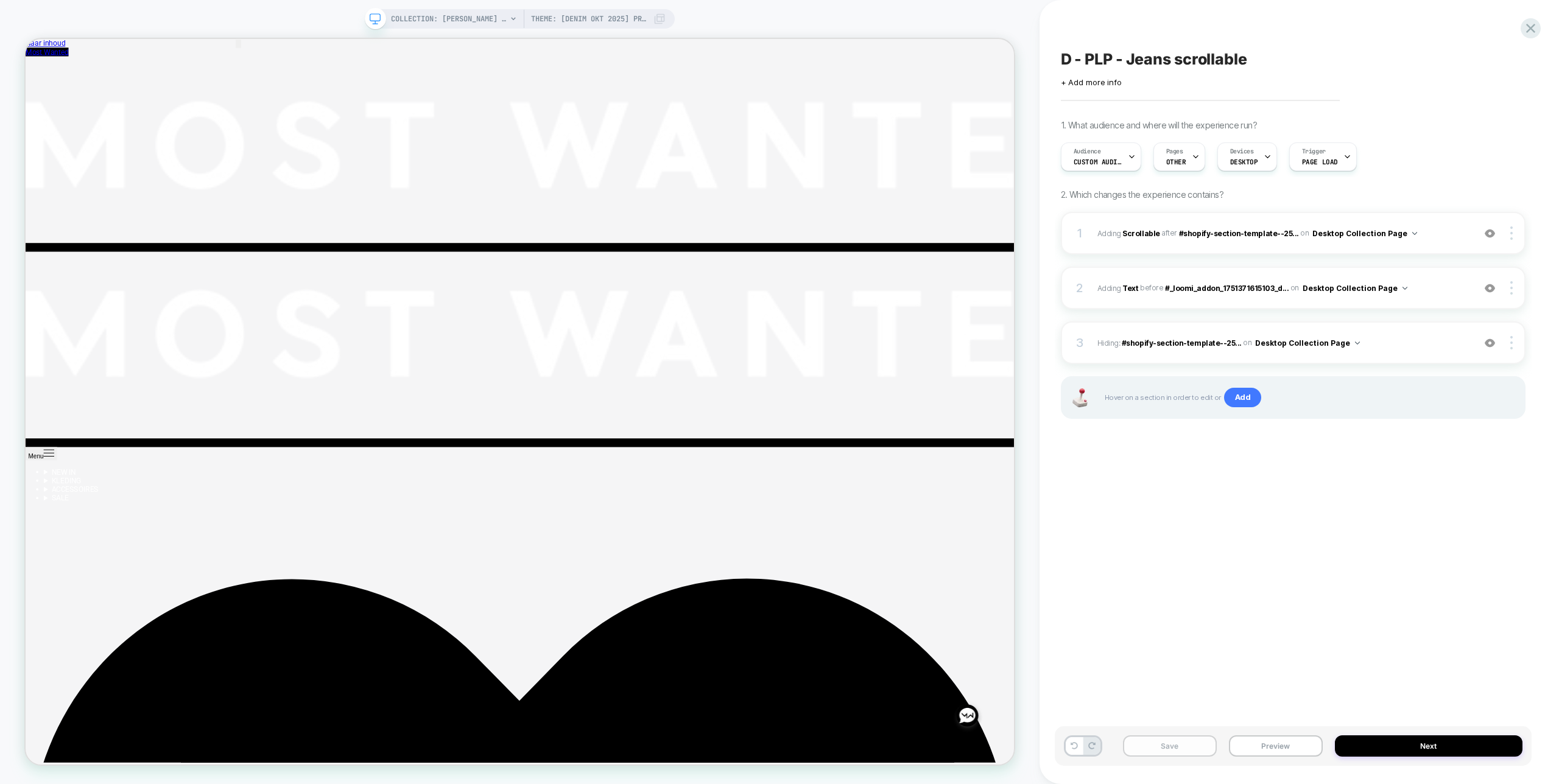
click at [1174, 742] on button "Save" at bounding box center [1169, 746] width 93 height 22
click at [1526, 34] on icon at bounding box center [1531, 27] width 16 height 16
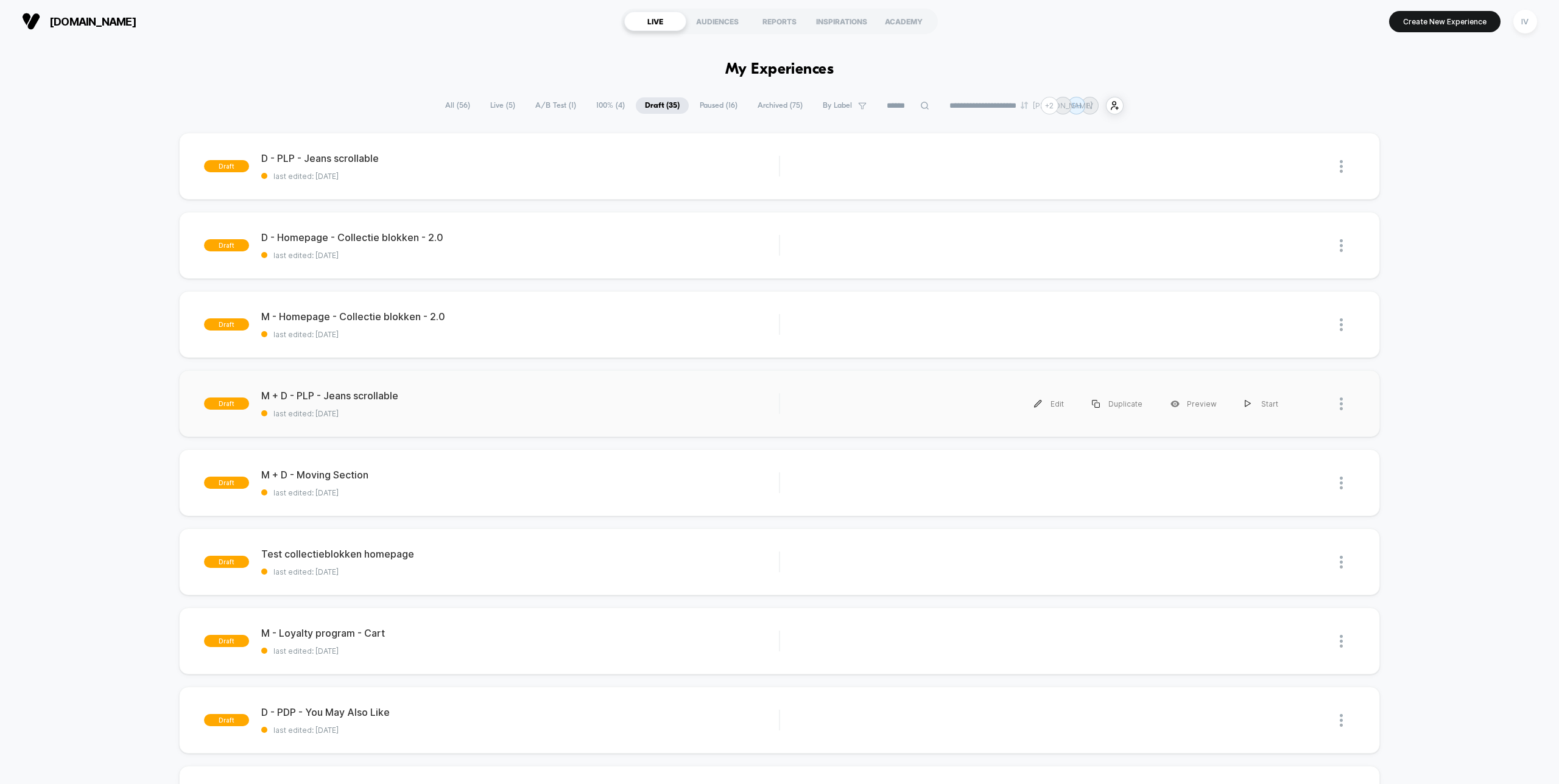
click at [420, 424] on div "draft M + D - PLP - Jeans scrollable last edited: [DATE] Edit Duplicate Preview…" at bounding box center [780, 403] width 1200 height 67
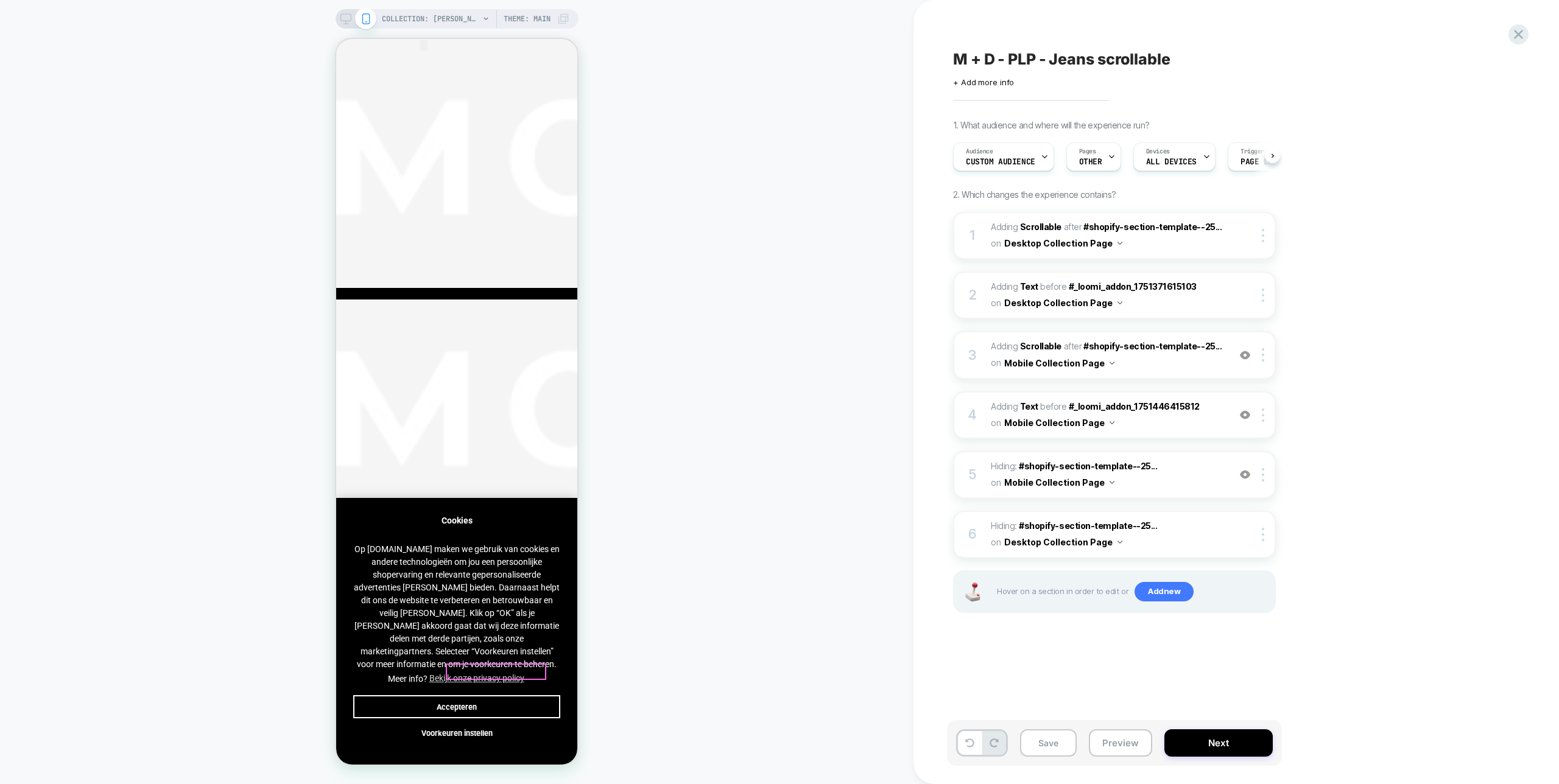
scroll to position [0, 1]
click at [499, 707] on button "Accepteren" at bounding box center [456, 707] width 207 height 24
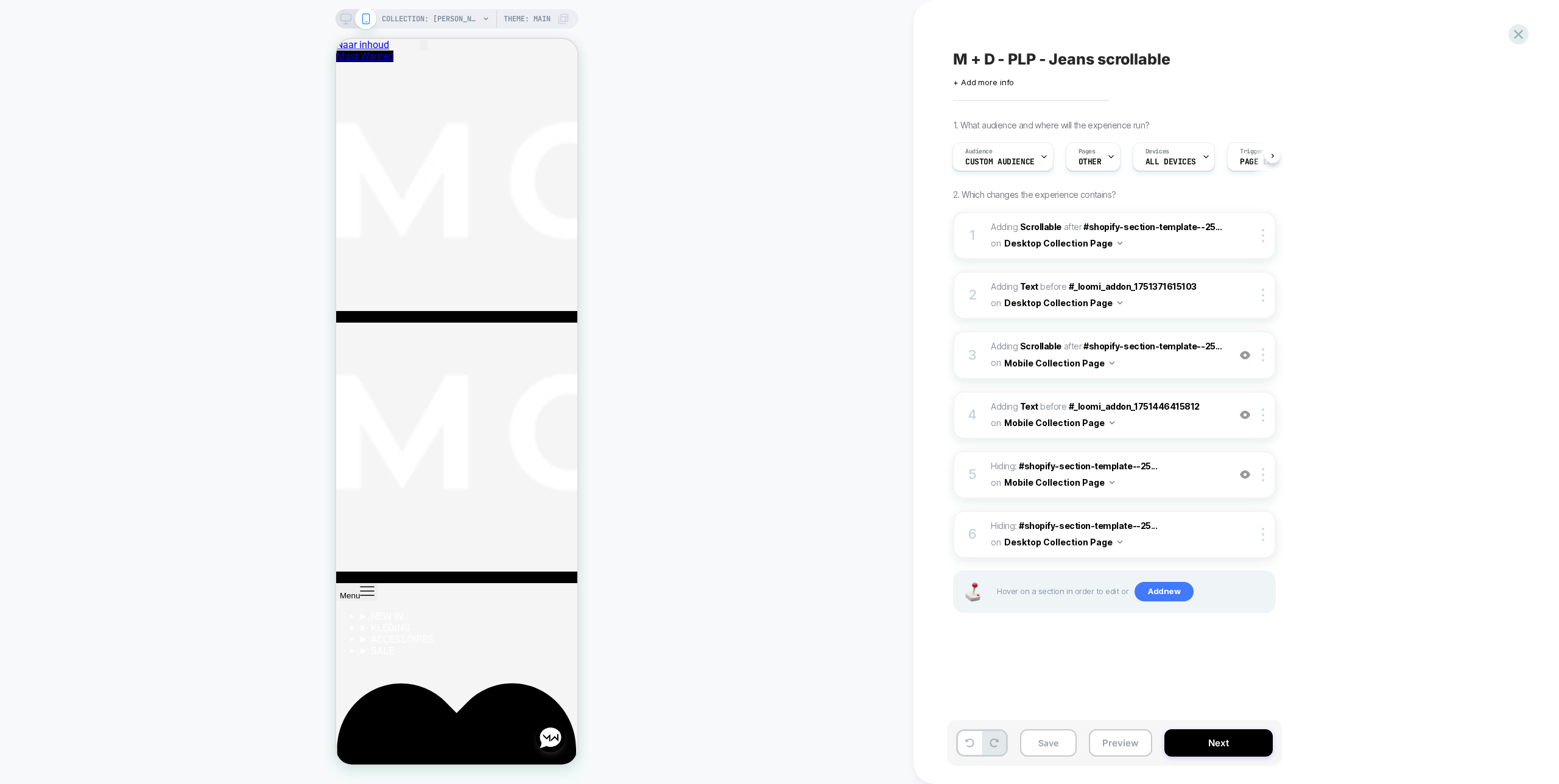
click at [1165, 58] on span "M + D - PLP - Jeans scrollable" at bounding box center [1062, 58] width 217 height 18
drag, startPoint x: 1006, startPoint y: 58, endPoint x: 981, endPoint y: 58, distance: 25.0
click at [981, 58] on textarea "**********" at bounding box center [1116, 58] width 327 height 18
click at [984, 58] on textarea "**********" at bounding box center [1116, 58] width 327 height 18
click at [992, 58] on textarea "**********" at bounding box center [1116, 58] width 327 height 18
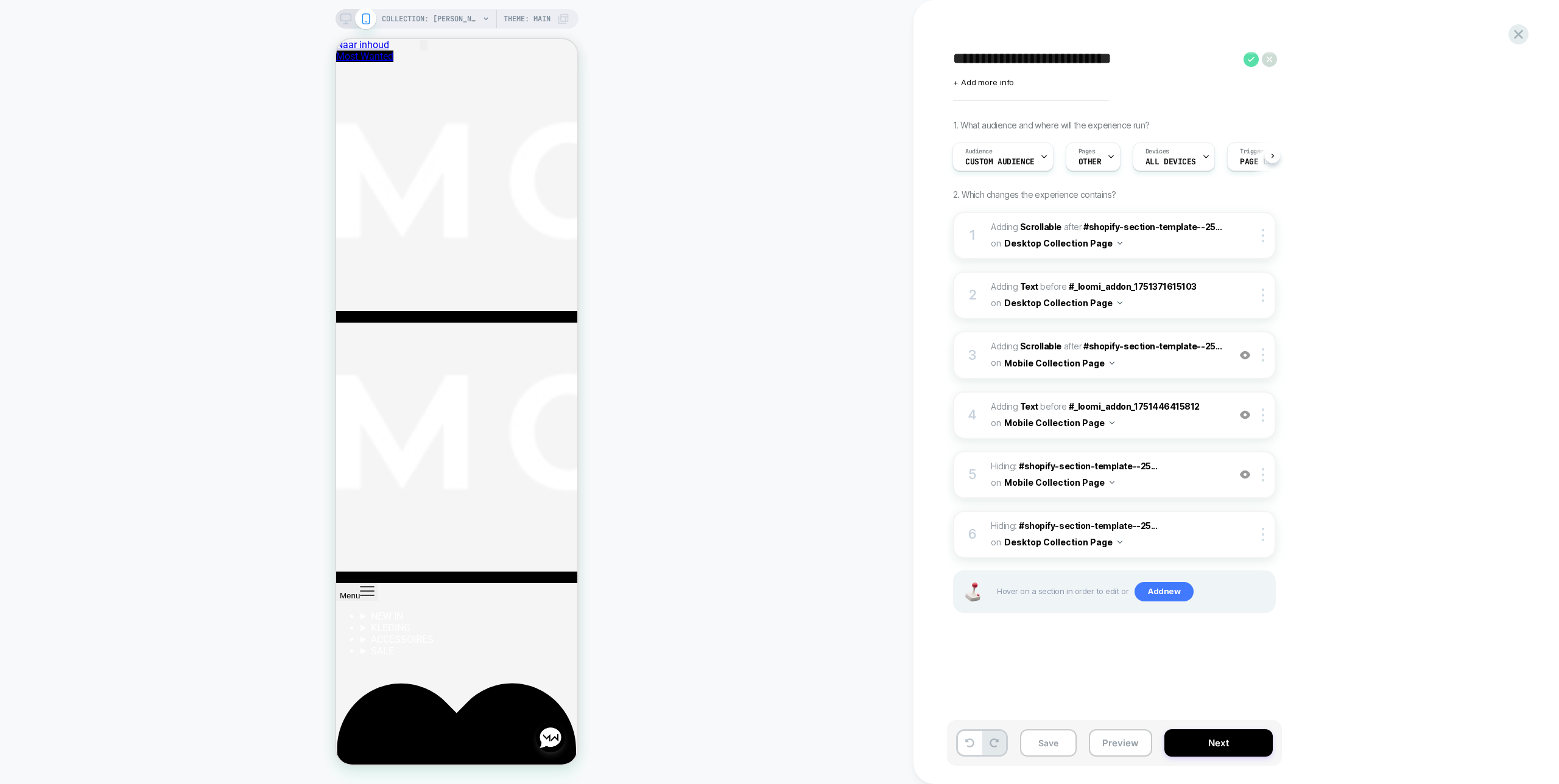
type textarea "**********"
click at [1250, 59] on icon at bounding box center [1251, 58] width 7 height 5
click at [1262, 233] on div at bounding box center [1265, 236] width 20 height 13
click at [1266, 239] on div at bounding box center [1265, 236] width 20 height 13
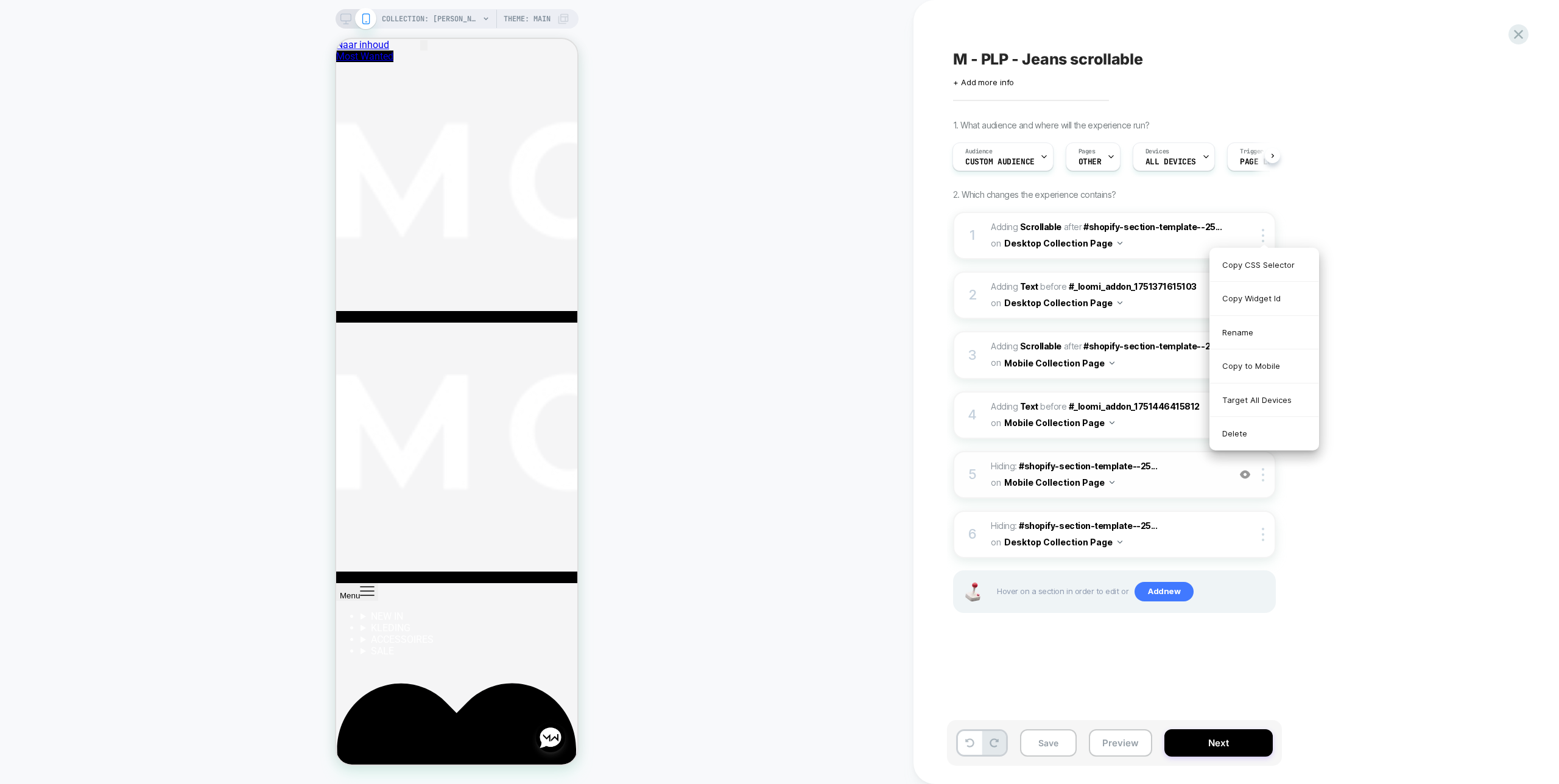
click at [1243, 432] on div "Delete" at bounding box center [1265, 433] width 109 height 33
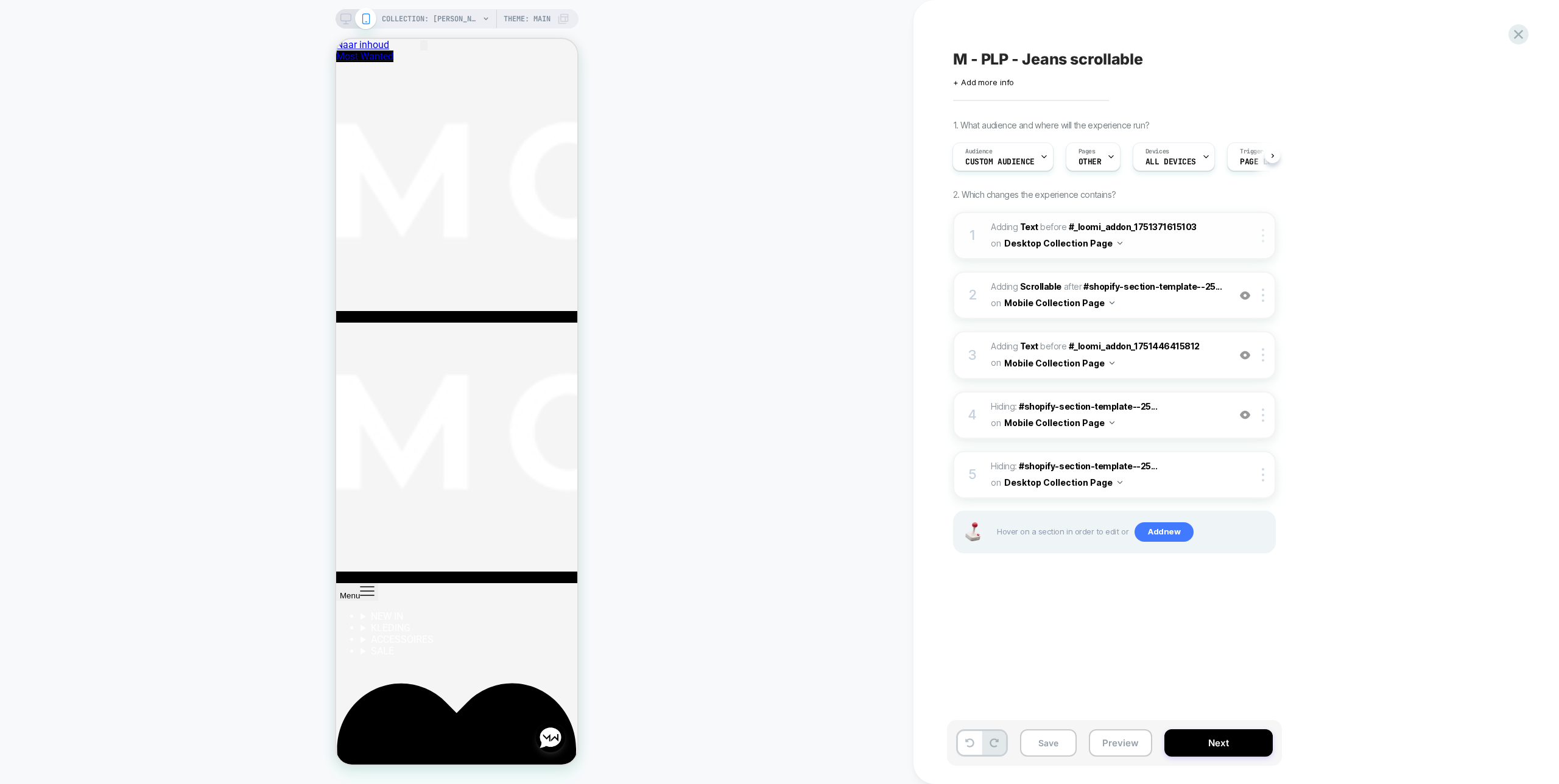
click at [1264, 232] on img at bounding box center [1263, 236] width 3 height 13
click at [1238, 436] on div "Delete" at bounding box center [1265, 433] width 109 height 33
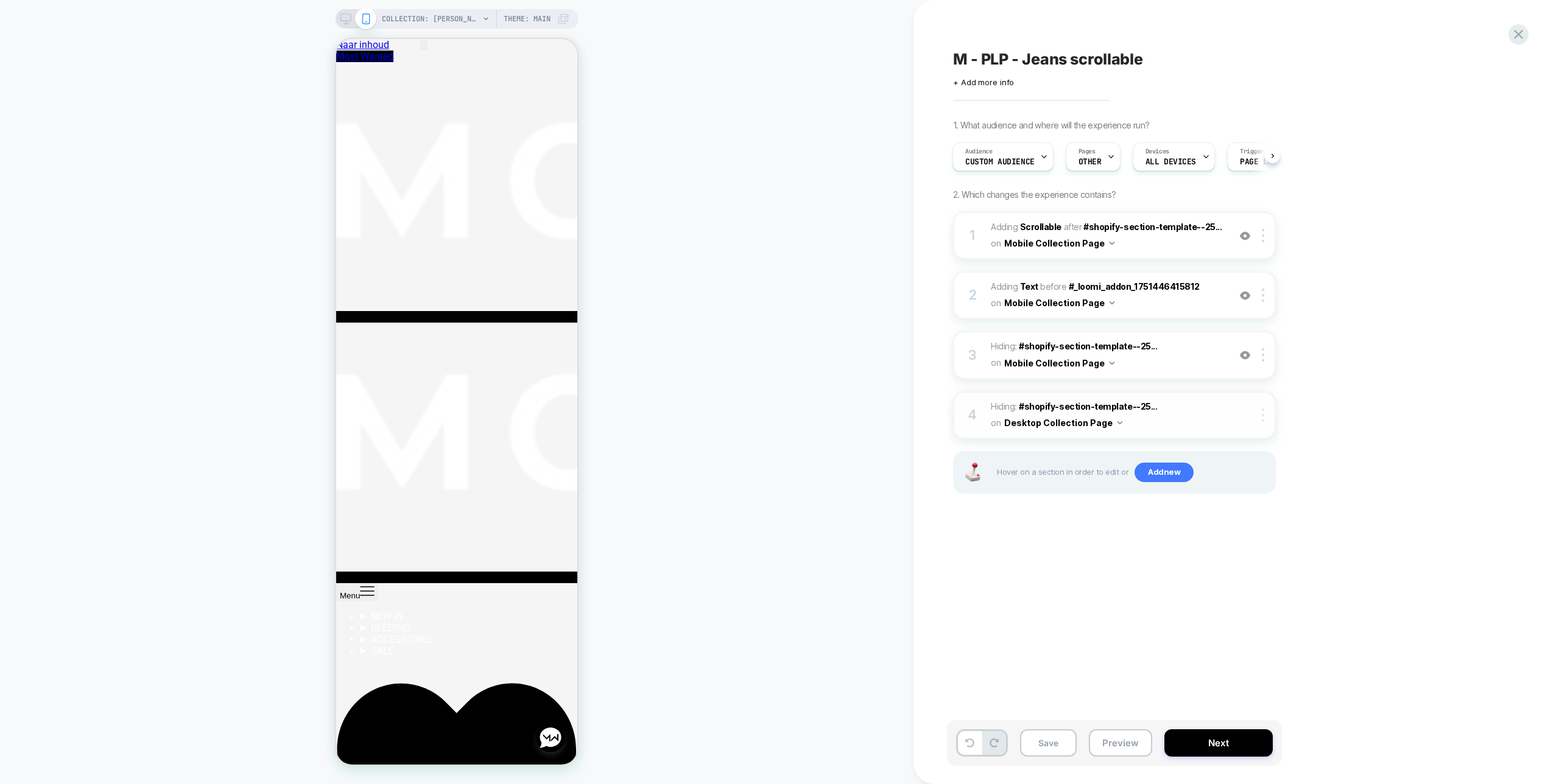
click at [1264, 413] on img at bounding box center [1263, 415] width 3 height 13
click at [1243, 577] on div "Delete" at bounding box center [1265, 579] width 109 height 33
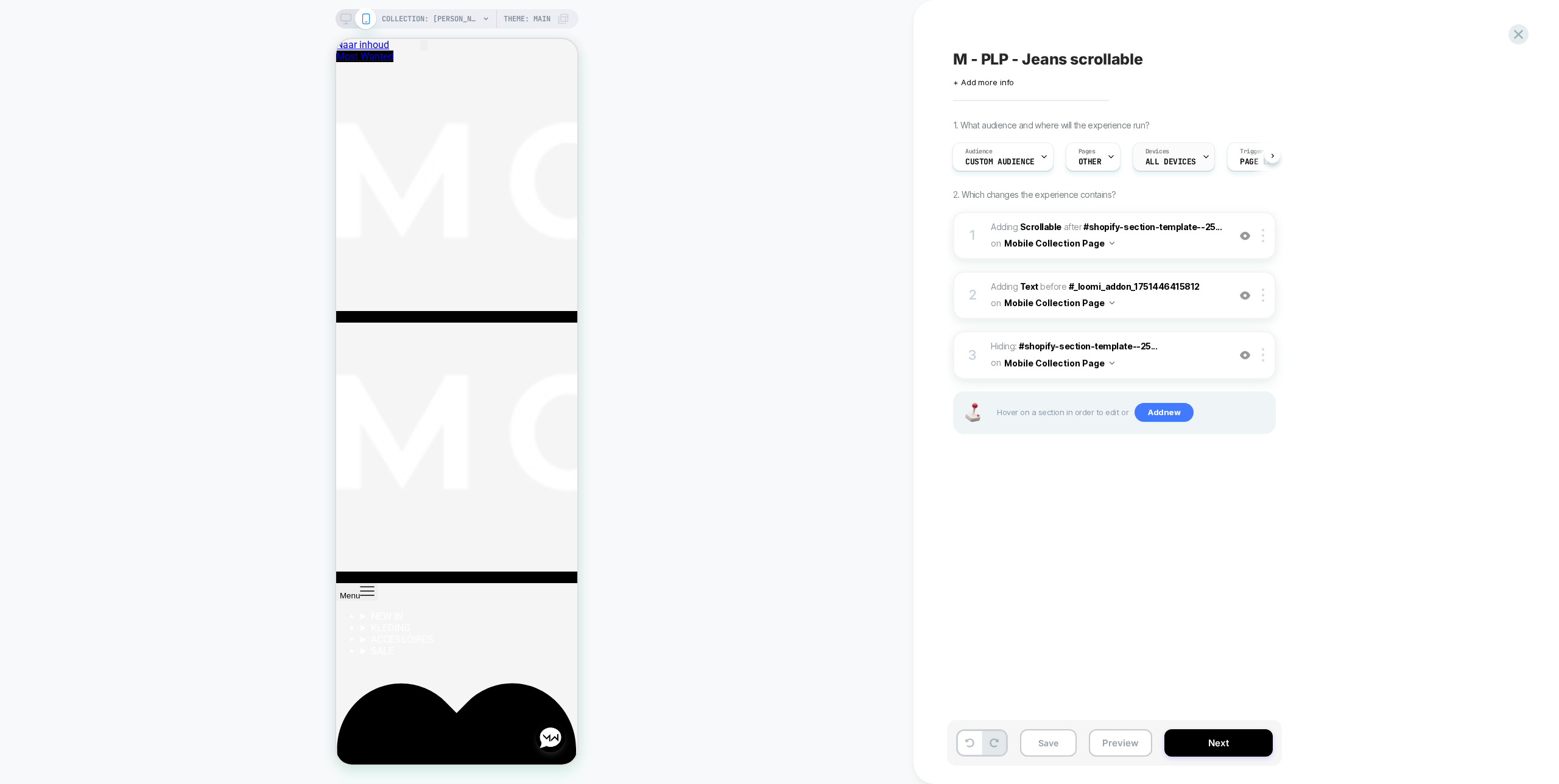
click at [1182, 165] on span "ALL DEVICES" at bounding box center [1171, 161] width 51 height 8
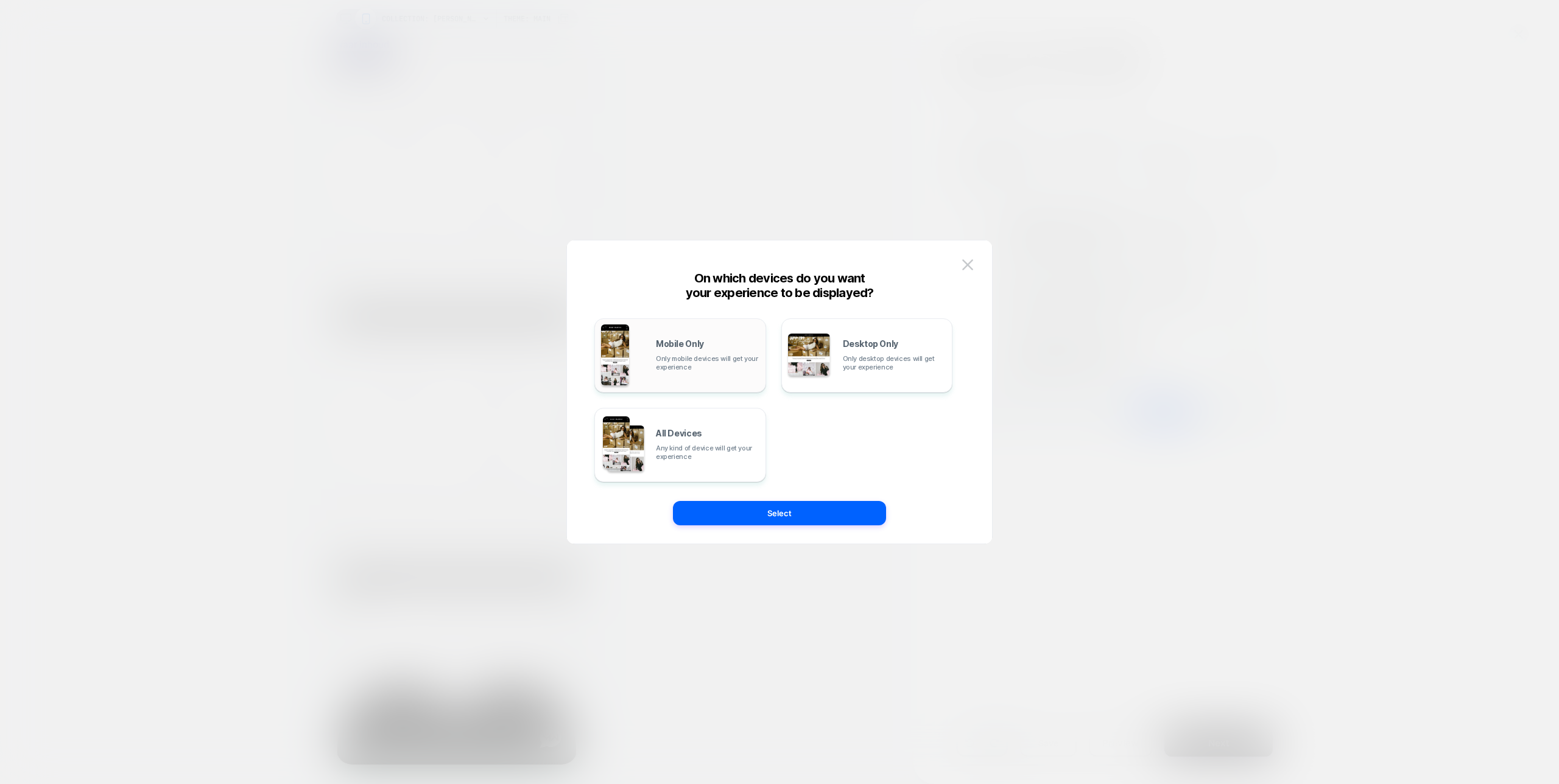
click at [740, 367] on span "Only mobile devices will get your experience" at bounding box center [708, 363] width 104 height 17
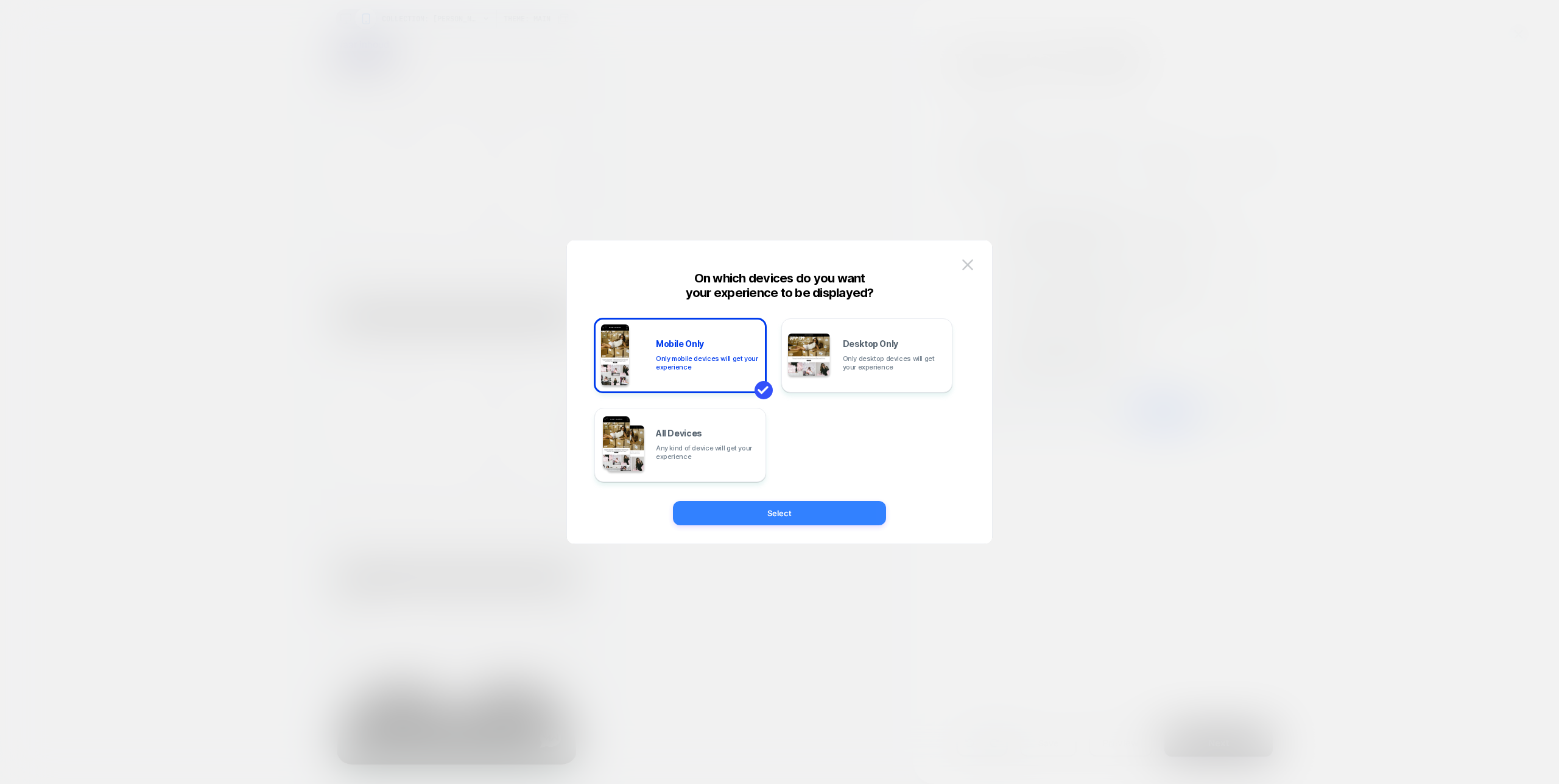
click at [847, 517] on button "Select" at bounding box center [780, 513] width 213 height 25
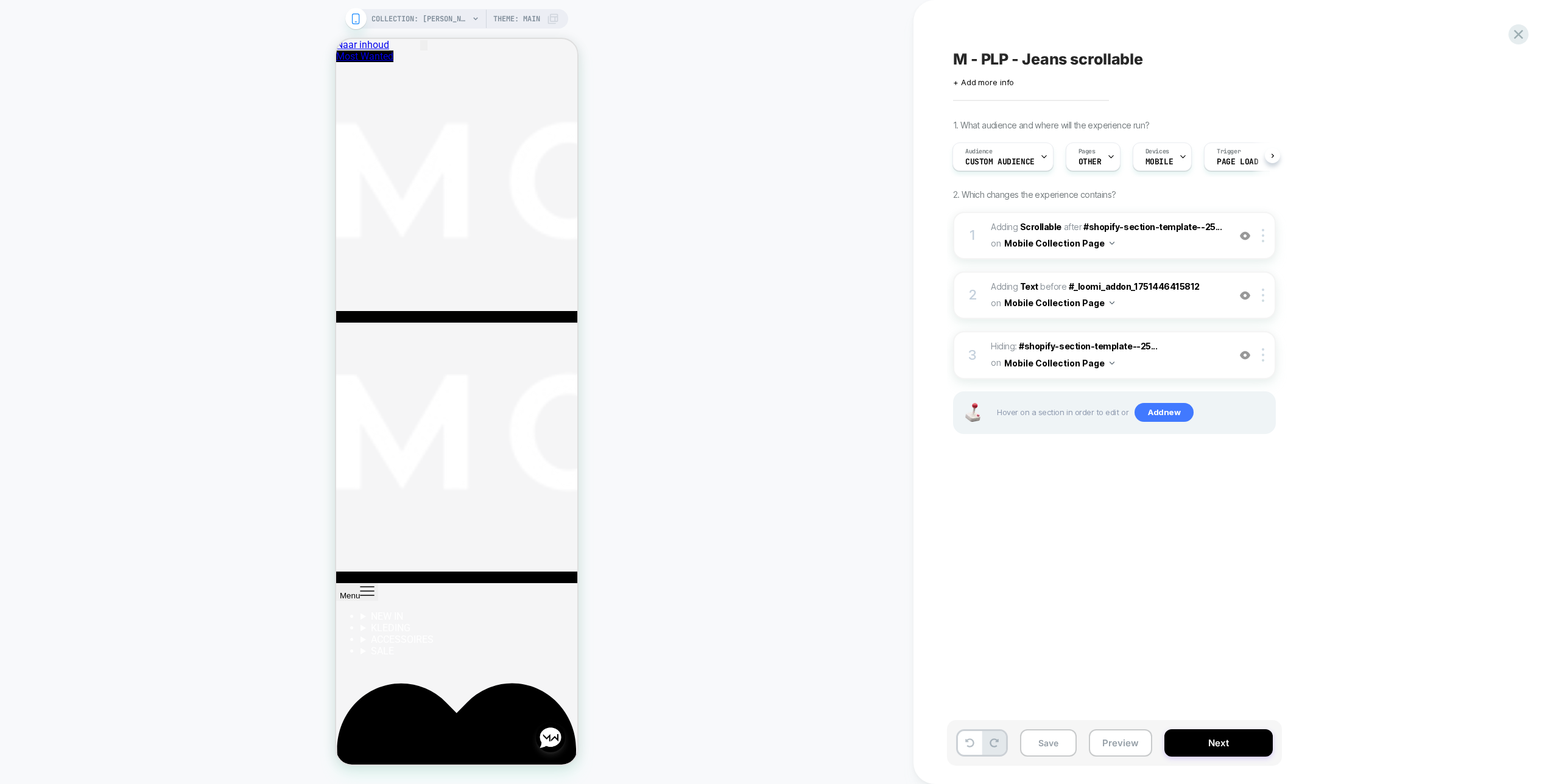
click at [537, 18] on span "Theme: MAIN" at bounding box center [517, 19] width 47 height 20
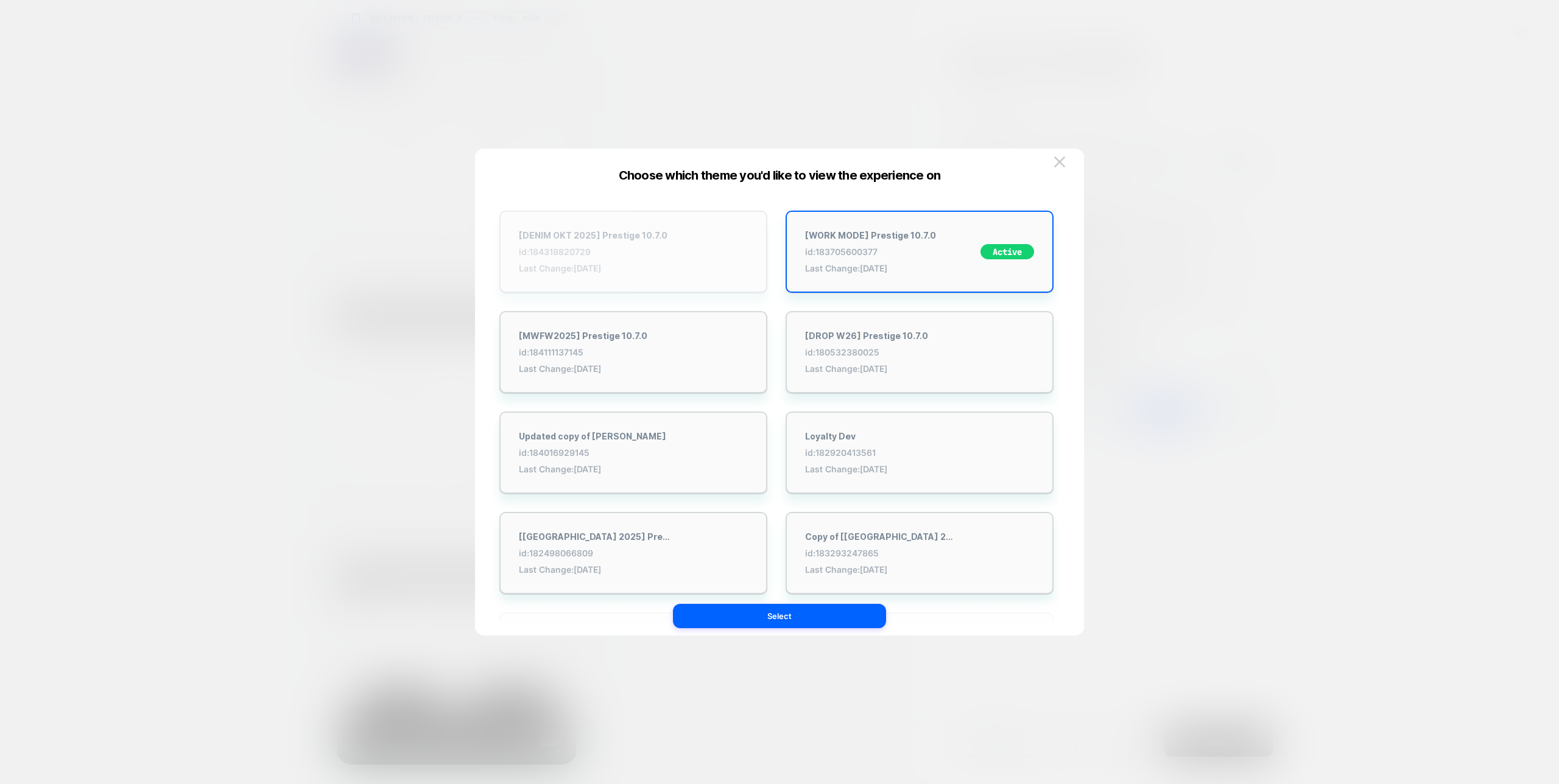
click at [707, 267] on div "[DENIM OKT 2025] Prestige 10.7.0 id: 184318820729 Last Change: [DATE]" at bounding box center [633, 251] width 268 height 82
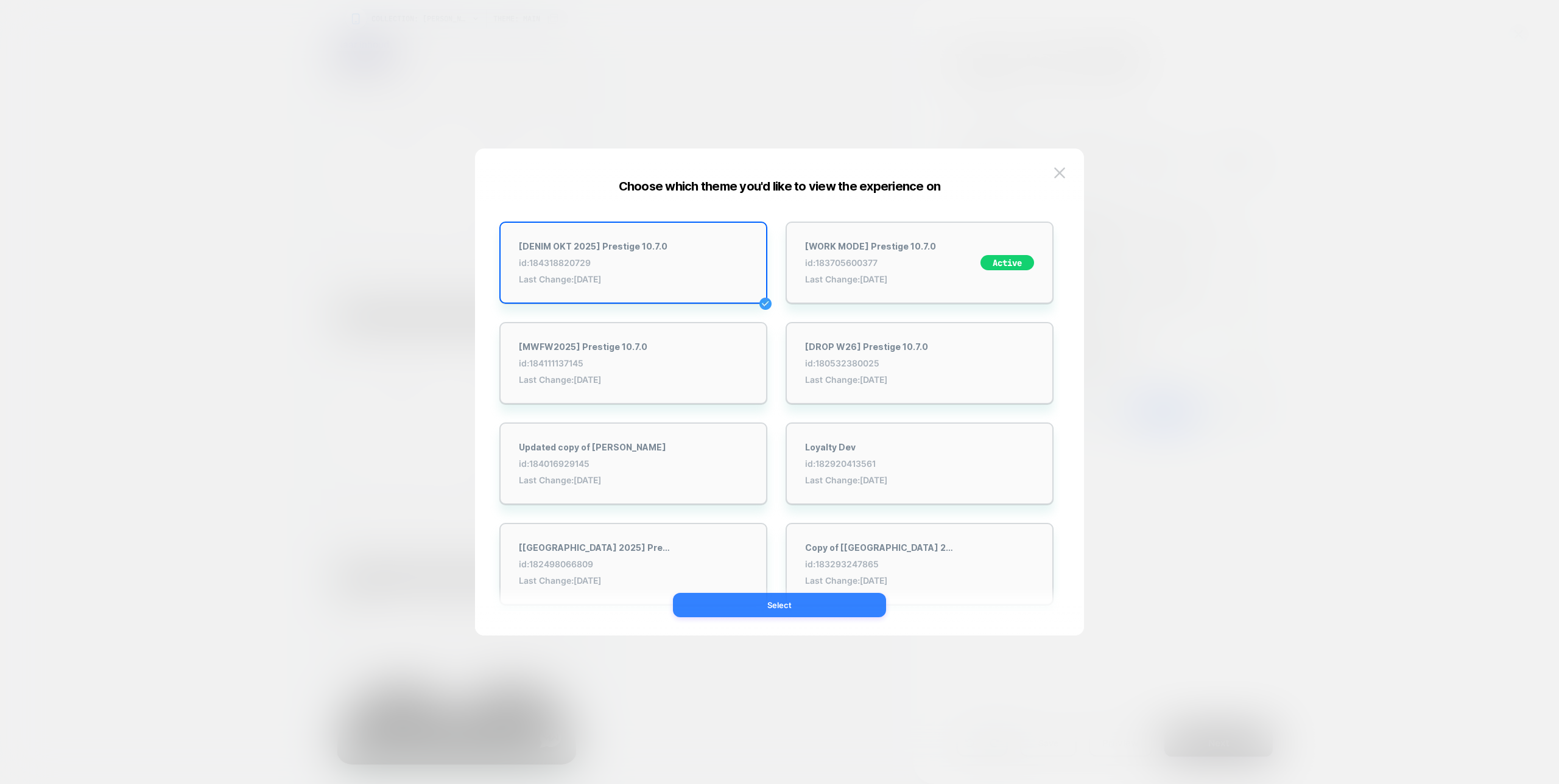
click at [869, 613] on button "Select" at bounding box center [780, 606] width 213 height 25
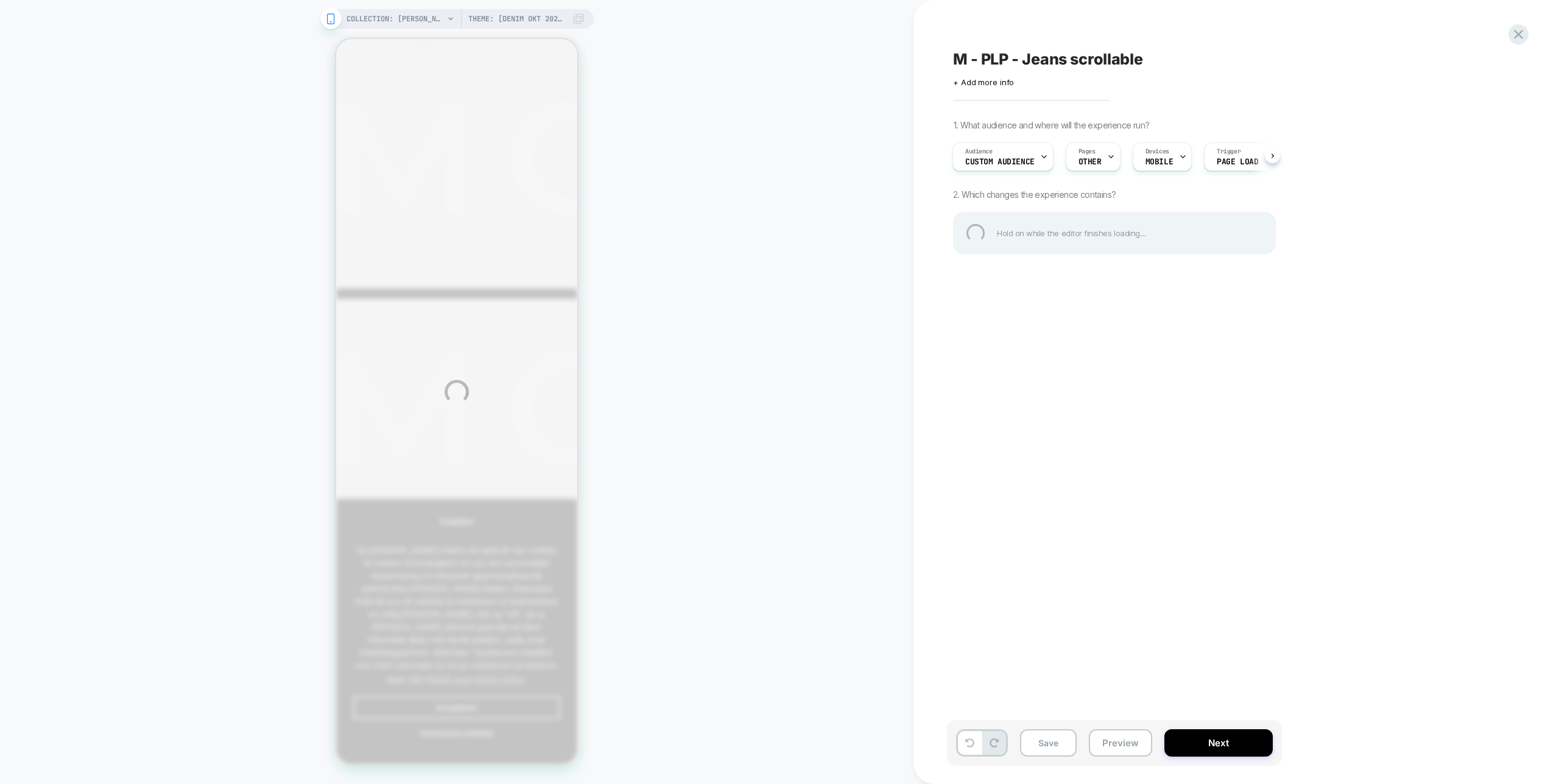
scroll to position [0, 0]
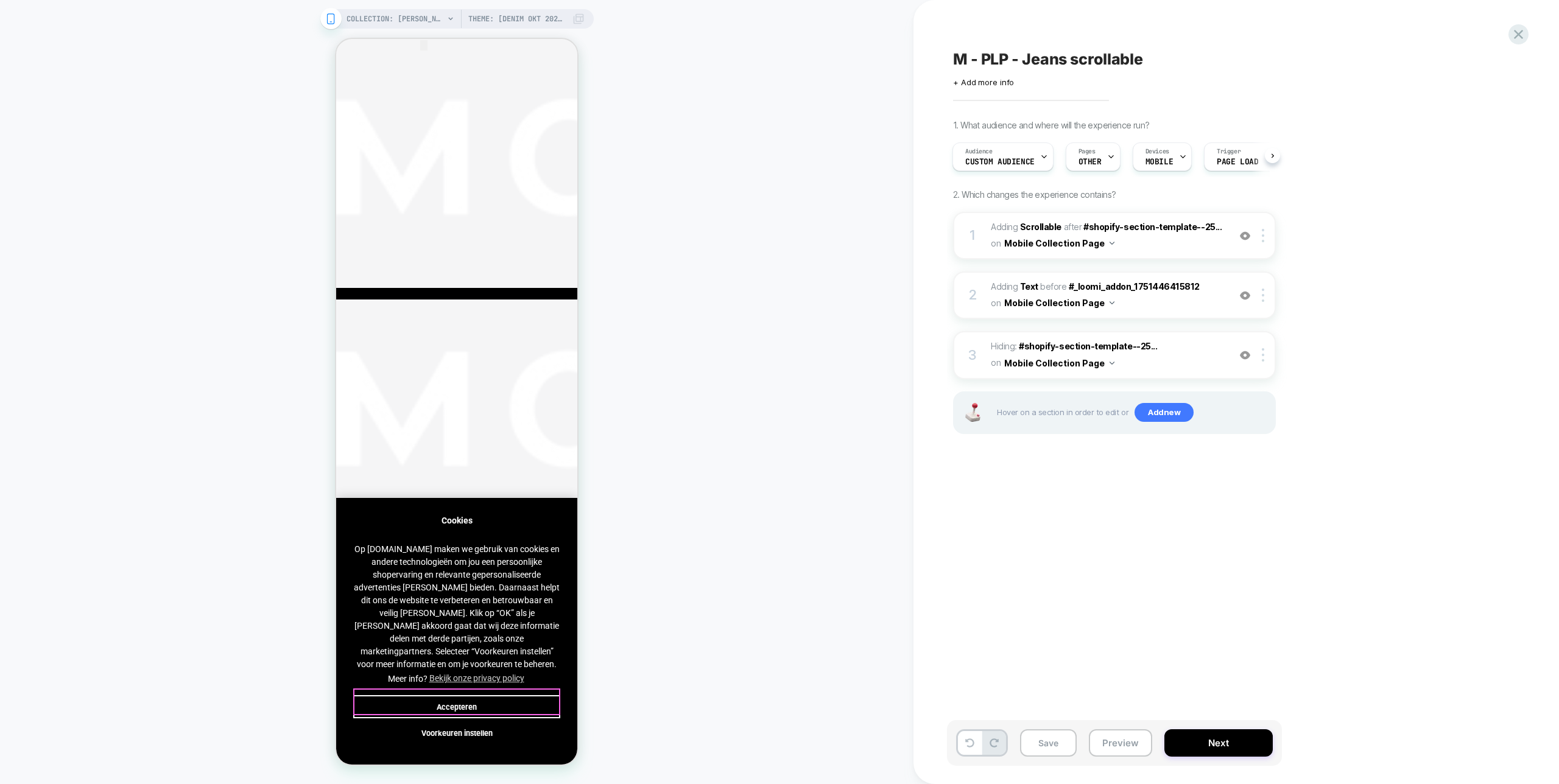
click at [479, 702] on button "Accepteren" at bounding box center [456, 707] width 207 height 24
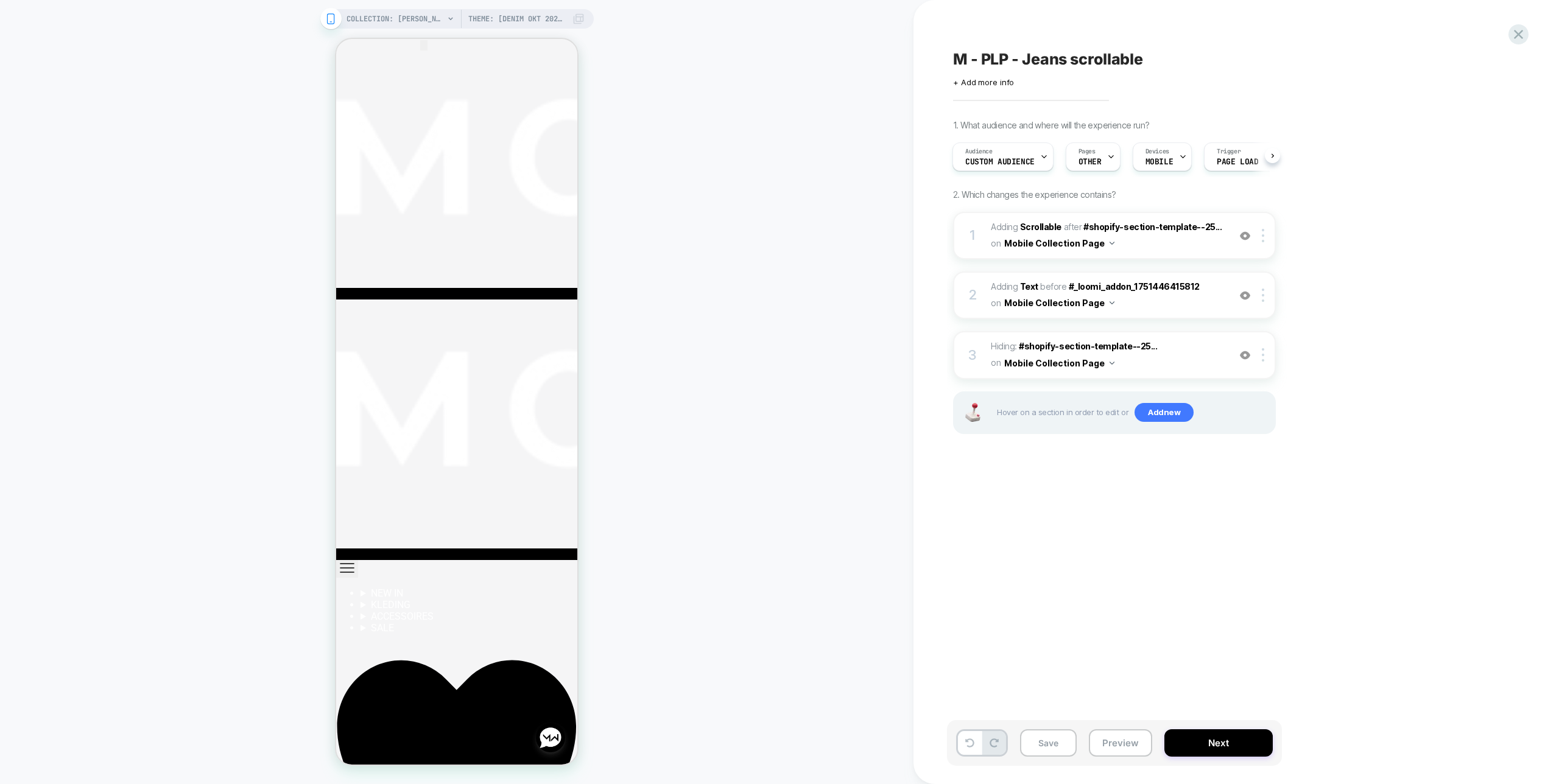
scroll to position [0, 1]
click at [1056, 741] on button "Save" at bounding box center [1048, 742] width 57 height 27
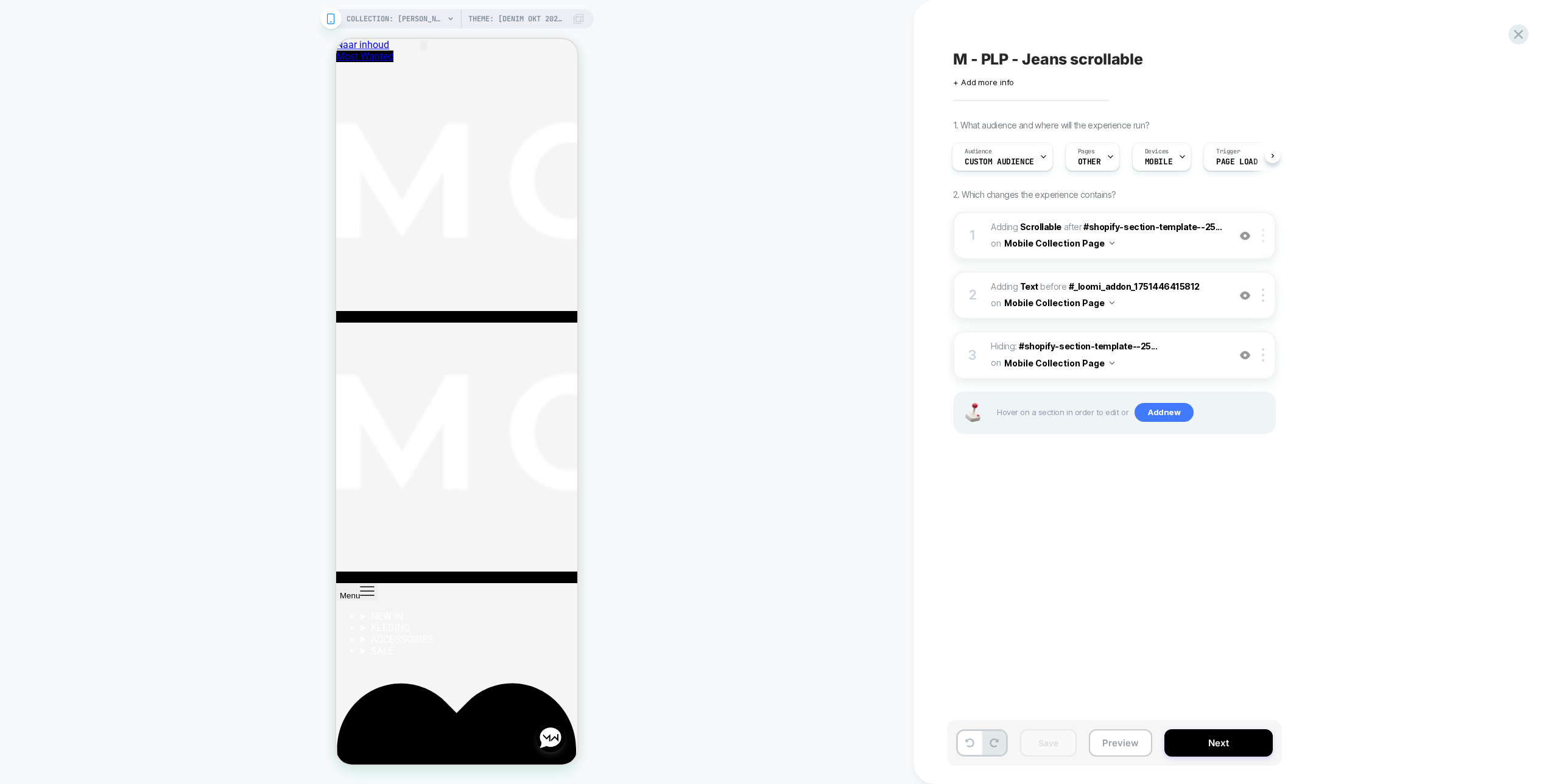
click at [1263, 236] on img at bounding box center [1263, 236] width 3 height 13
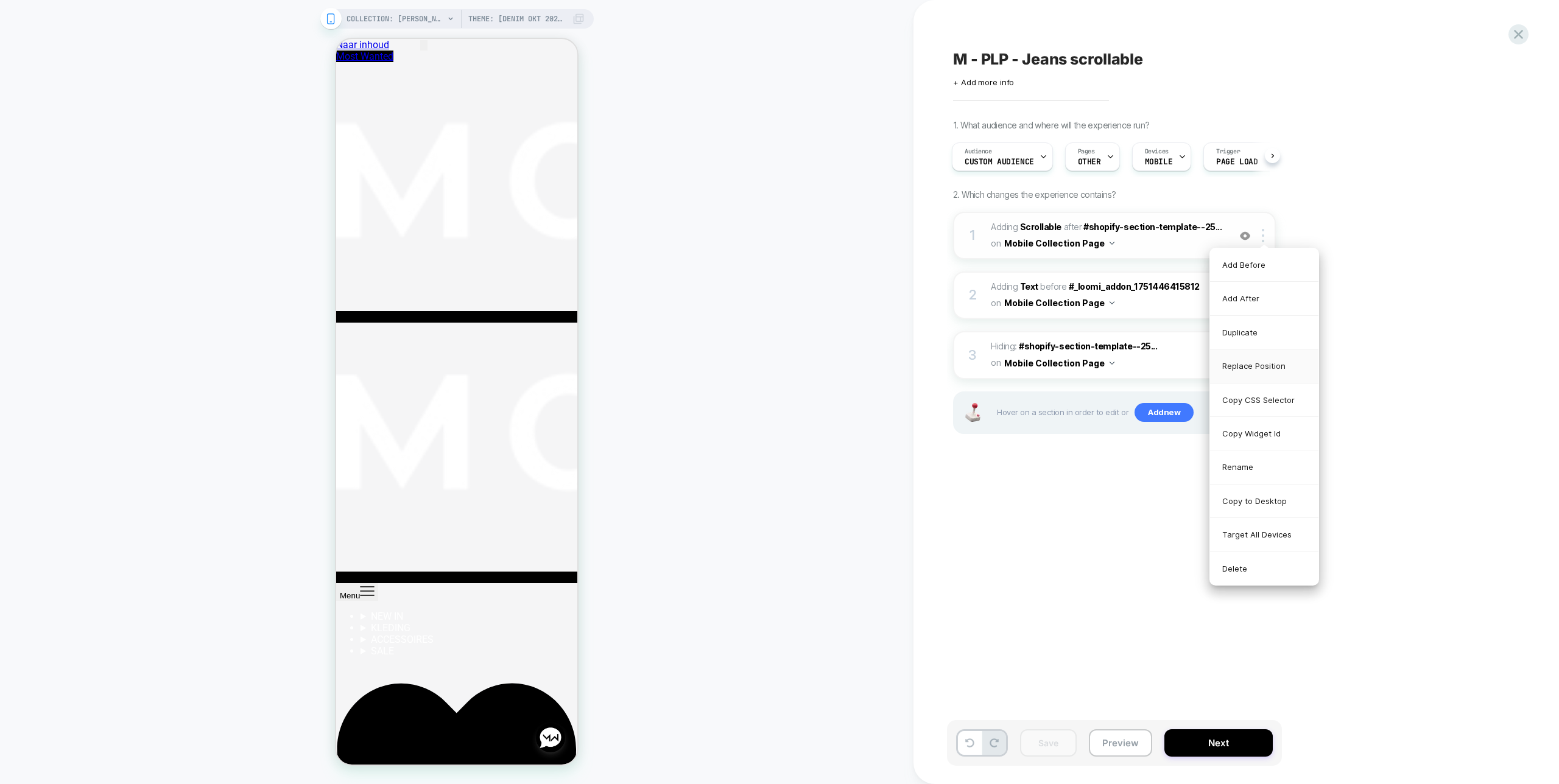
click at [1256, 369] on div "Replace Position" at bounding box center [1265, 366] width 109 height 34
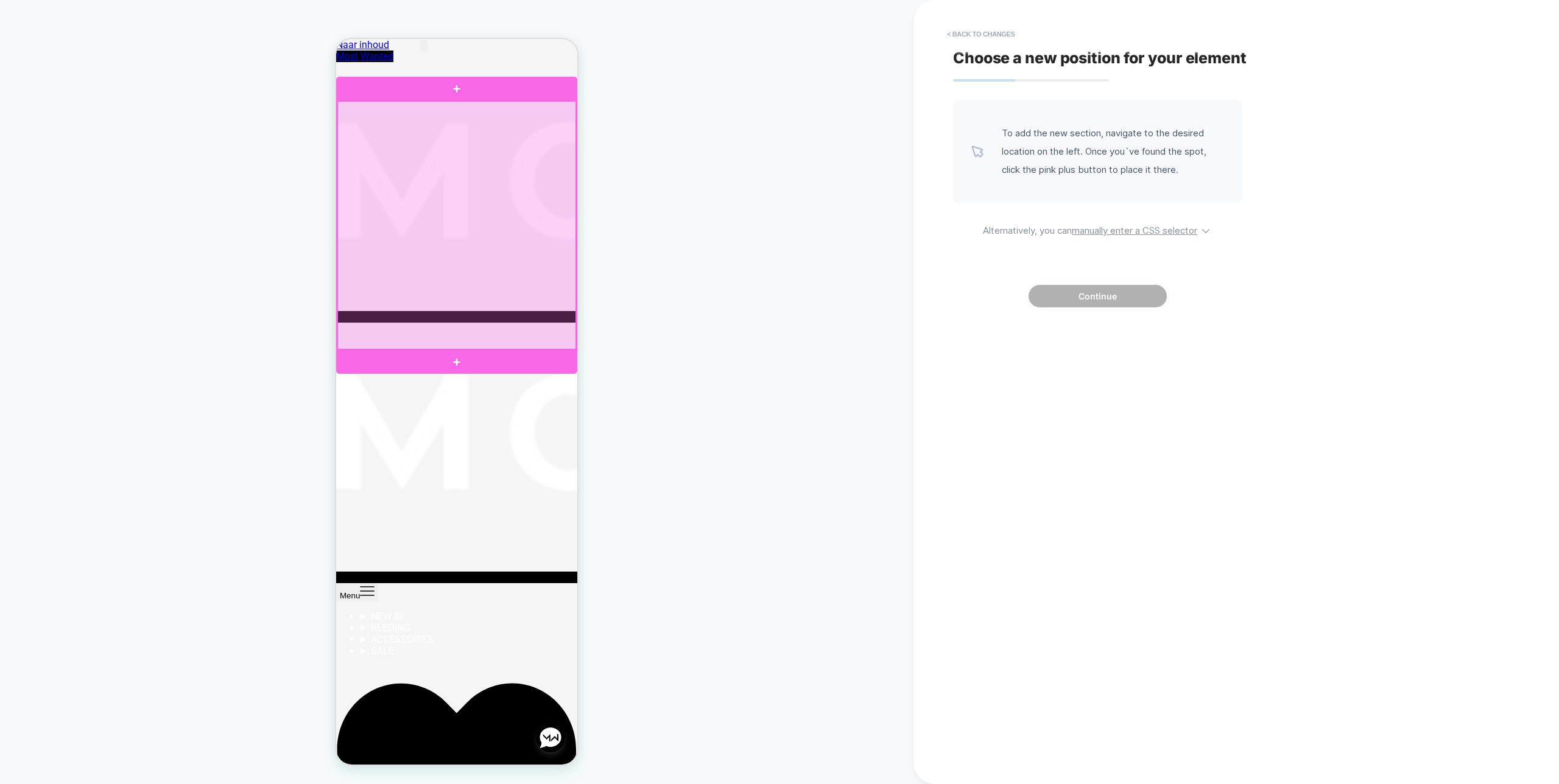
click at [496, 257] on div at bounding box center [457, 225] width 239 height 248
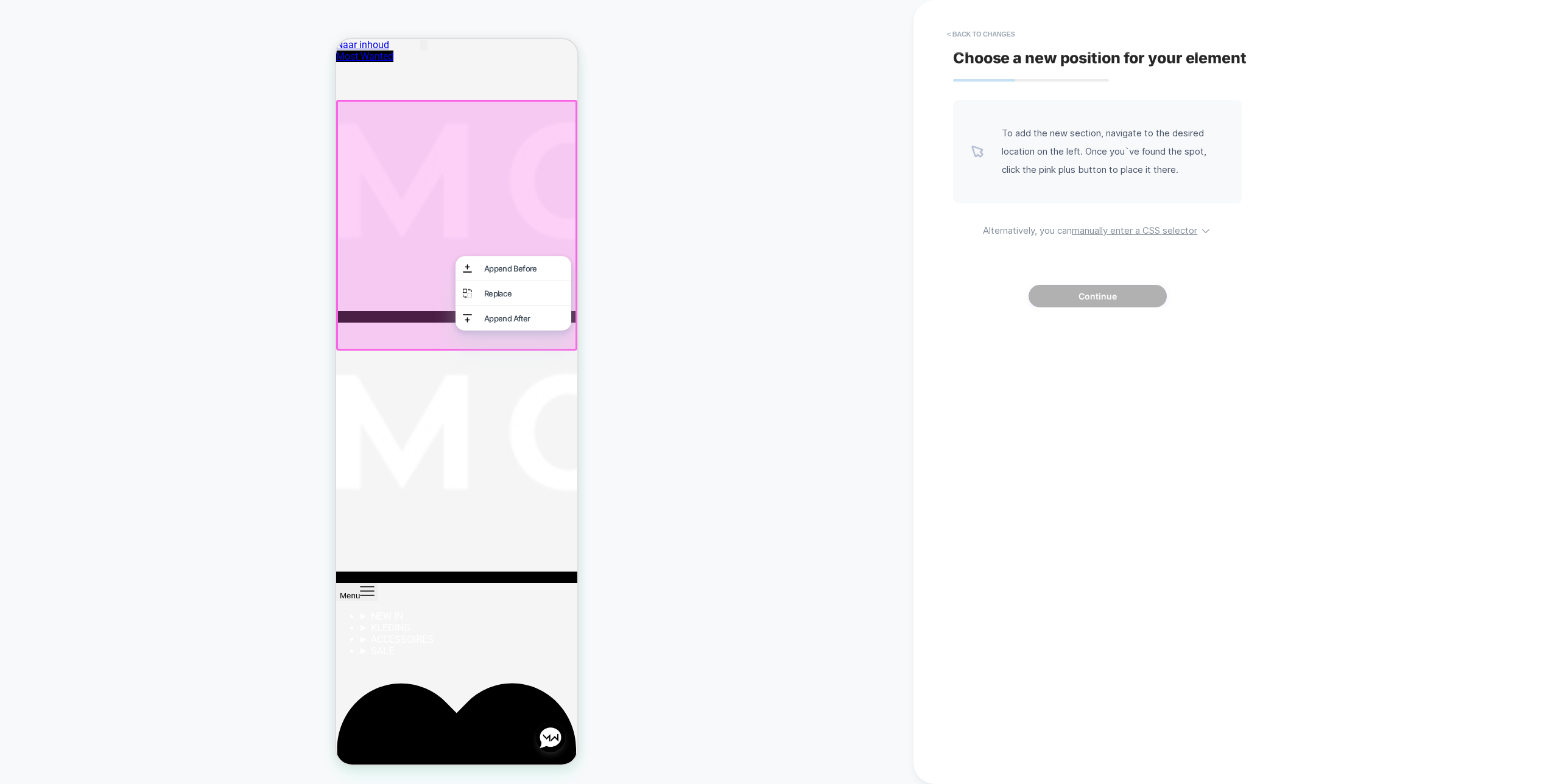
click at [507, 330] on div "Append After" at bounding box center [513, 319] width 116 height 25
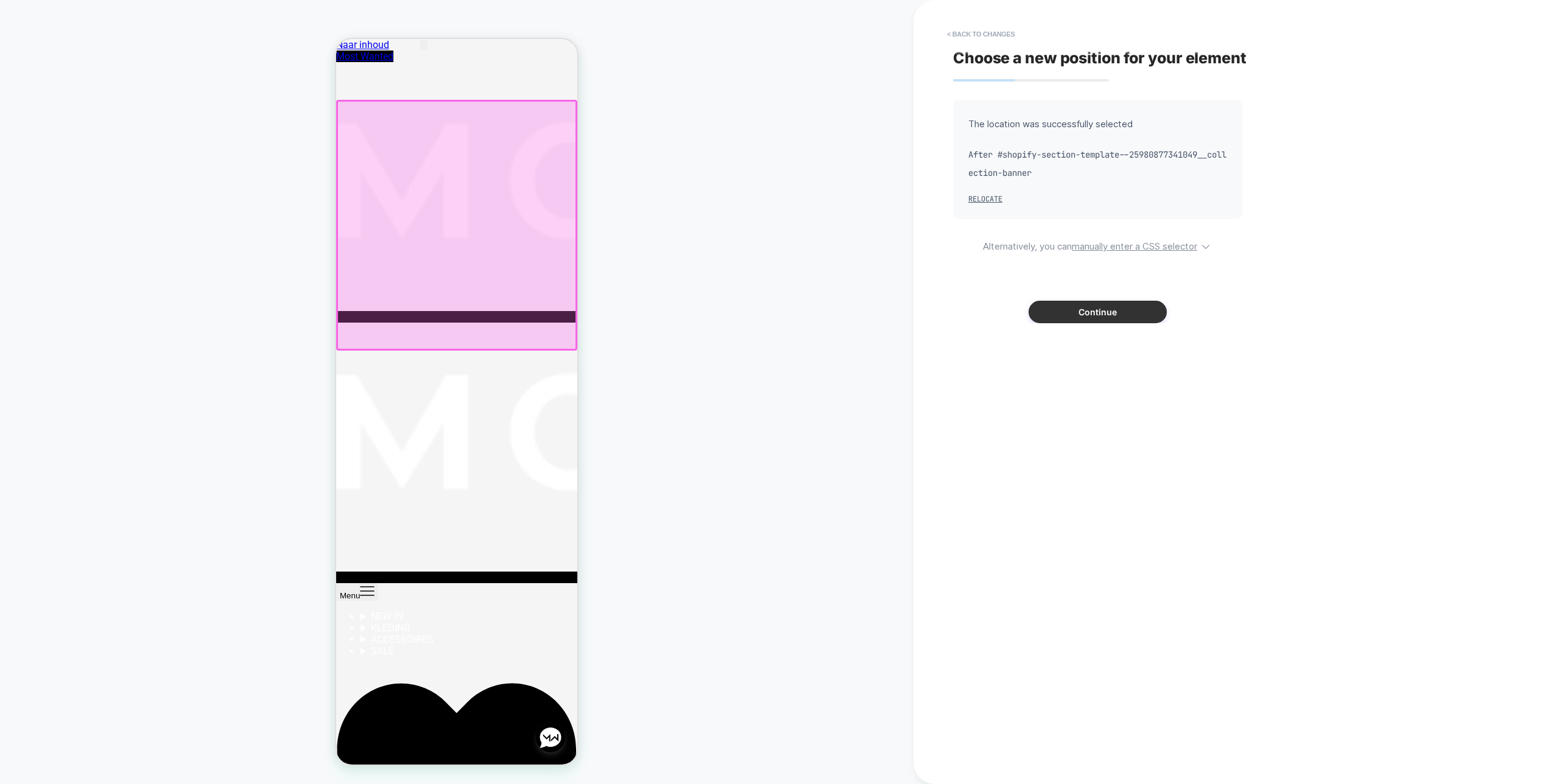
click at [1111, 313] on button "Continue" at bounding box center [1098, 312] width 139 height 23
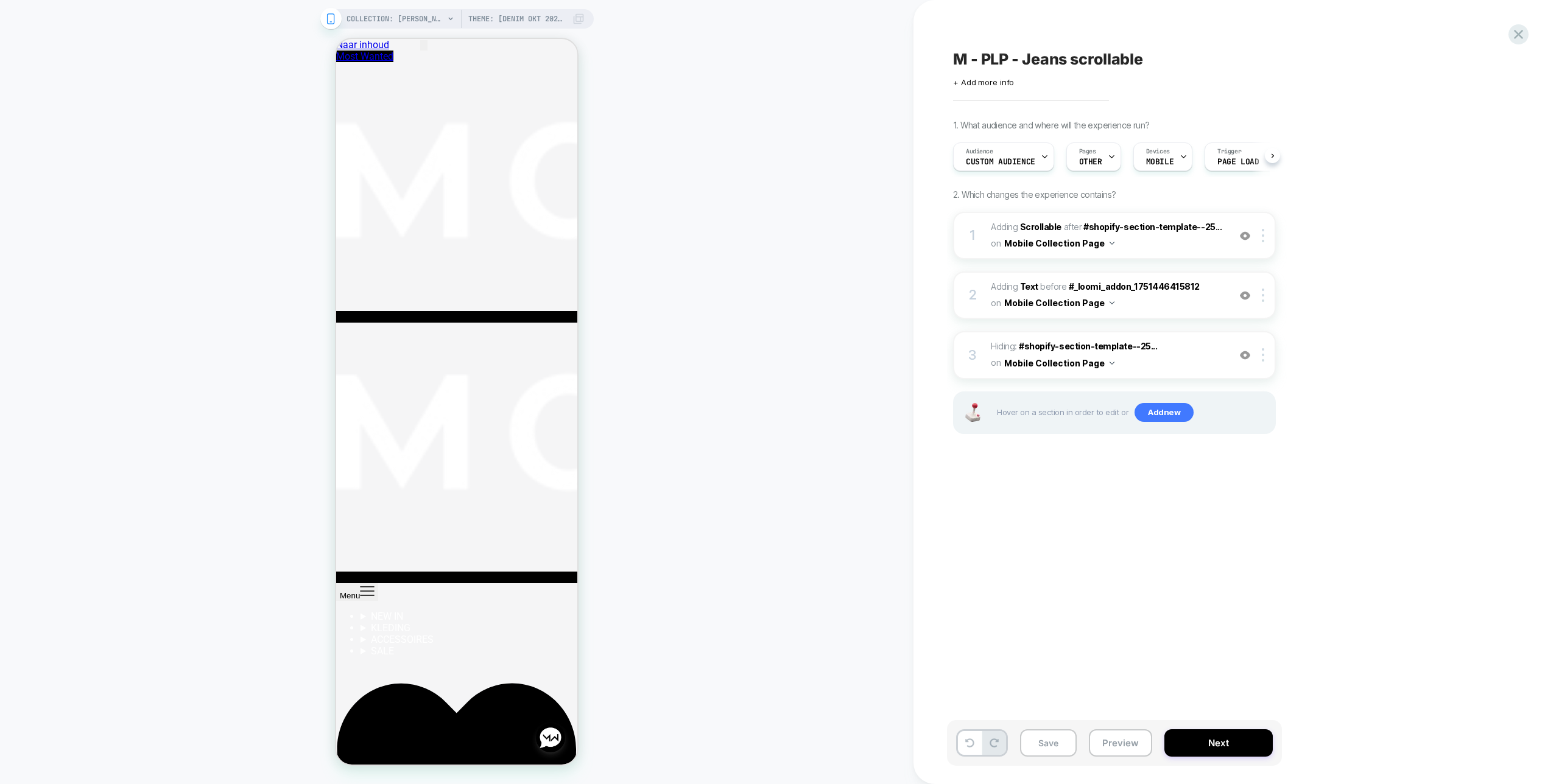
scroll to position [0, 1]
click at [1266, 355] on div at bounding box center [1265, 355] width 20 height 13
click at [1243, 590] on div "Delete" at bounding box center [1265, 586] width 109 height 33
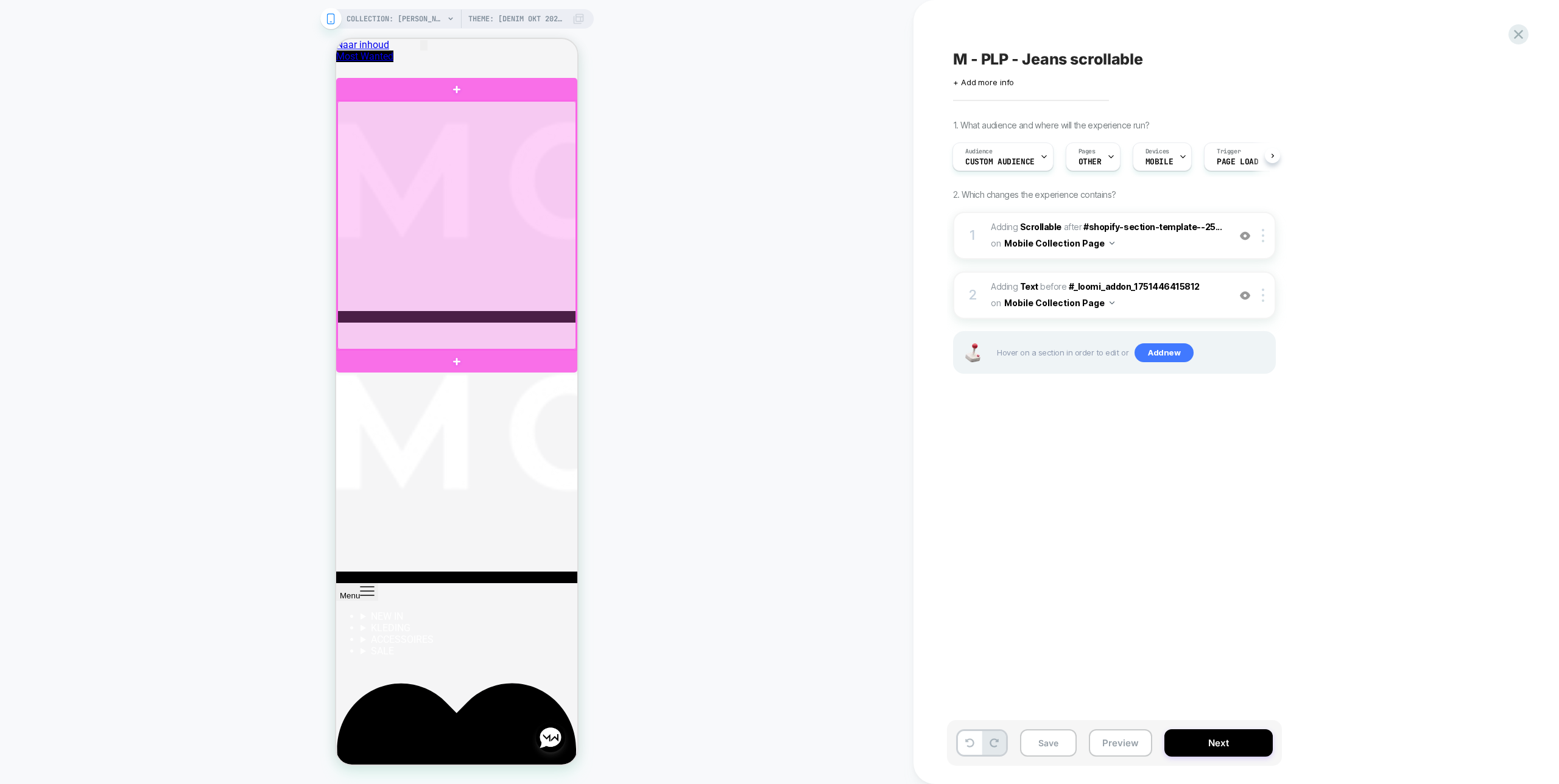
click at [517, 175] on div at bounding box center [457, 225] width 239 height 248
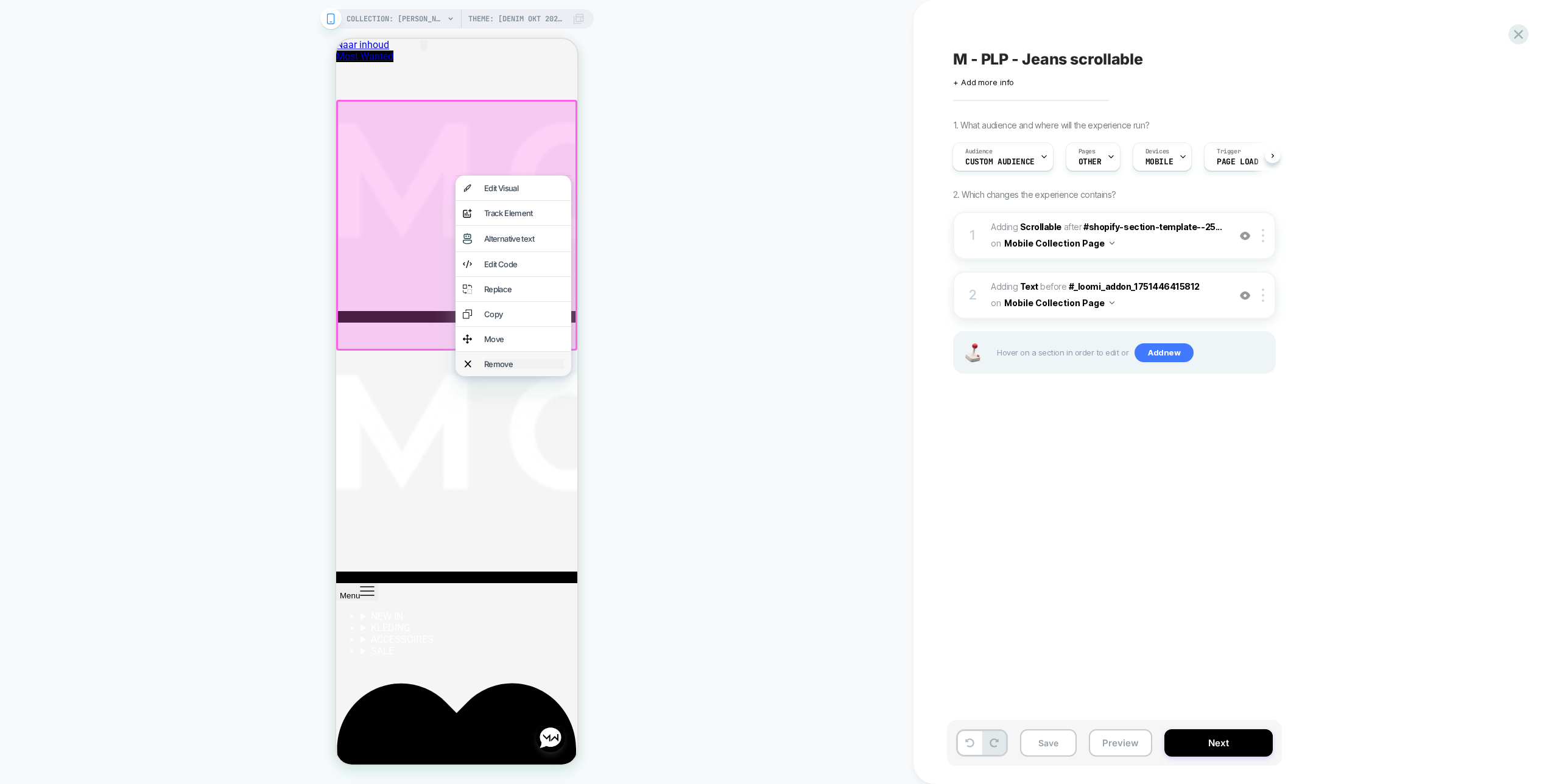
click at [525, 369] on div "Remove" at bounding box center [524, 364] width 80 height 9
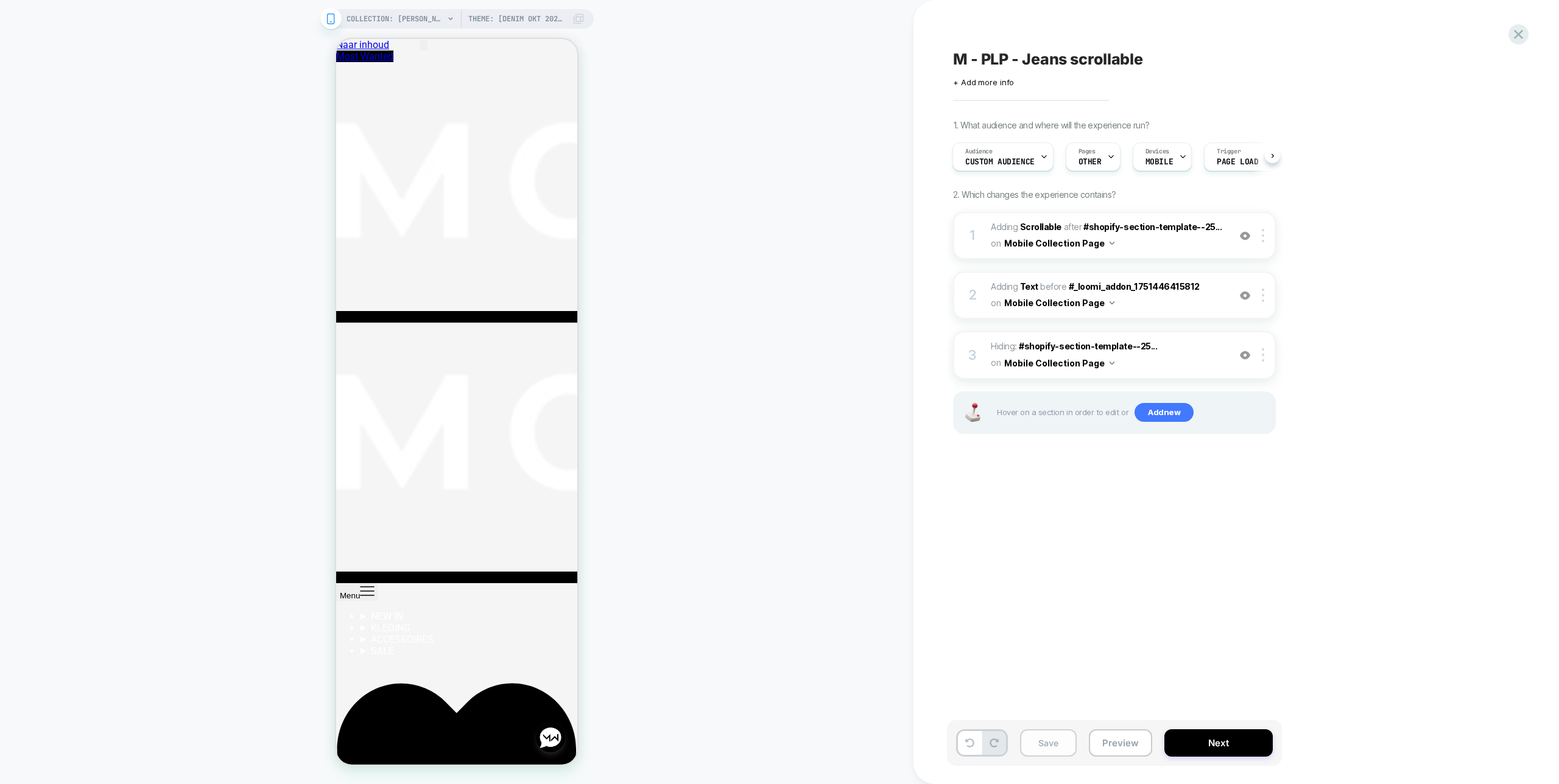
click at [1044, 740] on button "Save" at bounding box center [1048, 742] width 57 height 27
click at [1200, 742] on button "Next" at bounding box center [1218, 742] width 109 height 27
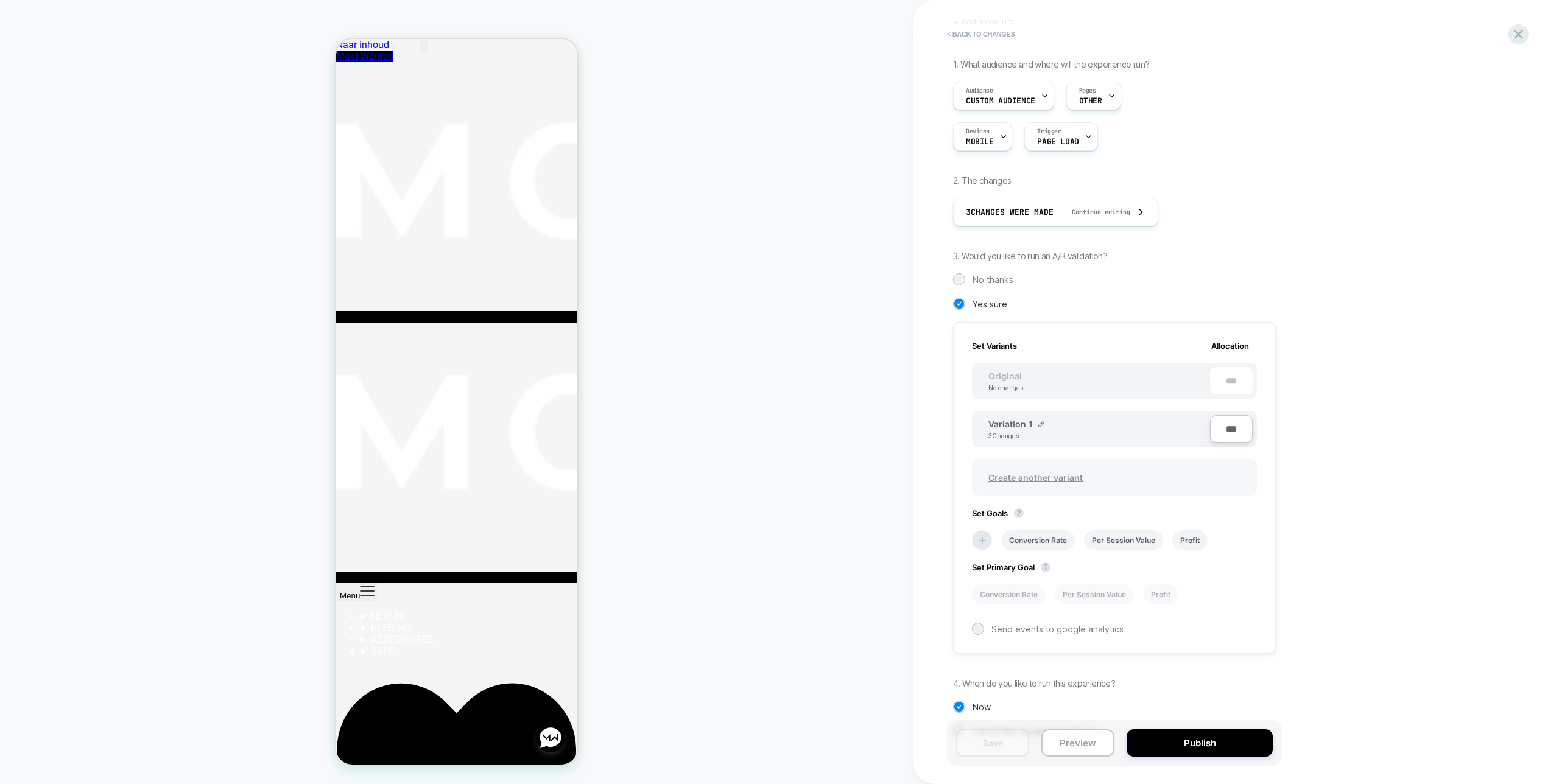
scroll to position [93, 0]
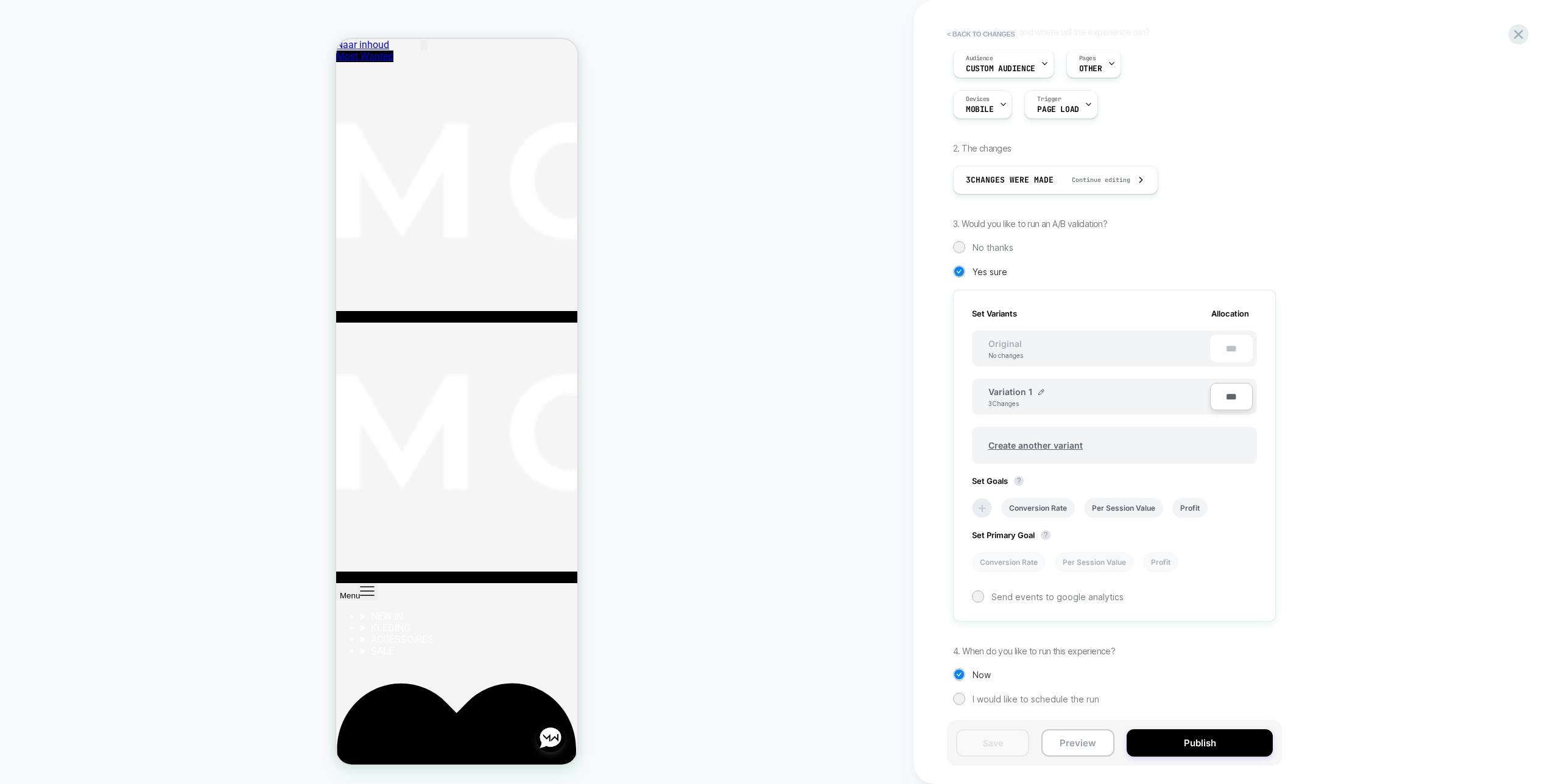
click at [977, 513] on icon at bounding box center [982, 509] width 12 height 12
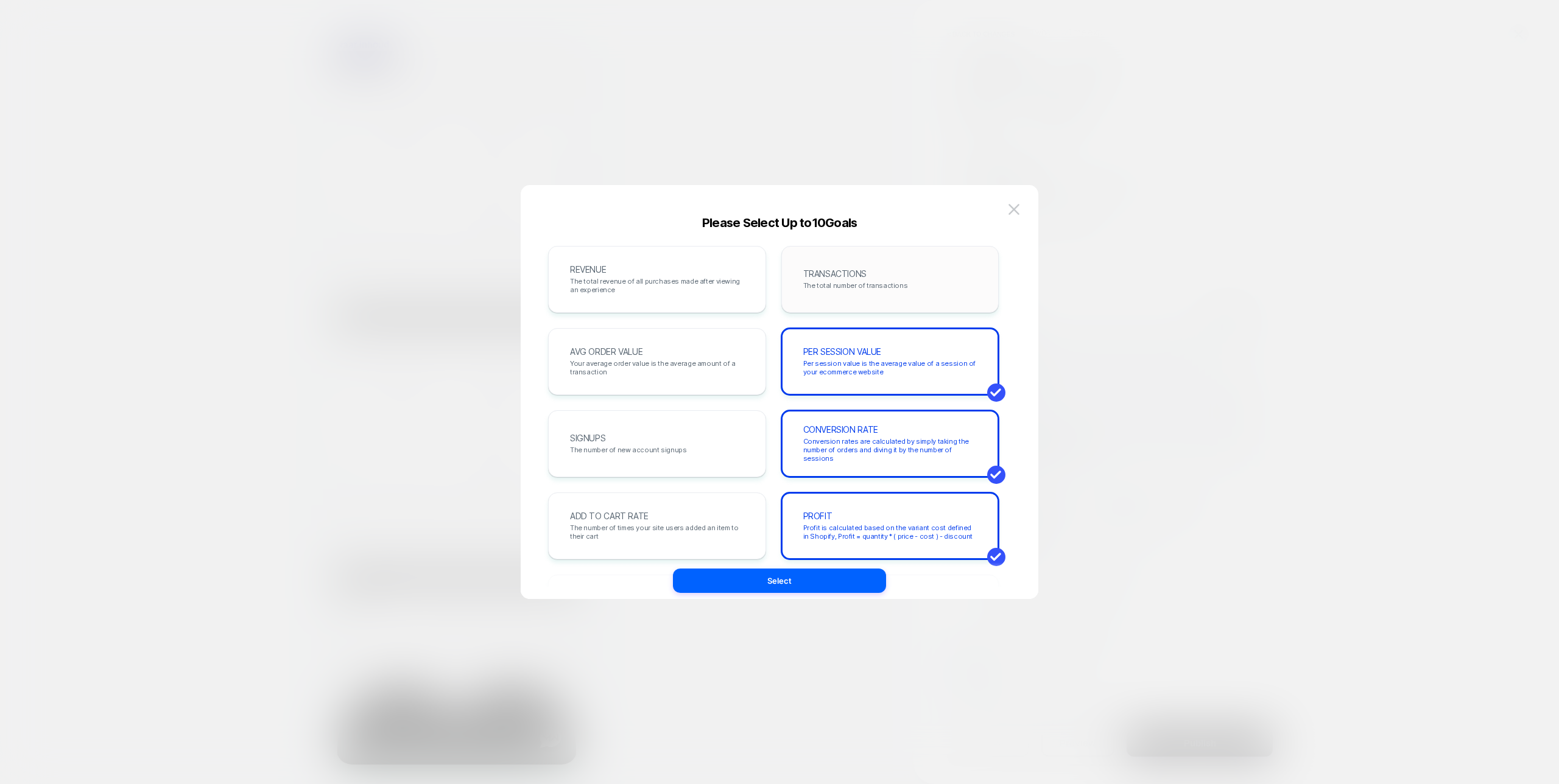
click at [862, 292] on div "TRANSACTIONS The total number of transactions" at bounding box center [891, 279] width 193 height 42
click at [687, 346] on div "AVG ORDER VALUE Your average order value is the average amount of a transaction" at bounding box center [657, 361] width 193 height 42
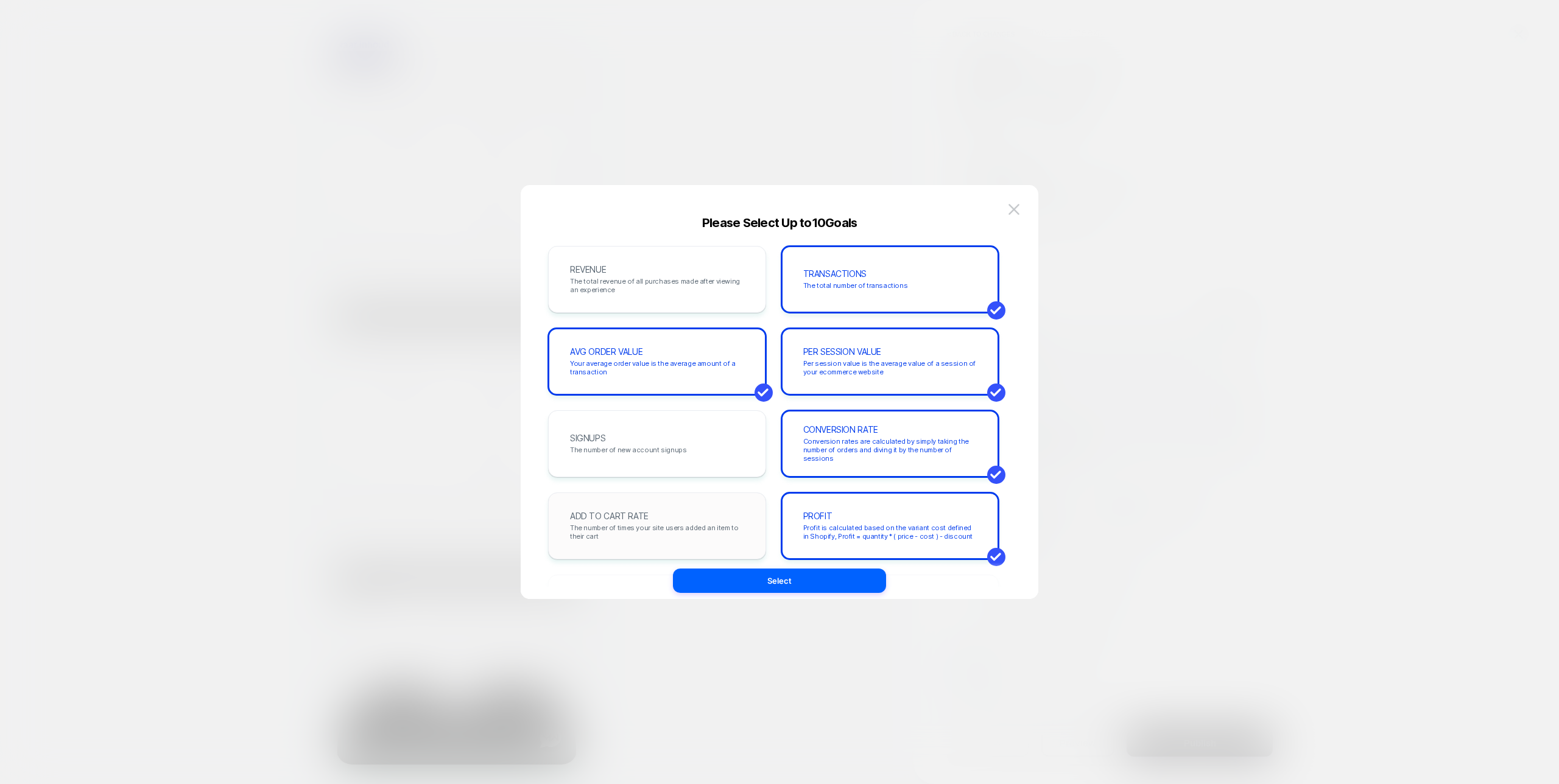
click at [681, 518] on div "ADD TO CART RATE The number of times your site users added an item to their cart" at bounding box center [657, 526] width 193 height 42
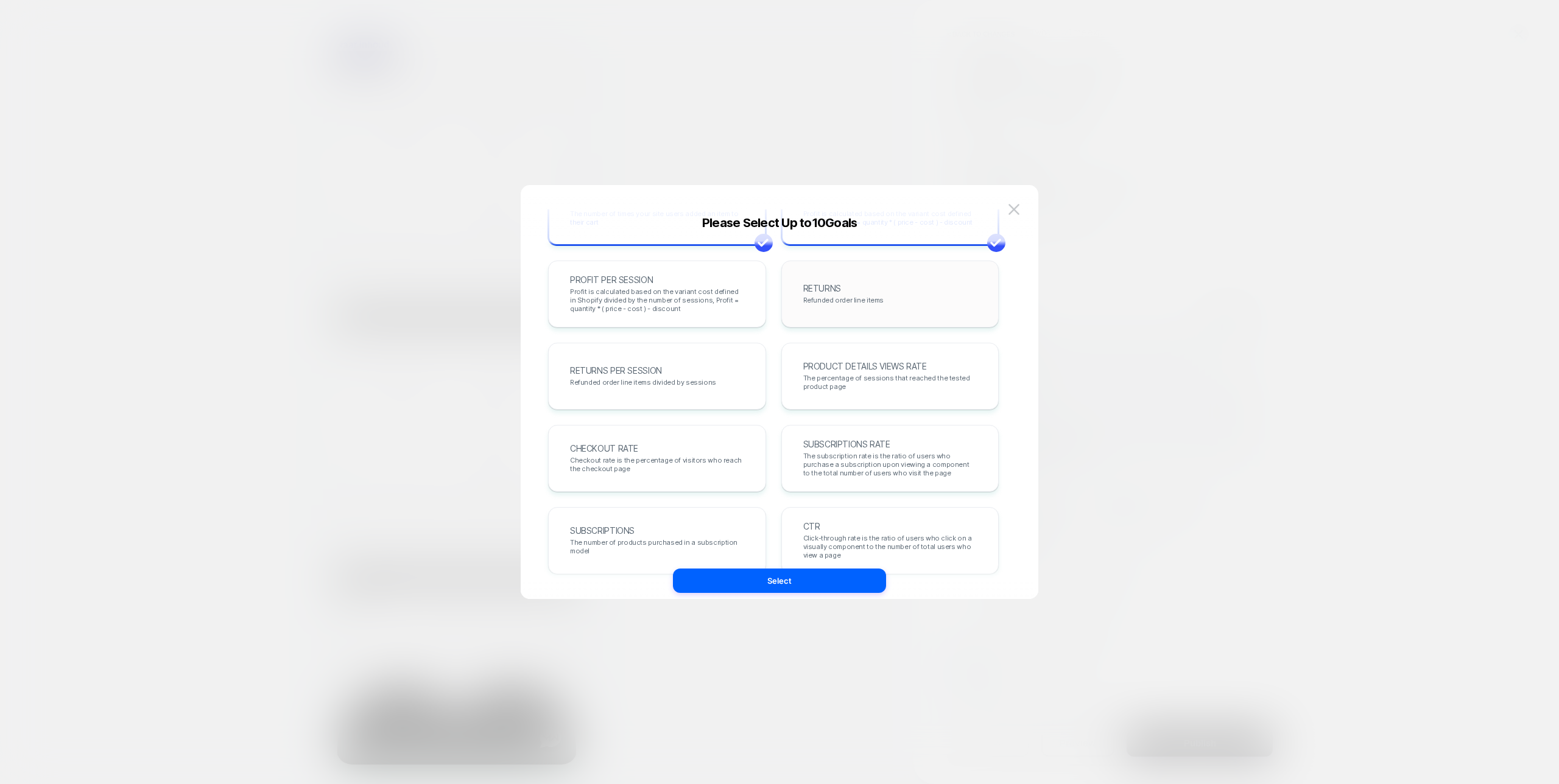
scroll to position [300, 0]
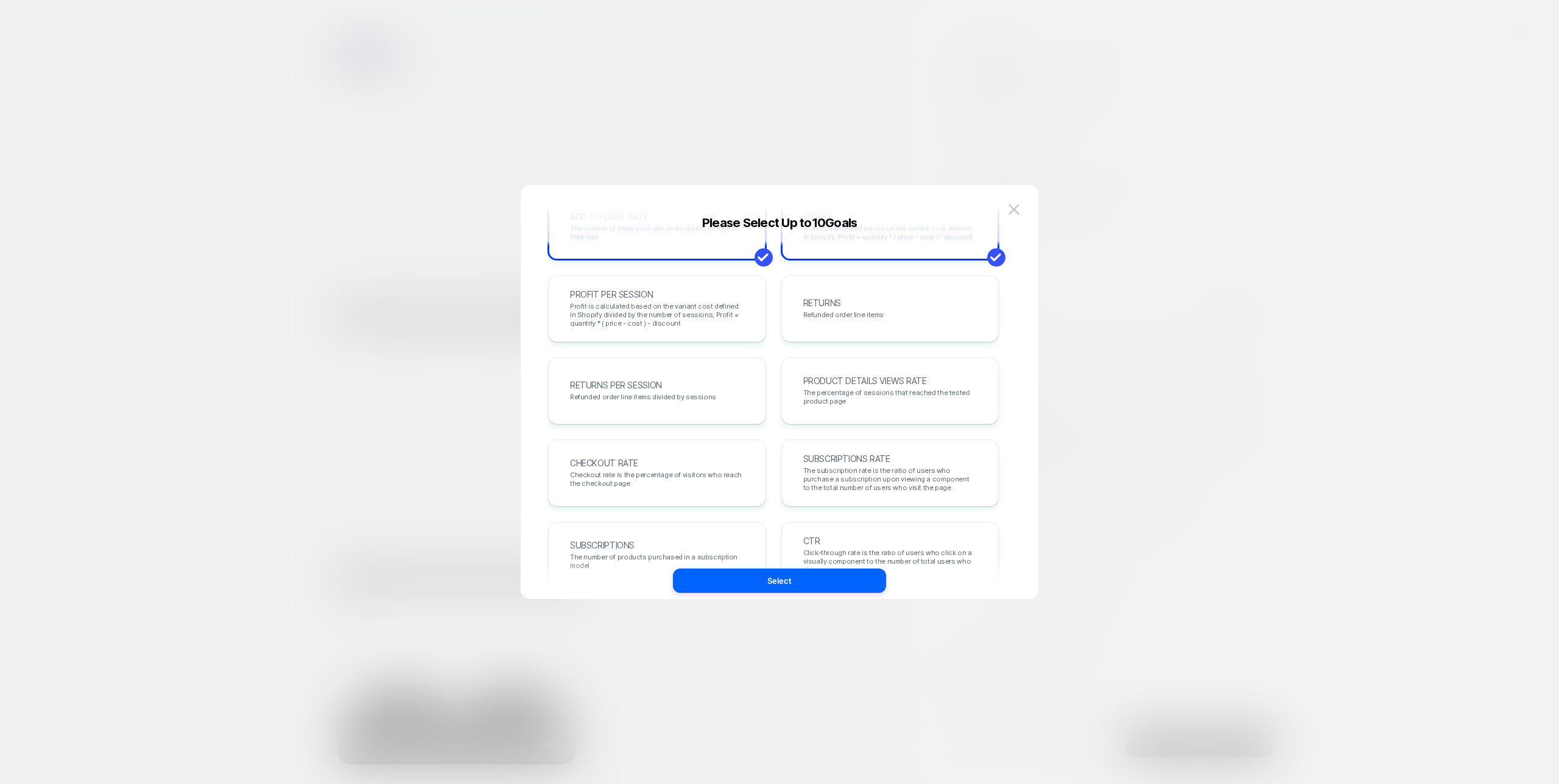
click at [664, 515] on div "REVENUE The total revenue of all purchases made after viewing an experience TRA…" at bounding box center [774, 309] width 451 height 725
click at [698, 464] on div "CHECKOUT RATE Checkout rate is the percentage of visitors who reach the checkou…" at bounding box center [657, 474] width 193 height 42
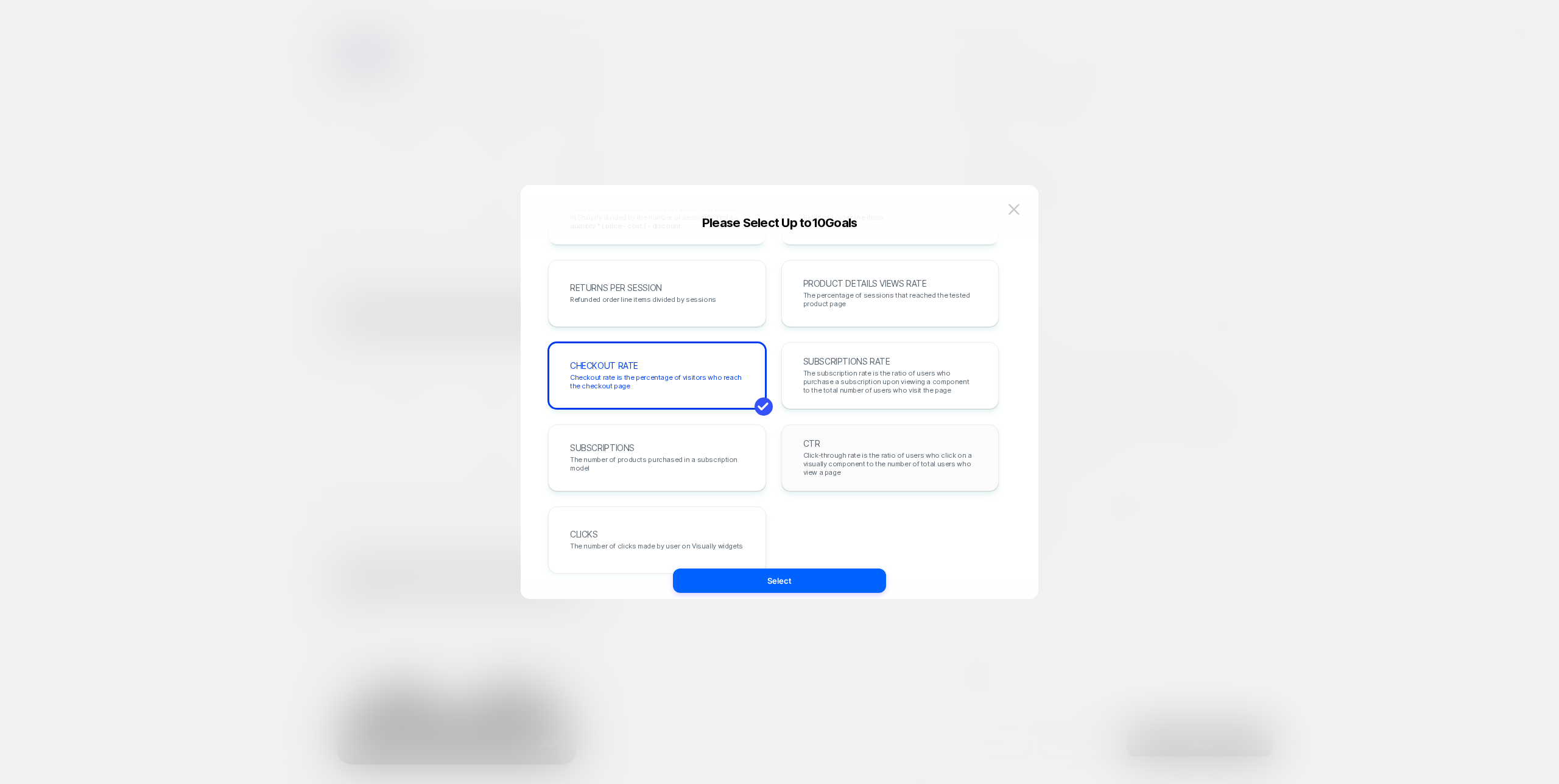
scroll to position [396, 0]
click at [832, 470] on span "Click-through rate is the ratio of users who click on a visually component to t…" at bounding box center [890, 464] width 175 height 25
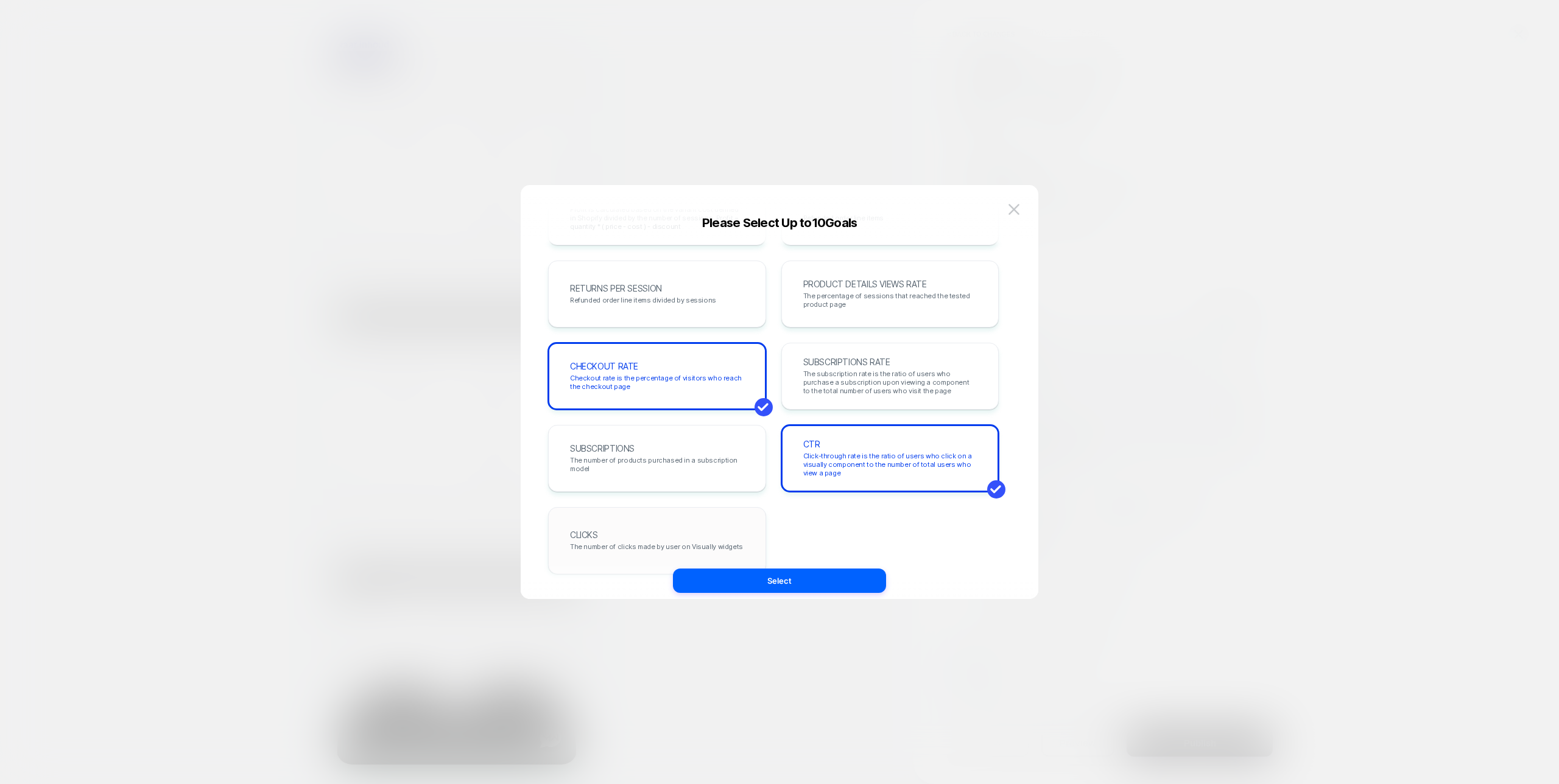
click at [740, 547] on div "CLICKS The number of clicks made by user on Visually widgets" at bounding box center [657, 541] width 193 height 42
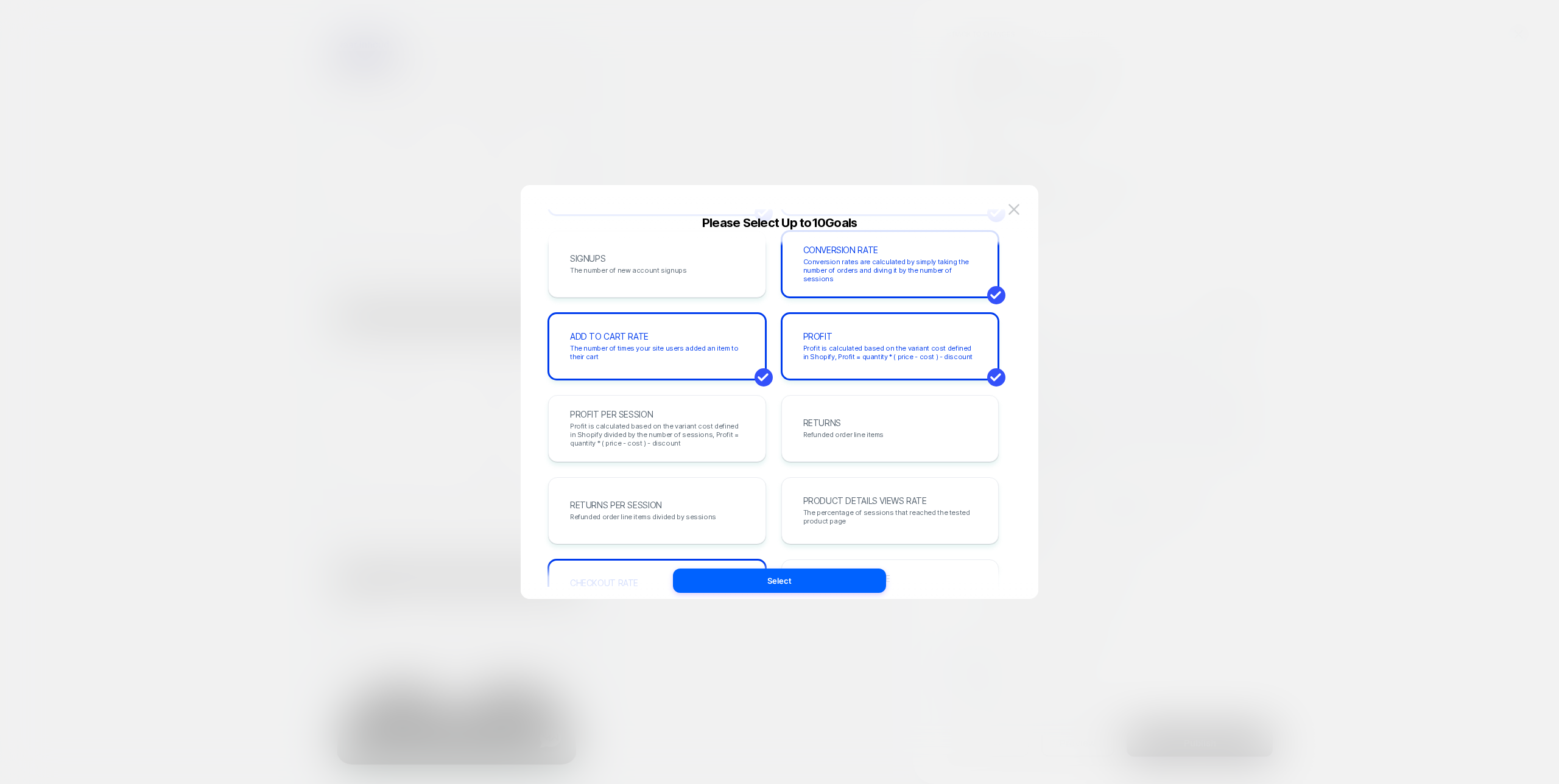
scroll to position [175, 0]
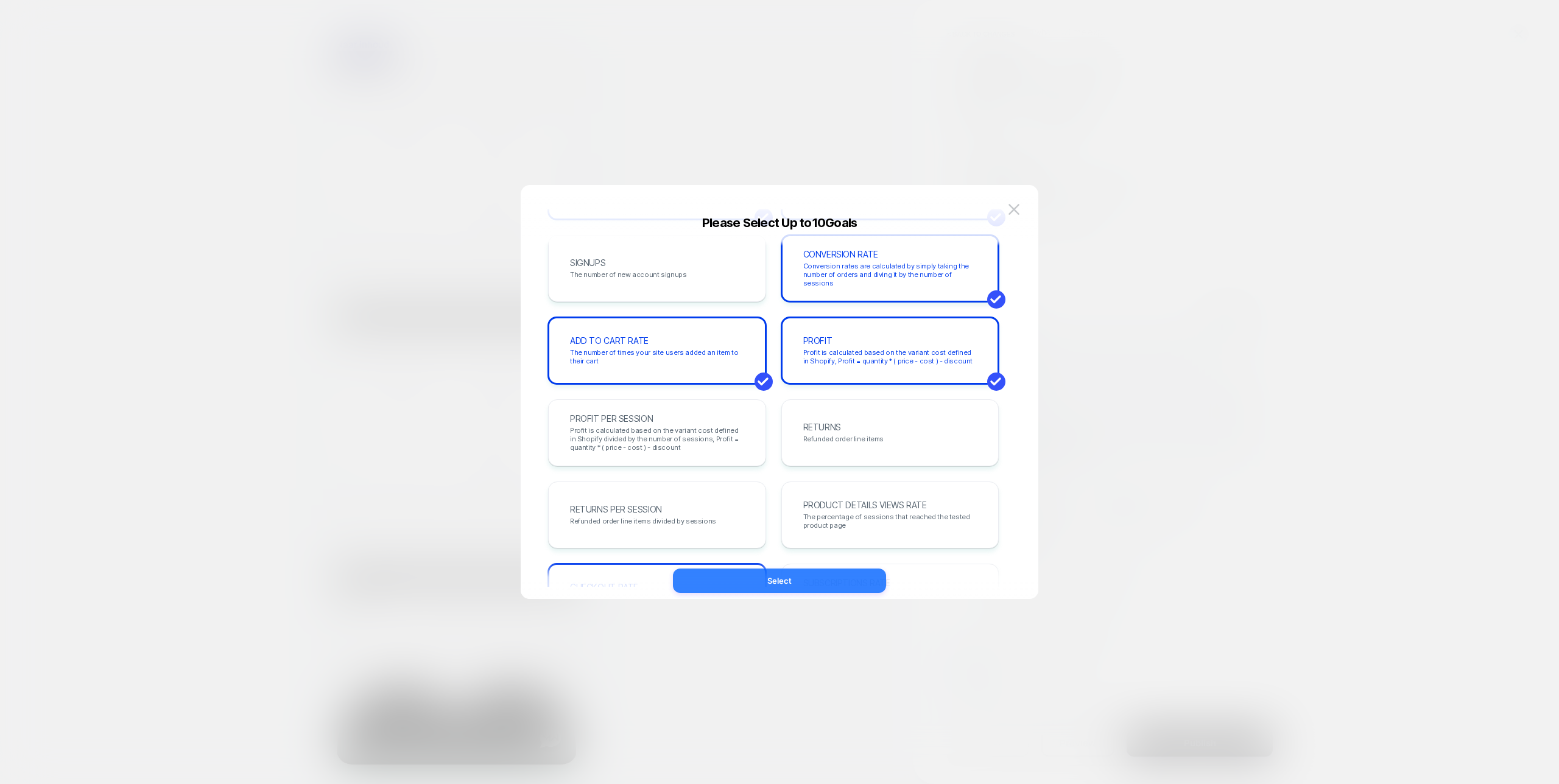
click at [787, 585] on button "Select" at bounding box center [780, 581] width 213 height 25
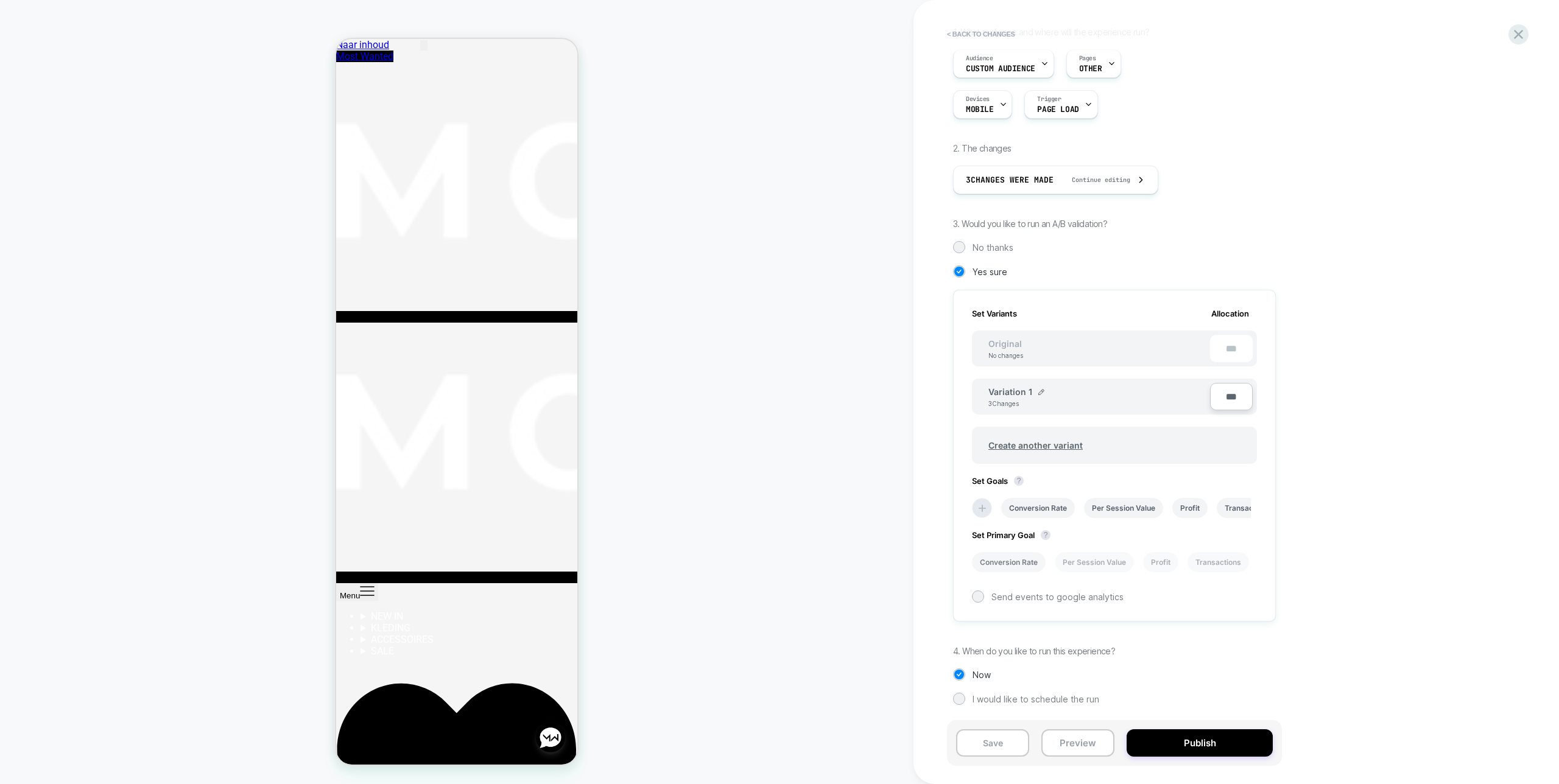
click at [1027, 560] on li "Conversion Rate" at bounding box center [1009, 561] width 74 height 20
click at [993, 745] on button "Save" at bounding box center [992, 742] width 73 height 27
click at [1512, 40] on icon at bounding box center [1518, 34] width 16 height 16
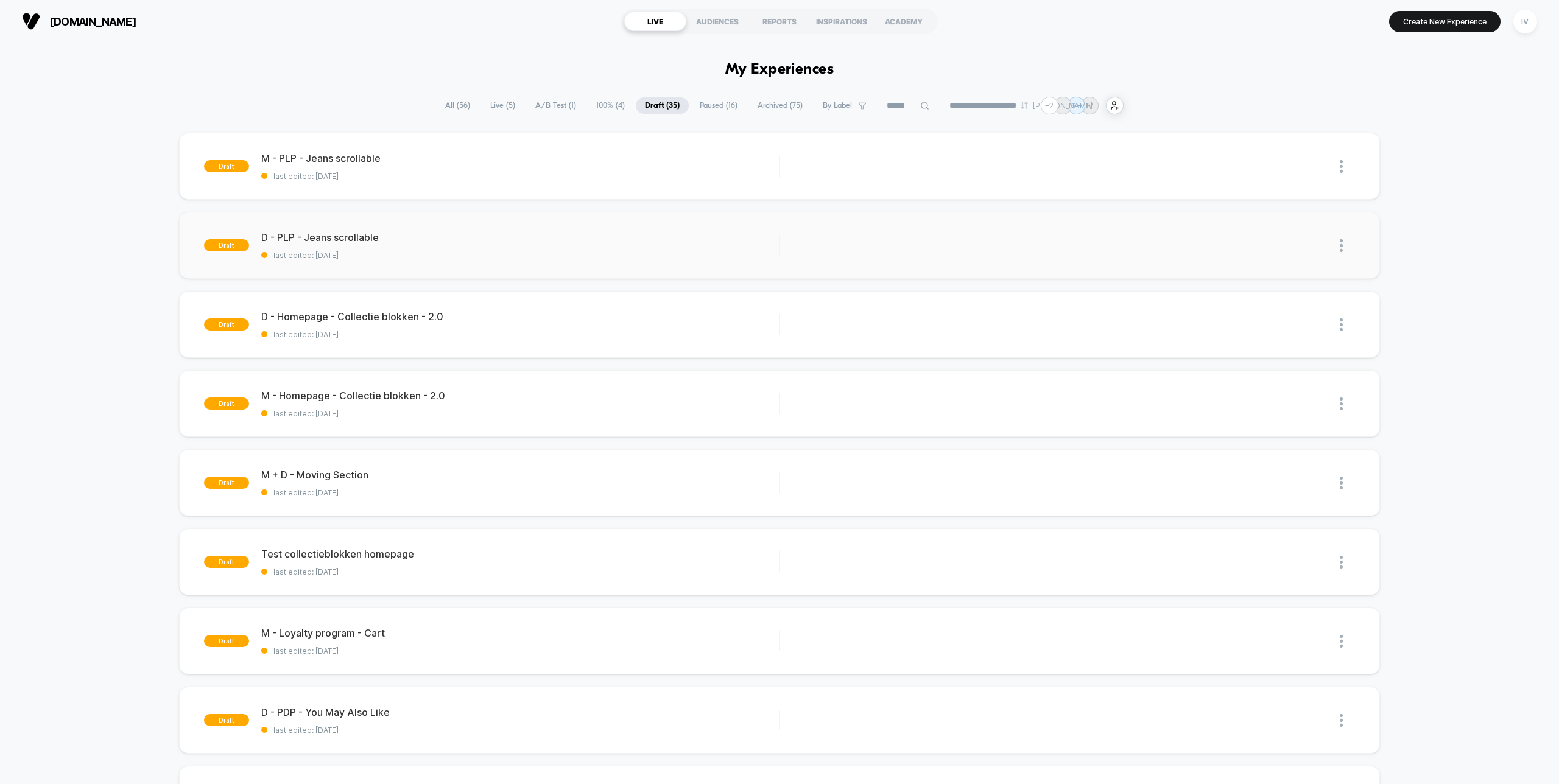
click at [491, 271] on div "draft D - PLP - [PERSON_NAME] scrollable last edited: [DATE] Edit Duplicate Pre…" at bounding box center [780, 245] width 1200 height 67
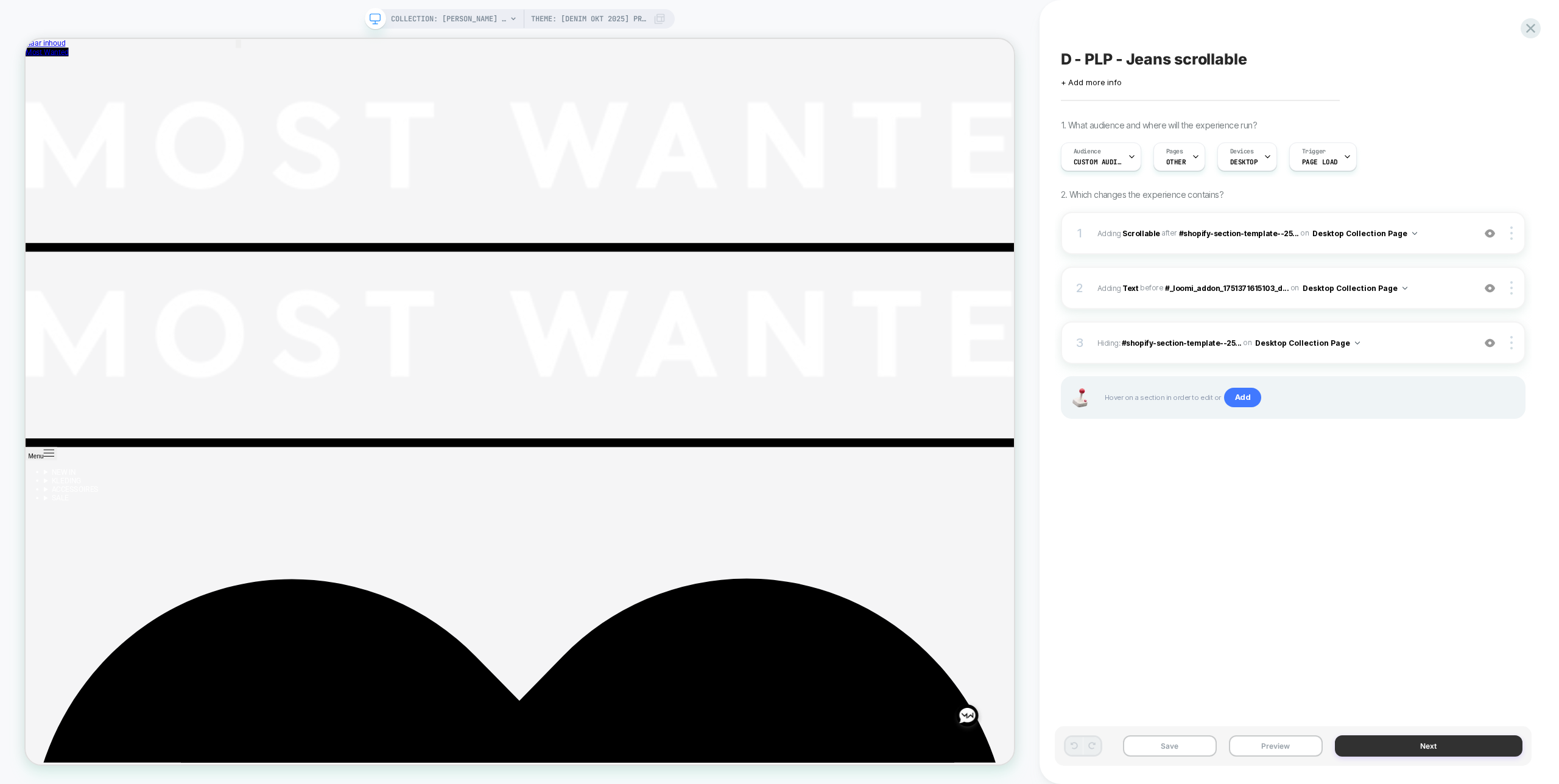
click at [1371, 738] on button "Next" at bounding box center [1429, 746] width 188 height 22
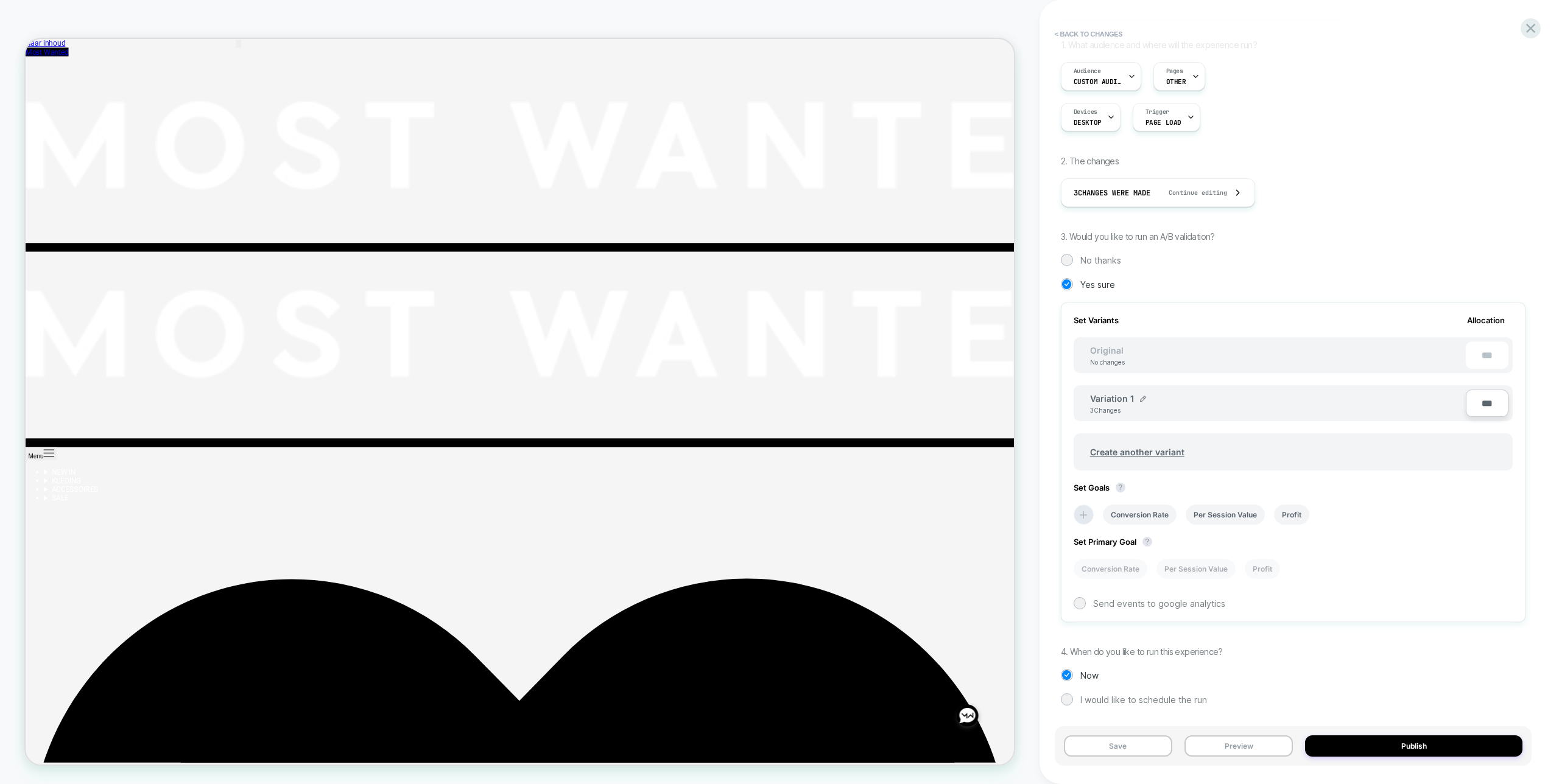
scroll to position [81, 0]
click at [1078, 516] on icon at bounding box center [1083, 514] width 12 height 12
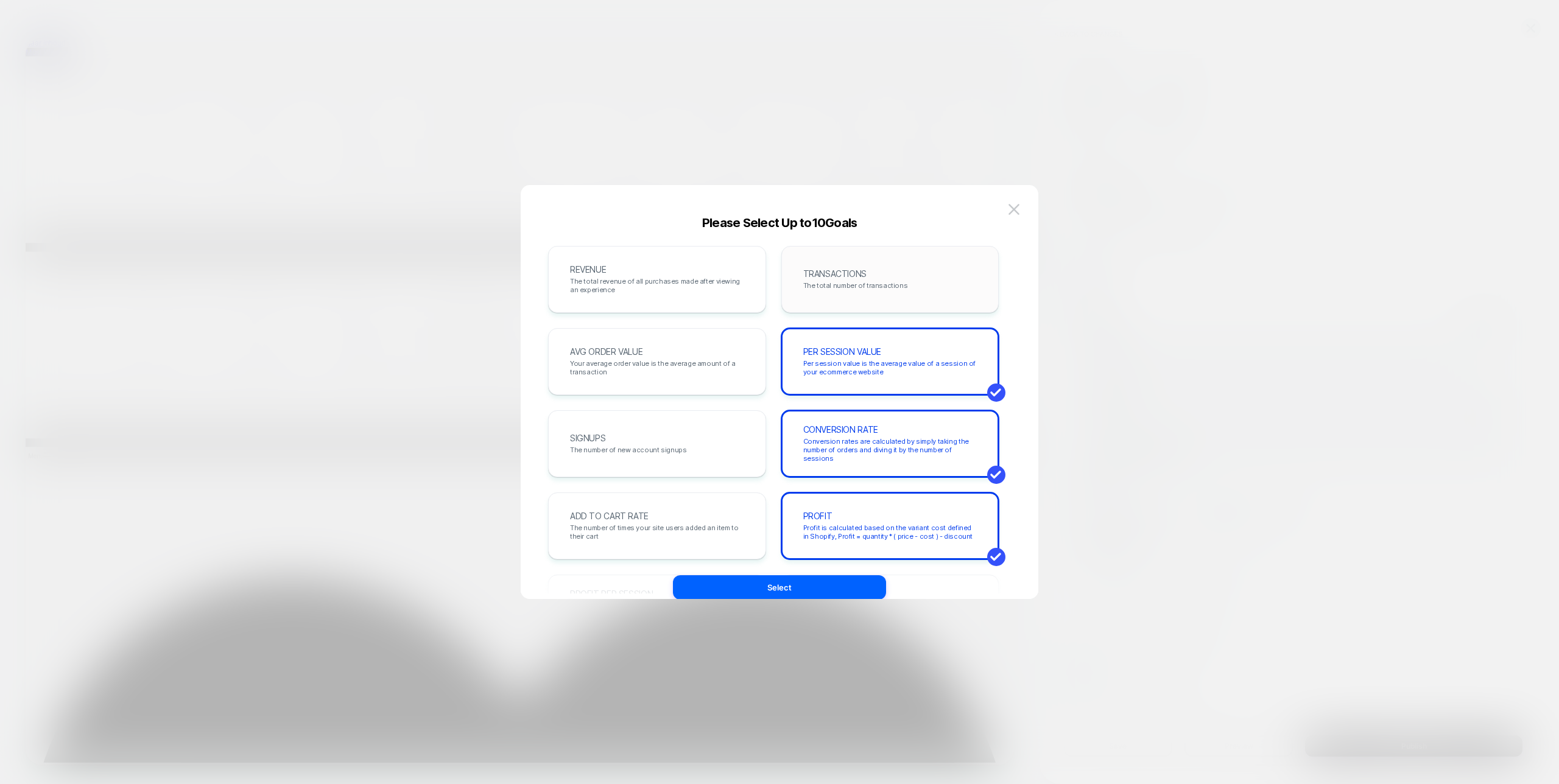
click at [849, 259] on div "TRANSACTIONS The total number of transactions" at bounding box center [891, 279] width 193 height 42
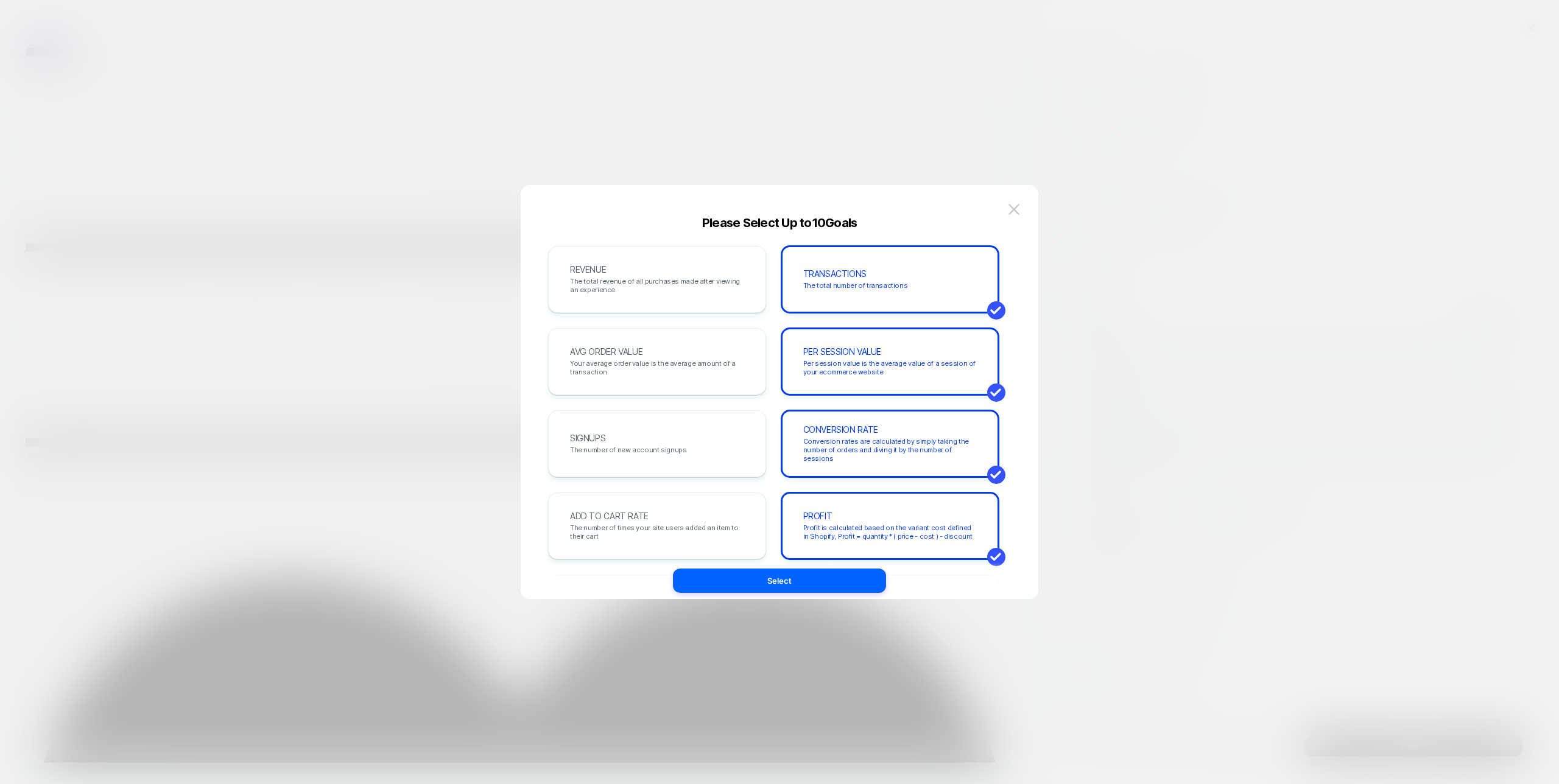
click at [707, 327] on div "REVENUE The total revenue of all purchases made after viewing an experience TRA…" at bounding box center [774, 609] width 451 height 725
drag, startPoint x: 741, startPoint y: 512, endPoint x: 735, endPoint y: 470, distance: 42.4
click at [740, 512] on div "ADD TO CART RATE The number of times your site users added an item to their cart" at bounding box center [657, 526] width 193 height 42
click at [729, 367] on span "Your average order value is the average amount of a transaction" at bounding box center [657, 368] width 175 height 17
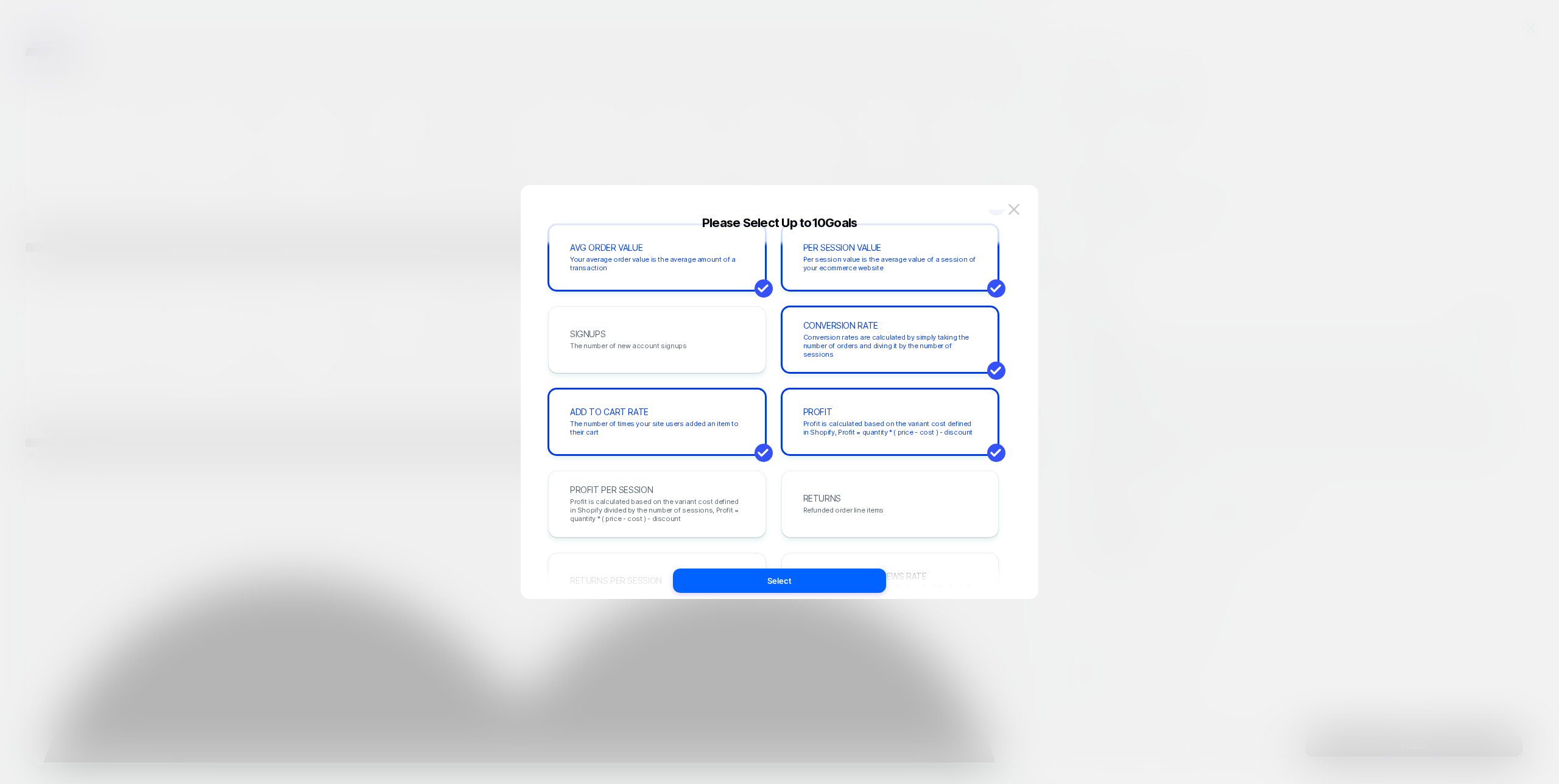
scroll to position [292, 0]
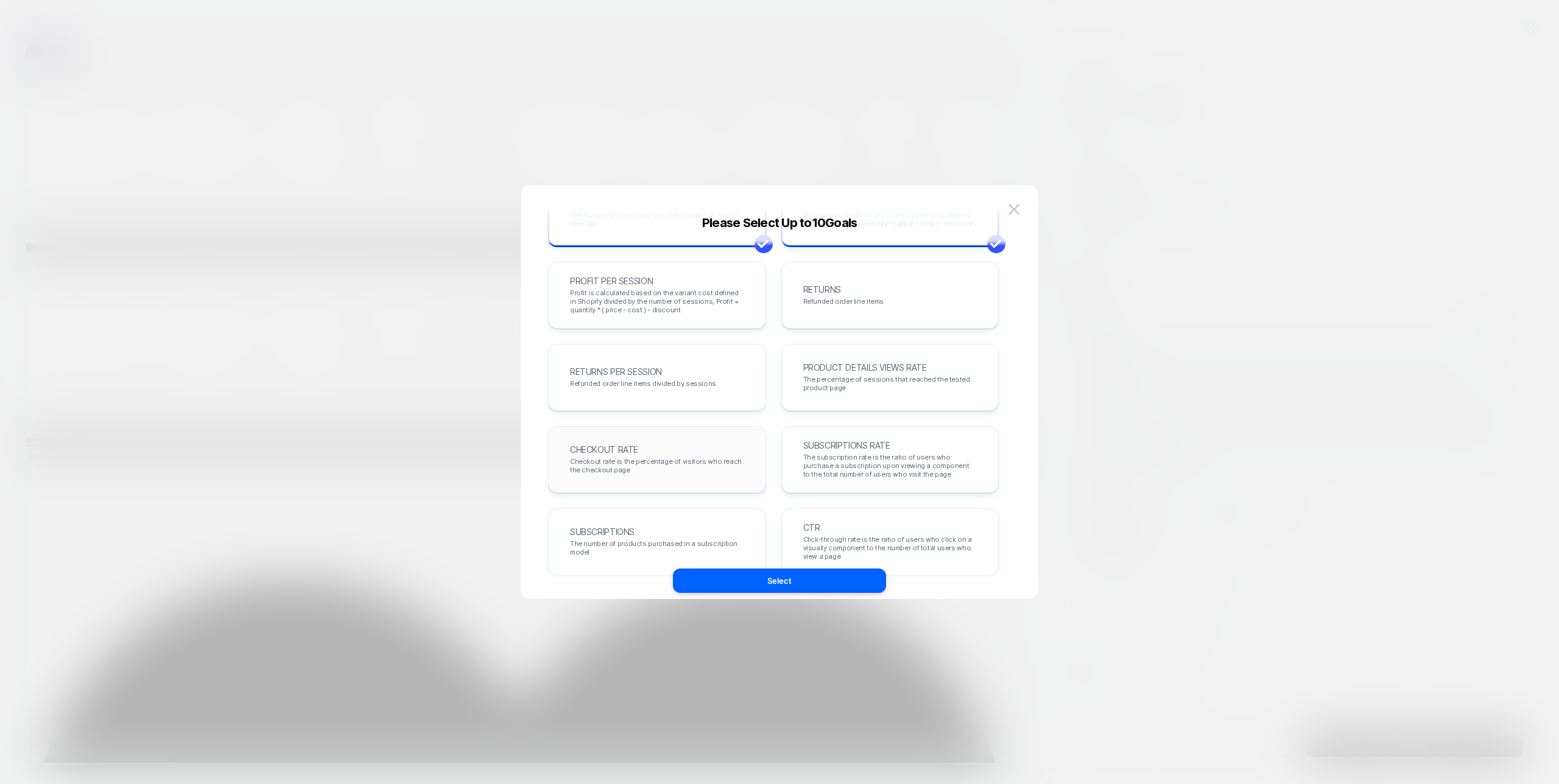
click at [697, 454] on div "CHECKOUT RATE Checkout rate is the percentage of visitors who reach the checkou…" at bounding box center [657, 459] width 193 height 42
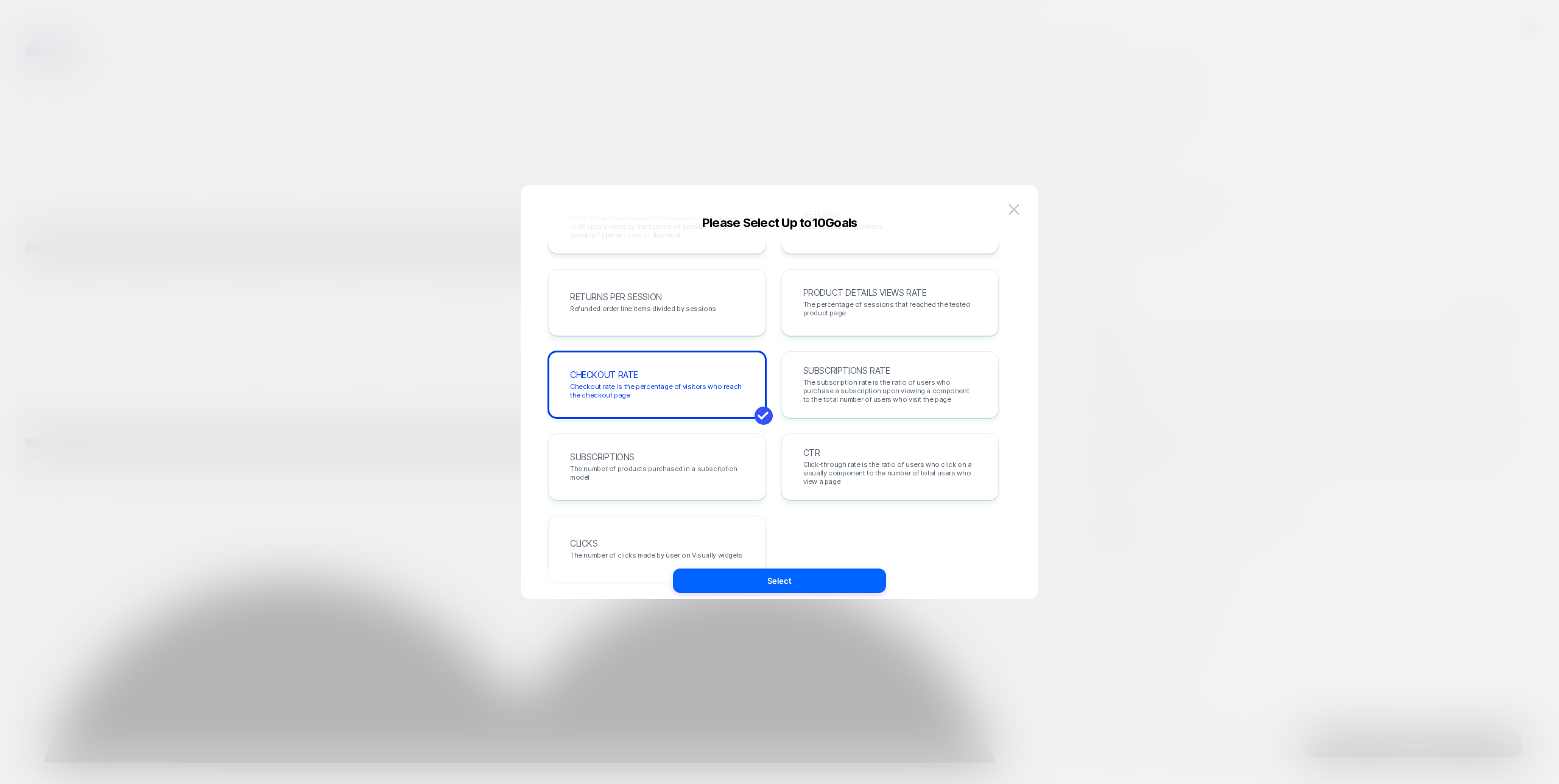
scroll to position [416, 0]
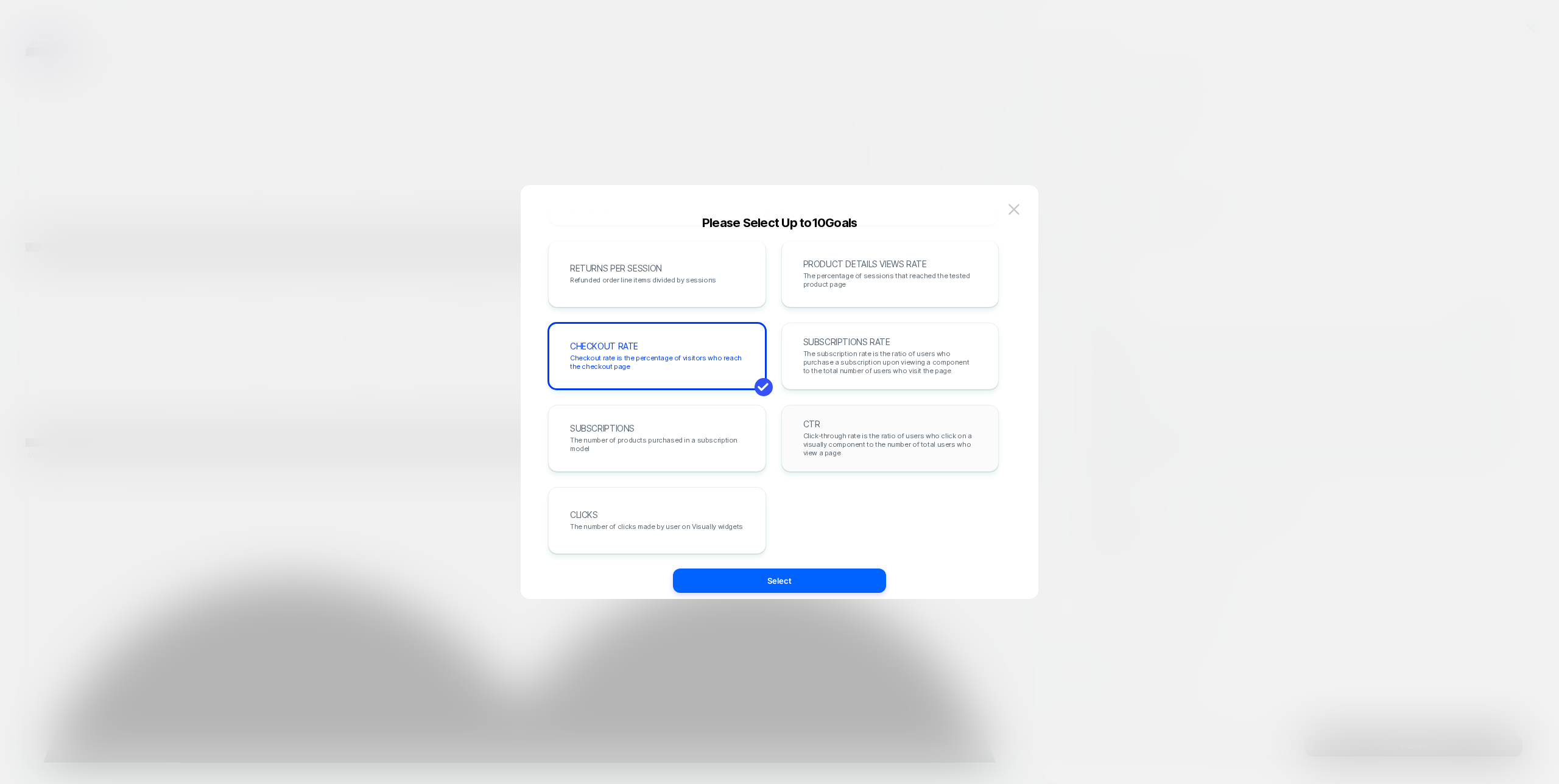
drag, startPoint x: 828, startPoint y: 454, endPoint x: 728, endPoint y: 500, distance: 110.1
click at [828, 453] on span "Click-through rate is the ratio of users who click on a visually component to t…" at bounding box center [890, 444] width 175 height 25
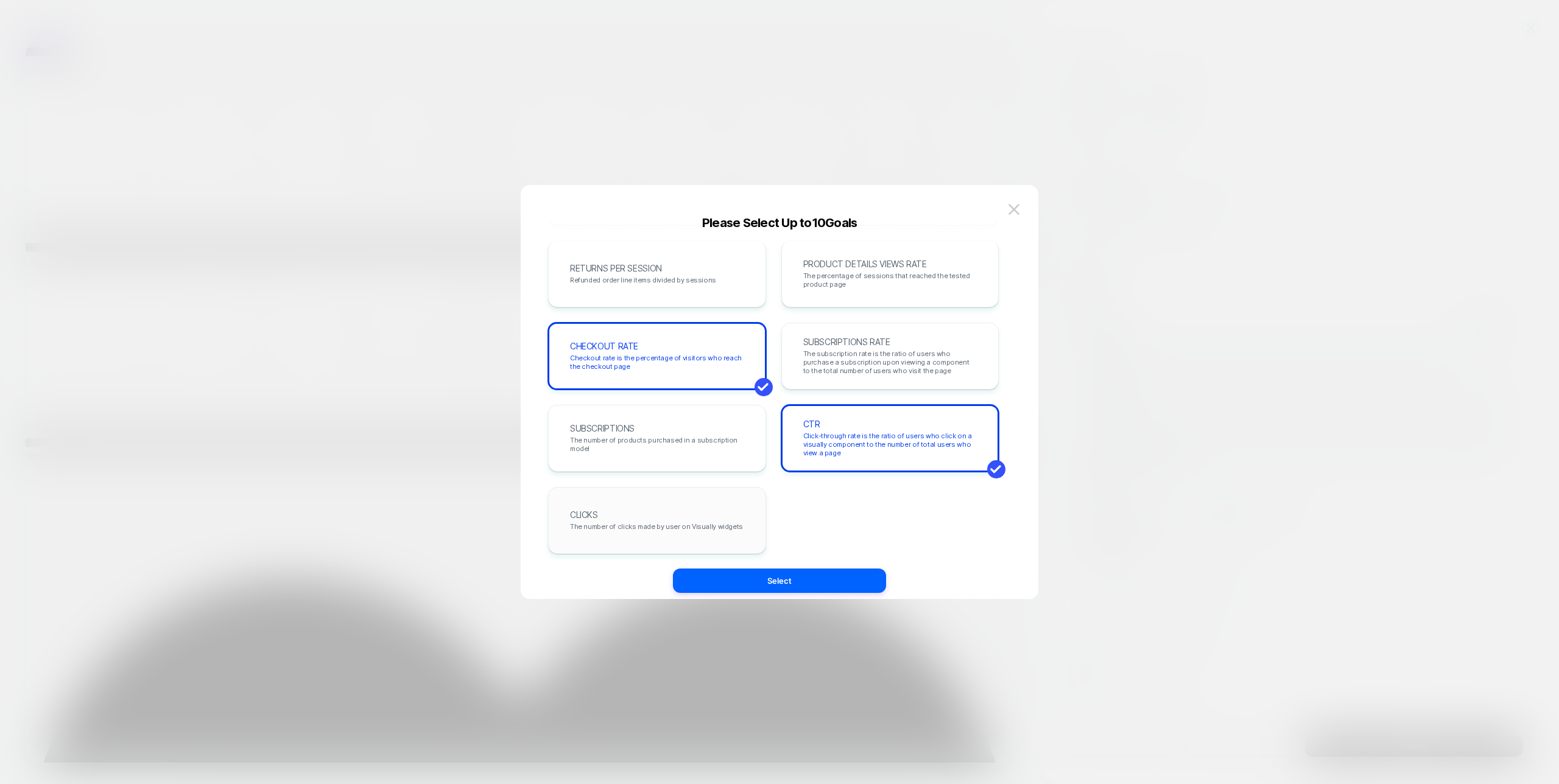
click at [721, 506] on div "CLICKS The number of clicks made by user on Visually widgets" at bounding box center [657, 521] width 193 height 42
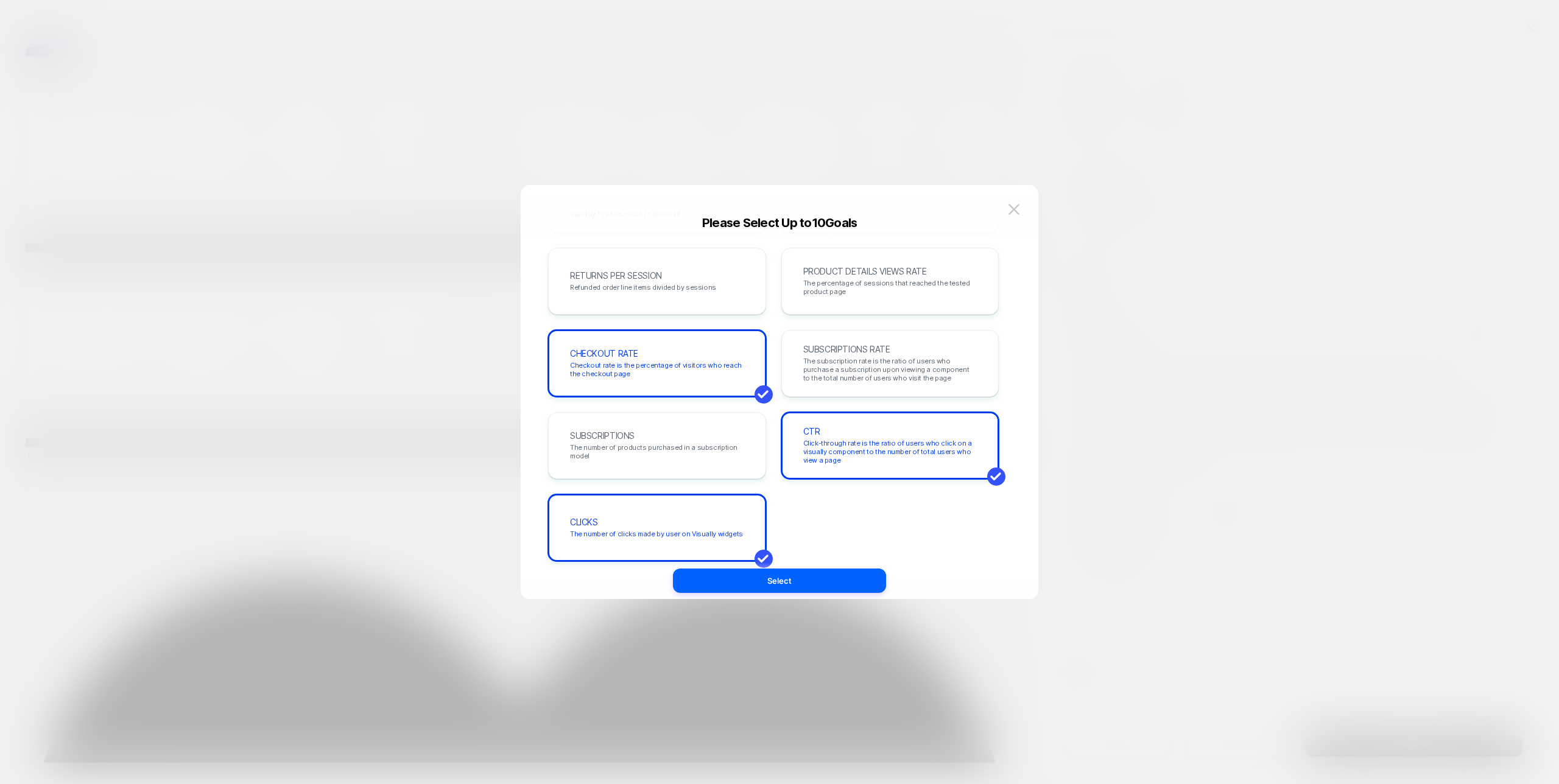
scroll to position [390, 0]
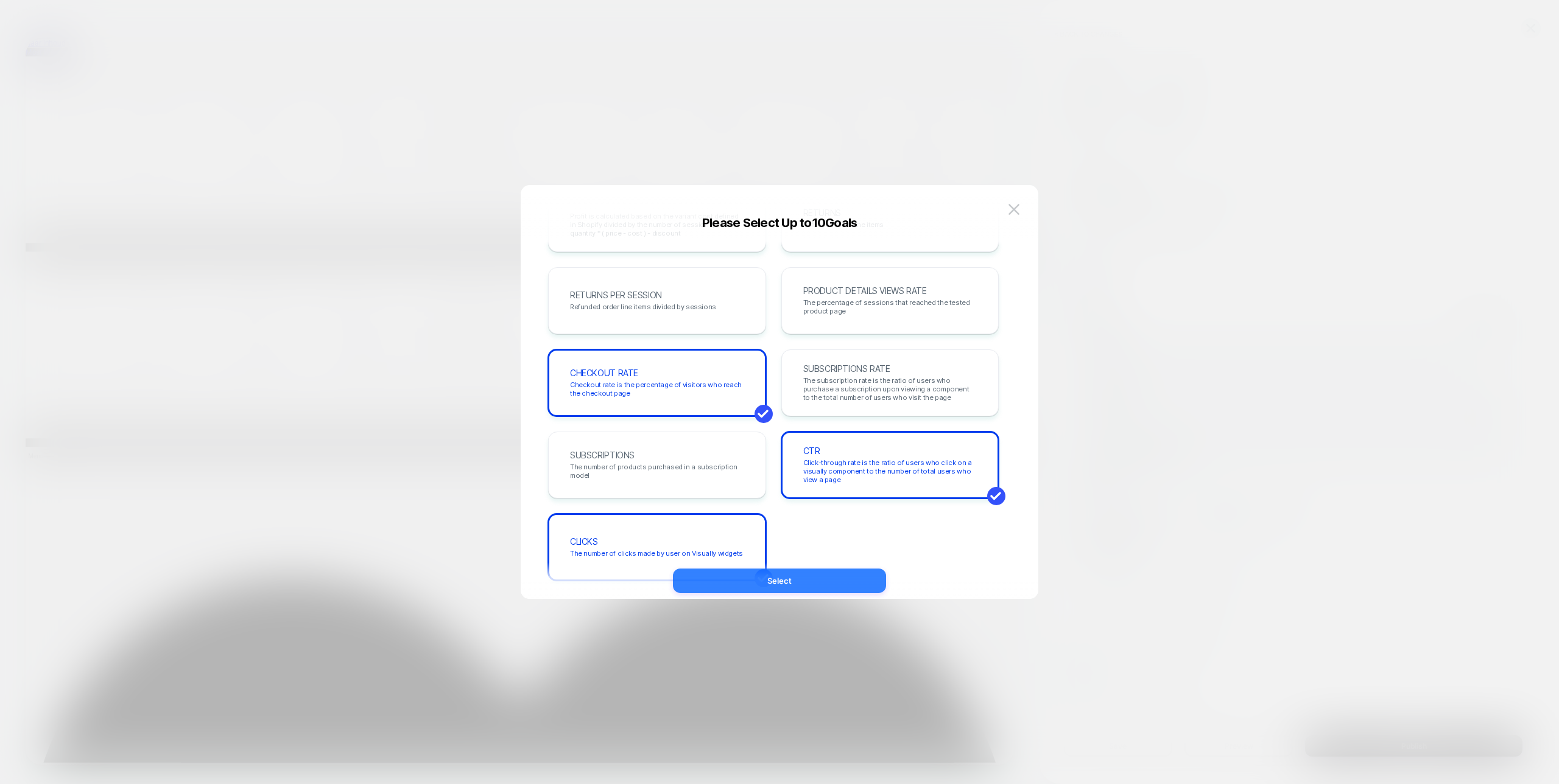
click at [808, 586] on button "Select" at bounding box center [780, 581] width 213 height 25
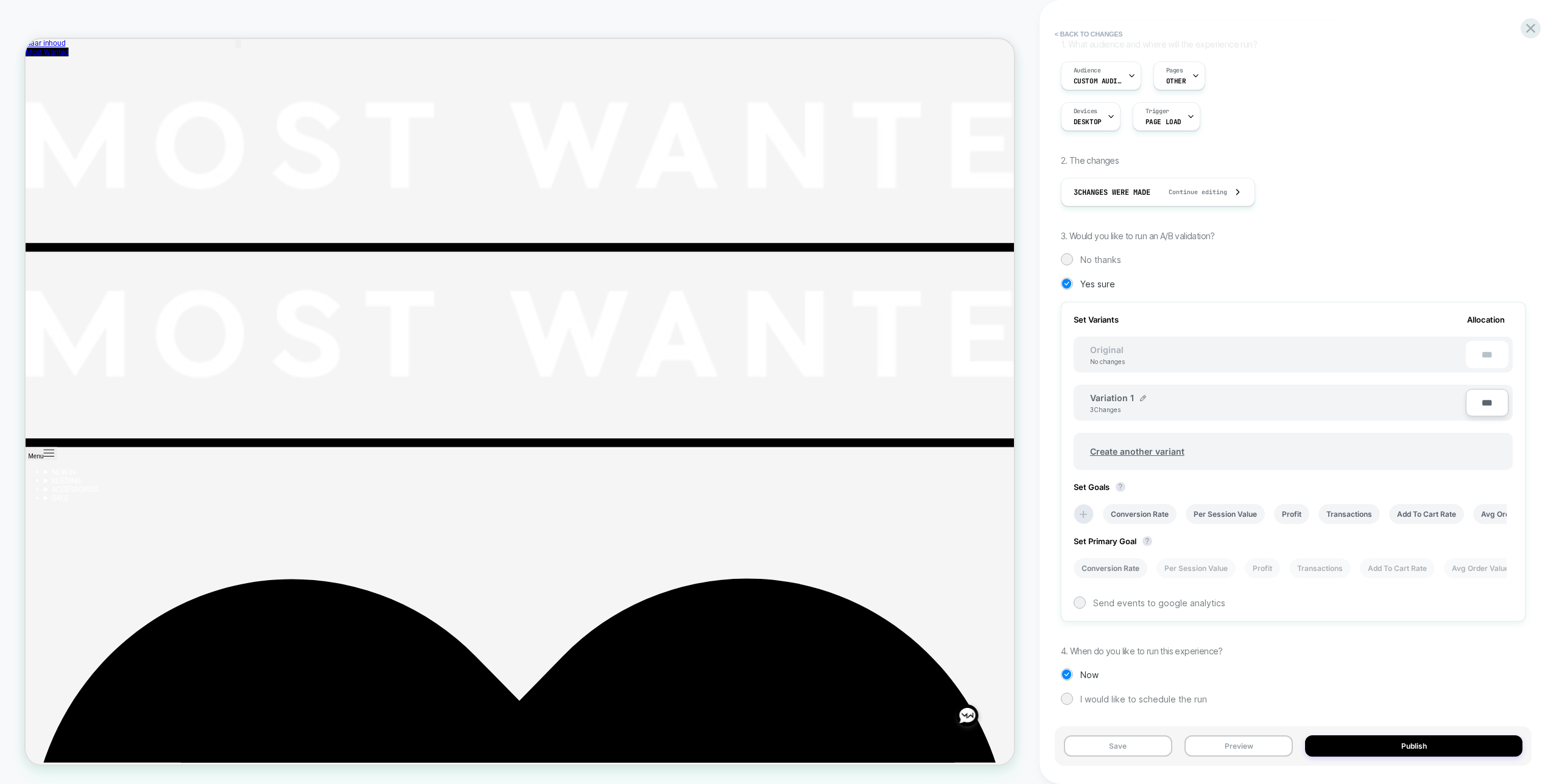
click at [1109, 559] on li "Conversion Rate" at bounding box center [1111, 568] width 74 height 20
click at [1104, 744] on button "Save" at bounding box center [1118, 746] width 109 height 22
click at [1081, 37] on button "< Back to changes" at bounding box center [1088, 34] width 80 height 20
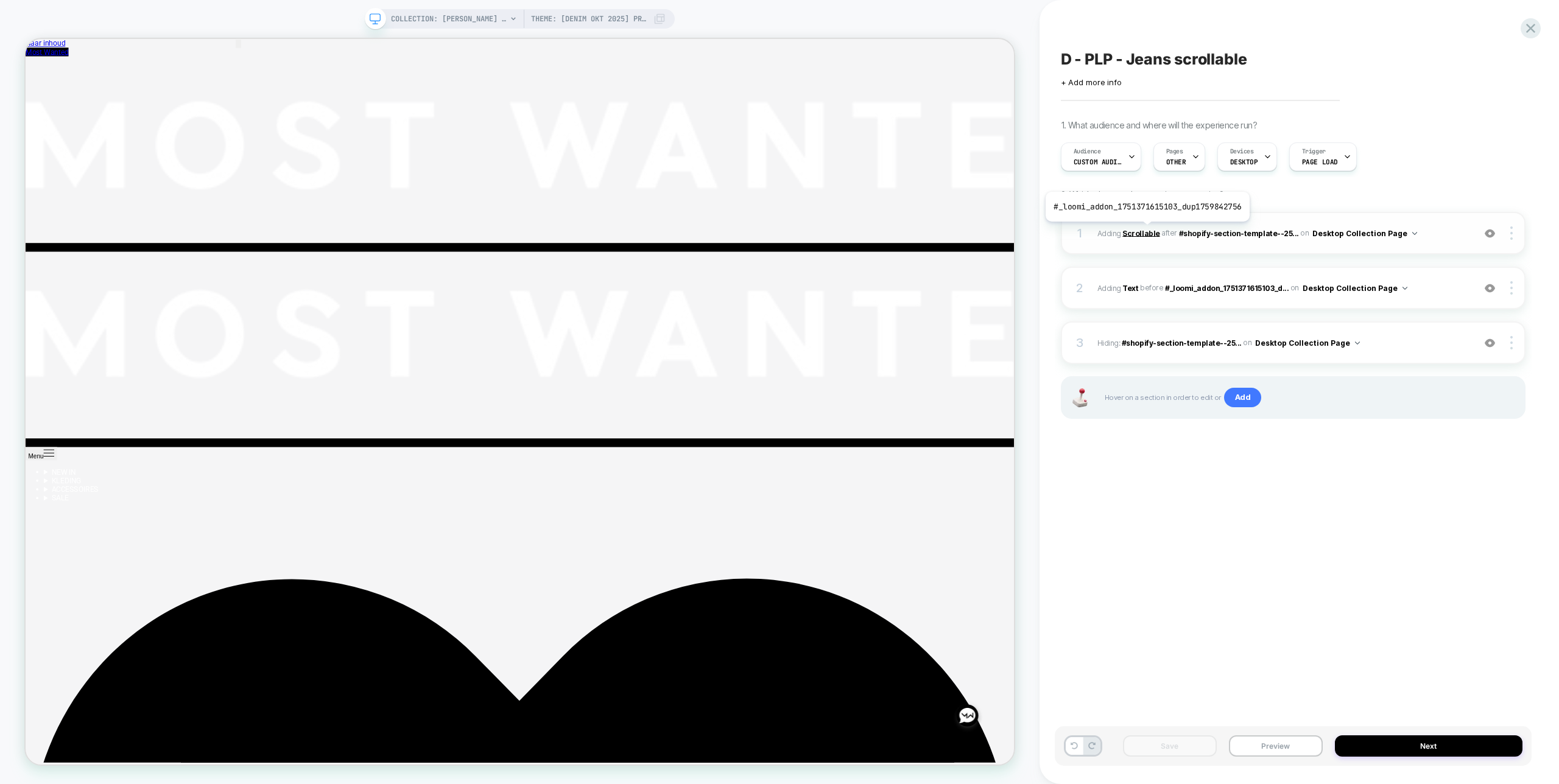
click at [1145, 231] on b "Scrollable" at bounding box center [1141, 233] width 37 height 9
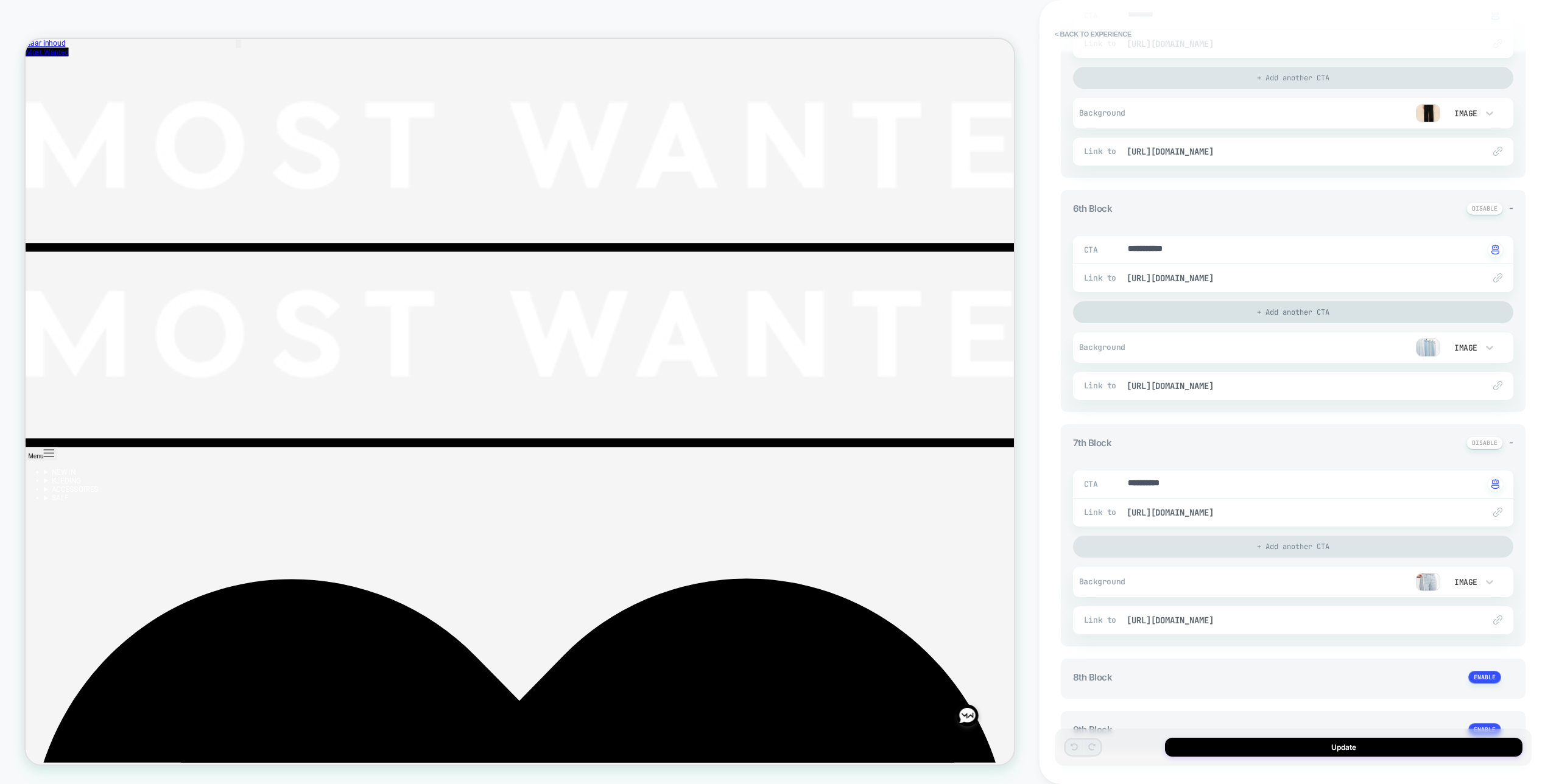
scroll to position [1234, 0]
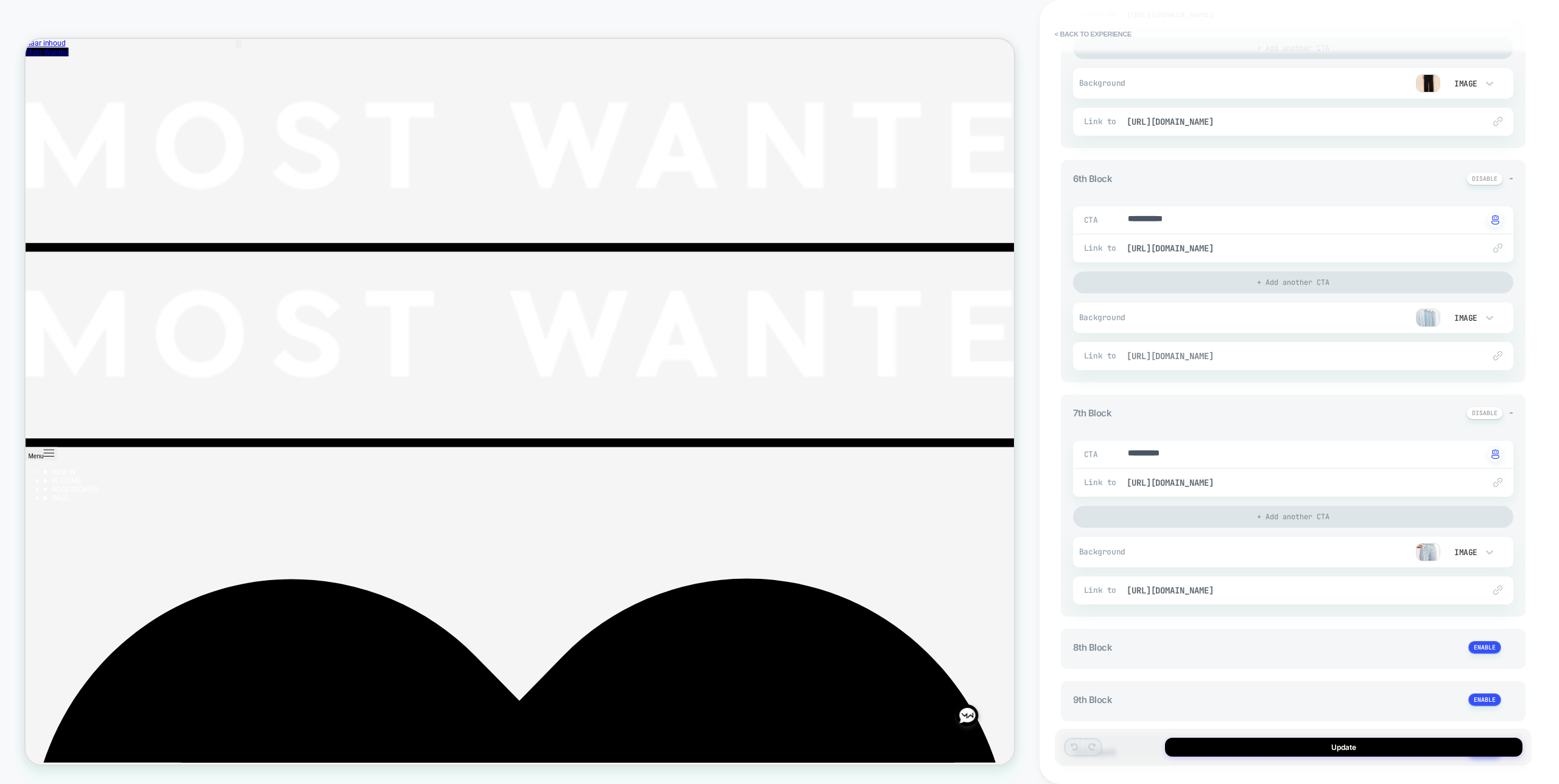
click at [1284, 360] on span "https://most-wanted.com/pages/jeans-size-guide" at bounding box center [1299, 357] width 345 height 11
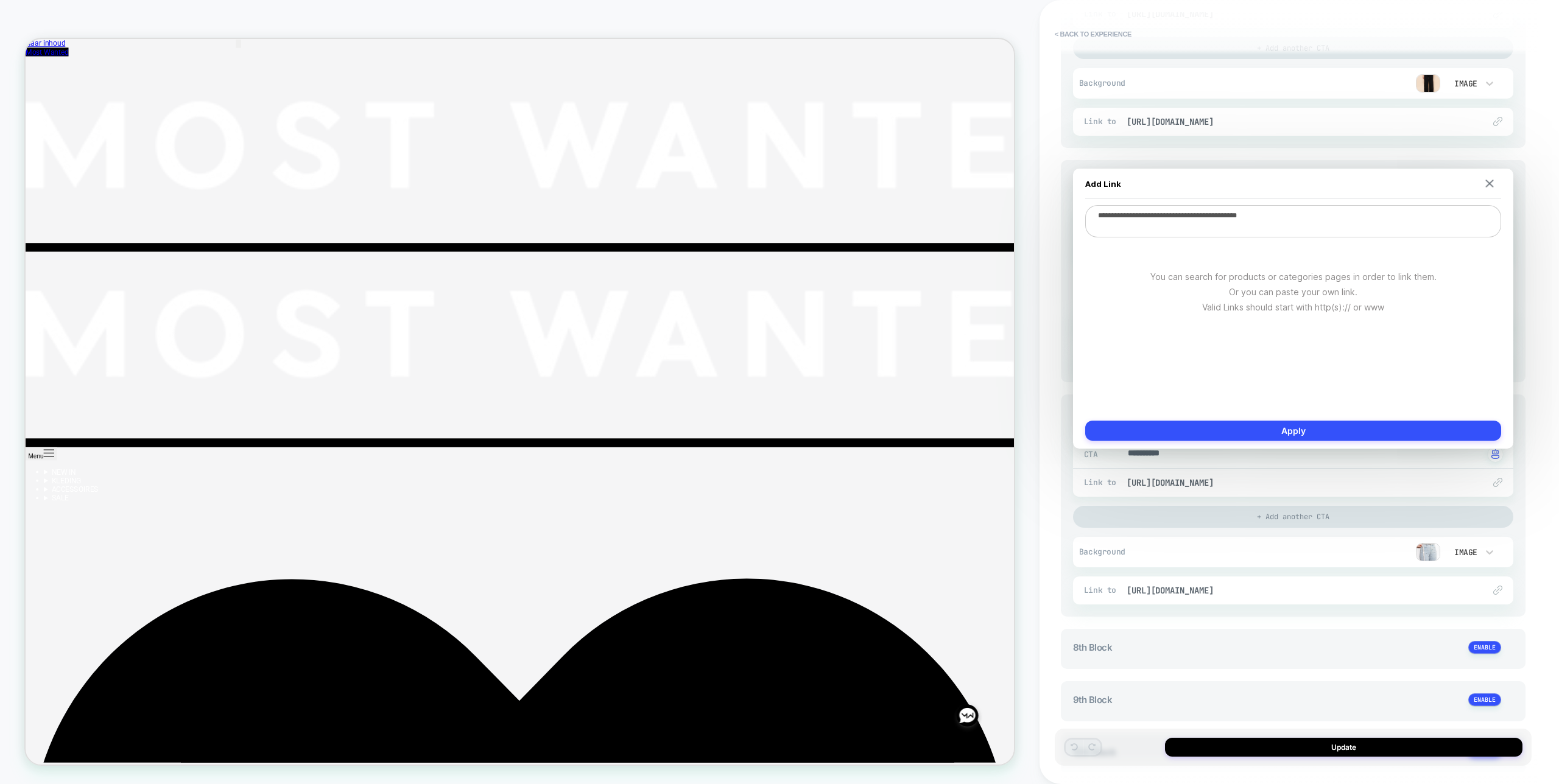
drag, startPoint x: 1232, startPoint y: 215, endPoint x: 1333, endPoint y: 231, distance: 102.3
click at [1334, 216] on textarea "**********" at bounding box center [1293, 222] width 416 height 32
paste textarea "*"
type textarea "*"
type textarea "**********"
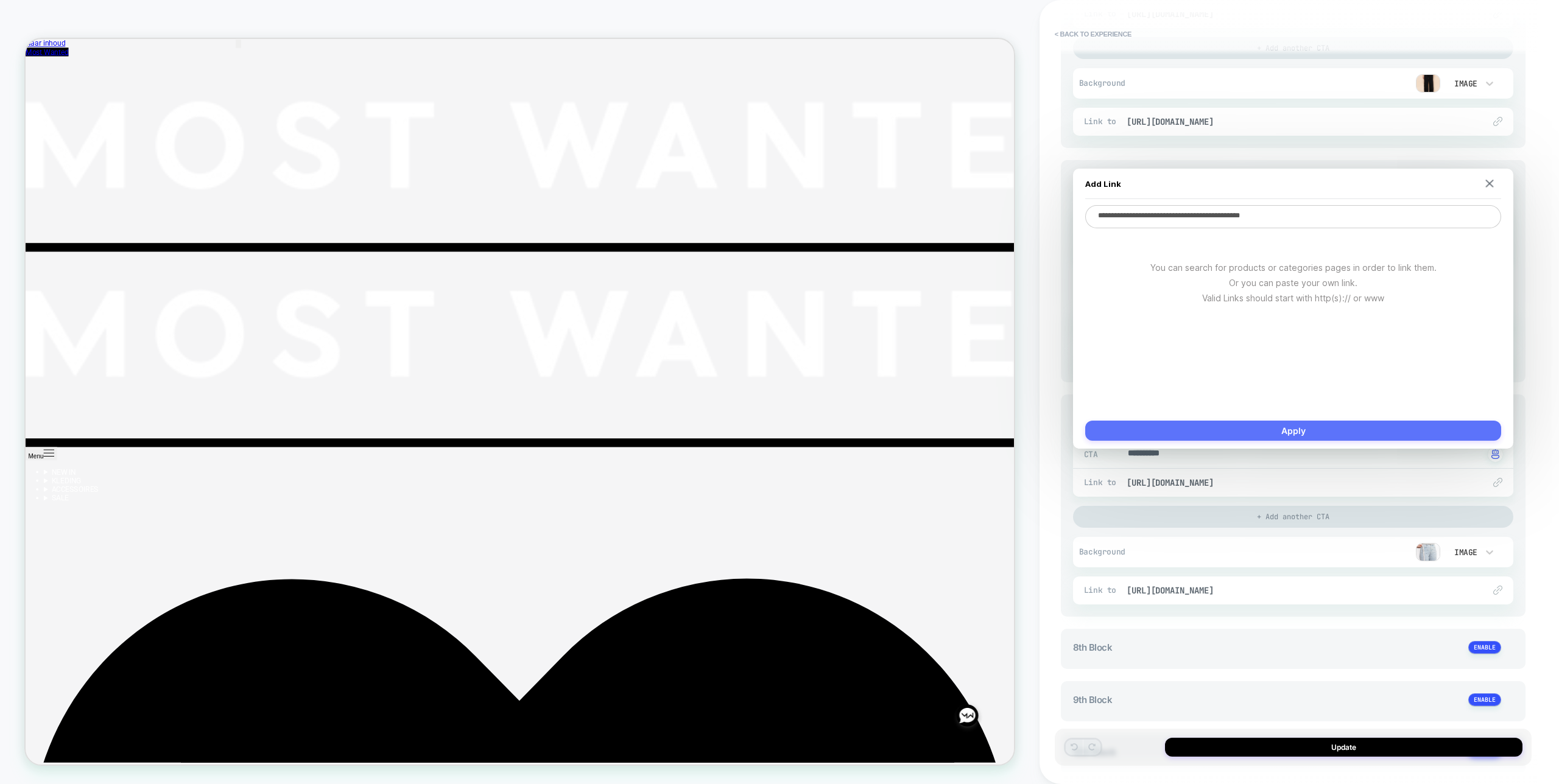
click at [1317, 428] on button "Apply" at bounding box center [1293, 430] width 416 height 20
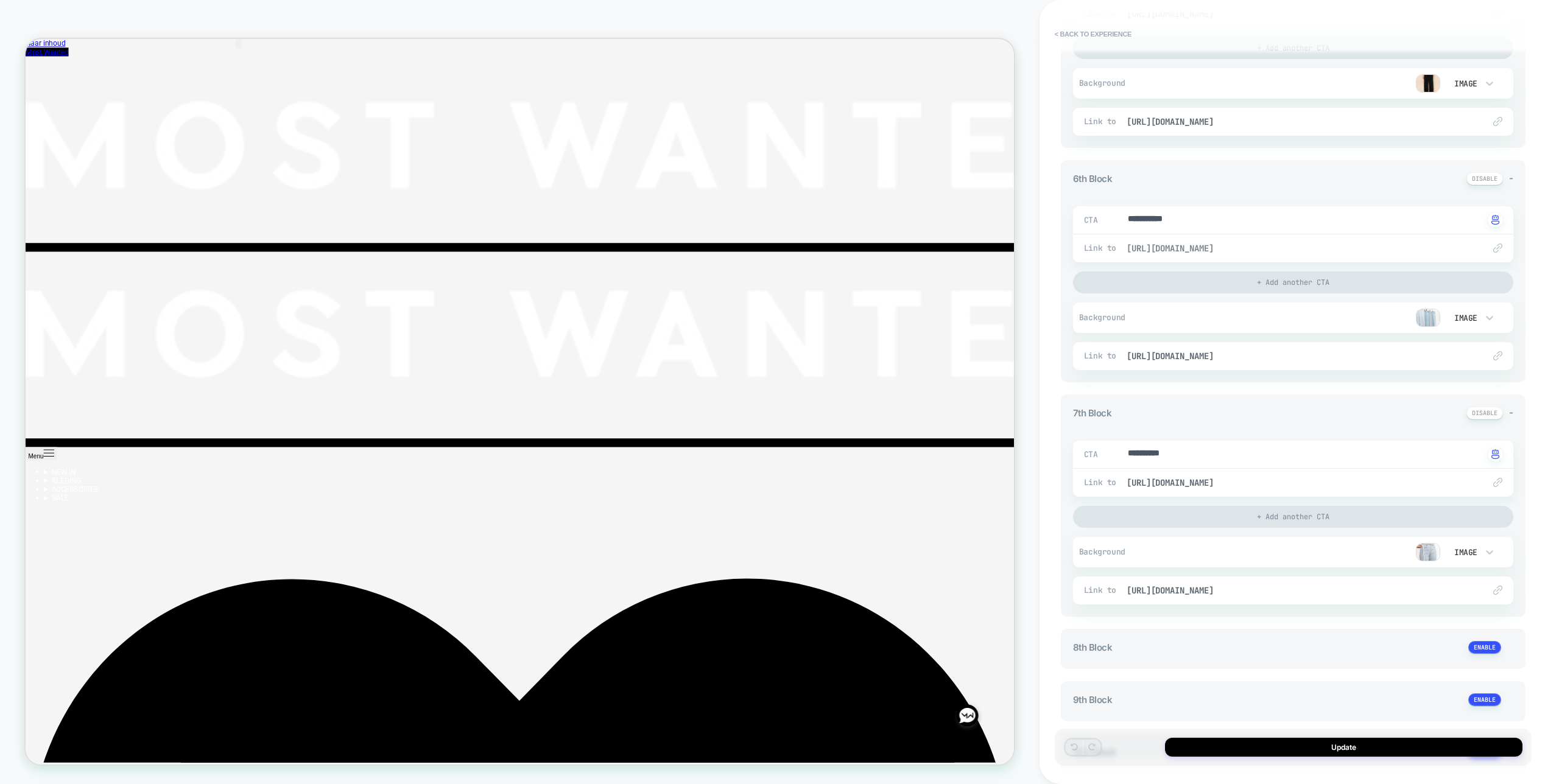
click at [1285, 246] on span "https://most-wanted.com/pages/jeans-size-guide" at bounding box center [1299, 249] width 345 height 11
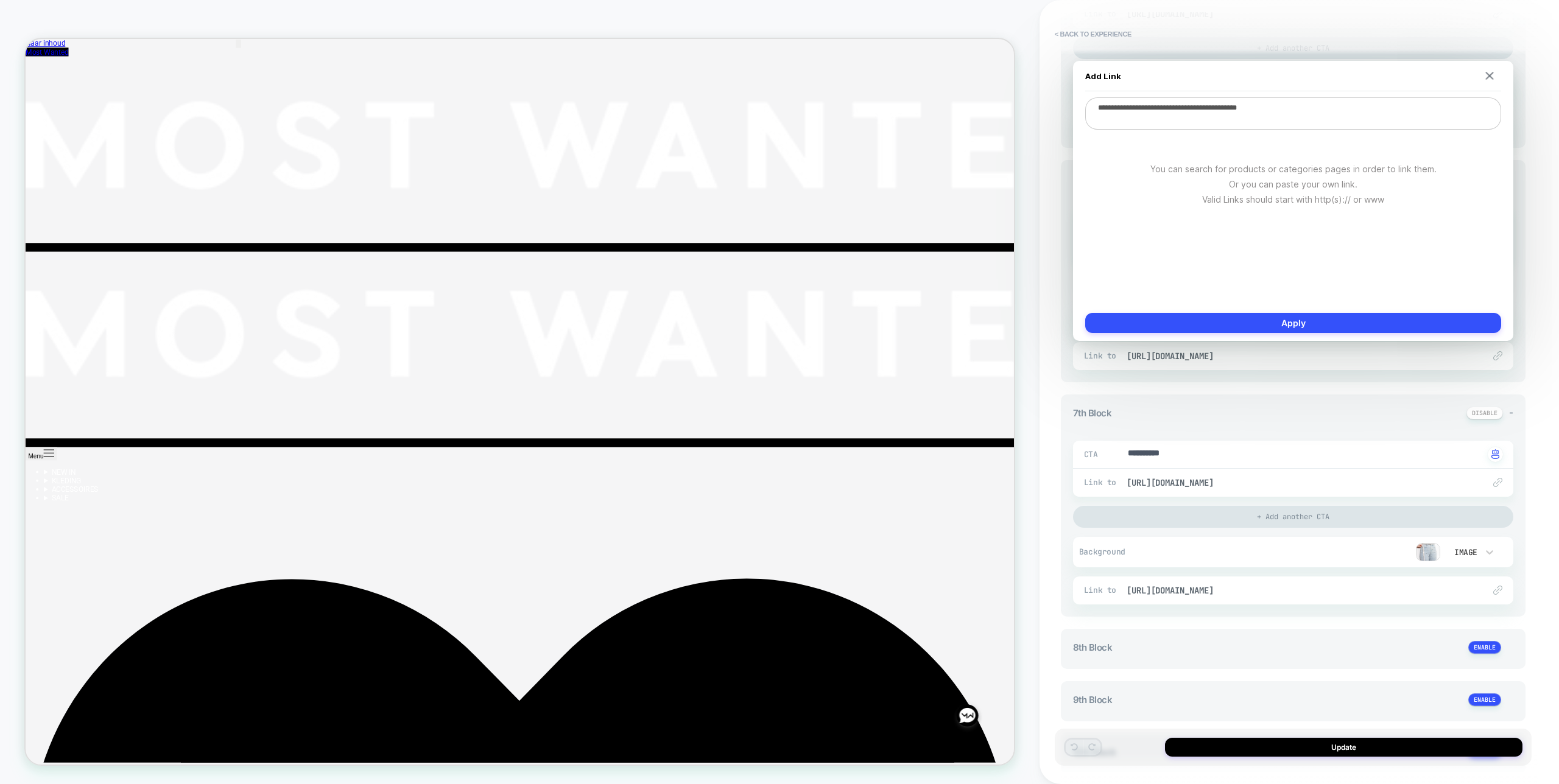
drag, startPoint x: 1238, startPoint y: 109, endPoint x: 1377, endPoint y: 152, distance: 145.5
click at [1383, 110] on textarea "**********" at bounding box center [1293, 113] width 416 height 32
paste textarea "*"
type textarea "*"
type textarea "**********"
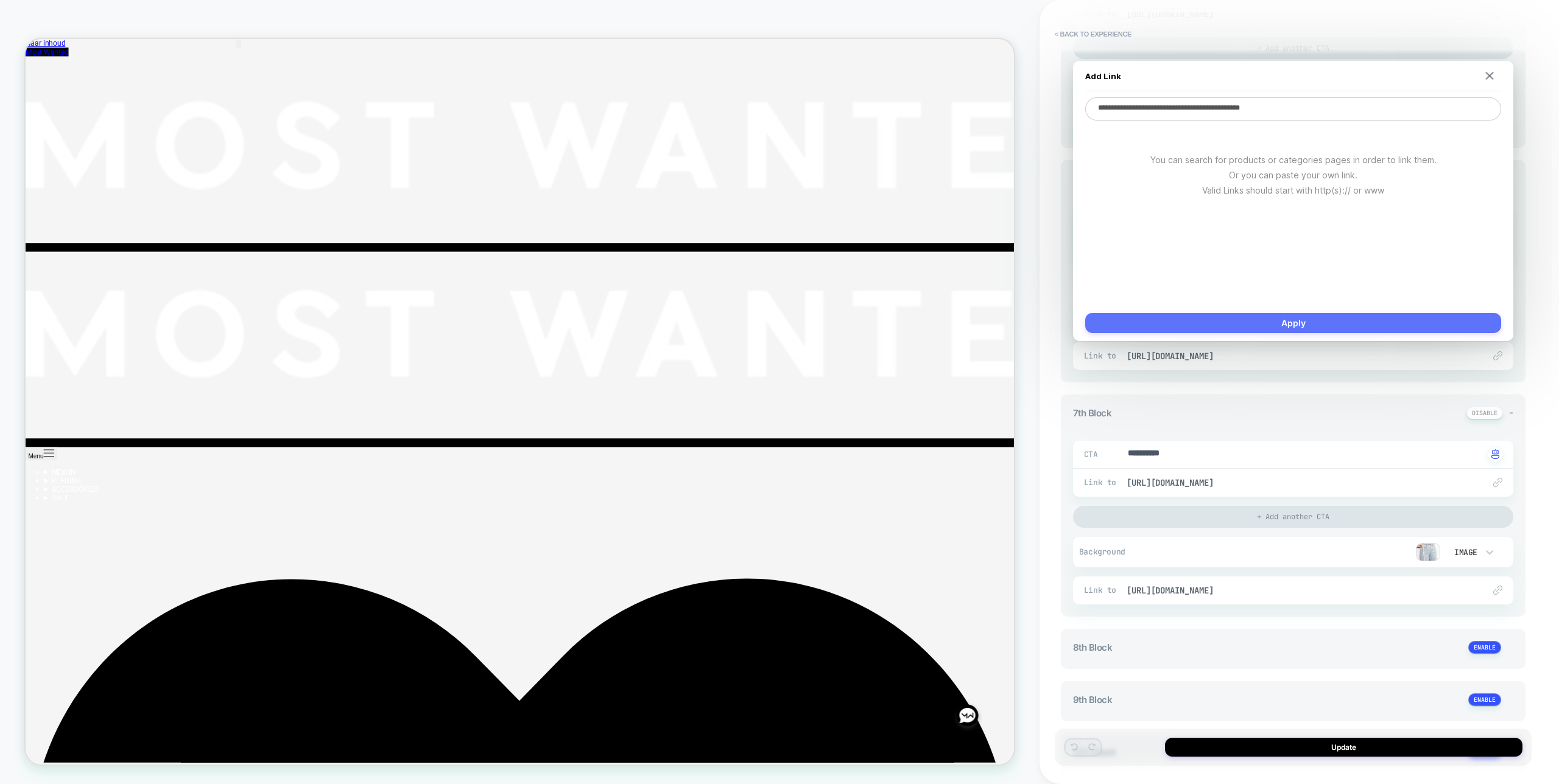
click at [1330, 324] on button "Apply" at bounding box center [1293, 323] width 416 height 20
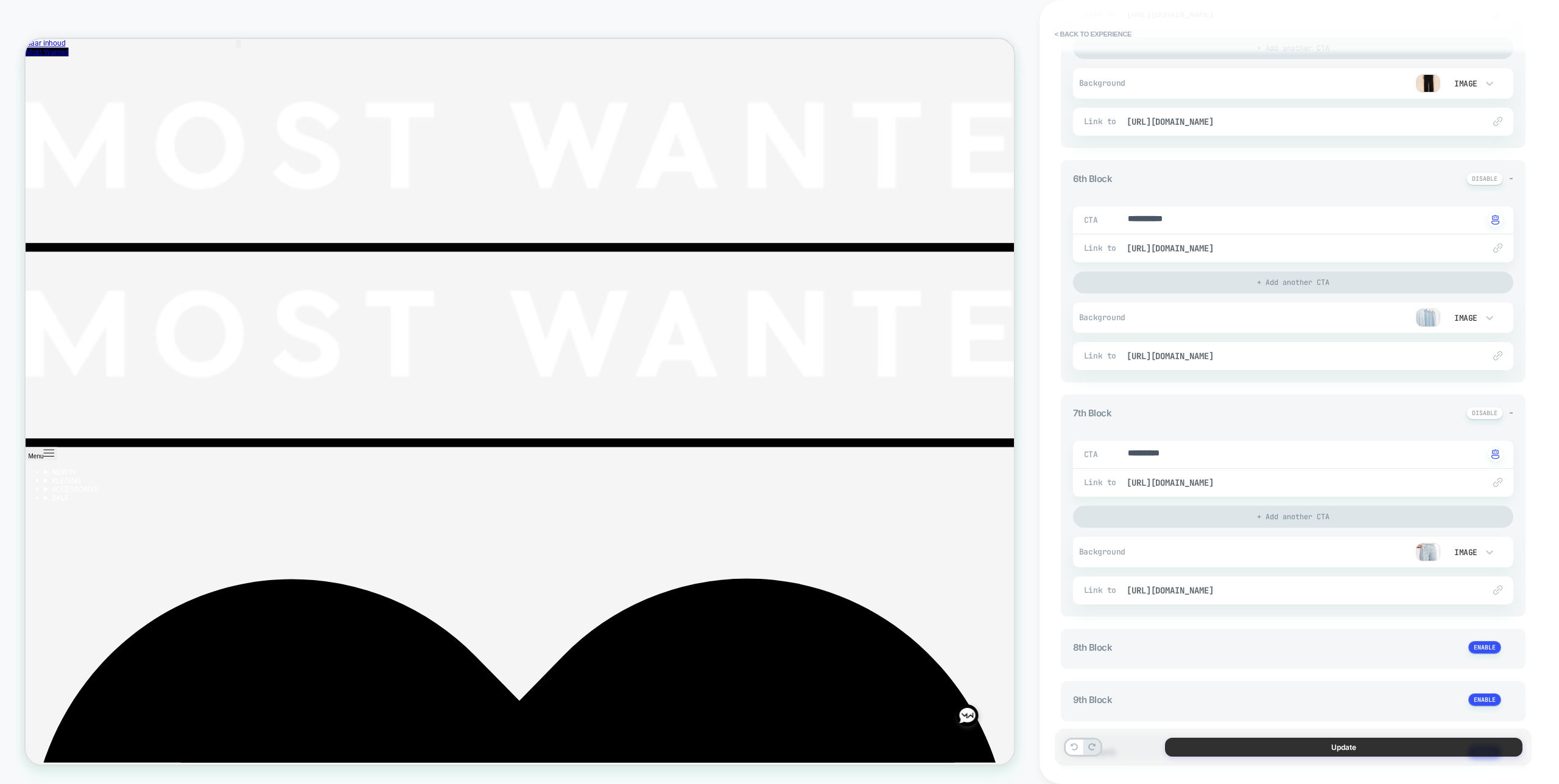
drag, startPoint x: 1342, startPoint y: 747, endPoint x: 1326, endPoint y: 747, distance: 16.0
click at [1342, 747] on button "Update" at bounding box center [1344, 747] width 358 height 19
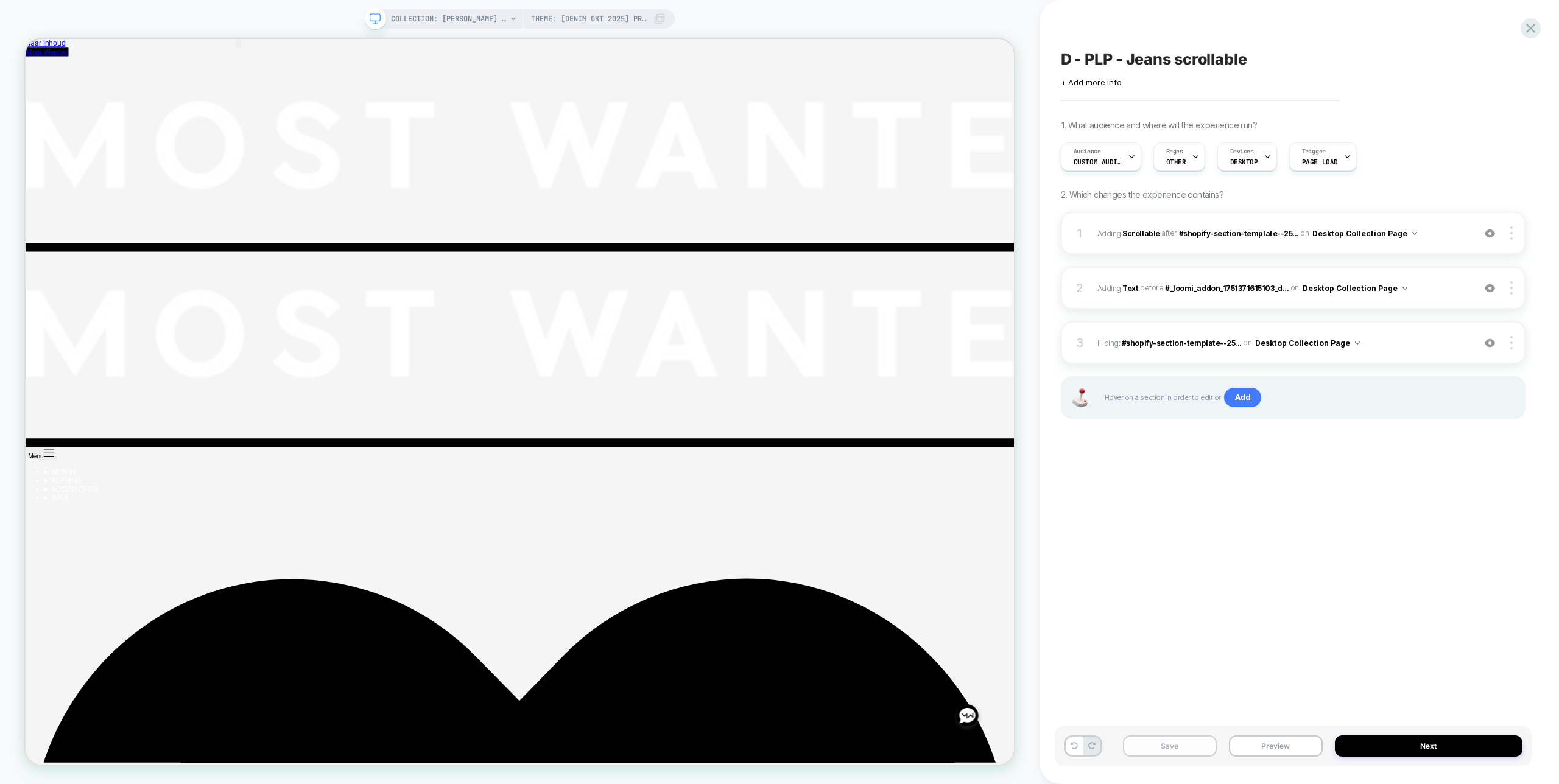
click at [1177, 747] on button "Save" at bounding box center [1169, 746] width 93 height 22
click at [1534, 26] on icon at bounding box center [1531, 27] width 16 height 16
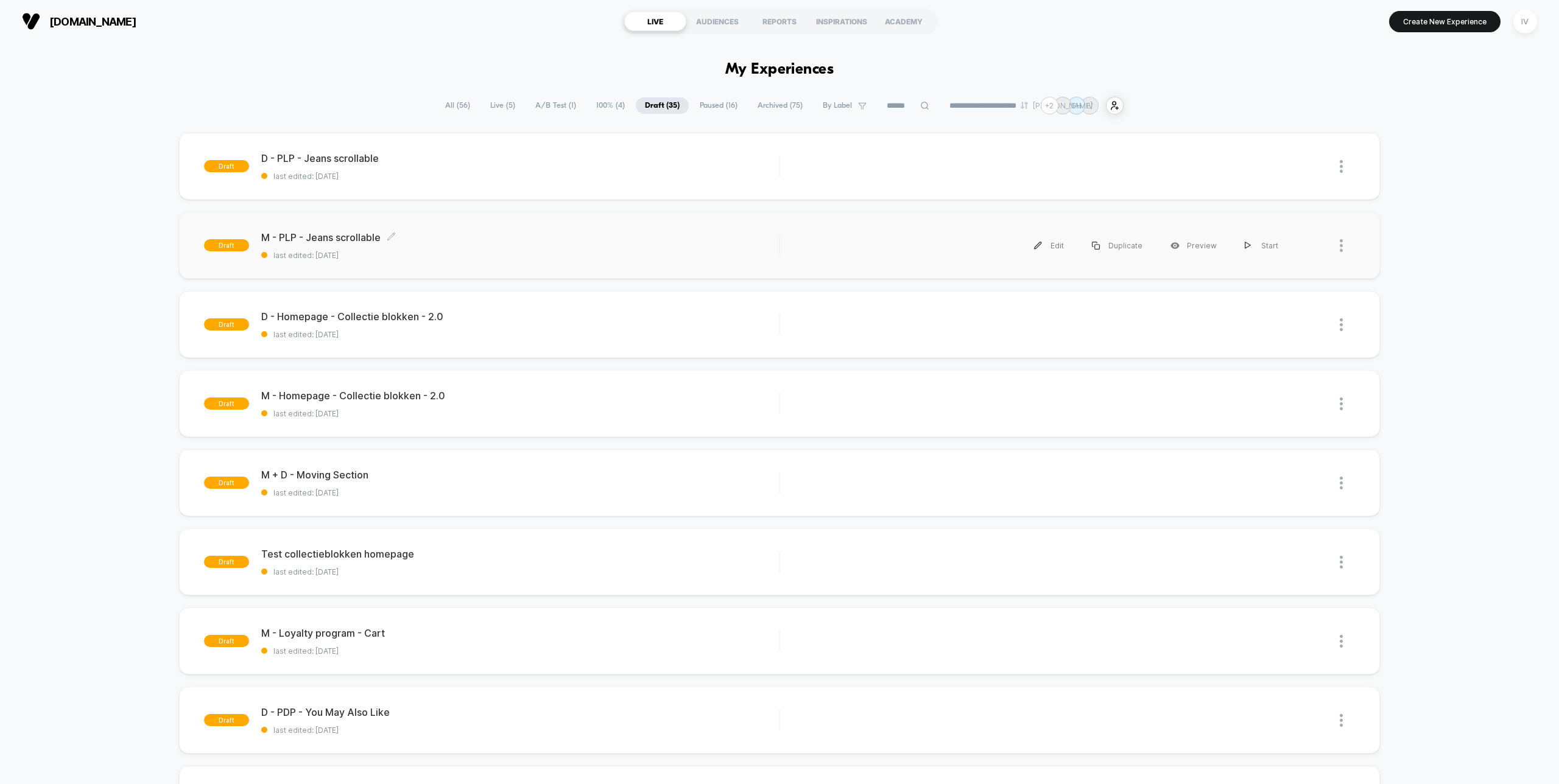
click at [460, 254] on span "last edited: [DATE]" at bounding box center [520, 256] width 518 height 9
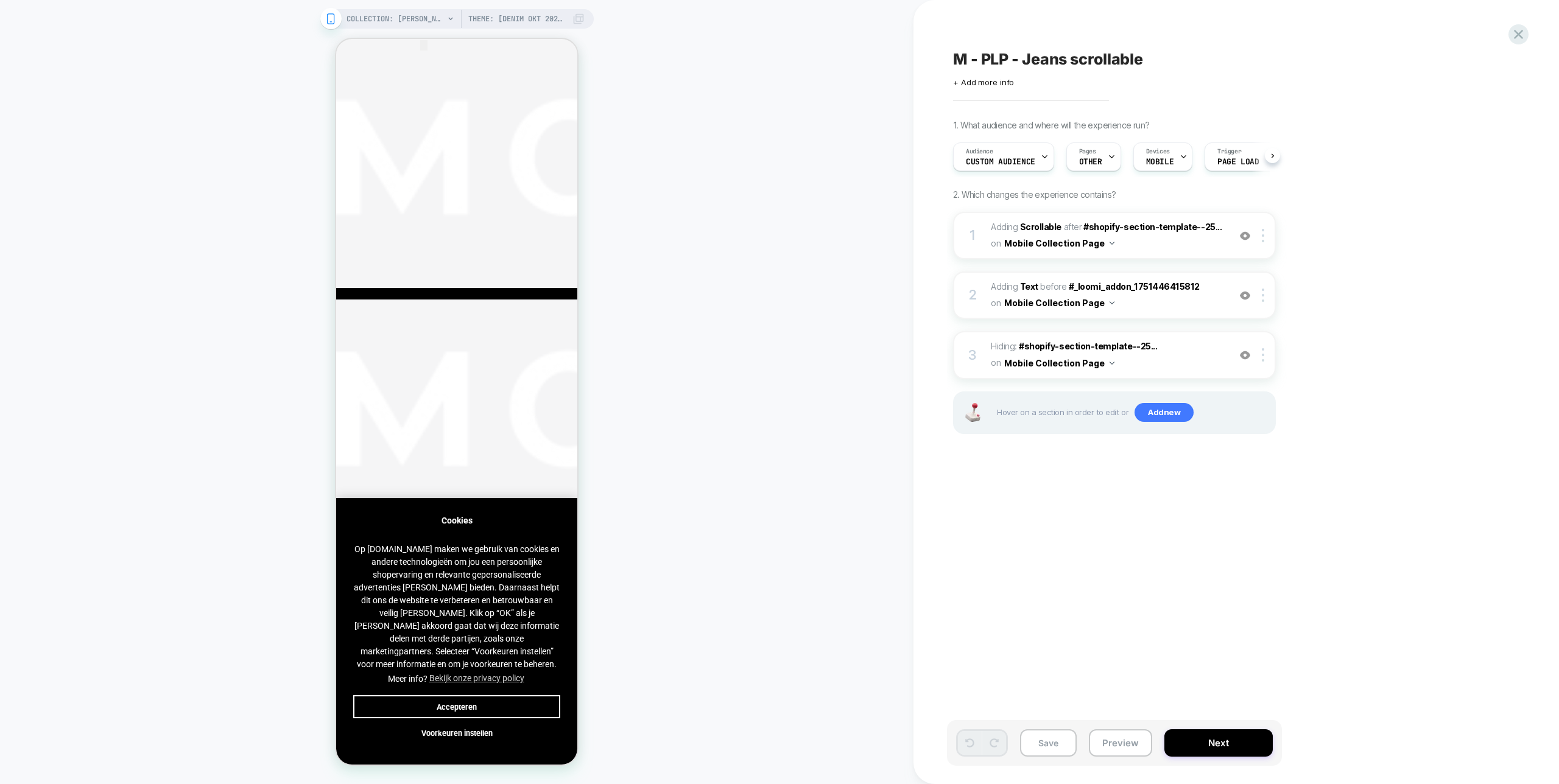
scroll to position [0, 1]
click at [457, 703] on button "Accepteren" at bounding box center [456, 707] width 207 height 24
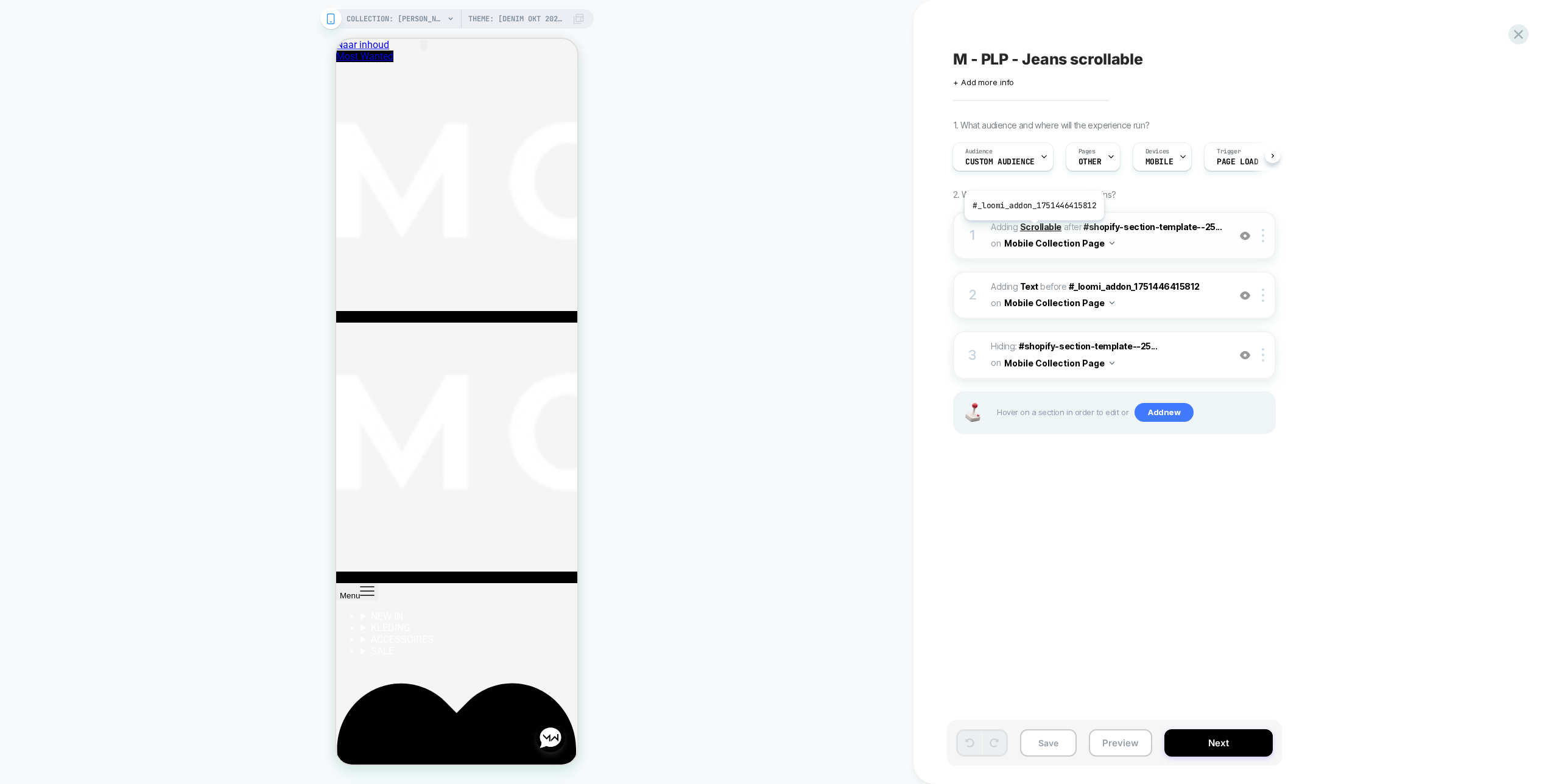
click at [1032, 229] on b "Scrollable" at bounding box center [1041, 226] width 42 height 10
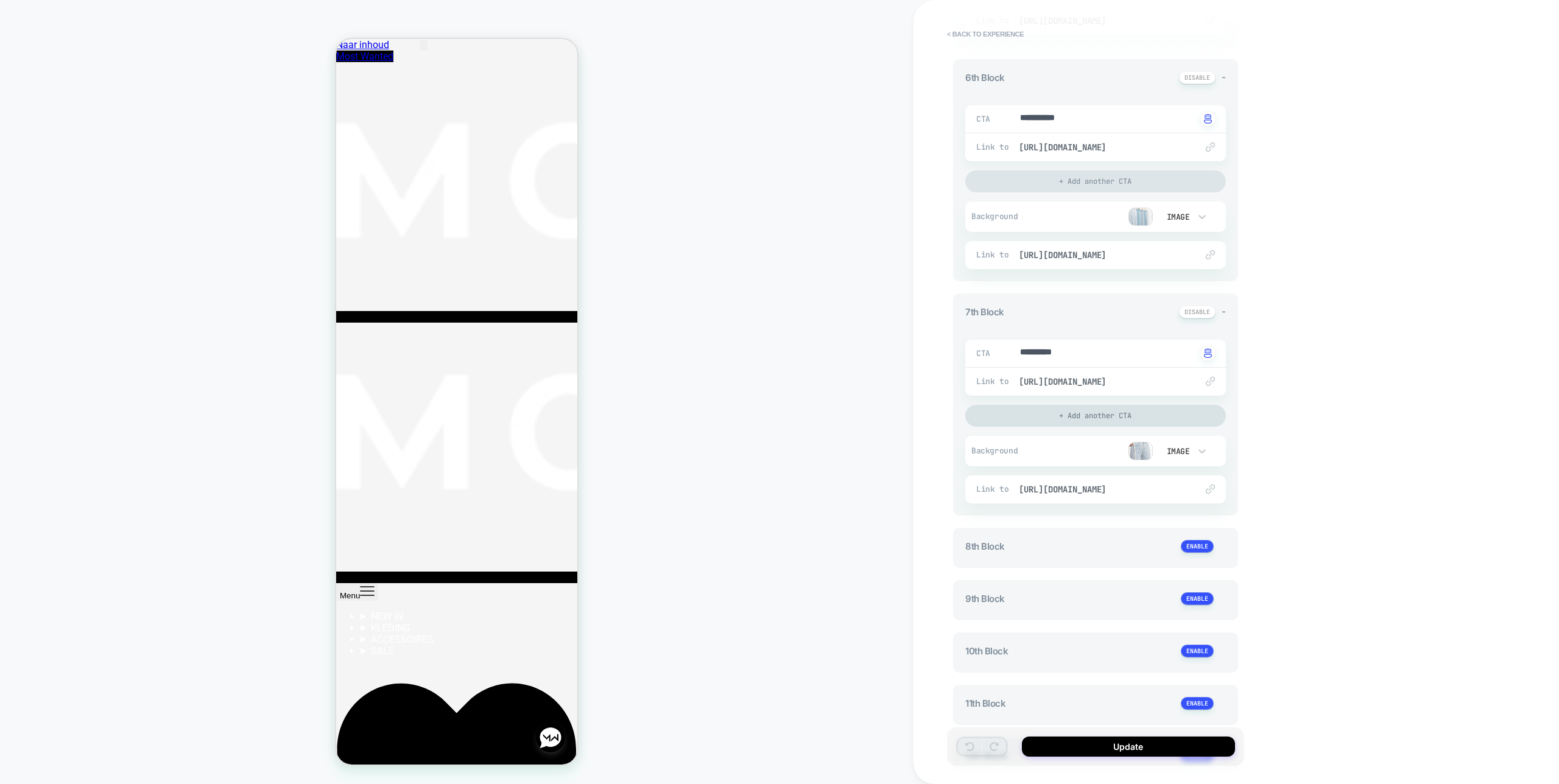
scroll to position [1226, 0]
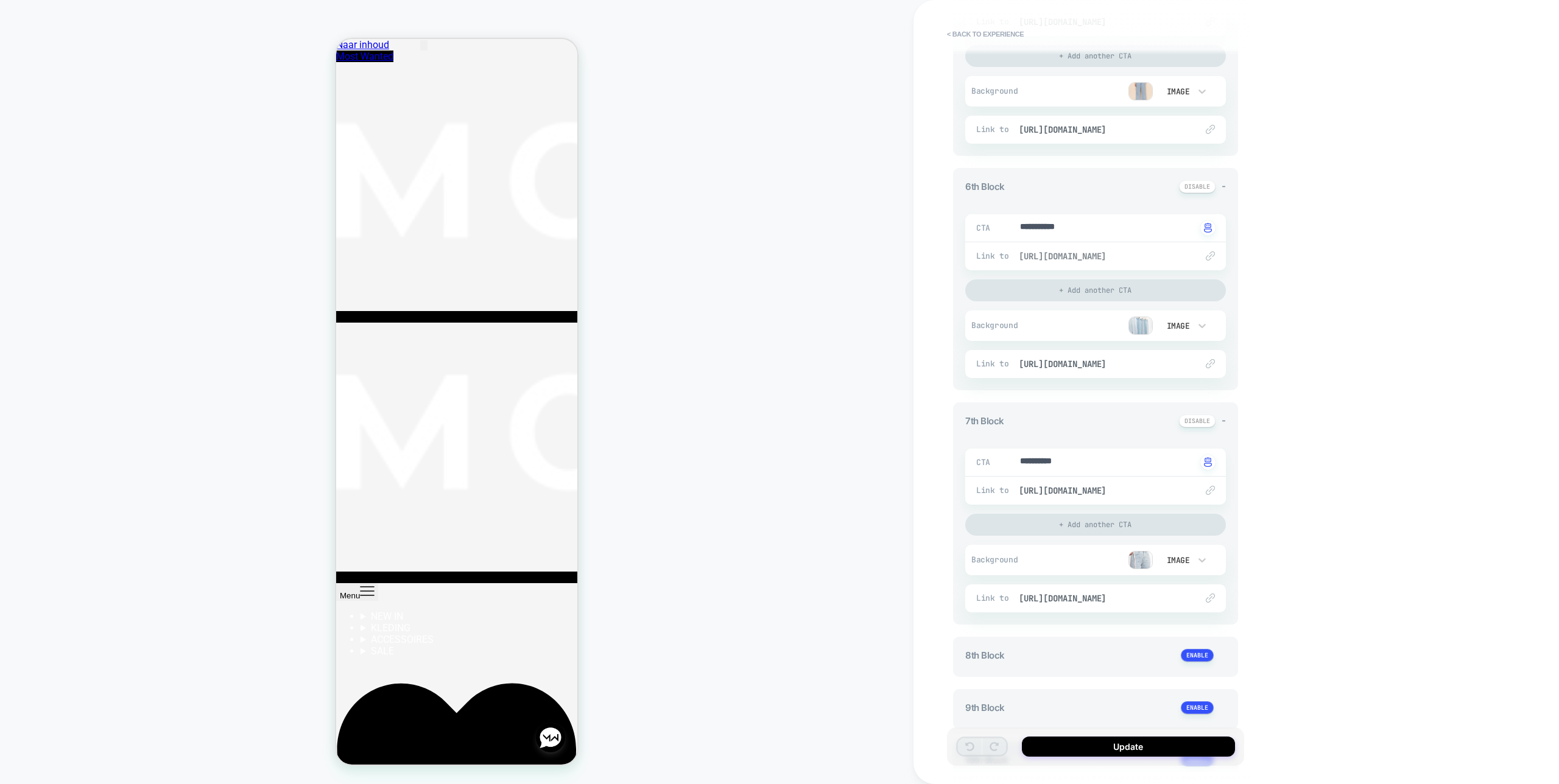
click at [1119, 254] on span "https://most-wanted.com/pages/jeans-size-guide" at bounding box center [1102, 257] width 166 height 11
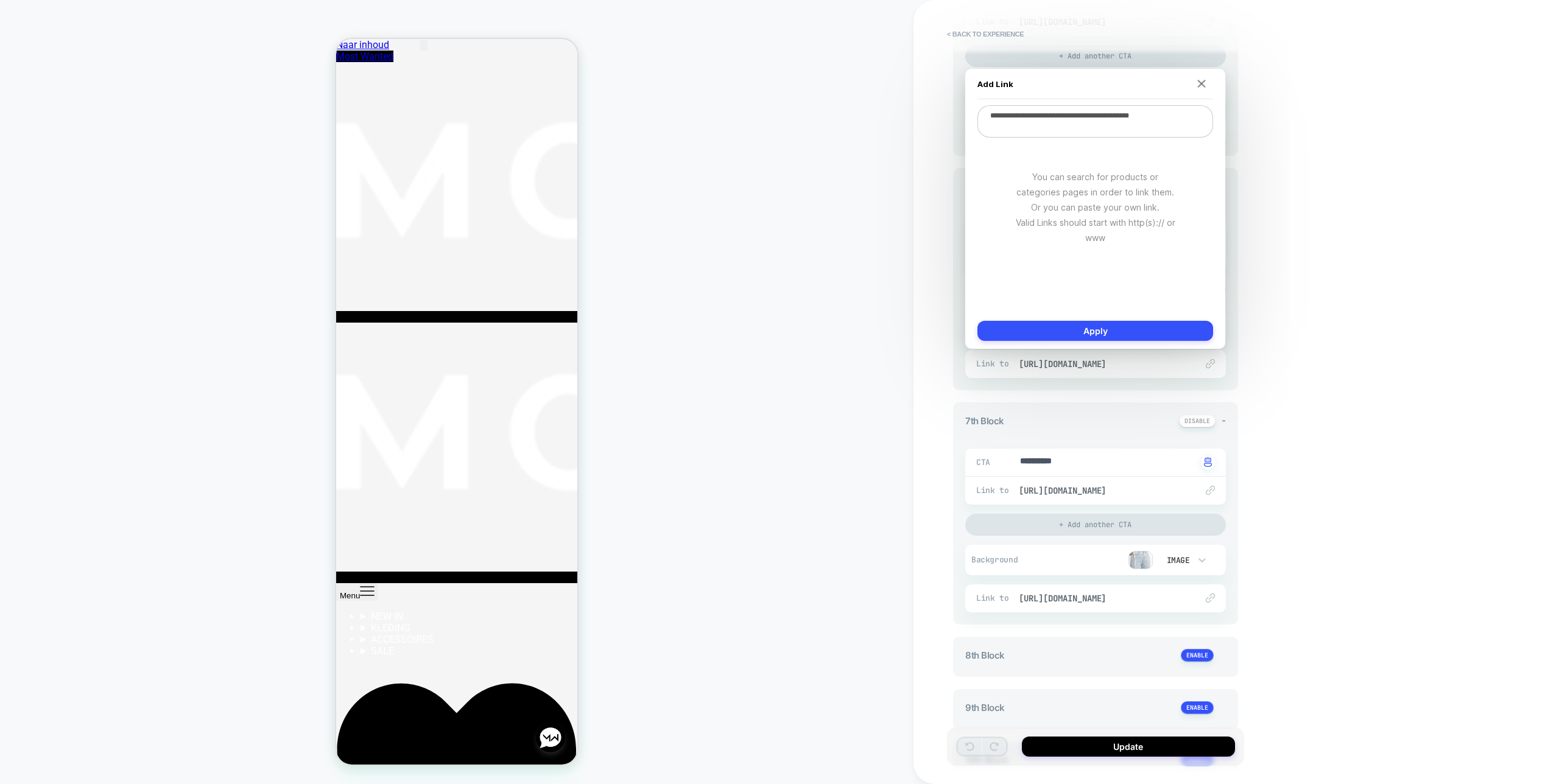
drag, startPoint x: 1123, startPoint y: 117, endPoint x: 1214, endPoint y: 142, distance: 94.4
click at [1231, 116] on body "COLLECTION: Jeans (Category) Theme: [DENIM OKT 2025] Prestige 10.7.0 COLLECTION…" at bounding box center [780, 392] width 1559 height 784
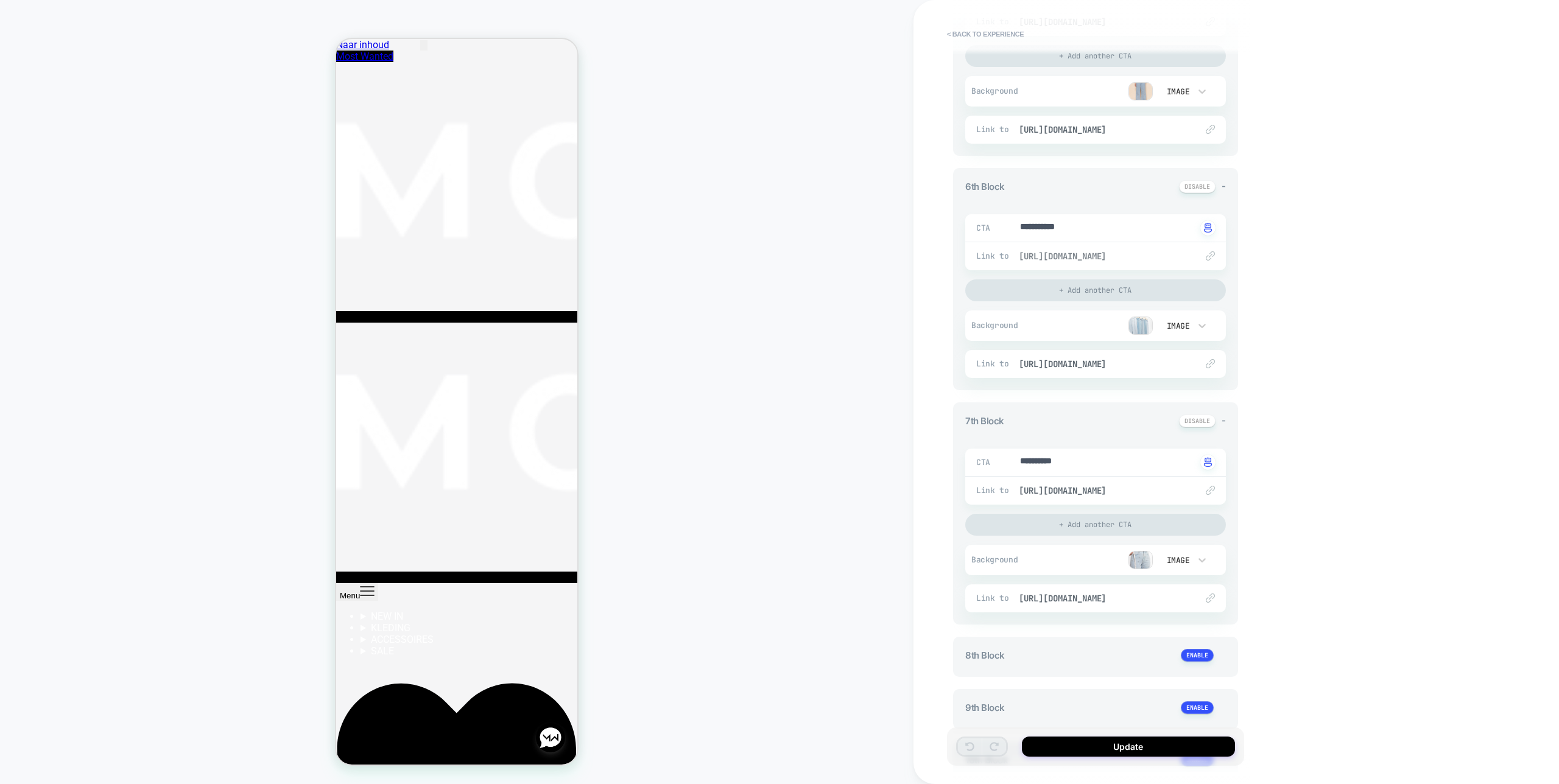
click at [1154, 260] on span "https://most-wanted.com/pages/jeans-size-guide" at bounding box center [1102, 257] width 166 height 11
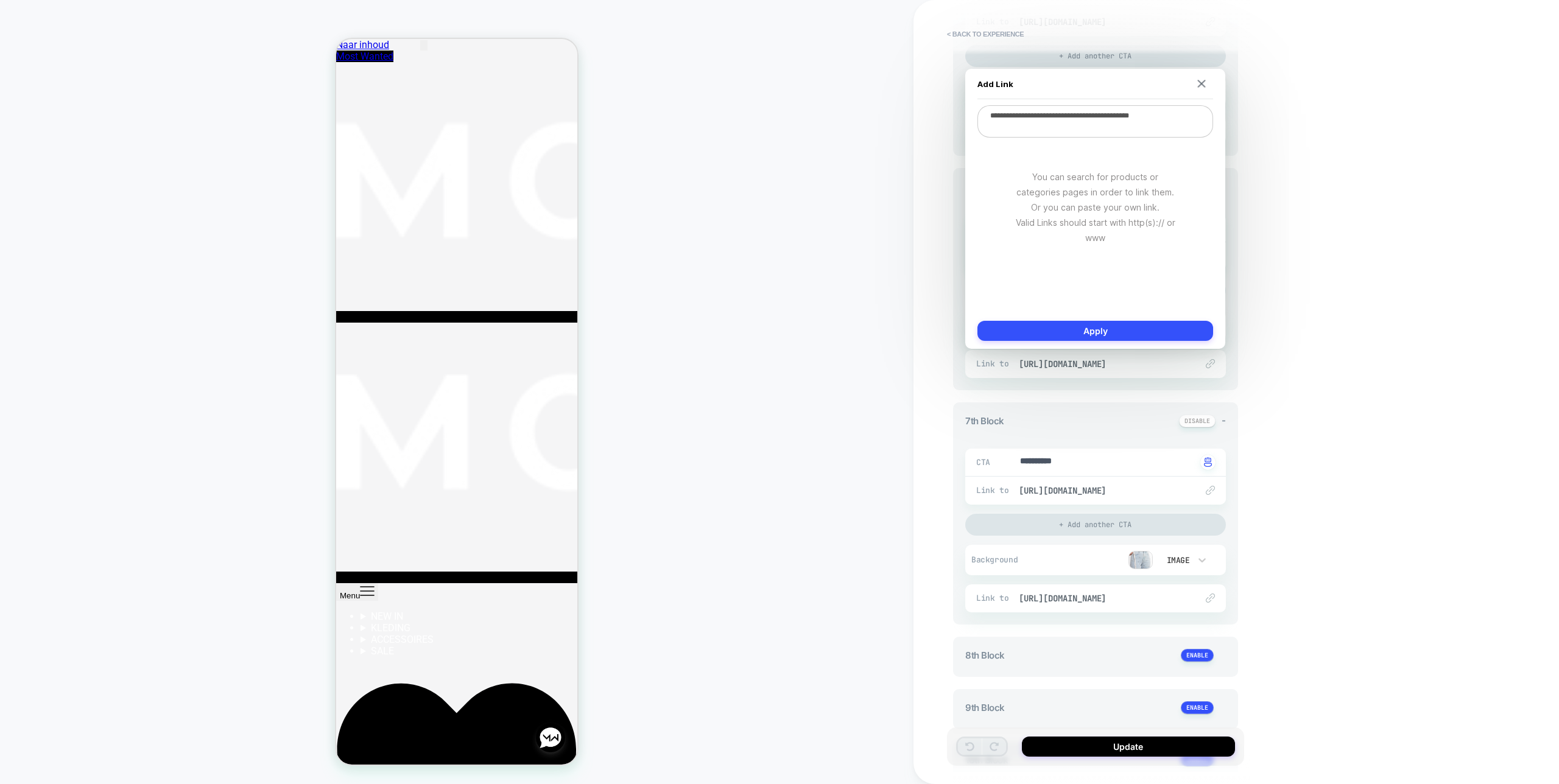
click at [1149, 118] on textarea "**********" at bounding box center [1096, 122] width 236 height 32
drag, startPoint x: 1192, startPoint y: 117, endPoint x: 1123, endPoint y: 112, distance: 69.2
click at [1123, 112] on textarea "**********" at bounding box center [1096, 122] width 236 height 32
paste textarea "*"
type textarea "*"
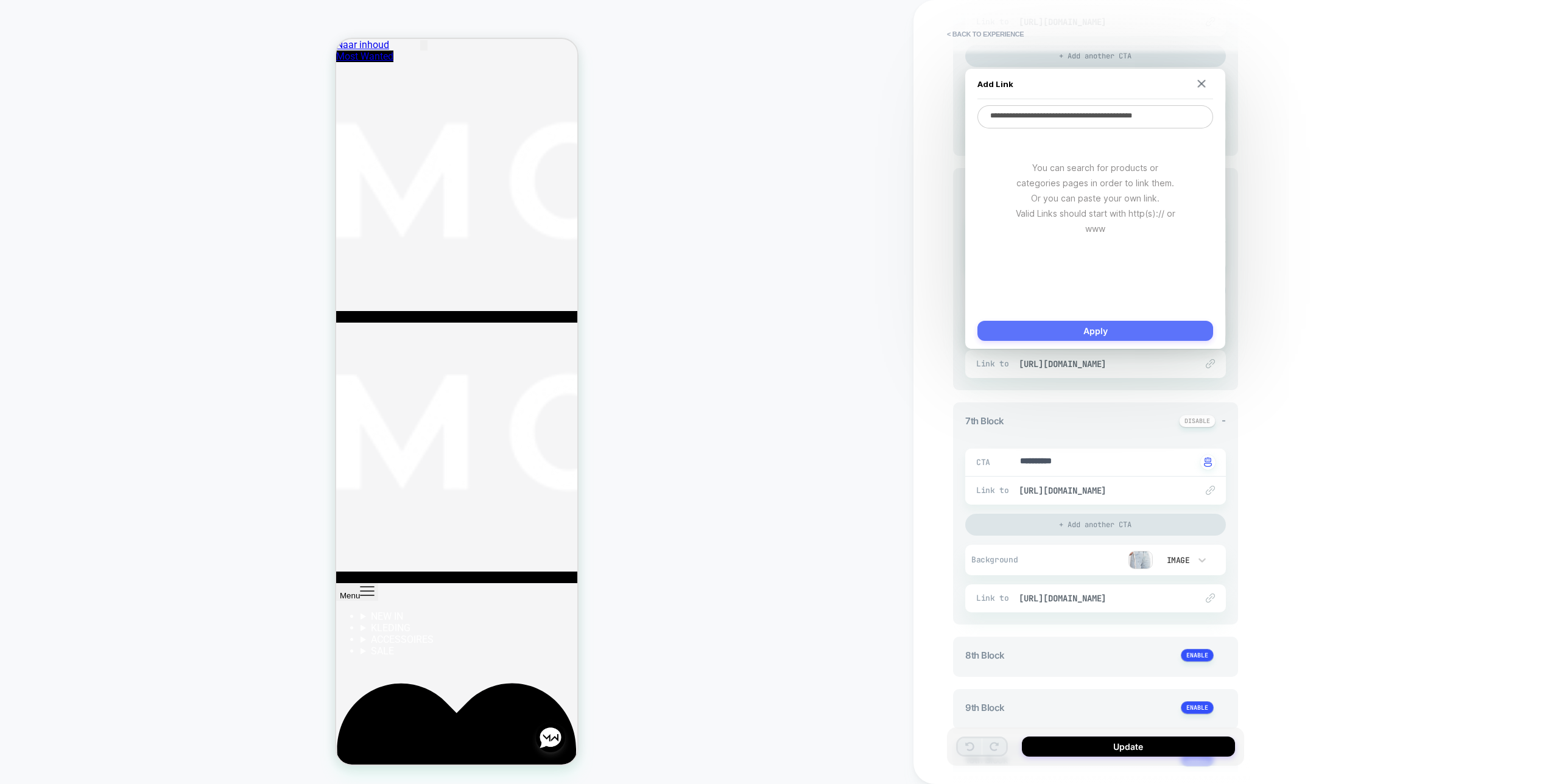
type textarea "**********"
click at [1159, 330] on button "Apply" at bounding box center [1096, 330] width 236 height 20
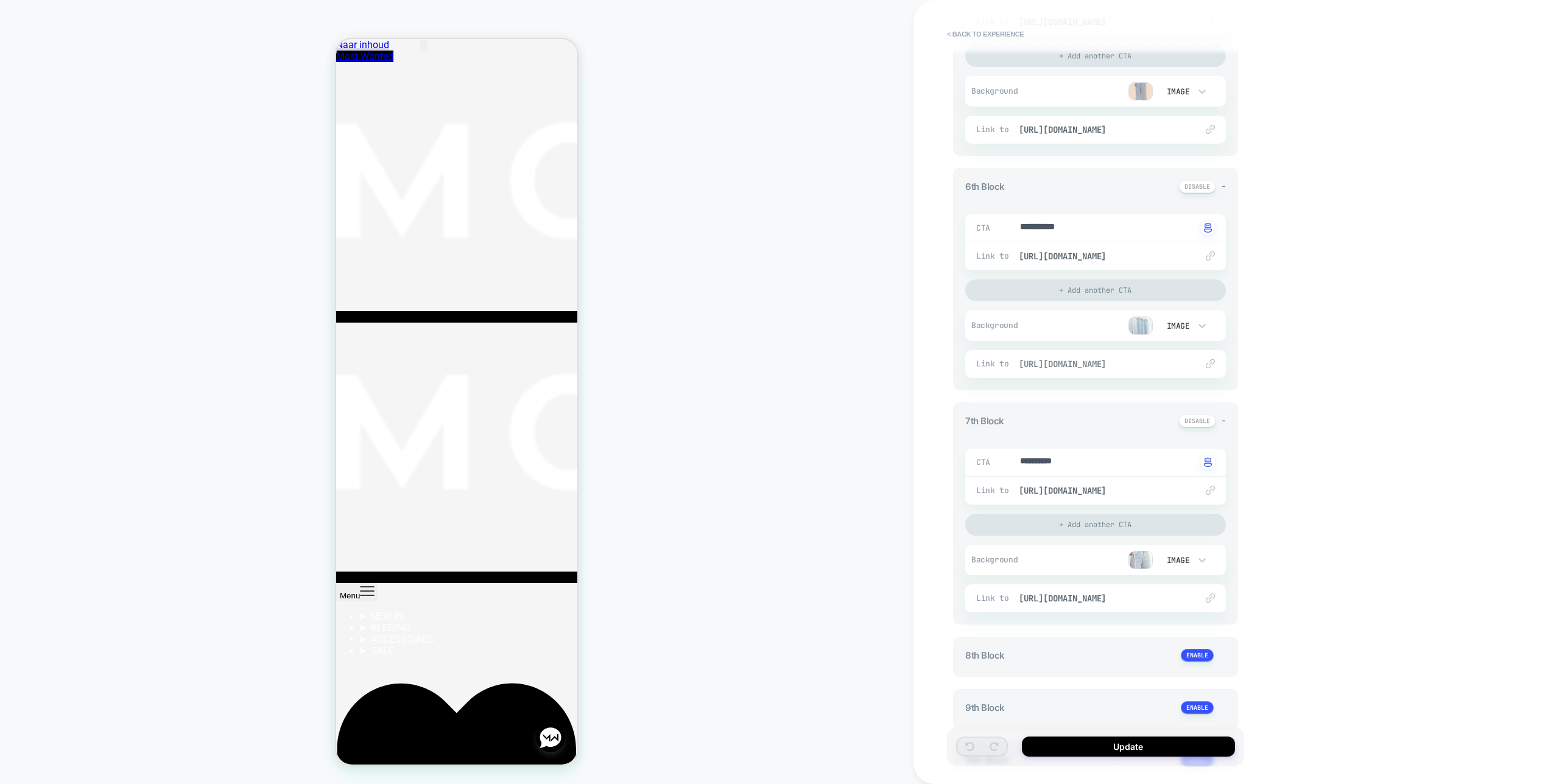
click at [1142, 367] on span "https://most-wanted.com/pages/jeans-size-guide" at bounding box center [1102, 364] width 166 height 11
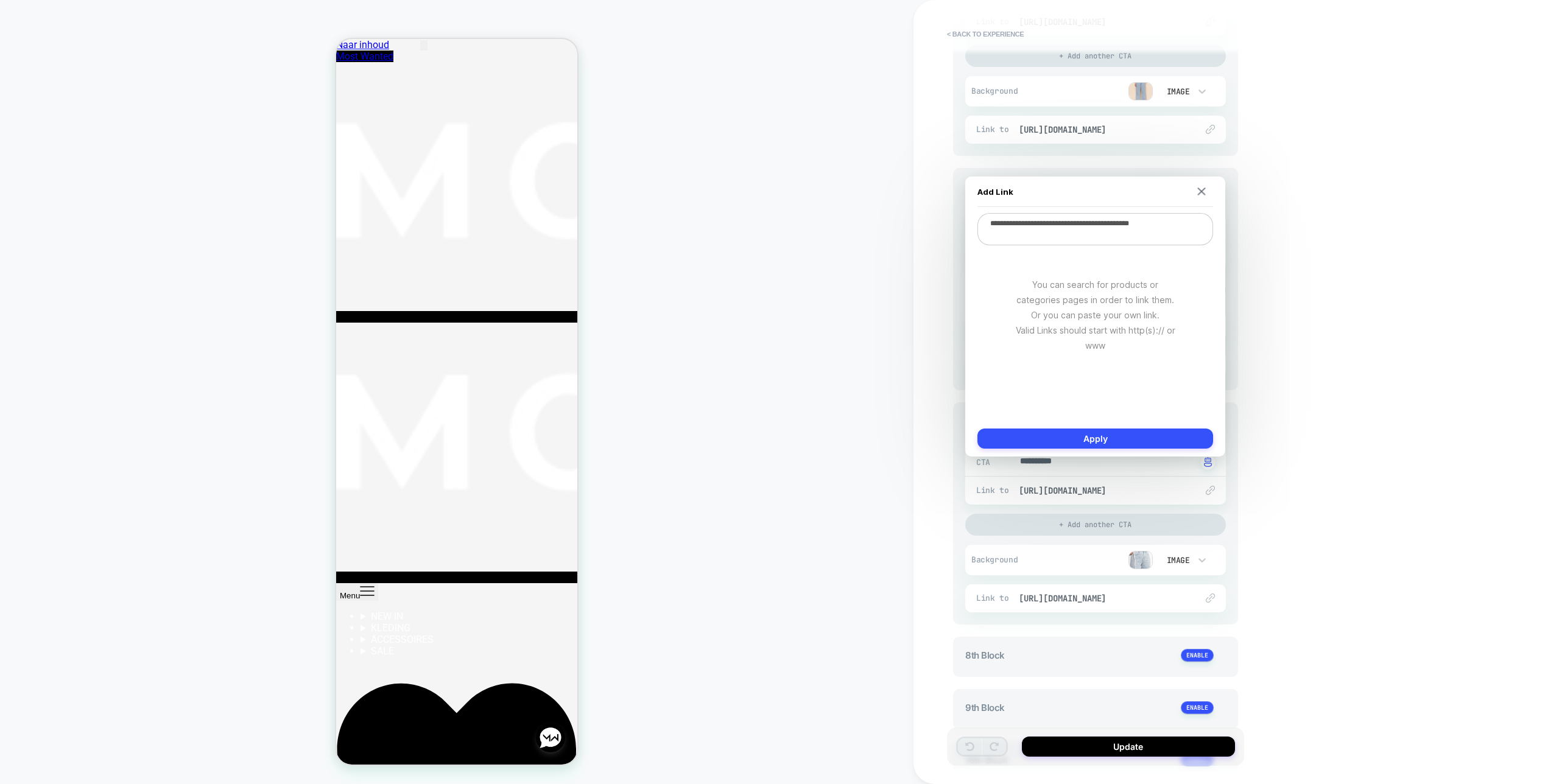
drag, startPoint x: 1192, startPoint y: 227, endPoint x: 1123, endPoint y: 224, distance: 69.1
click at [1123, 224] on textarea "**********" at bounding box center [1096, 229] width 236 height 32
paste textarea "*"
type textarea "*"
type textarea "**********"
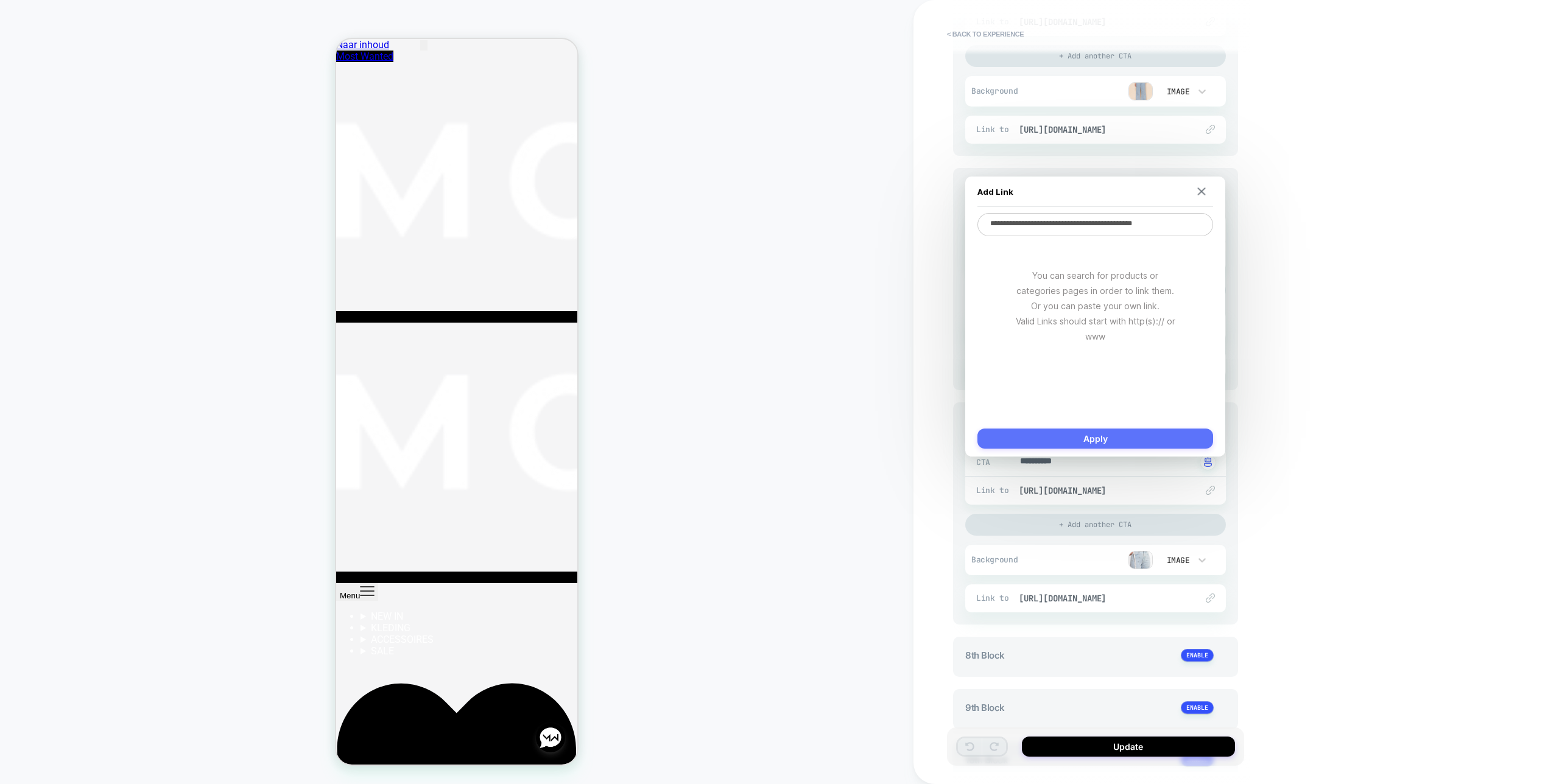
click at [1124, 441] on button "Apply" at bounding box center [1096, 438] width 236 height 20
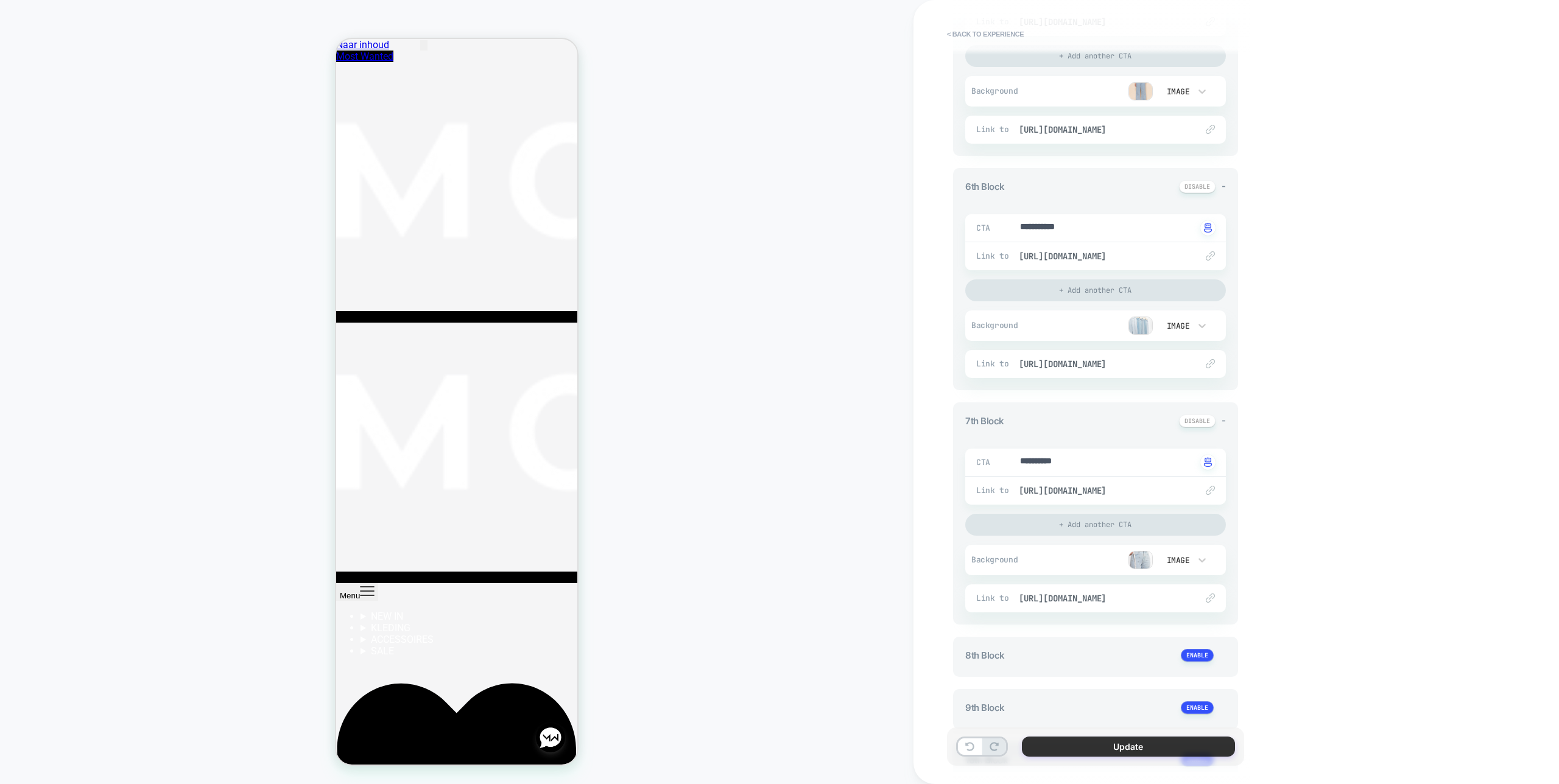
click at [1099, 743] on button "Update" at bounding box center [1129, 746] width 213 height 20
type textarea "*"
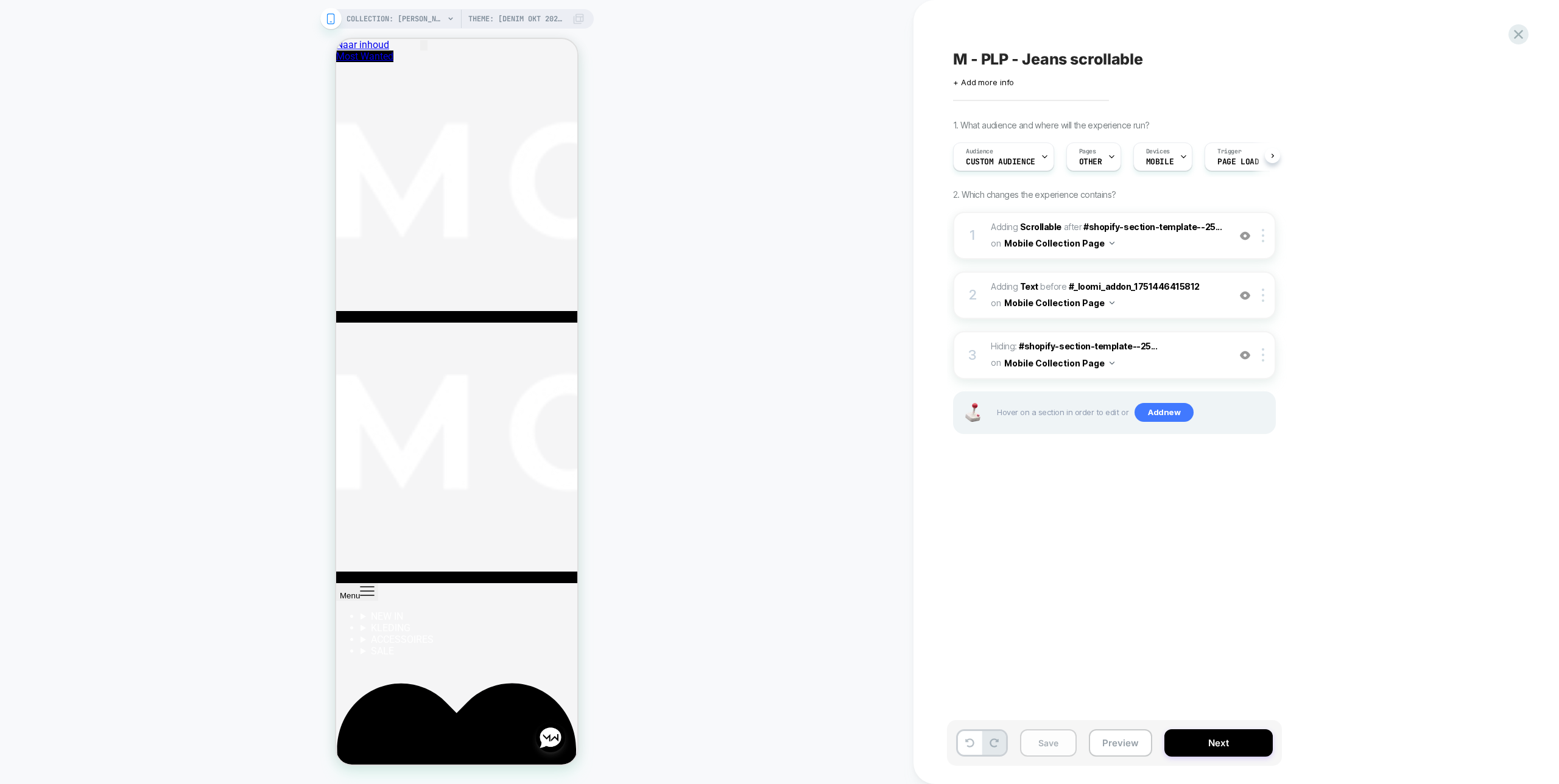
click at [1037, 742] on button "Save" at bounding box center [1048, 742] width 57 height 27
click at [1527, 38] on div at bounding box center [1518, 34] width 25 height 25
